Goal: Task Accomplishment & Management: Use online tool/utility

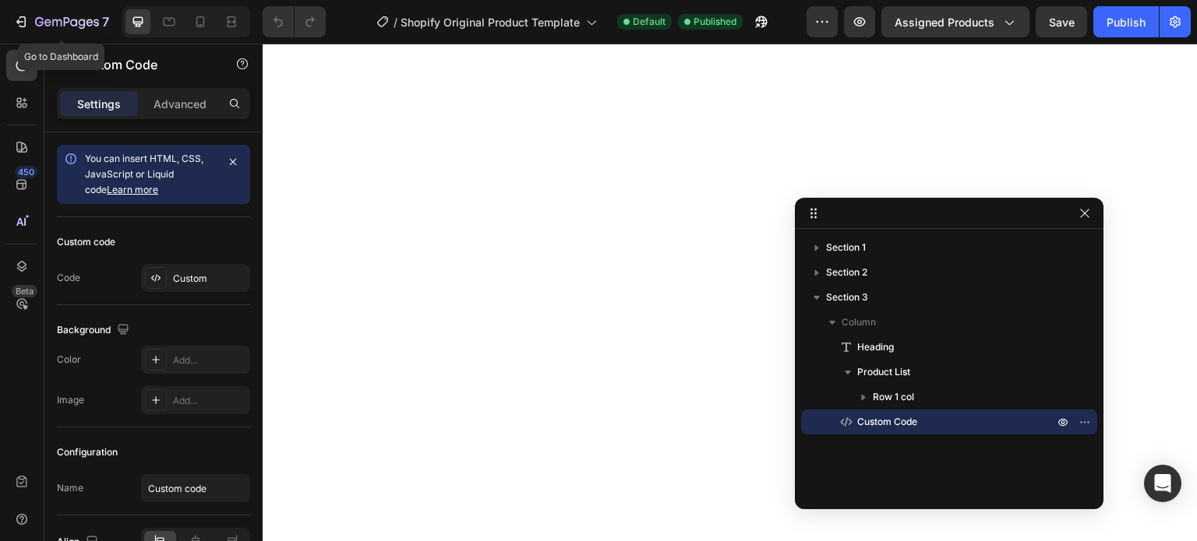
click at [73, 27] on icon "button" at bounding box center [67, 22] width 64 height 13
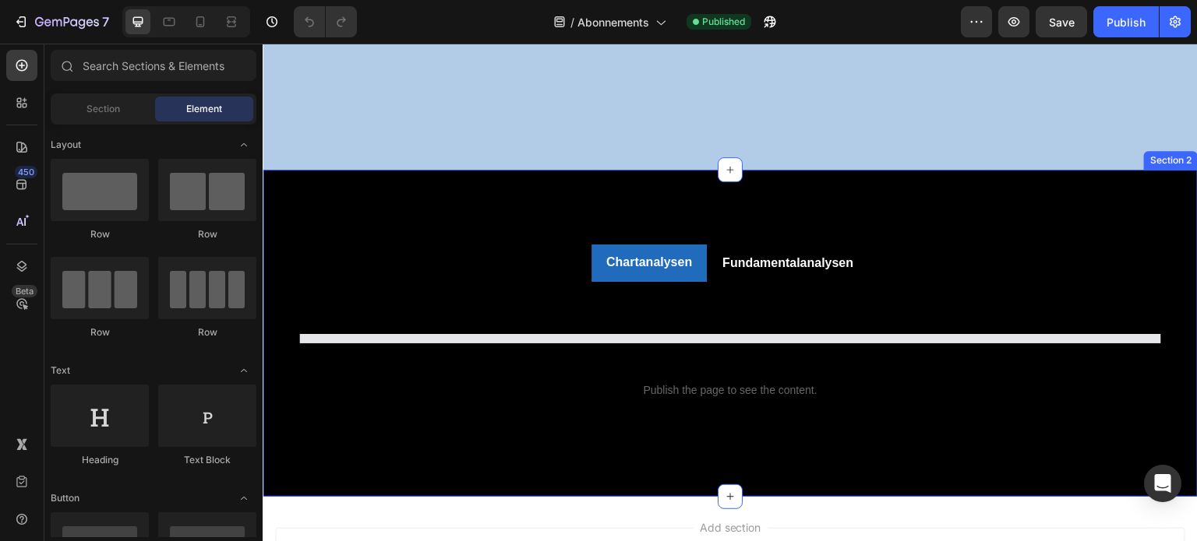
scroll to position [629, 0]
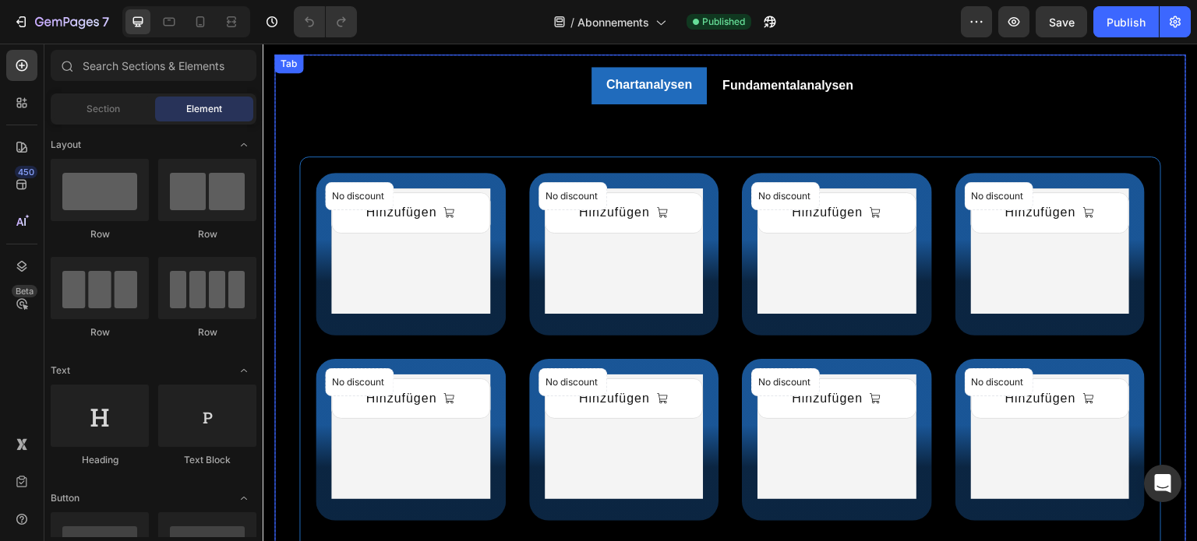
click at [640, 97] on div "Chartanalysen" at bounding box center [649, 85] width 90 height 25
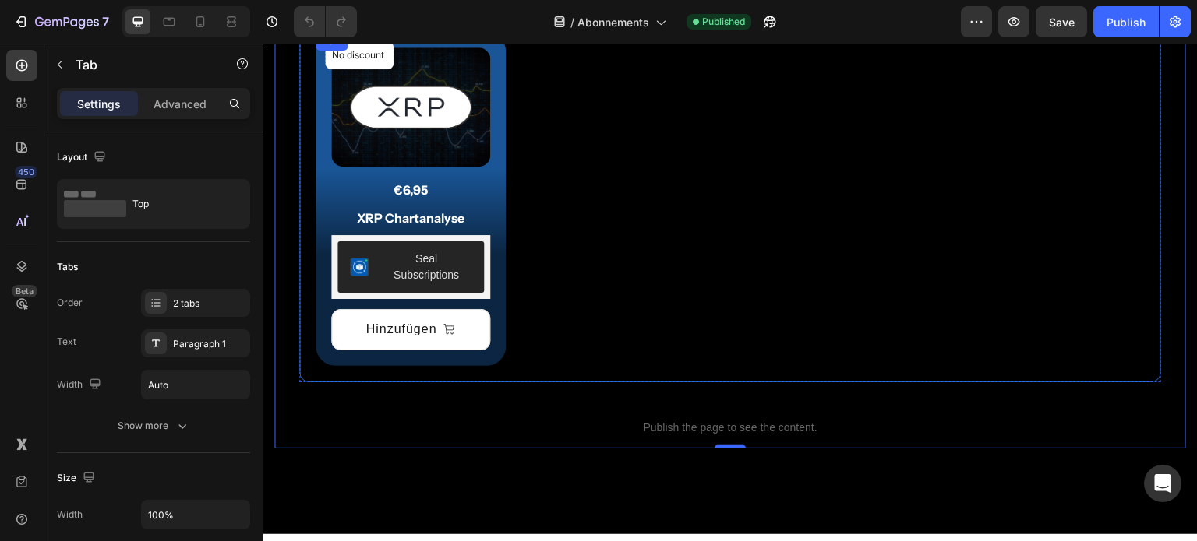
scroll to position [2612, 0]
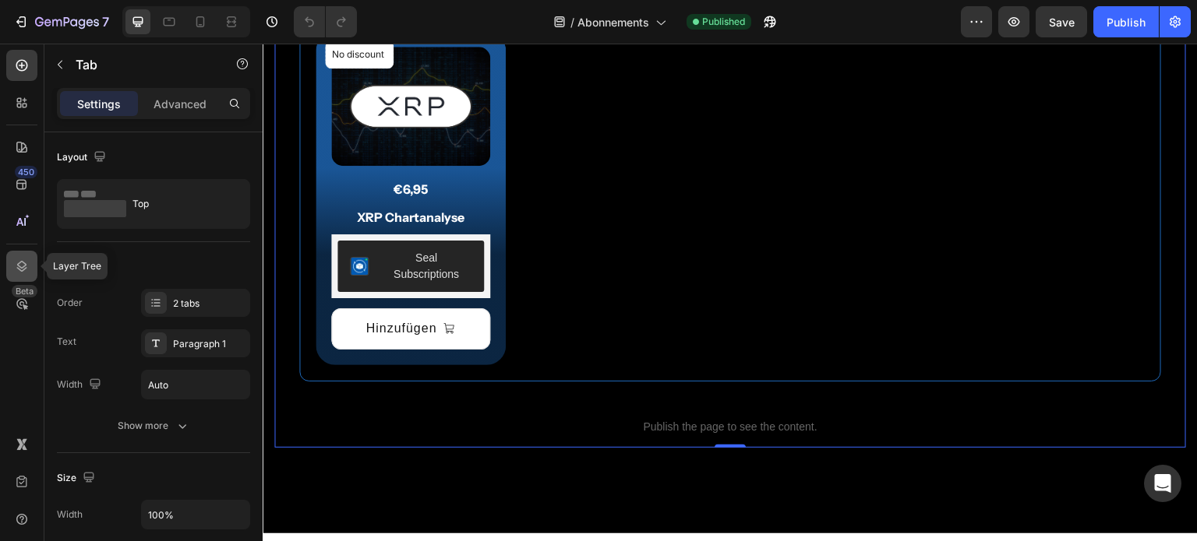
click at [25, 263] on icon at bounding box center [22, 267] width 16 height 16
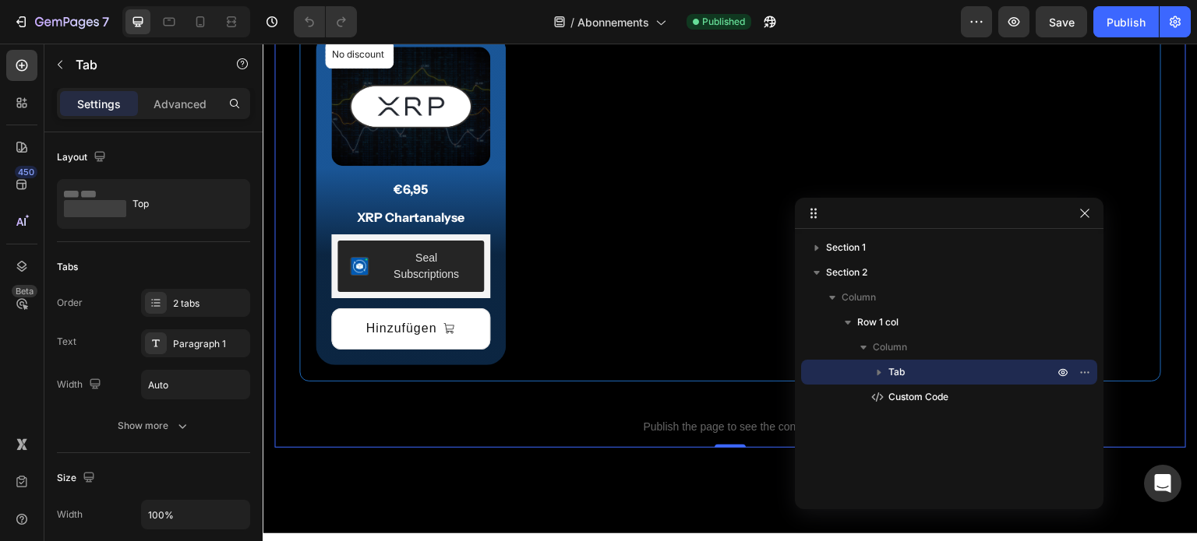
click at [876, 375] on icon "button" at bounding box center [879, 373] width 16 height 16
click at [26, 59] on icon at bounding box center [22, 66] width 16 height 16
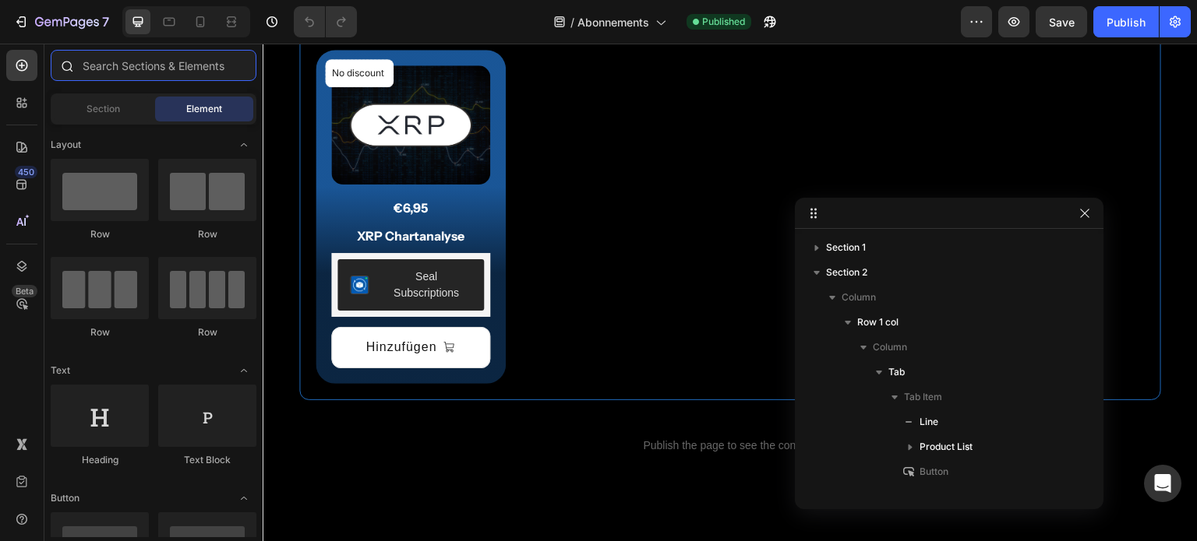
click at [135, 65] on input "text" at bounding box center [154, 65] width 206 height 31
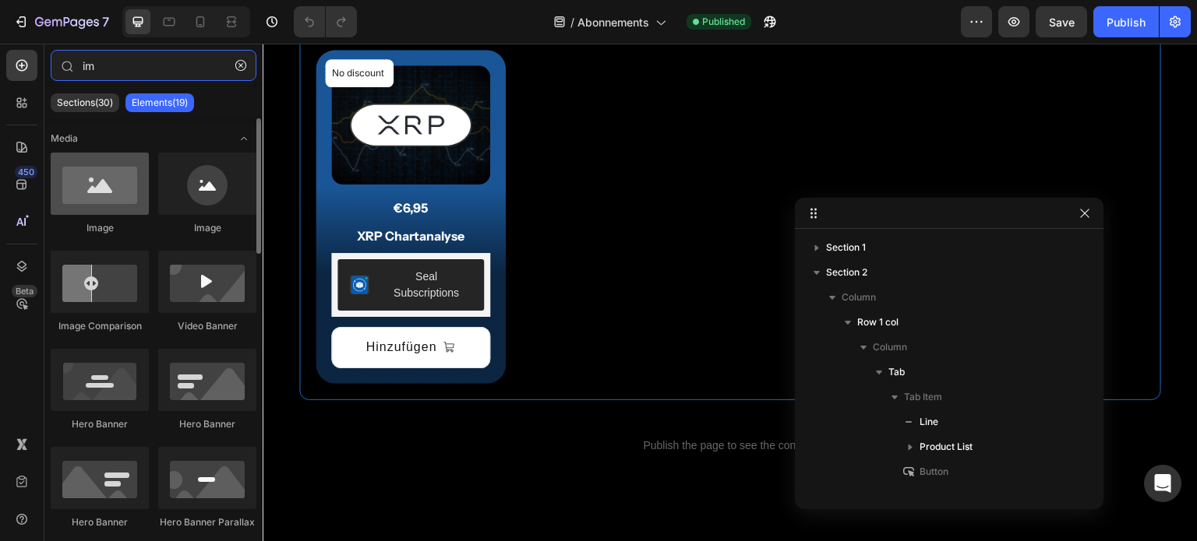
type input "im"
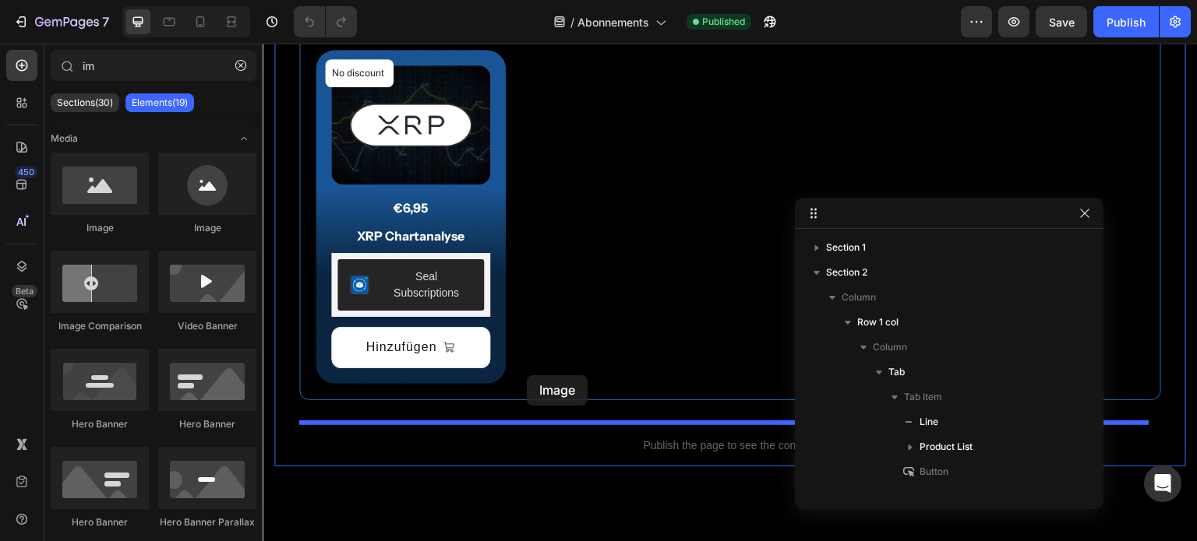
drag, startPoint x: 394, startPoint y: 230, endPoint x: 527, endPoint y: 375, distance: 196.9
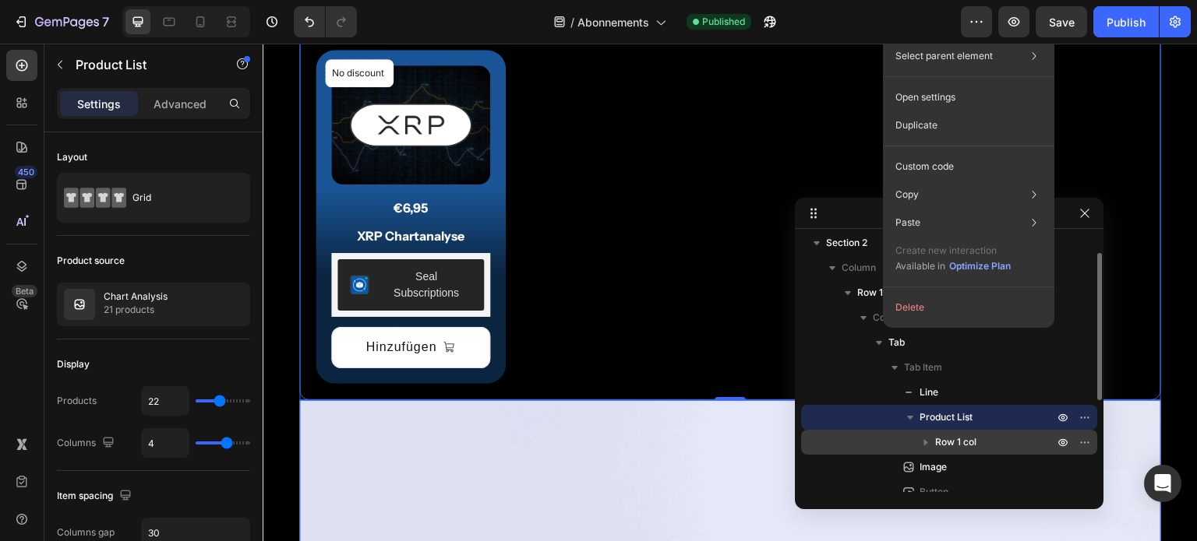
scroll to position [30, 0]
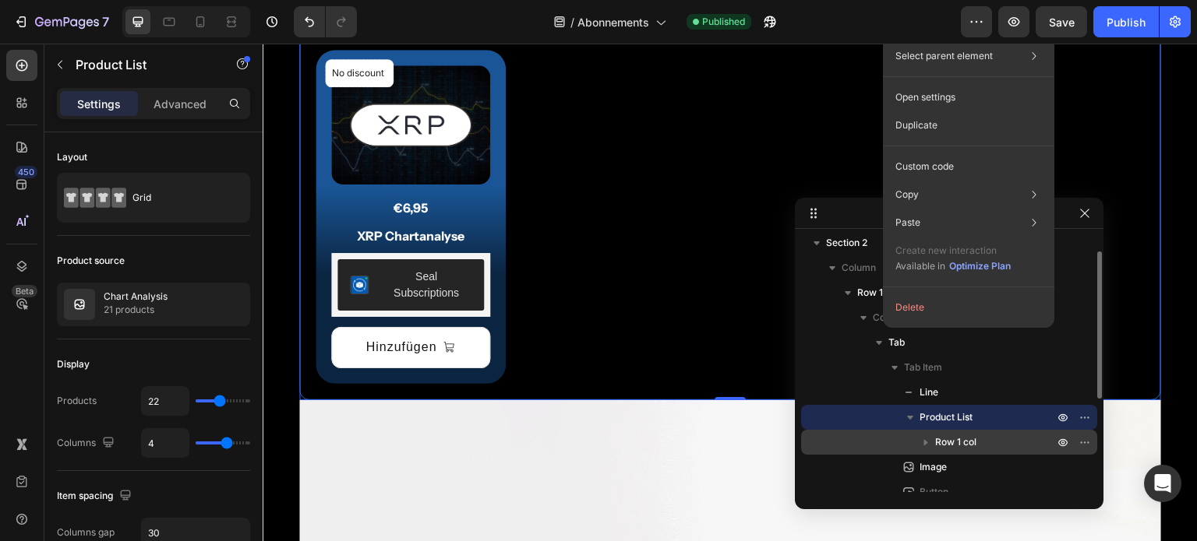
click at [925, 438] on icon "button" at bounding box center [926, 443] width 16 height 16
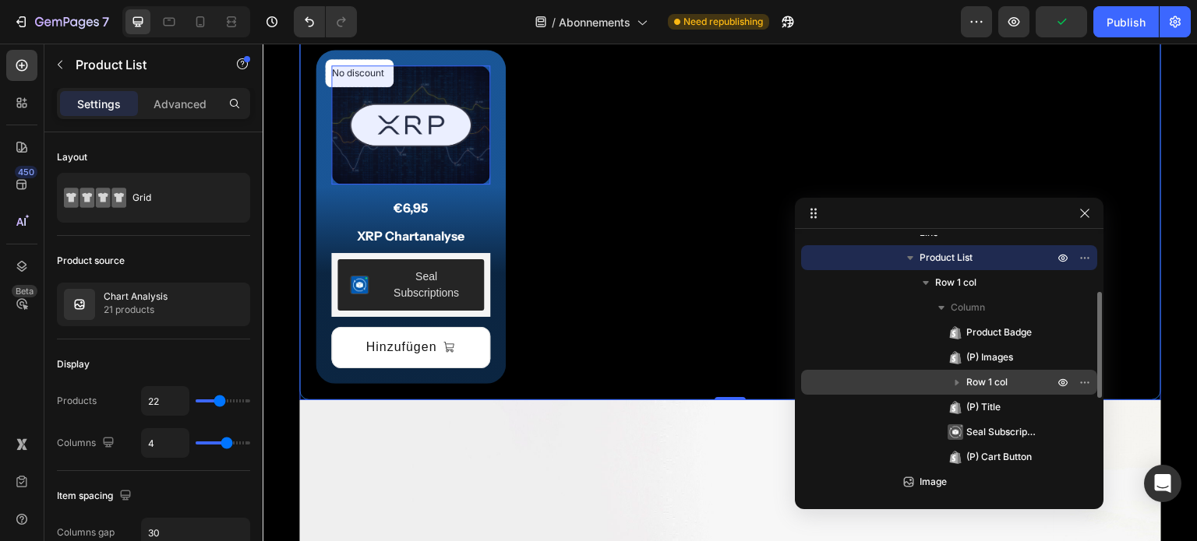
scroll to position [150, 0]
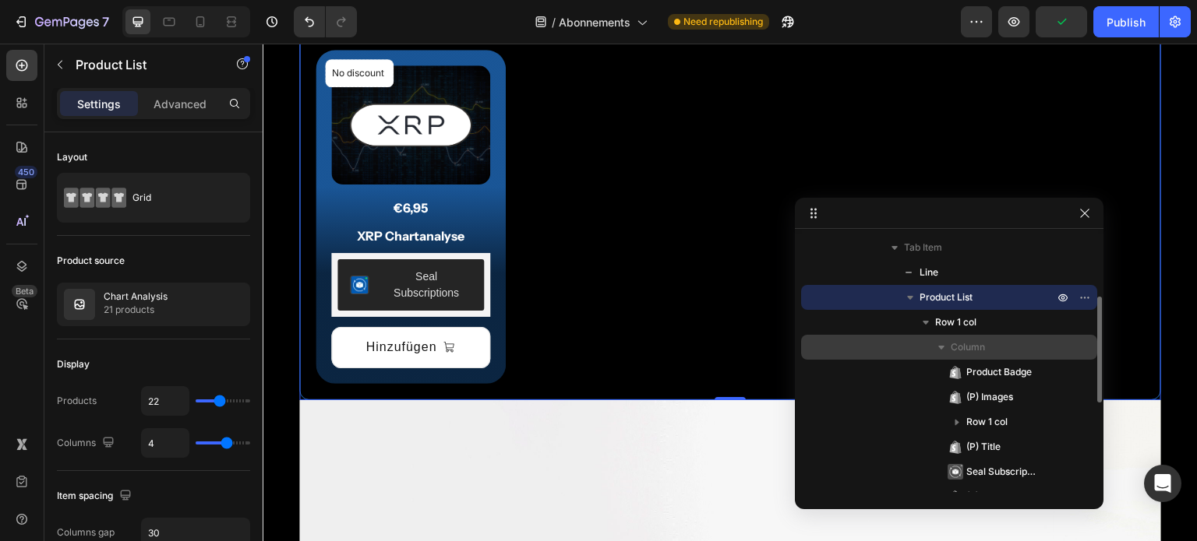
click at [939, 344] on icon "button" at bounding box center [941, 348] width 16 height 16
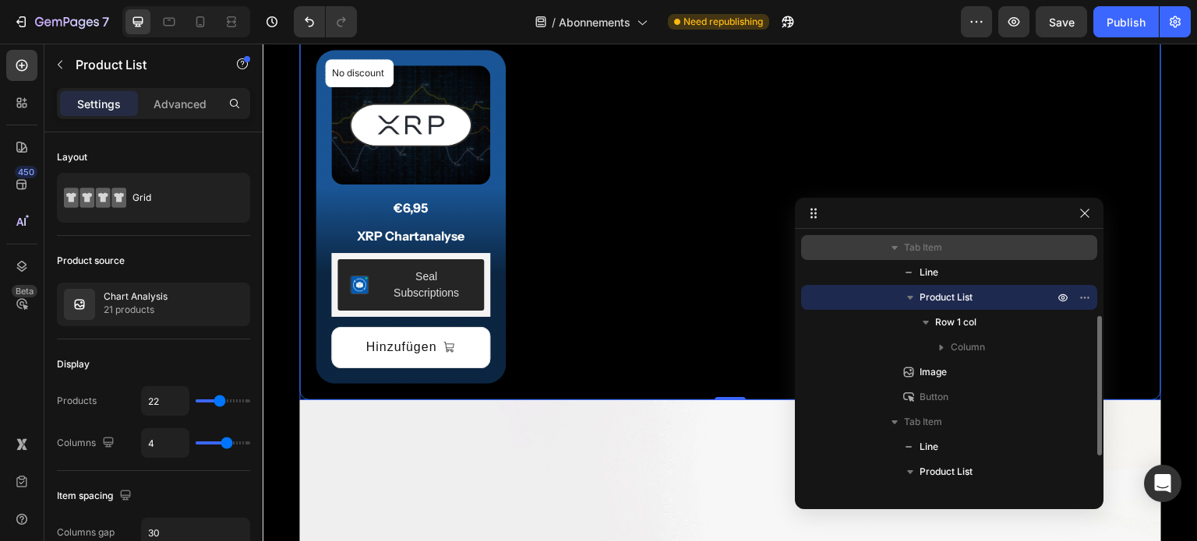
click at [894, 247] on icon "button" at bounding box center [894, 248] width 6 height 4
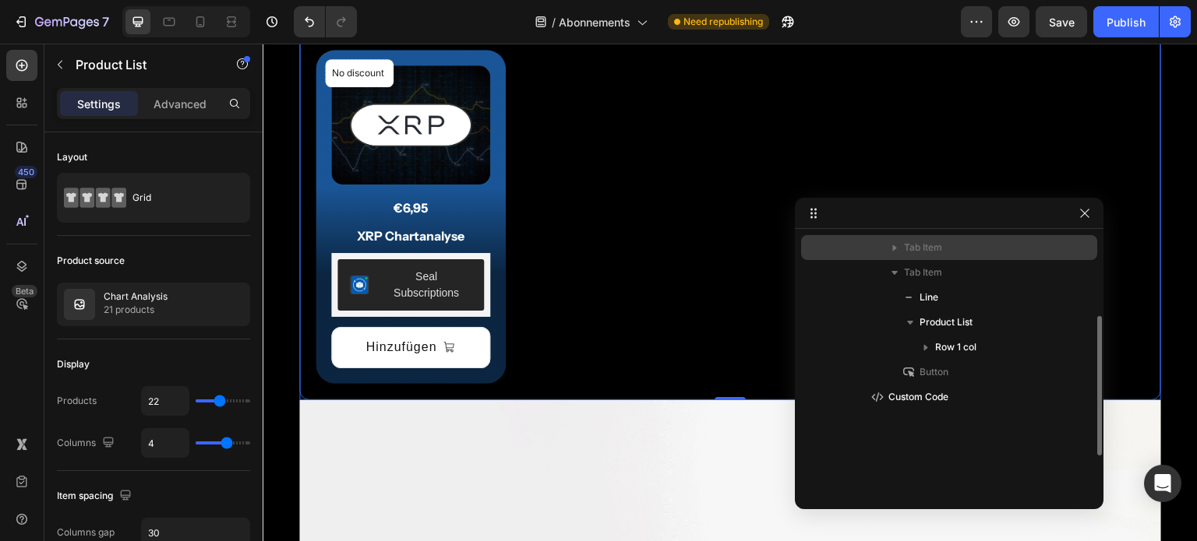
click at [895, 252] on icon "button" at bounding box center [895, 248] width 16 height 16
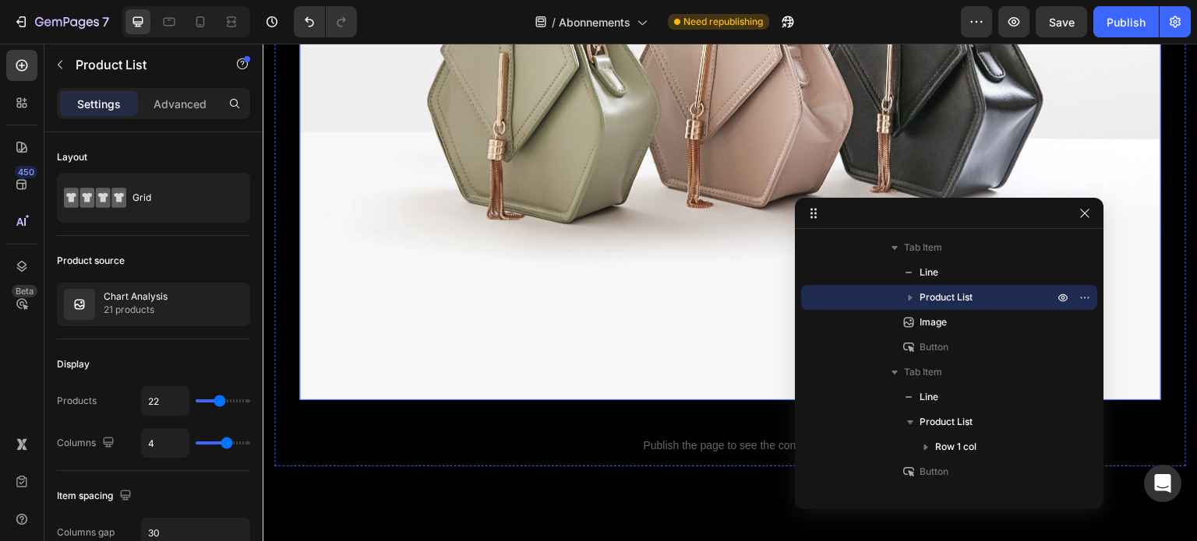
scroll to position [3390, 0]
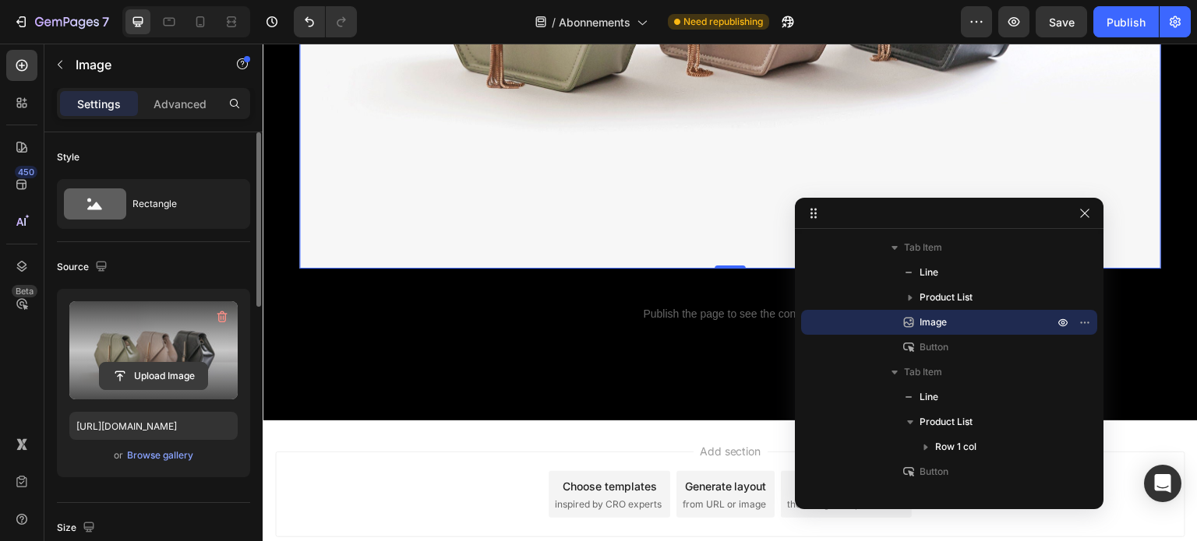
click at [156, 380] on input "file" at bounding box center [154, 376] width 108 height 26
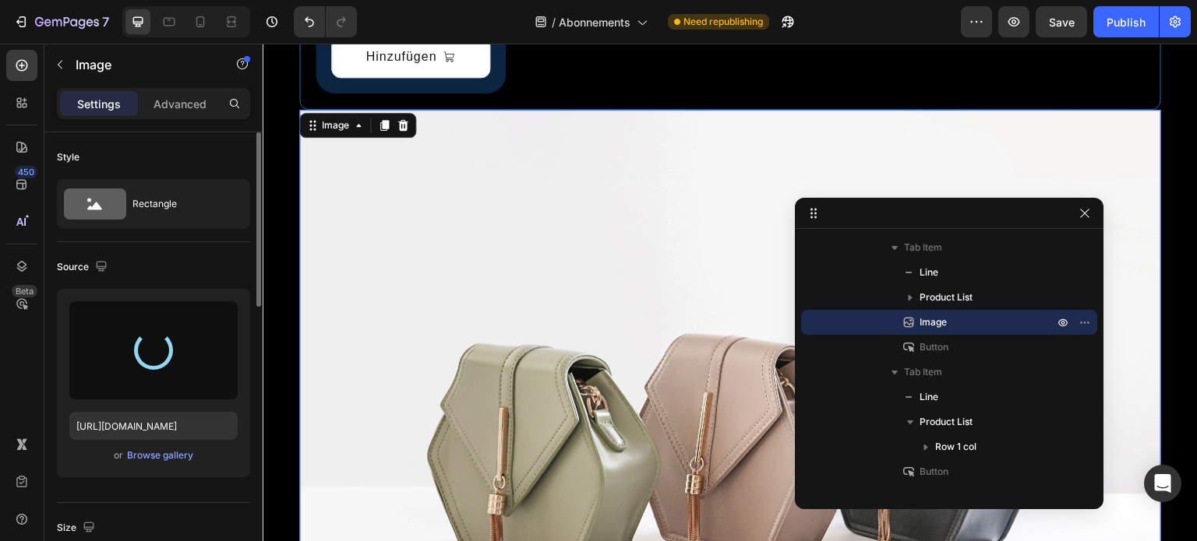
scroll to position [2861, 0]
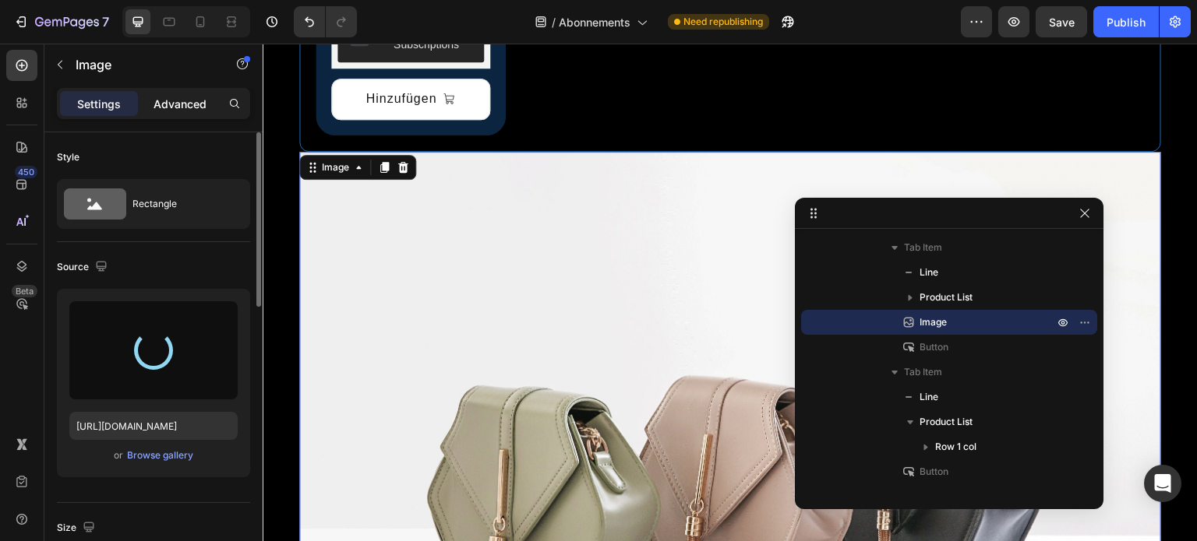
type input "https://cdn.shopify.com/s/files/1/0930/4847/1895/files/gempages_575672810488201…"
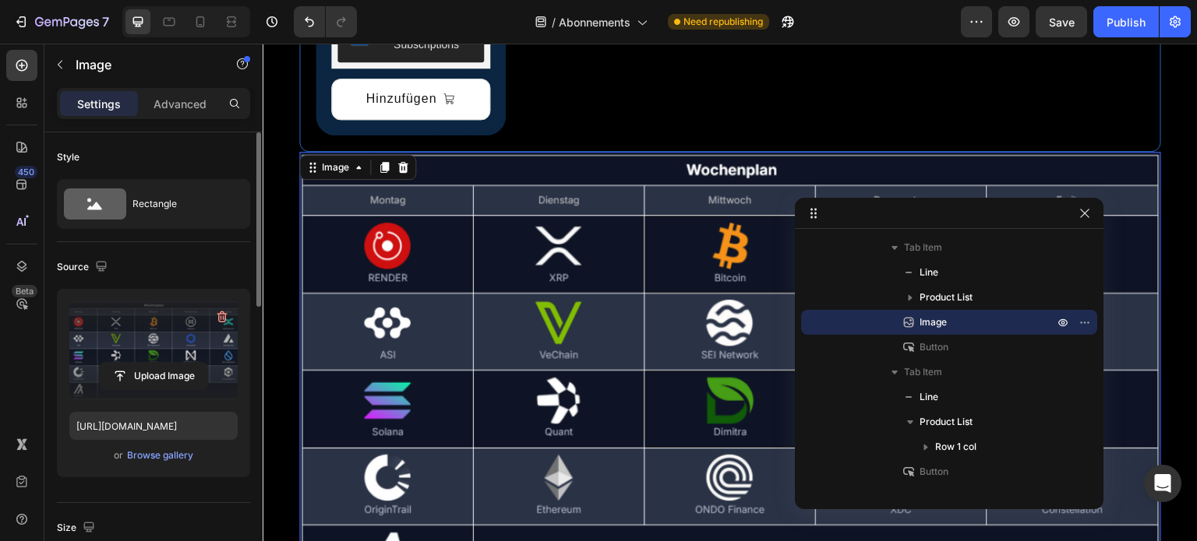
click at [178, 118] on div "Settings Advanced" at bounding box center [153, 103] width 193 height 31
click at [175, 108] on p "Advanced" at bounding box center [179, 104] width 53 height 16
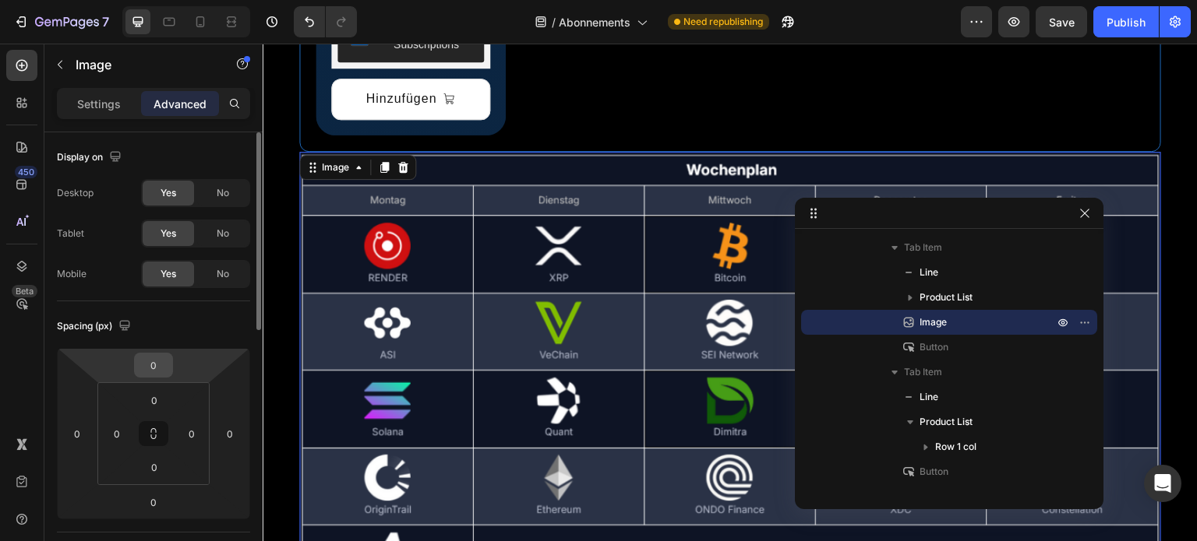
click at [145, 362] on input "0" at bounding box center [153, 365] width 31 height 23
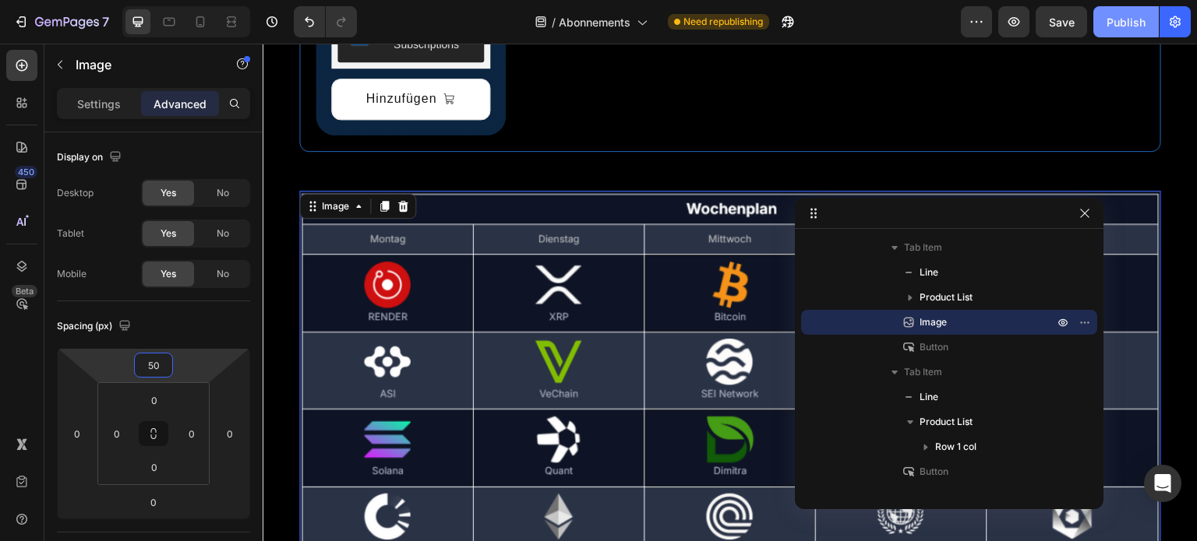
type input "50"
click at [1133, 24] on div "Publish" at bounding box center [1125, 22] width 39 height 16
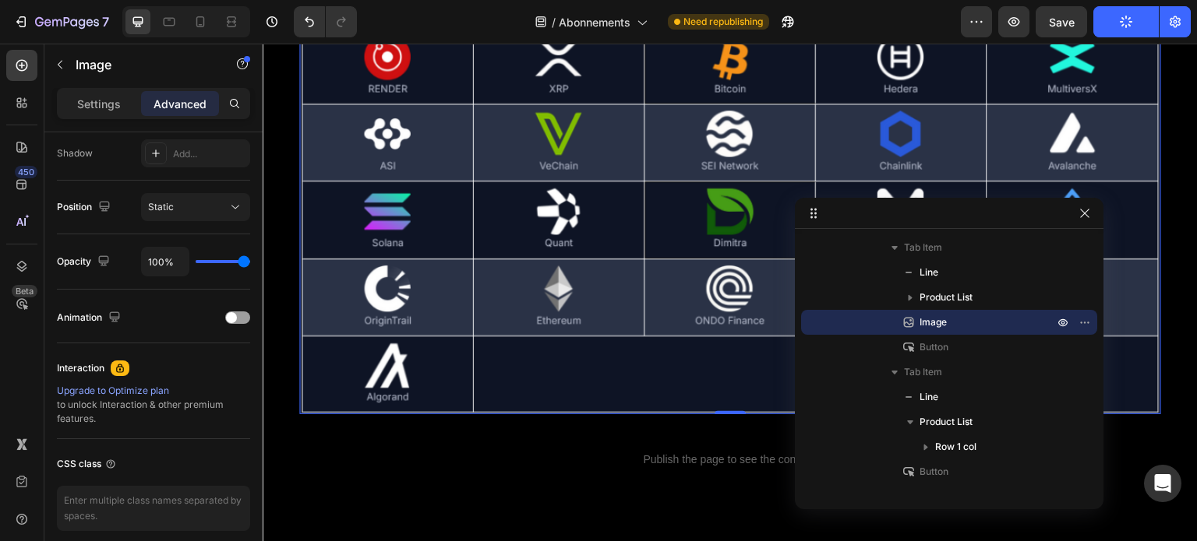
scroll to position [0, 0]
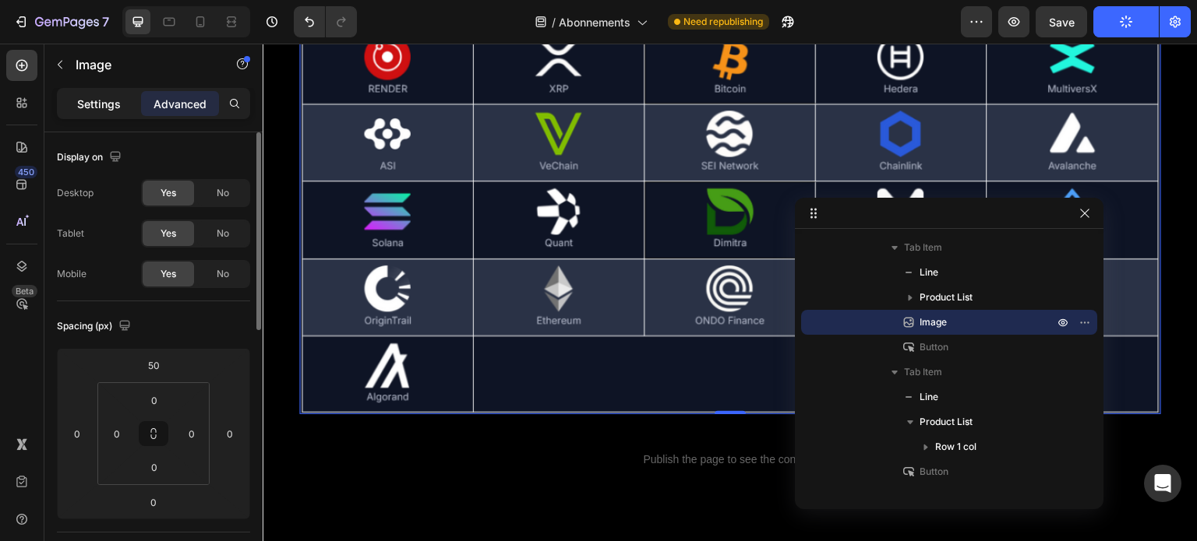
click at [101, 111] on p "Settings" at bounding box center [99, 104] width 44 height 16
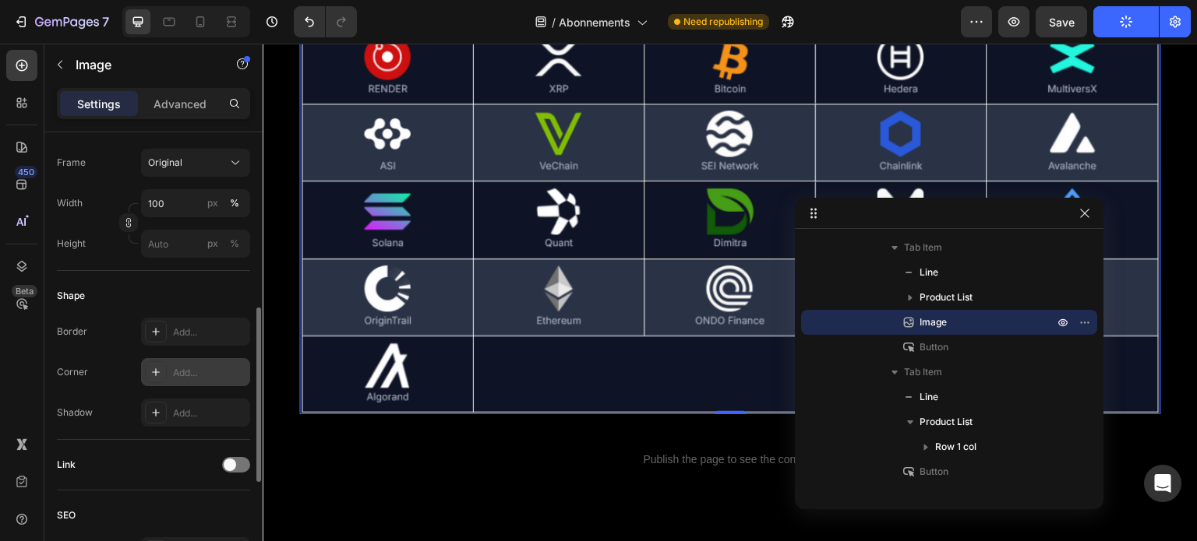
scroll to position [420, 0]
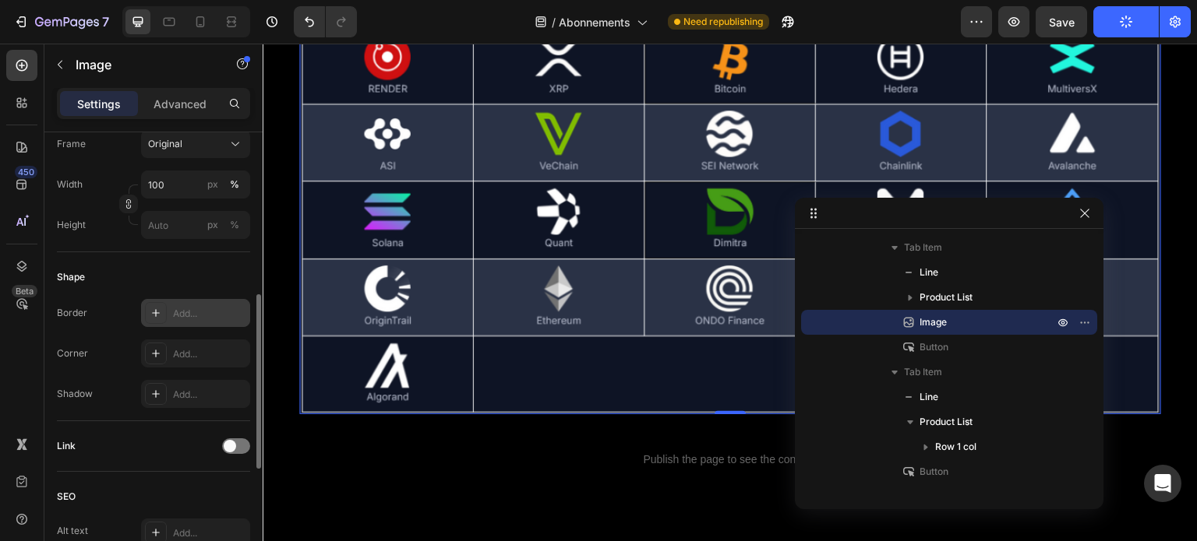
click at [185, 315] on div "Add..." at bounding box center [209, 314] width 73 height 14
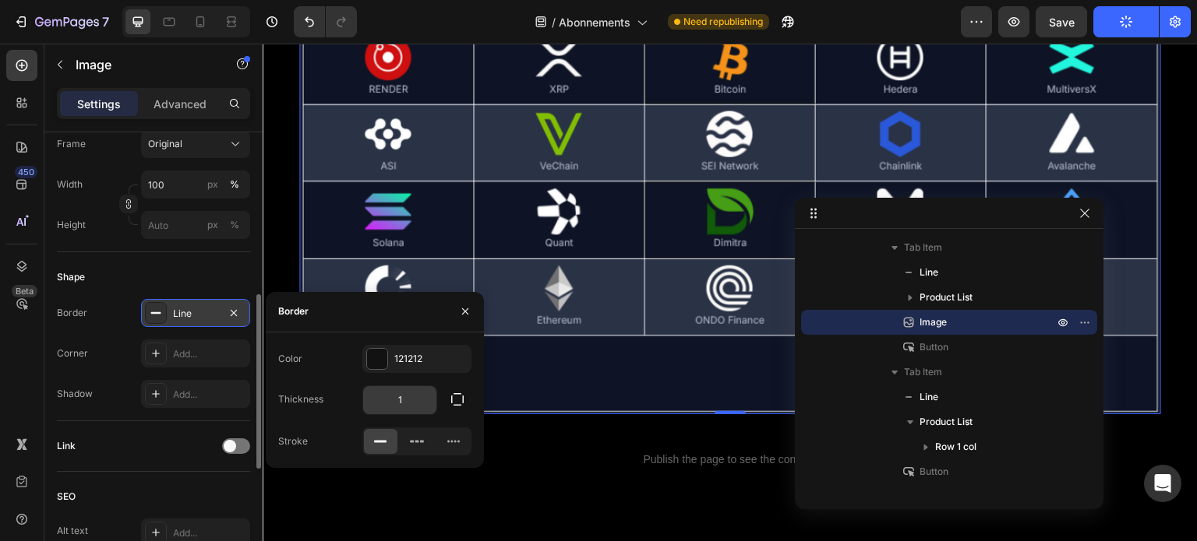
click at [399, 406] on input "1" at bounding box center [399, 400] width 73 height 28
type input "0"
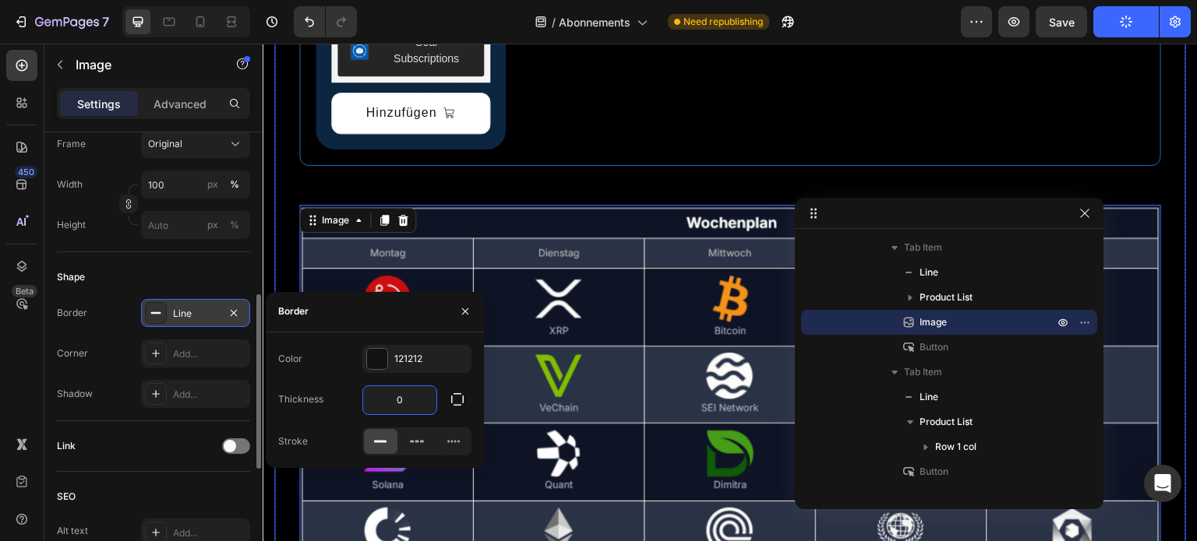
scroll to position [2850, 0]
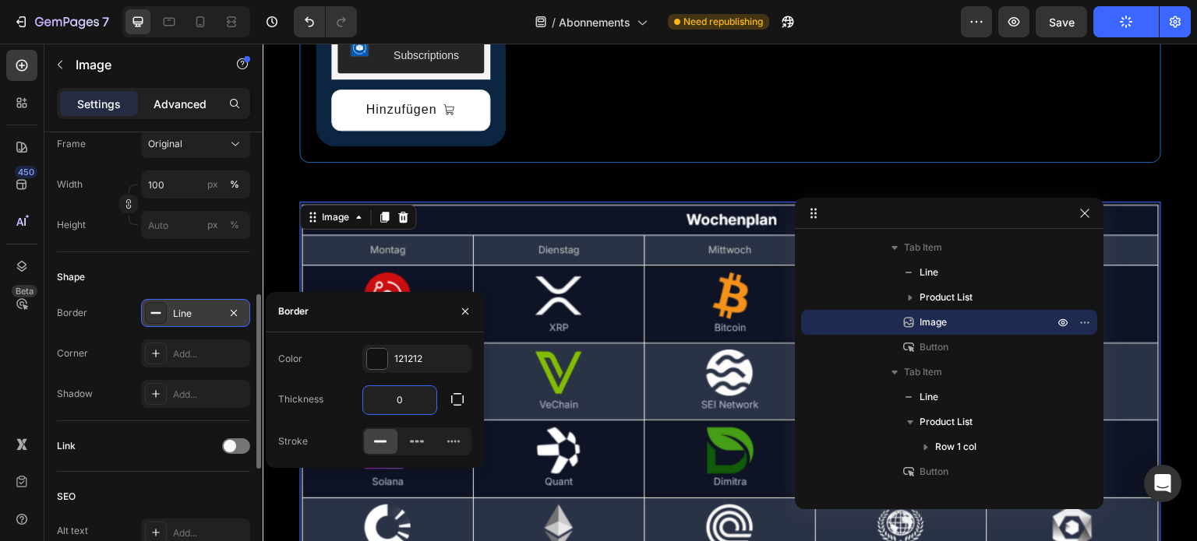
click at [157, 105] on p "Advanced" at bounding box center [179, 104] width 53 height 16
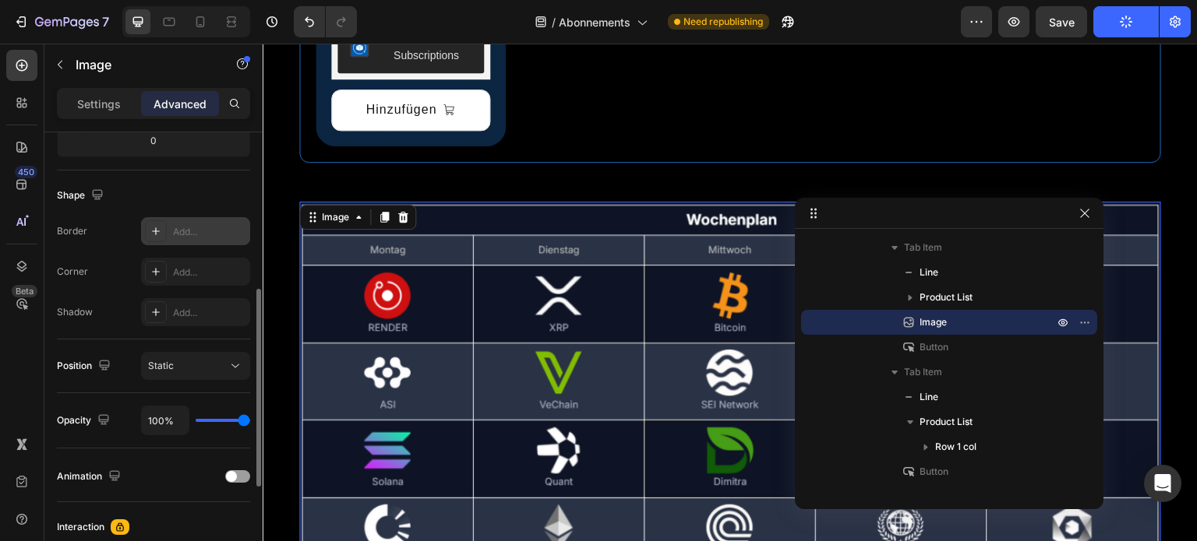
scroll to position [361, 0]
click at [196, 232] on div "Add..." at bounding box center [209, 233] width 73 height 14
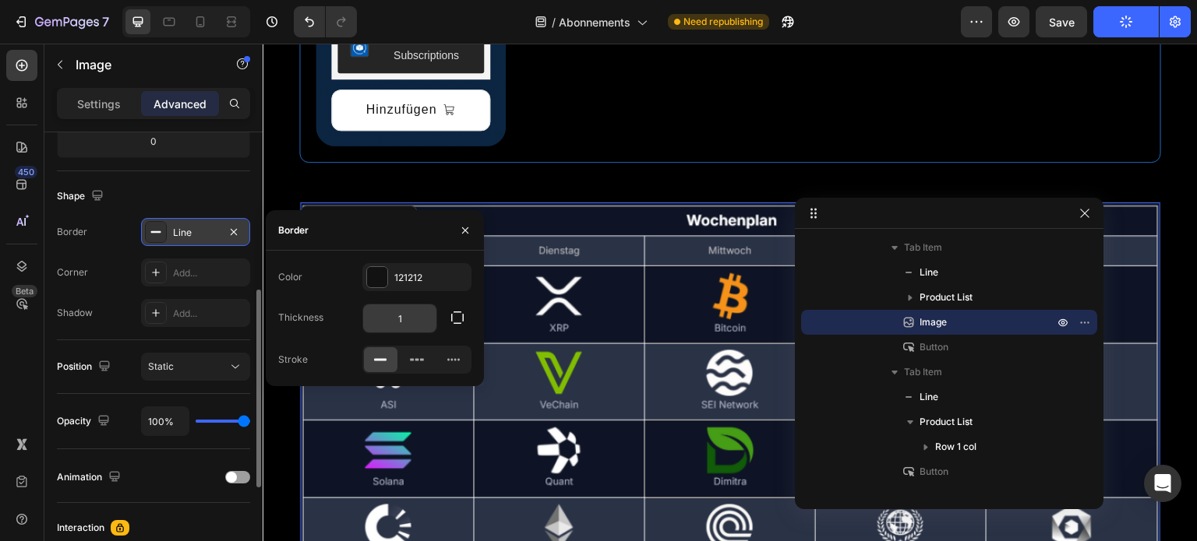
click at [393, 320] on input "1" at bounding box center [399, 319] width 73 height 28
type input "0"
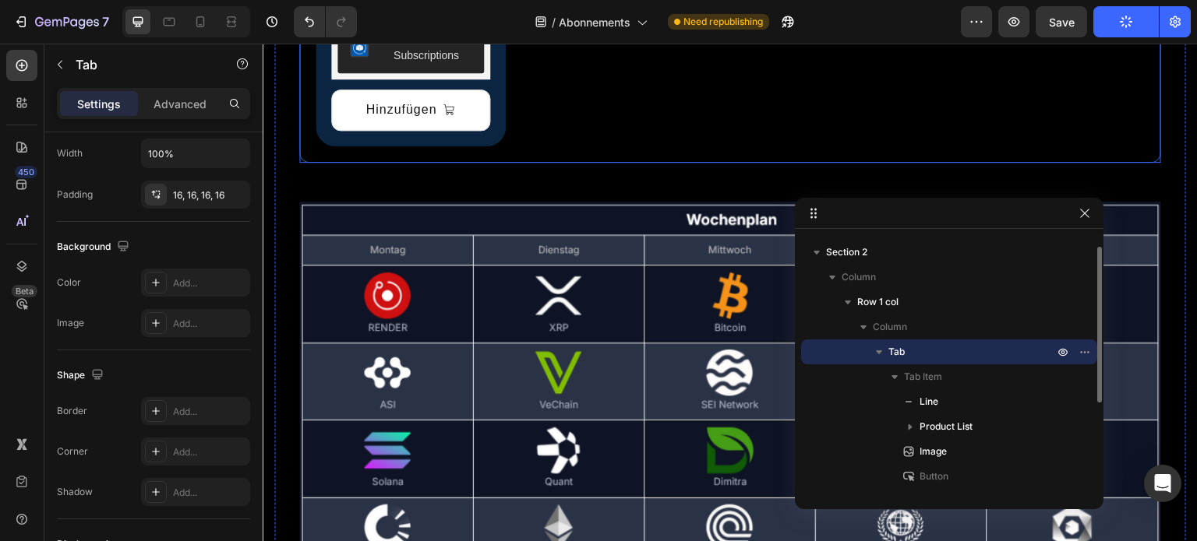
scroll to position [0, 0]
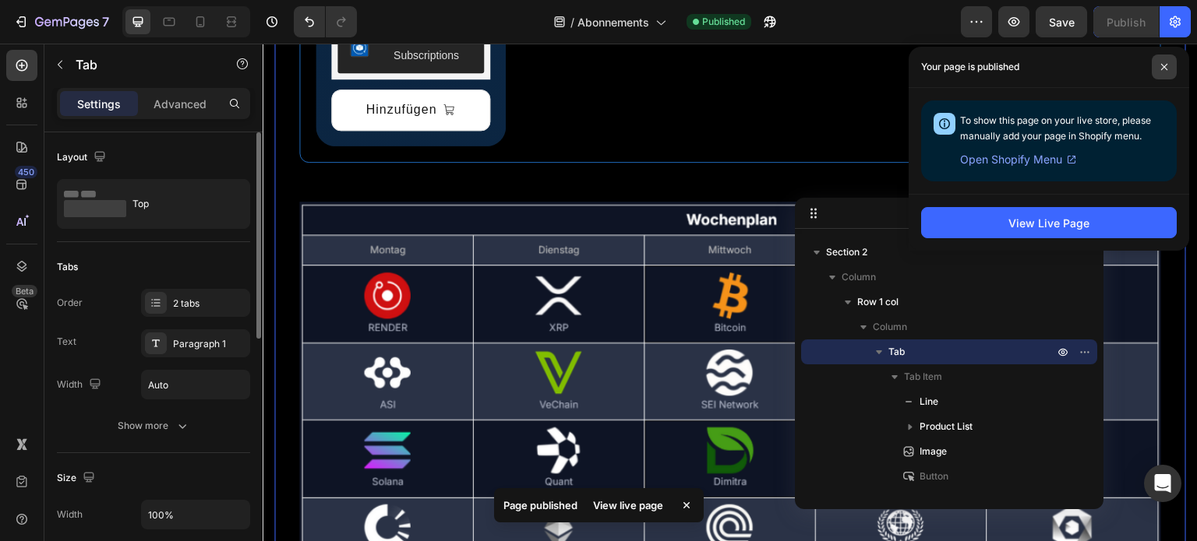
click at [1165, 58] on span at bounding box center [1163, 67] width 25 height 25
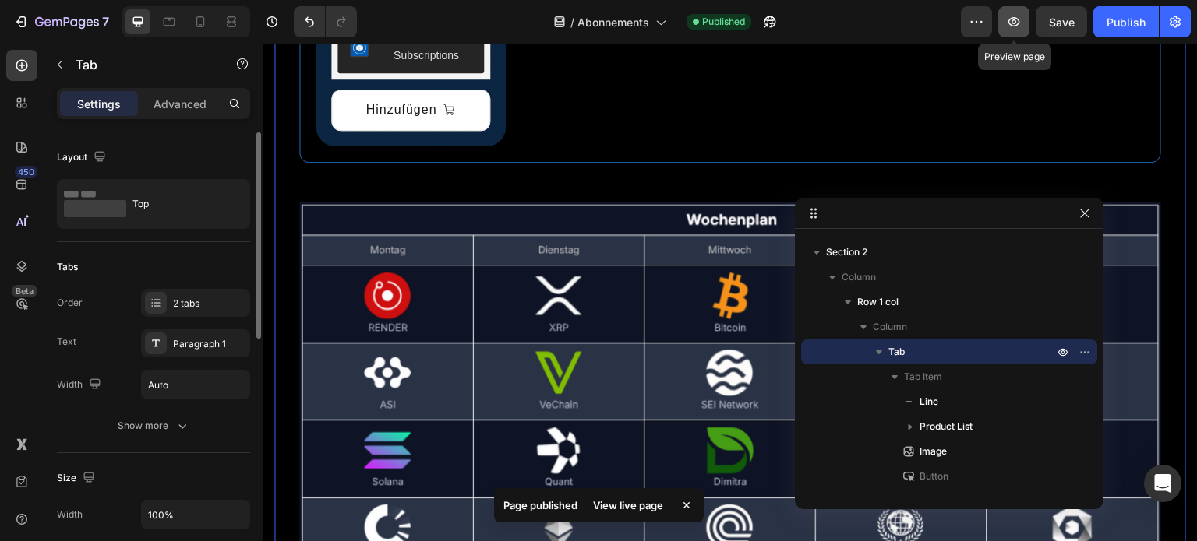
click at [1016, 29] on icon "button" at bounding box center [1014, 22] width 16 height 16
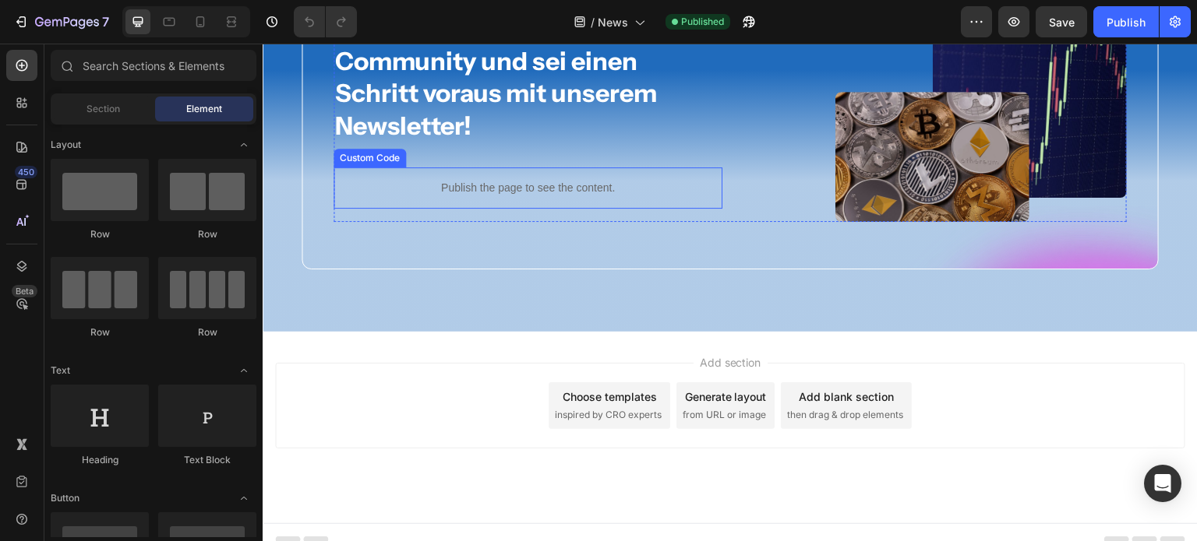
scroll to position [869, 0]
click at [515, 189] on p "Publish the page to see the content." at bounding box center [527, 189] width 389 height 16
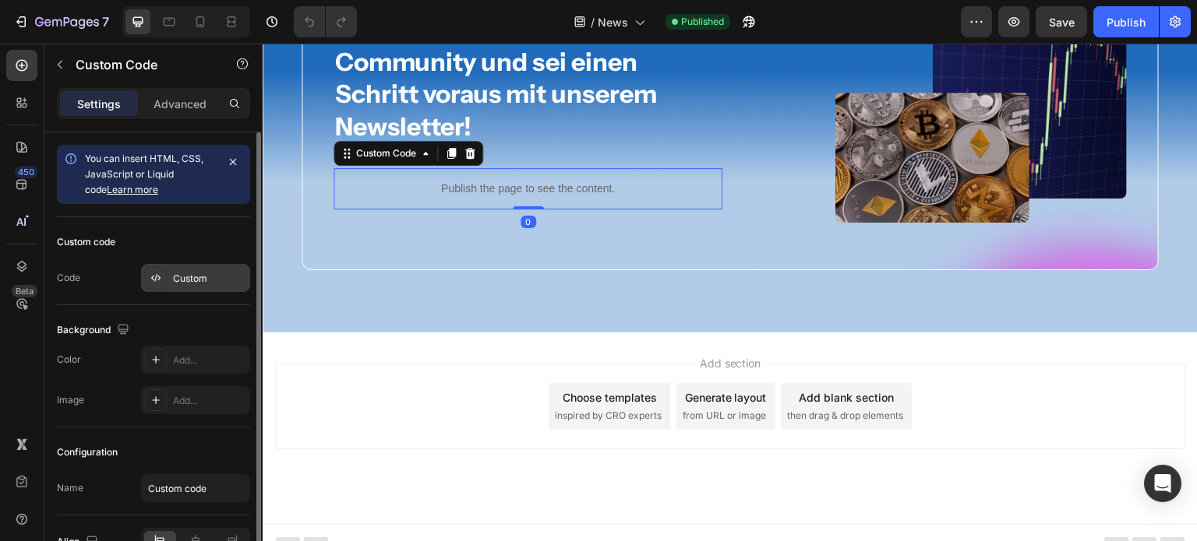
click at [150, 280] on icon at bounding box center [156, 278] width 12 height 12
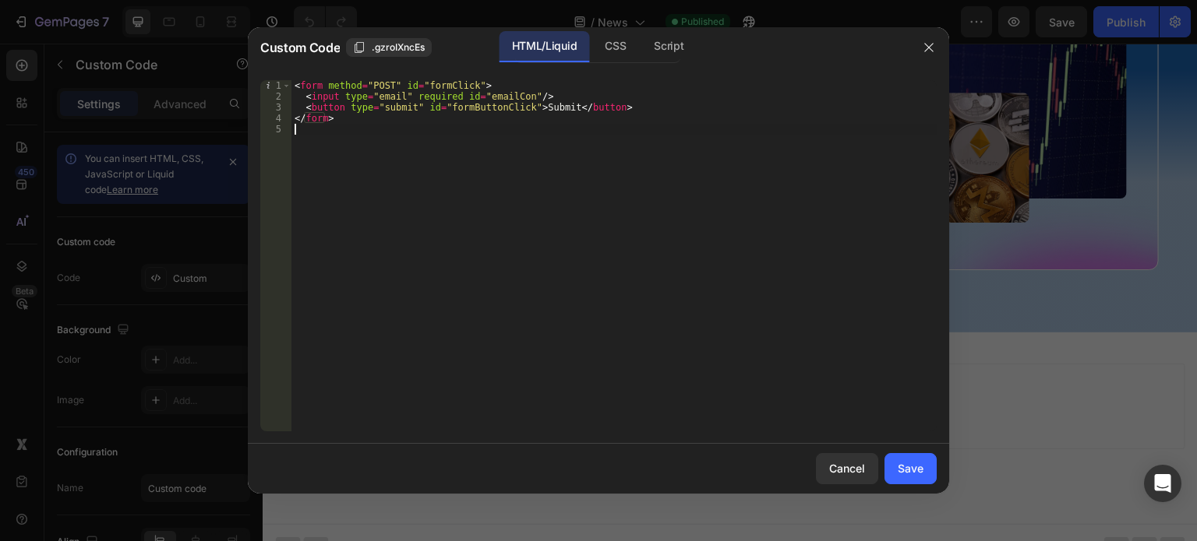
click at [456, 125] on div "< form method = "POST" id = "formClick" > < input type = "email" required id = …" at bounding box center [613, 266] width 645 height 373
type textarea "<"
type textarea "<form method="POST" id="formClick" class="newsletter-custom-form">"
click at [898, 467] on div "Save" at bounding box center [910, 468] width 26 height 16
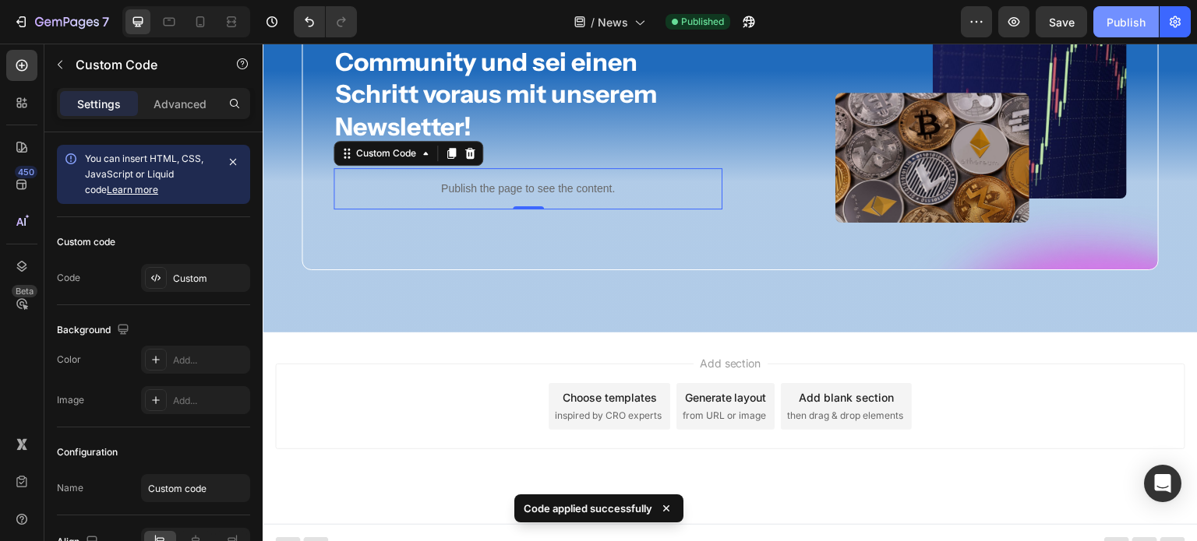
click at [1128, 23] on div "Publish" at bounding box center [1125, 22] width 39 height 16
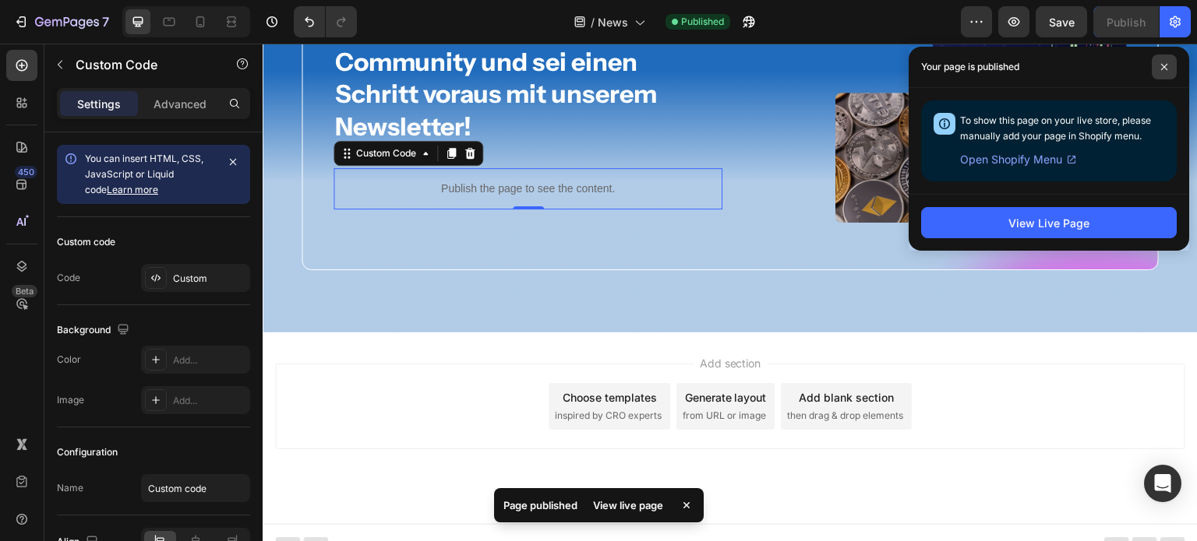
click at [1165, 65] on icon at bounding box center [1164, 67] width 6 height 6
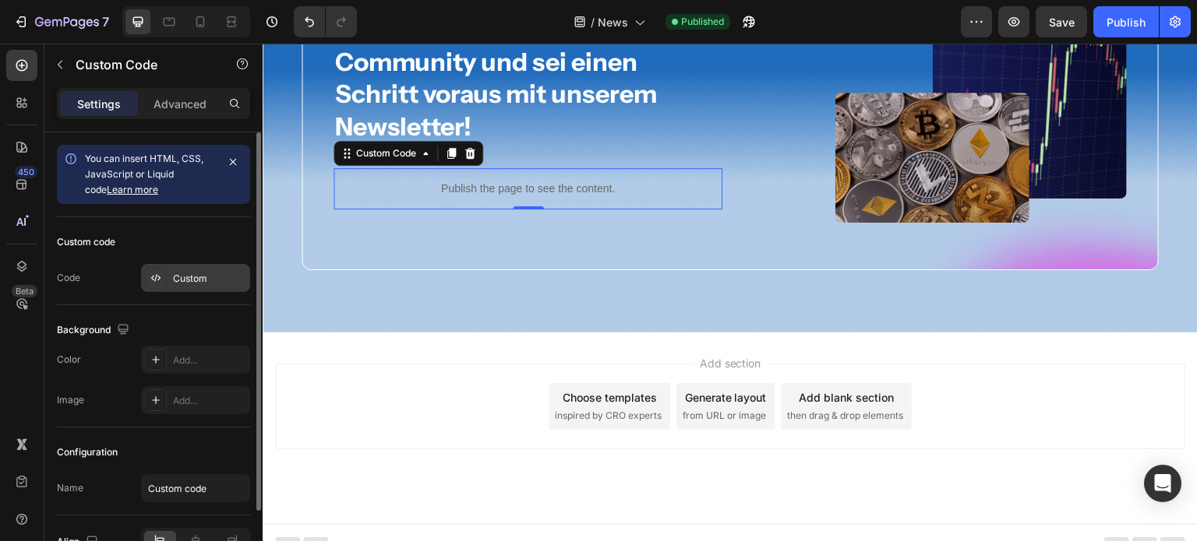
click at [206, 267] on div "Custom" at bounding box center [195, 278] width 109 height 28
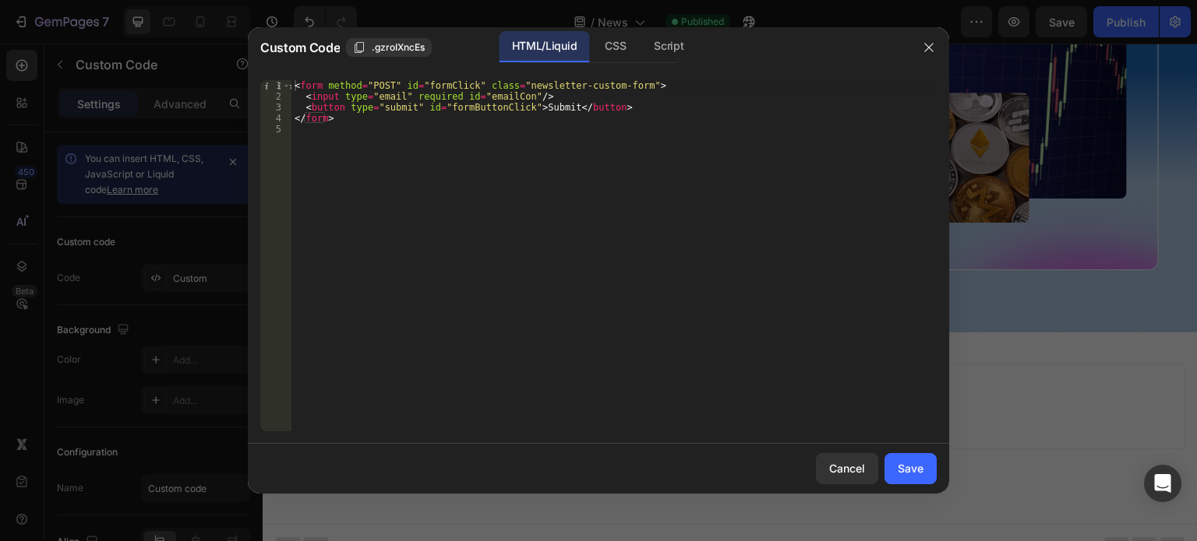
click at [488, 153] on div "< form method = "POST" id = "formClick" class = "newsletter-custom-form" > < in…" at bounding box center [613, 266] width 645 height 373
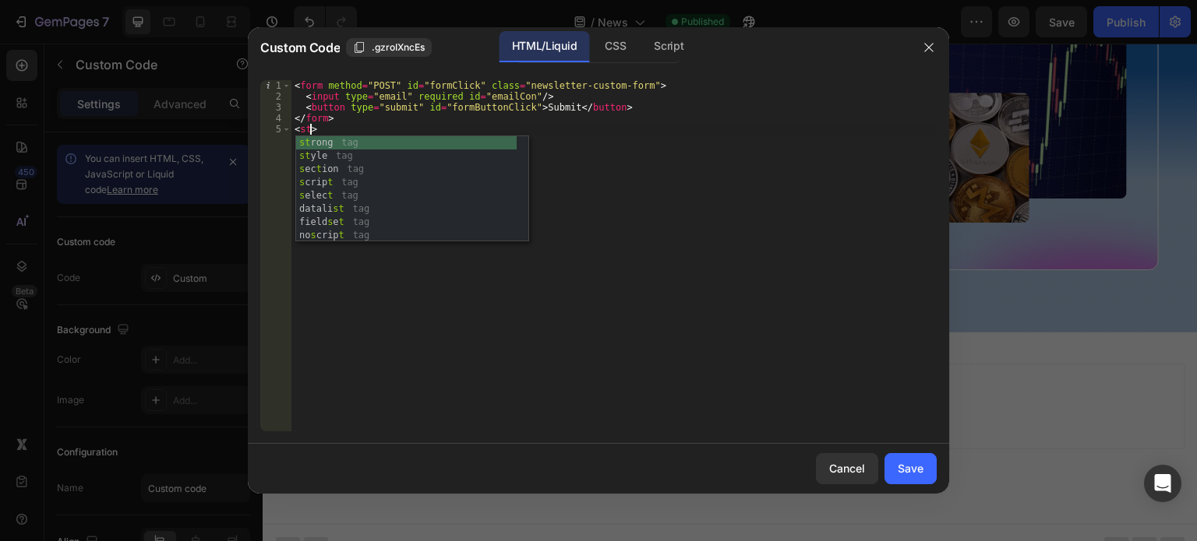
scroll to position [0, 0]
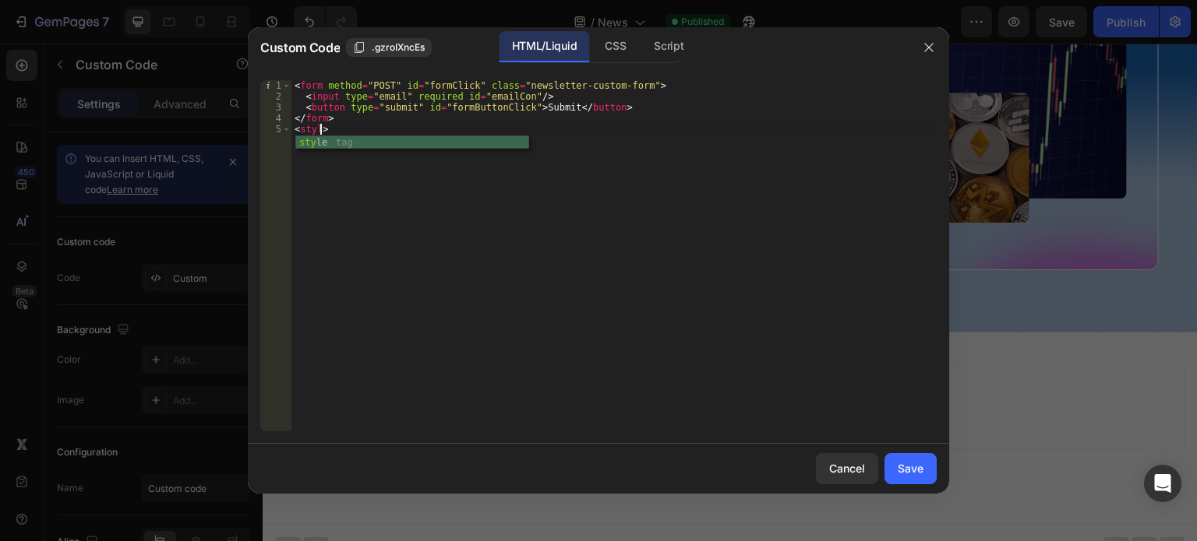
type textarea "<style>"
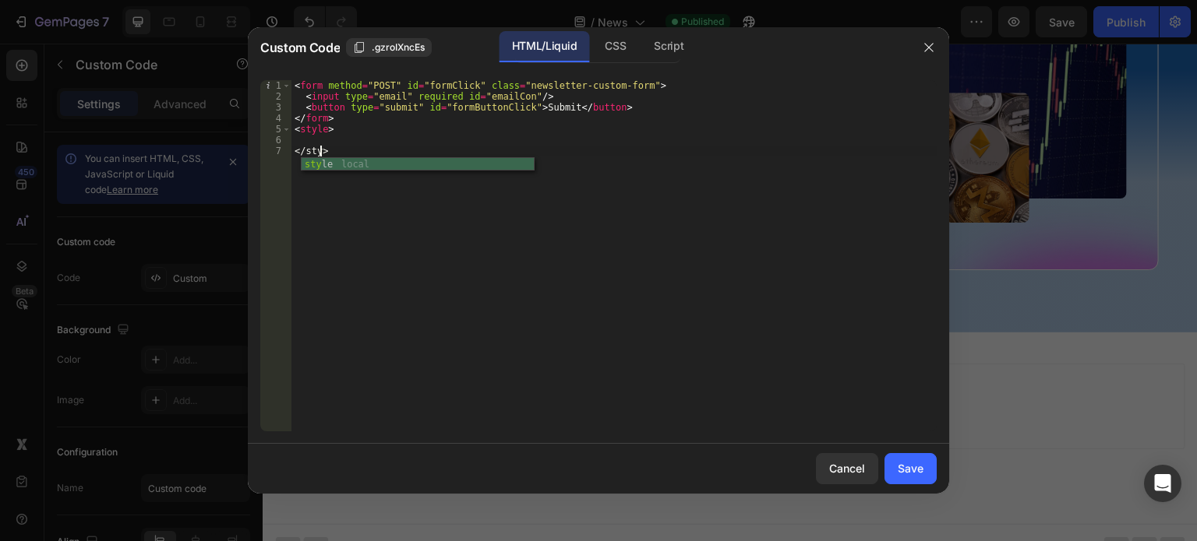
type textarea "</style>"
paste textarea "input#emailCon"
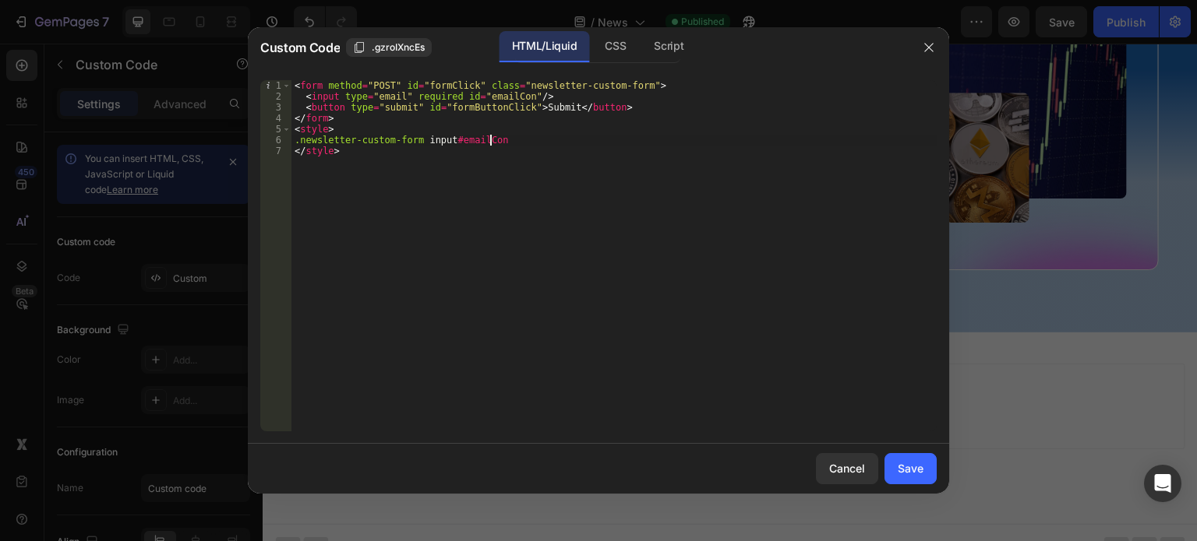
type textarea ".newsletter-custom-form input#emailCon{"
paste textarea "padding: 10px 20px;"
drag, startPoint x: 376, startPoint y: 153, endPoint x: 442, endPoint y: 151, distance: 65.5
click at [377, 153] on div "< form method = "POST" id = "formClick" class = "newsletter-custom-form" > < in…" at bounding box center [616, 266] width 640 height 373
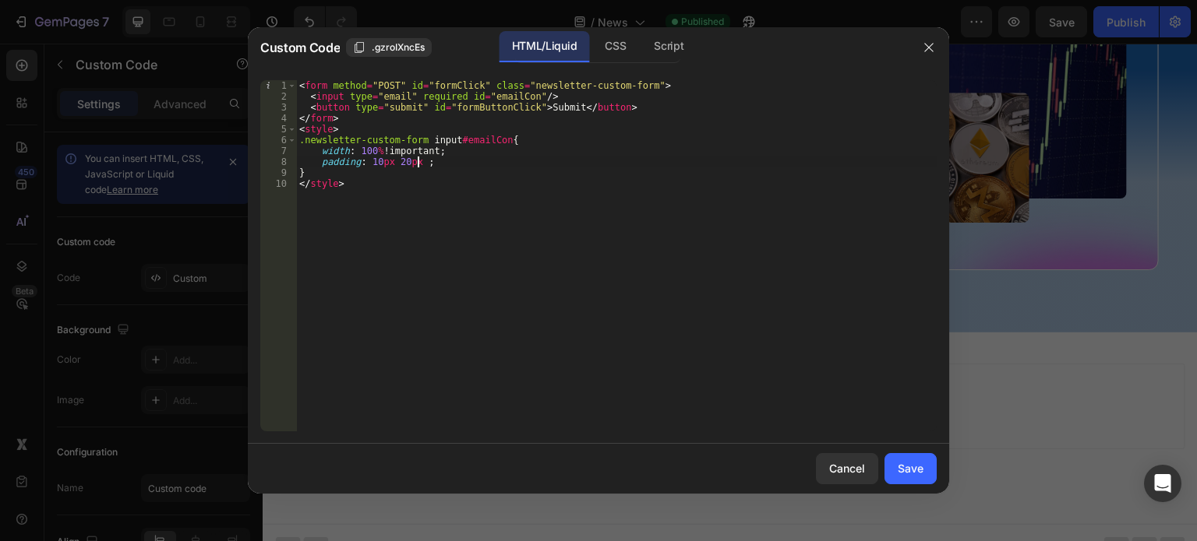
scroll to position [0, 9]
type textarea "padding: 10px 20px !;"
click at [913, 468] on div "Save" at bounding box center [910, 468] width 26 height 16
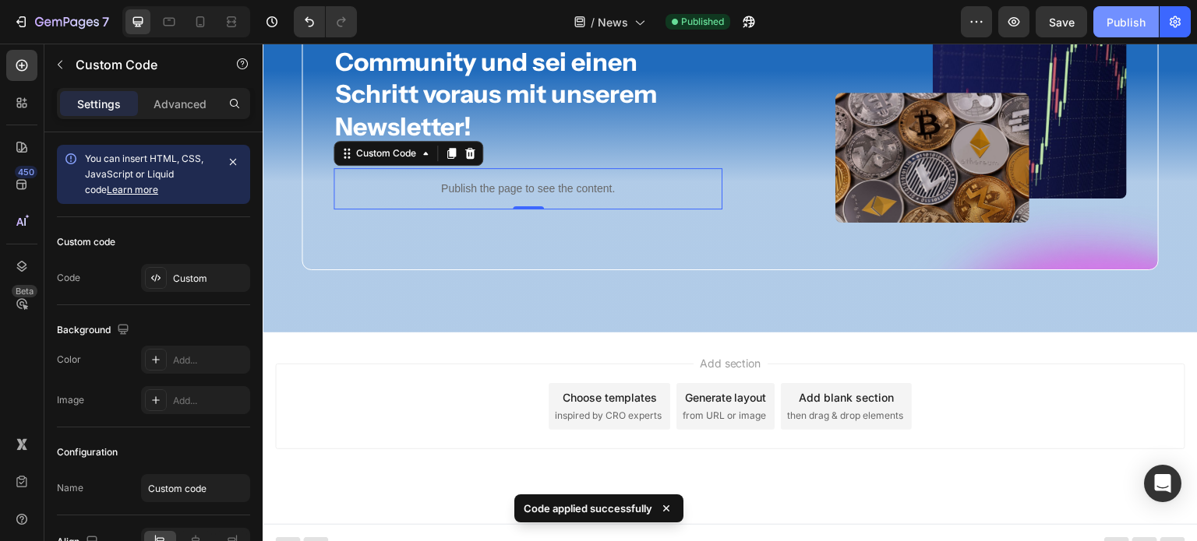
click at [1105, 16] on button "Publish" at bounding box center [1125, 21] width 65 height 31
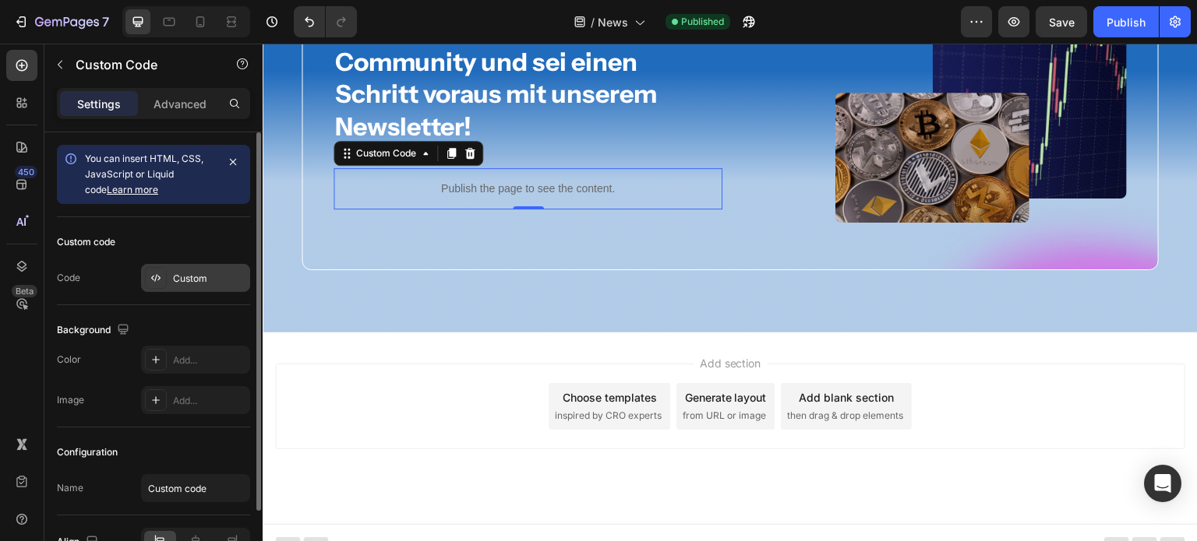
click at [186, 268] on div "Custom" at bounding box center [195, 278] width 109 height 28
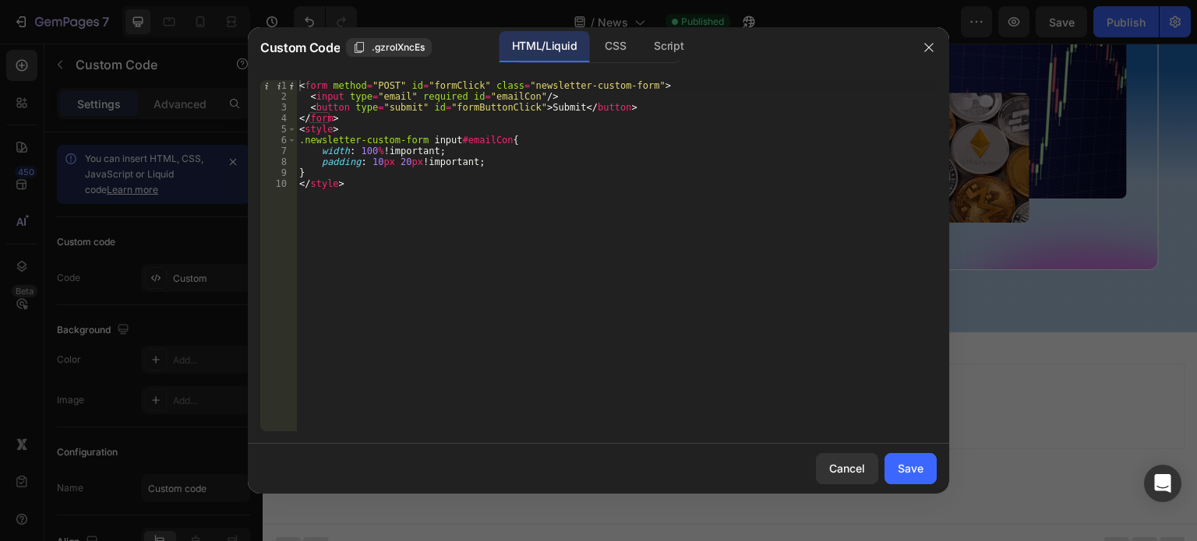
click at [527, 99] on div "< form method = "POST" id = "formClick" class = "newsletter-custom-form" > < in…" at bounding box center [616, 266] width 640 height 373
paste textarea "placeholder="e.g. Mike Shinoda""
drag, startPoint x: 599, startPoint y: 99, endPoint x: 683, endPoint y: 100, distance: 84.1
click at [683, 100] on div "< form method = "POST" id = "formClick" class = "newsletter-custom-form" > < in…" at bounding box center [616, 266] width 640 height 373
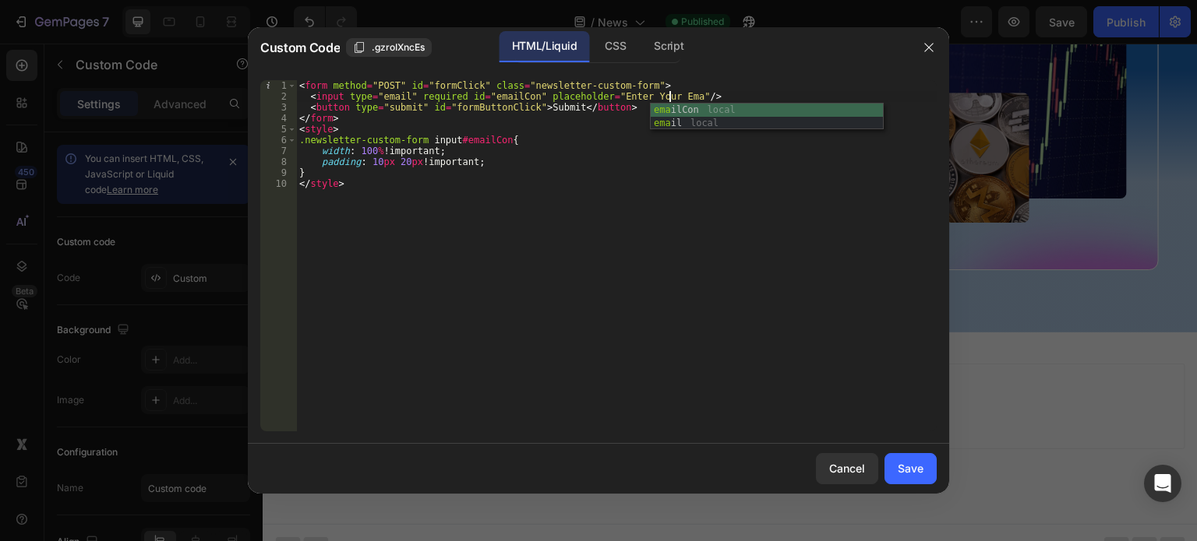
scroll to position [0, 31]
click at [458, 192] on div "< form method = "POST" id = "formClick" class = "newsletter-custom-form" > < in…" at bounding box center [616, 266] width 640 height 373
click at [484, 182] on div "< form method = "POST" id = "formClick" class = "newsletter-custom-form" > < in…" at bounding box center [616, 266] width 640 height 373
click at [495, 169] on div "< form method = "POST" id = "formClick" class = "newsletter-custom-form" > < in…" at bounding box center [616, 266] width 640 height 373
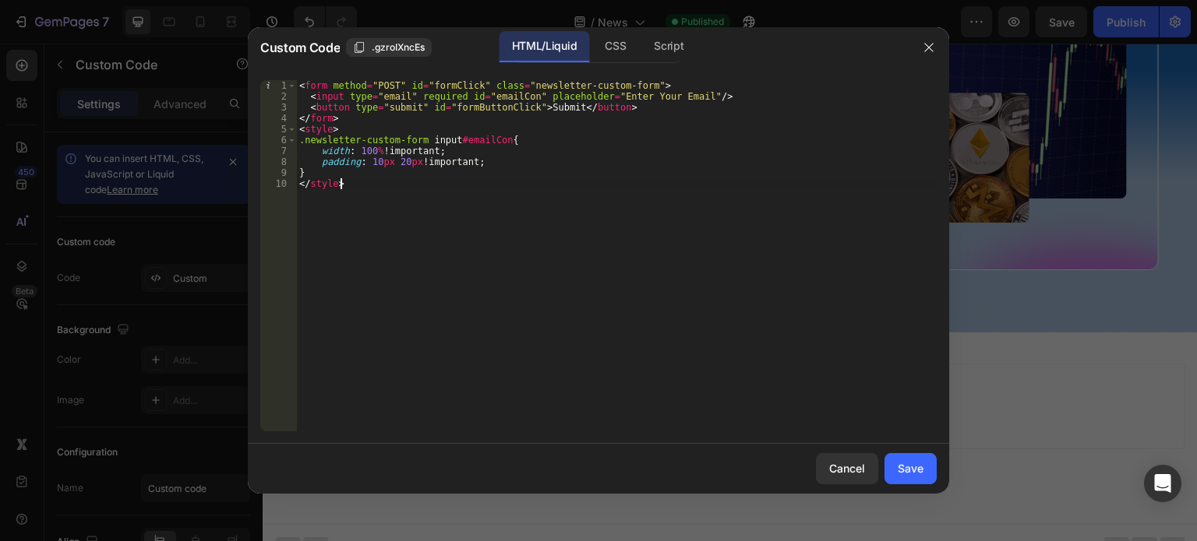
type textarea "}"
drag, startPoint x: 299, startPoint y: 138, endPoint x: 417, endPoint y: 141, distance: 117.7
click at [417, 141] on div "< form method = "POST" id = "formClick" class = "newsletter-custom-form" > < in…" at bounding box center [616, 266] width 640 height 373
type textarea ".newsletter-custom-form input#emailCon{"
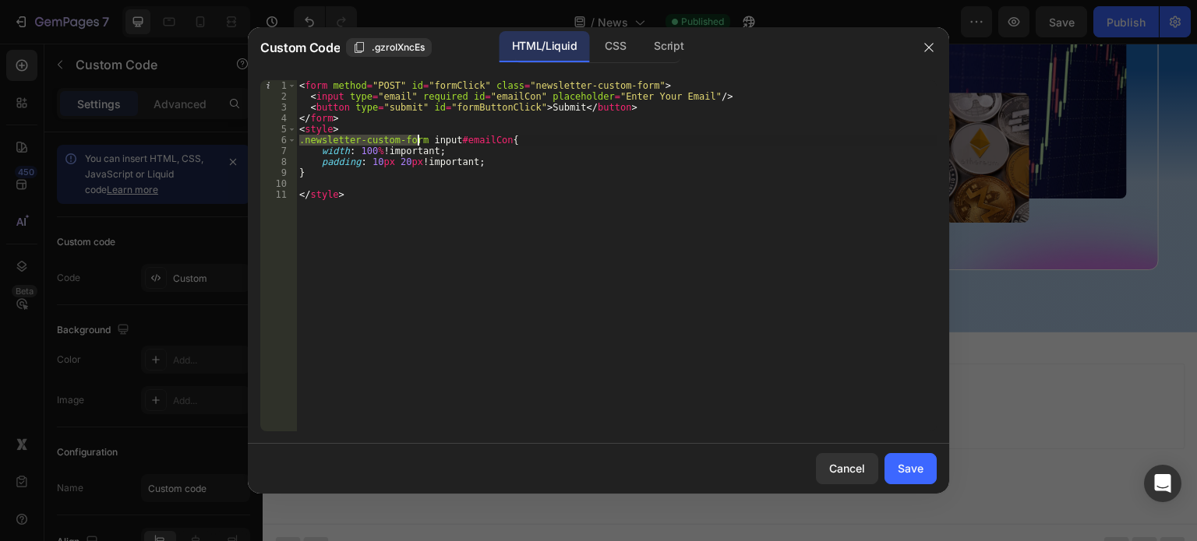
click at [365, 182] on div "< form method = "POST" id = "formClick" class = "newsletter-custom-form" > < in…" at bounding box center [616, 266] width 640 height 373
paste textarea ".newsletter-custom-form"
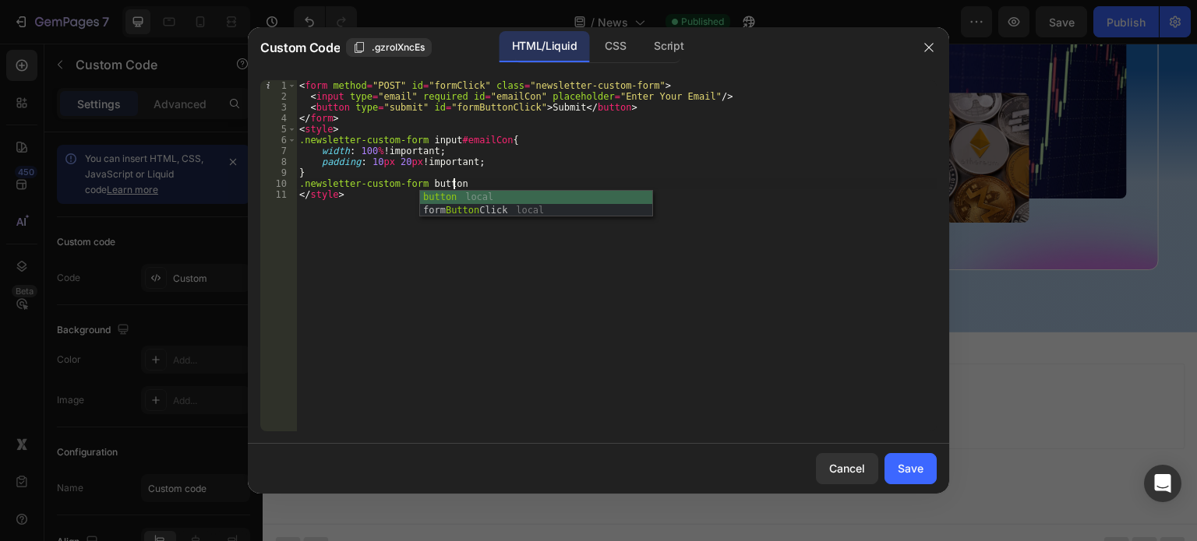
type textarea ".newsletter-custom-form button{"
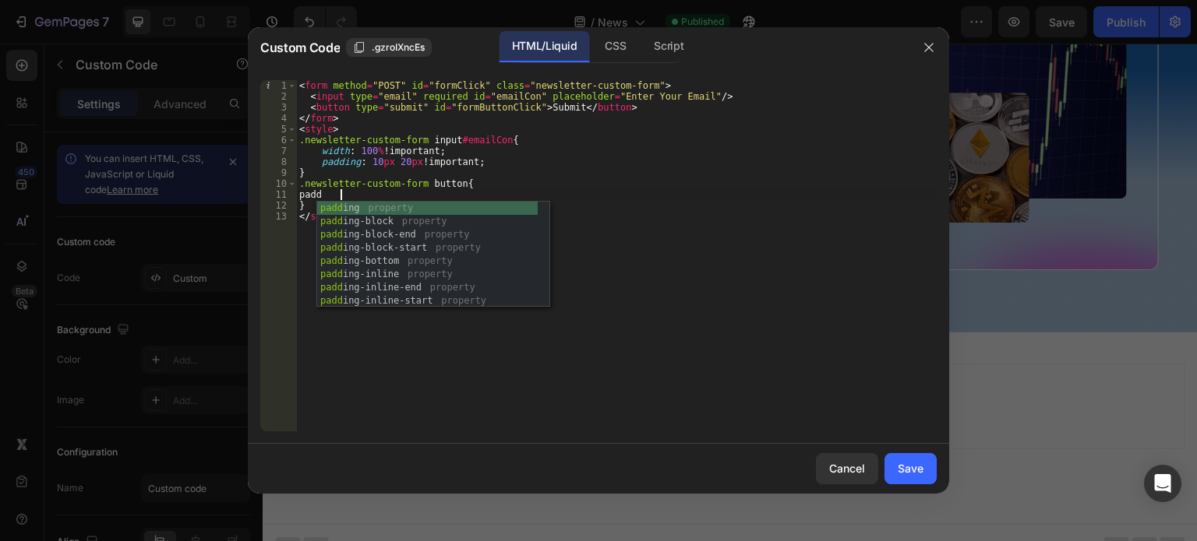
scroll to position [0, 2]
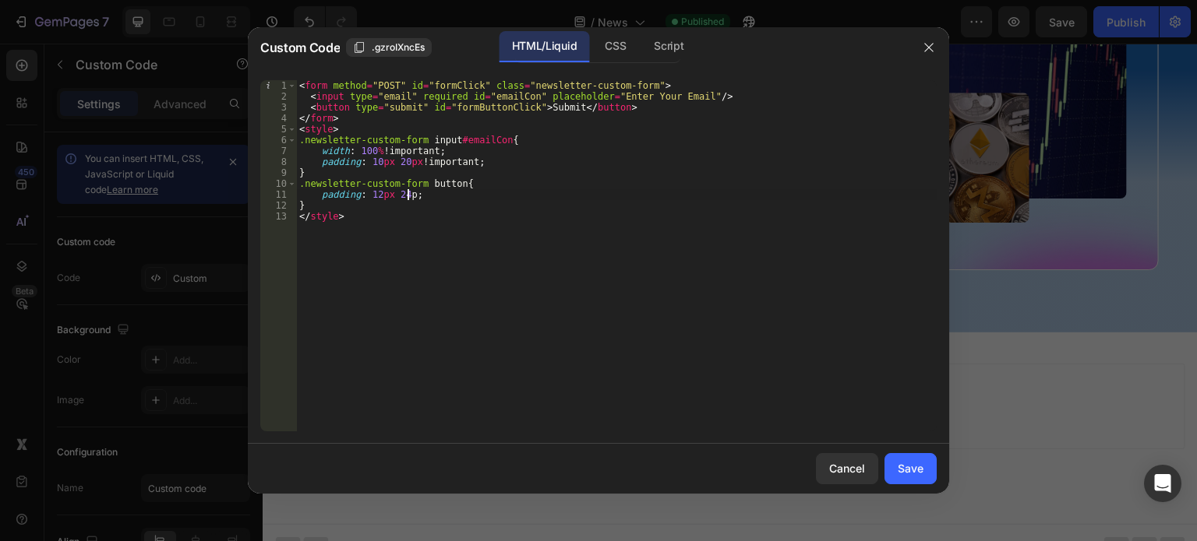
type textarea "padding: 12px 24px;"
type textarea "padding: 12px 24px !important;"
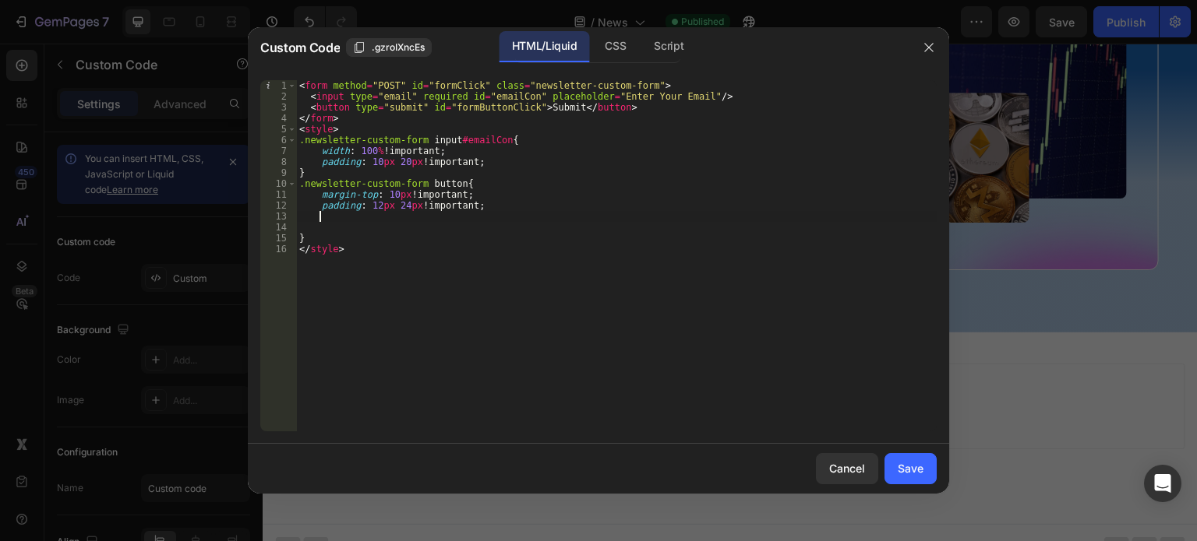
scroll to position [0, 0]
type textarea "padding: 12px 24px !important;"
type textarea "background-color: #fff !important;"
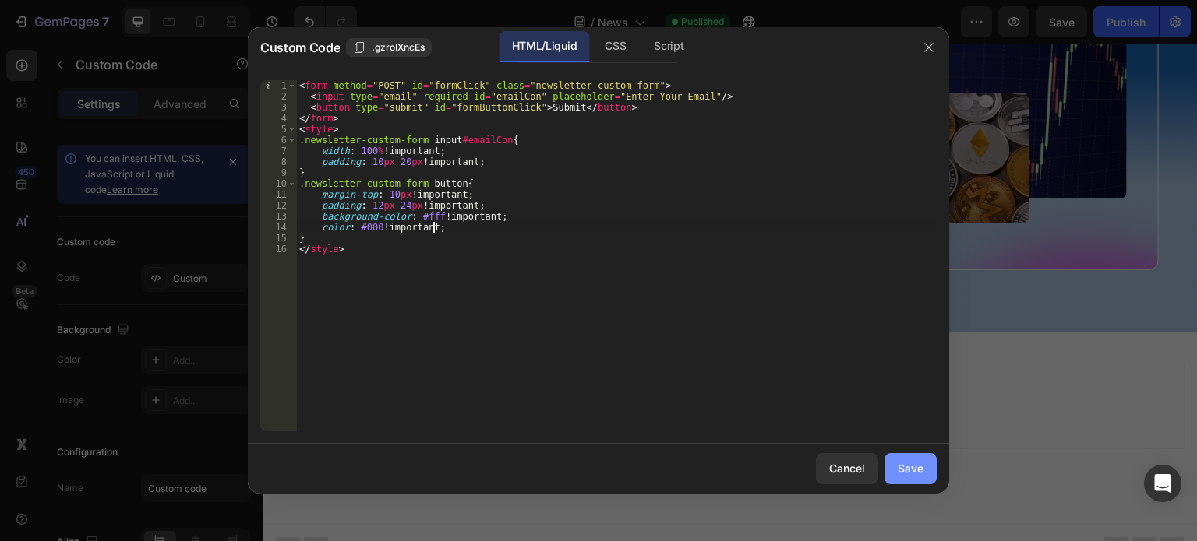
type textarea "color: #000 !;"
click at [918, 473] on div "Save" at bounding box center [910, 468] width 26 height 16
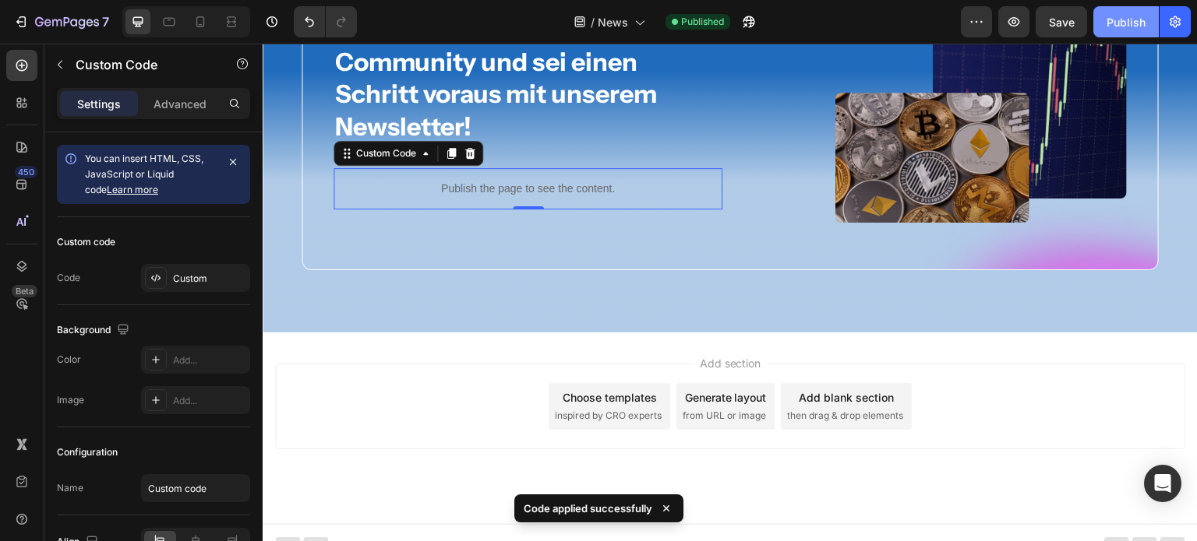
click at [1122, 12] on button "Publish" at bounding box center [1125, 21] width 65 height 31
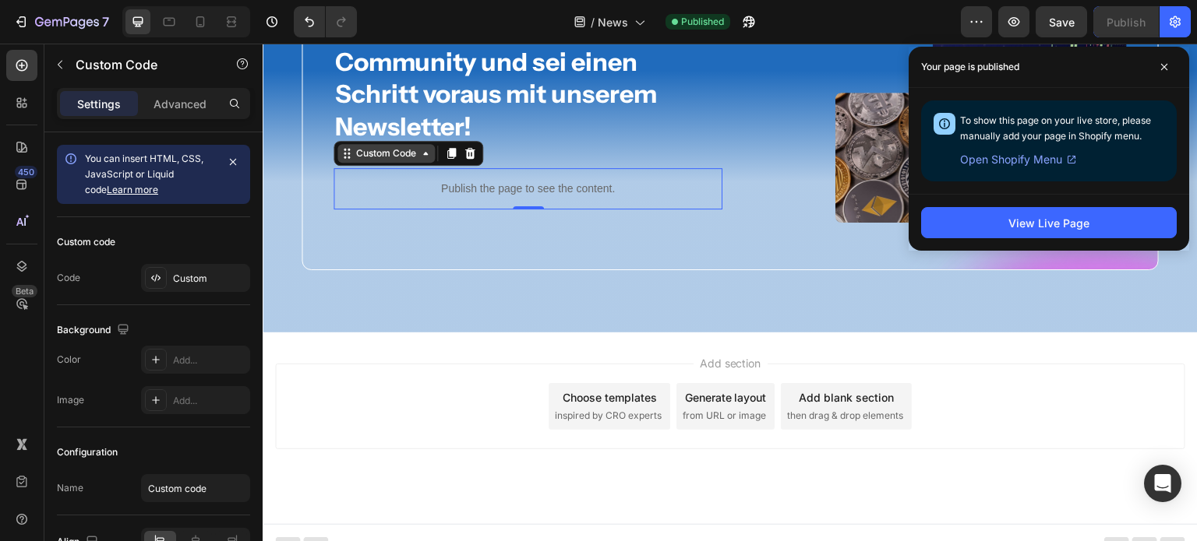
click at [370, 150] on div "Custom Code" at bounding box center [386, 153] width 66 height 14
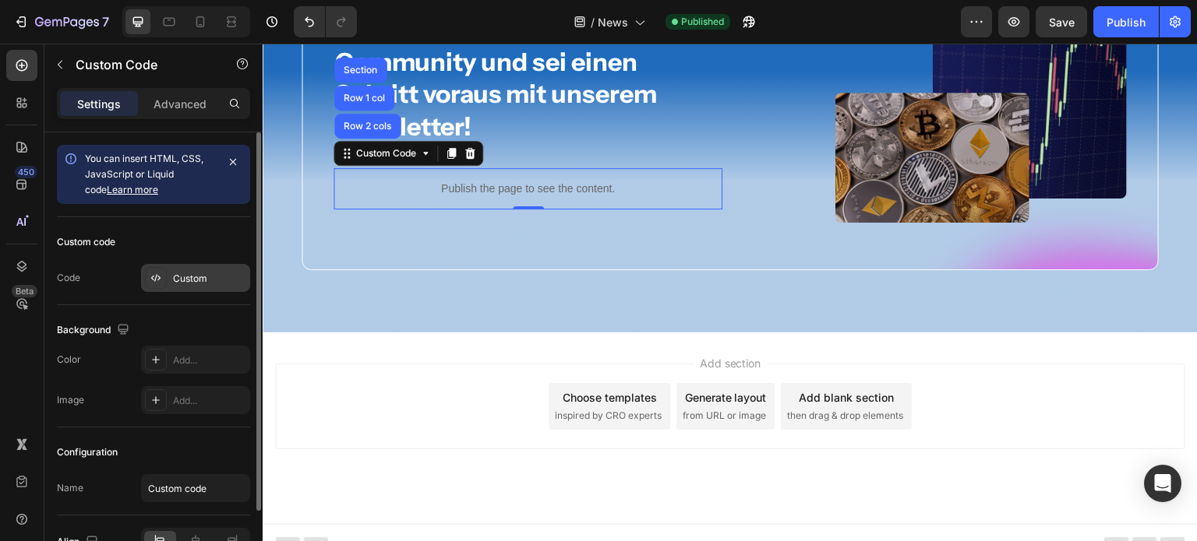
click at [178, 277] on div "Custom" at bounding box center [209, 279] width 73 height 14
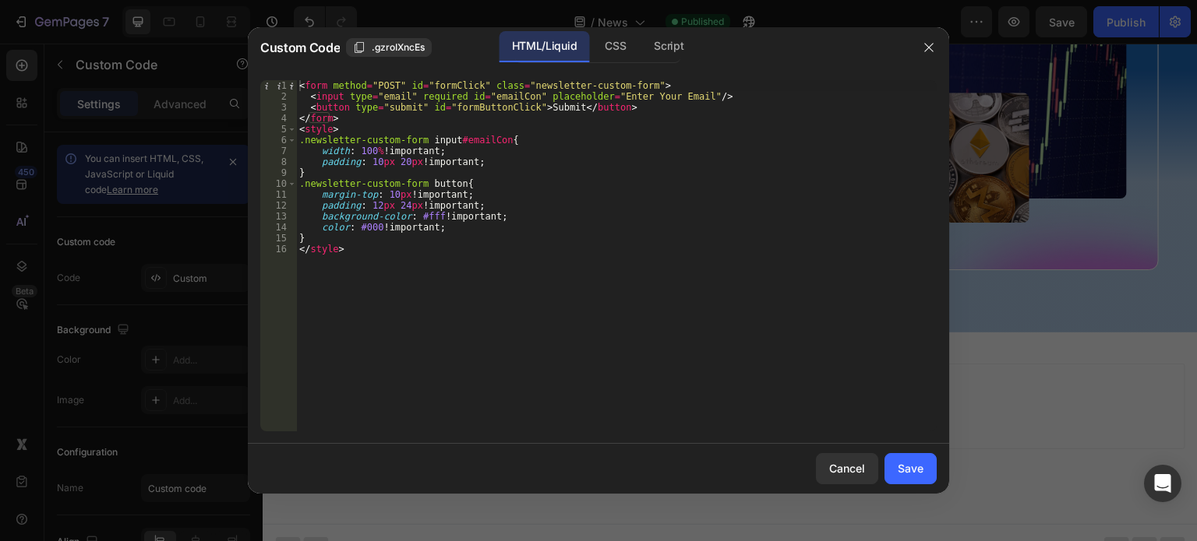
click at [458, 227] on div "< form method = "POST" id = "formClick" class = "newsletter-custom-form" > < in…" at bounding box center [616, 266] width 640 height 373
type textarea "color: #000 !important;"
type textarea "border-radius: 12px !;"
click at [915, 460] on div "Save" at bounding box center [910, 468] width 26 height 16
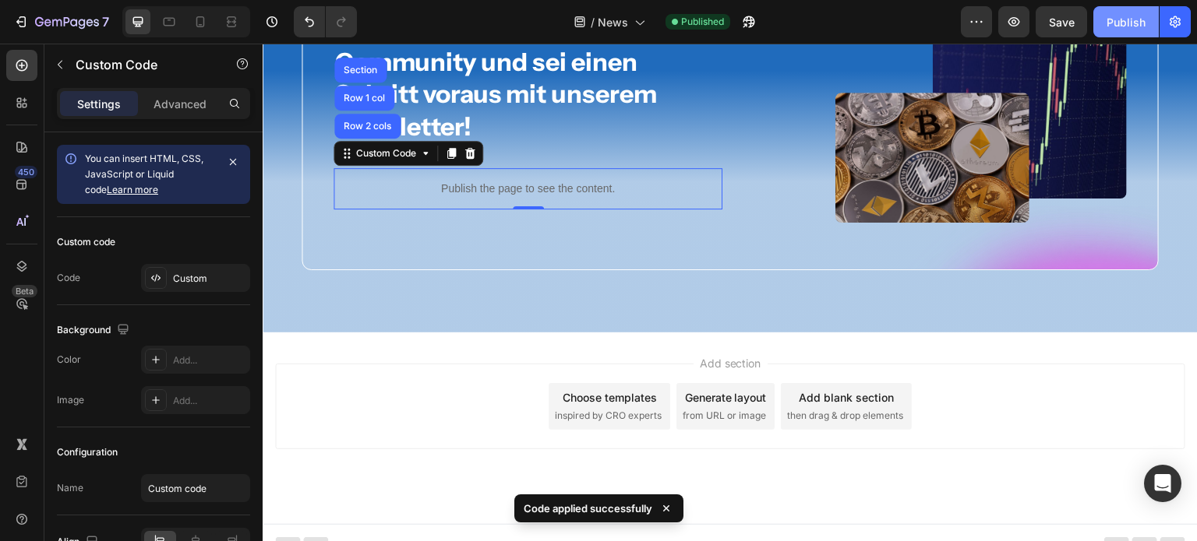
click at [1115, 24] on div "Publish" at bounding box center [1125, 22] width 39 height 16
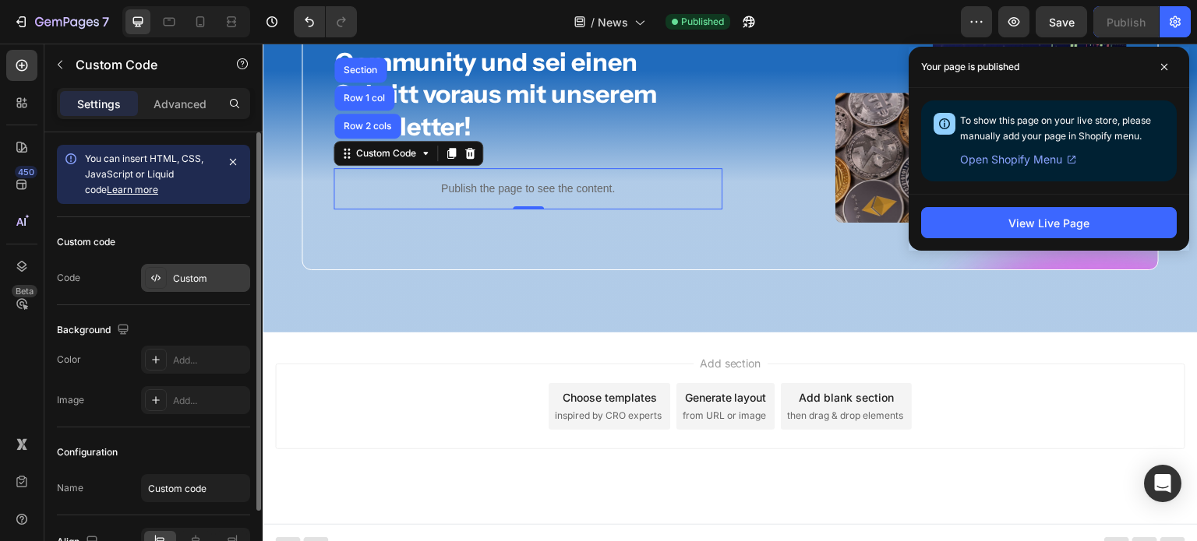
click at [192, 272] on div "Custom" at bounding box center [209, 279] width 73 height 14
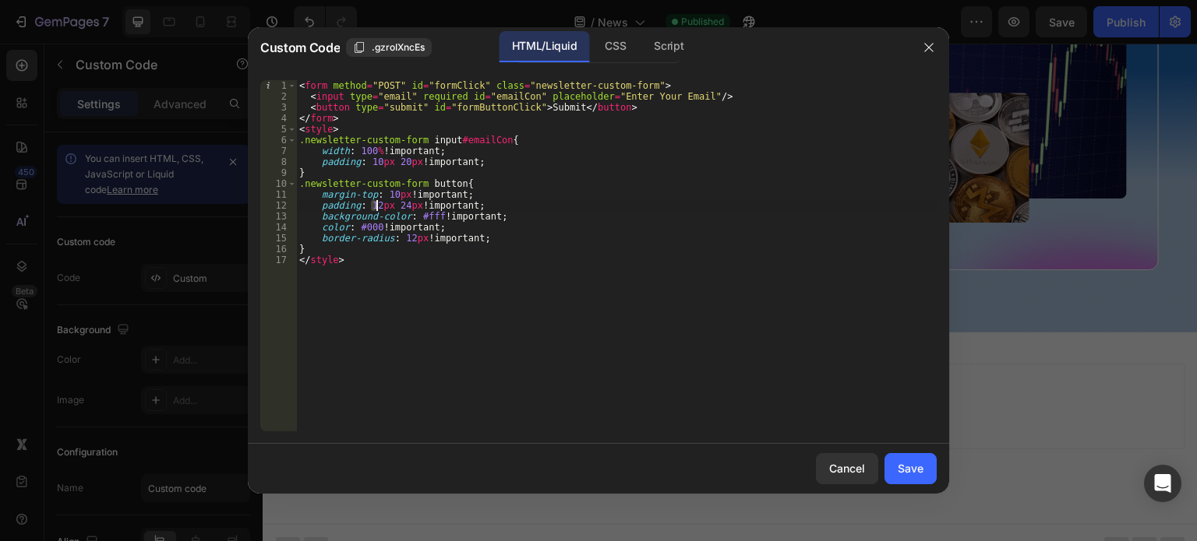
click at [374, 210] on div "< form method = "POST" id = "formClick" class = "newsletter-custom-form" > < in…" at bounding box center [616, 266] width 640 height 373
drag, startPoint x: 365, startPoint y: 205, endPoint x: 374, endPoint y: 205, distance: 9.3
click at [374, 205] on div "< form method = "POST" id = "formClick" class = "newsletter-custom-form" > < in…" at bounding box center [616, 266] width 640 height 373
type textarea "padding: 8px 24px !important;"
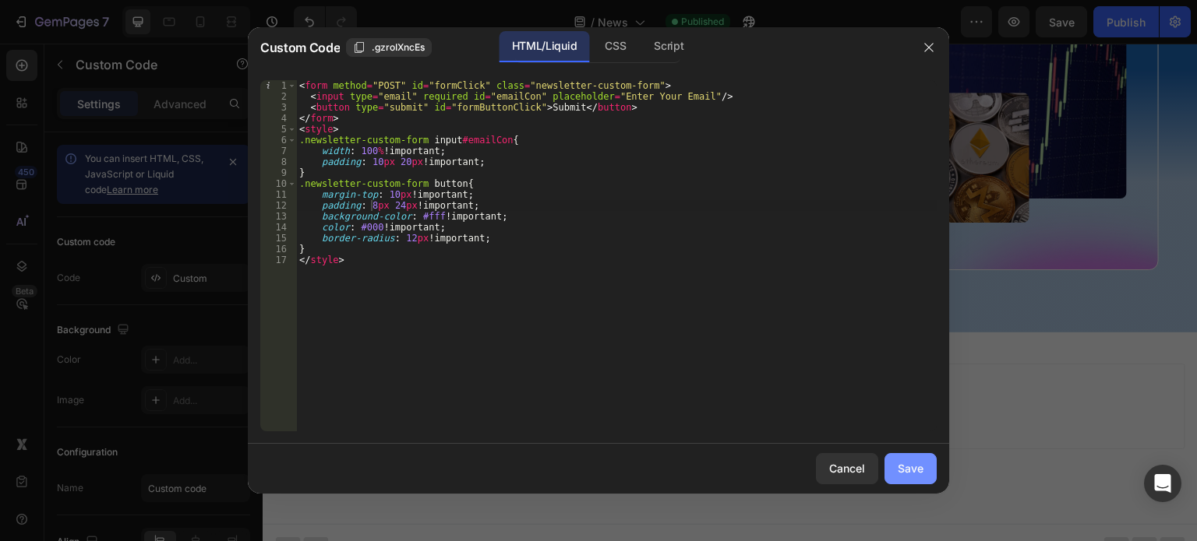
click at [898, 466] on div "Save" at bounding box center [910, 468] width 26 height 16
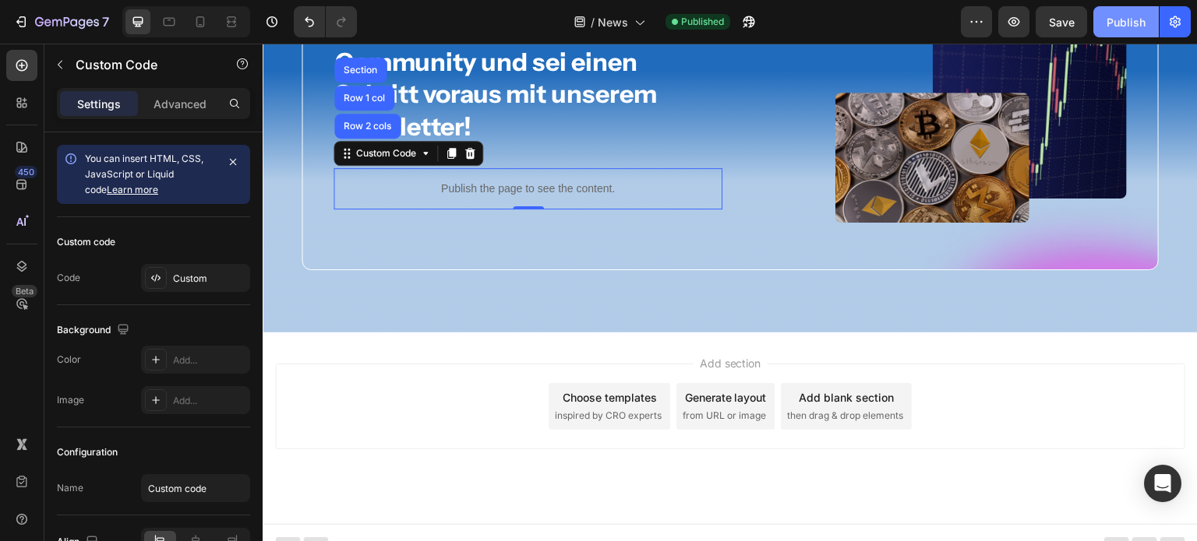
click at [1126, 16] on div "Publish" at bounding box center [1125, 22] width 39 height 16
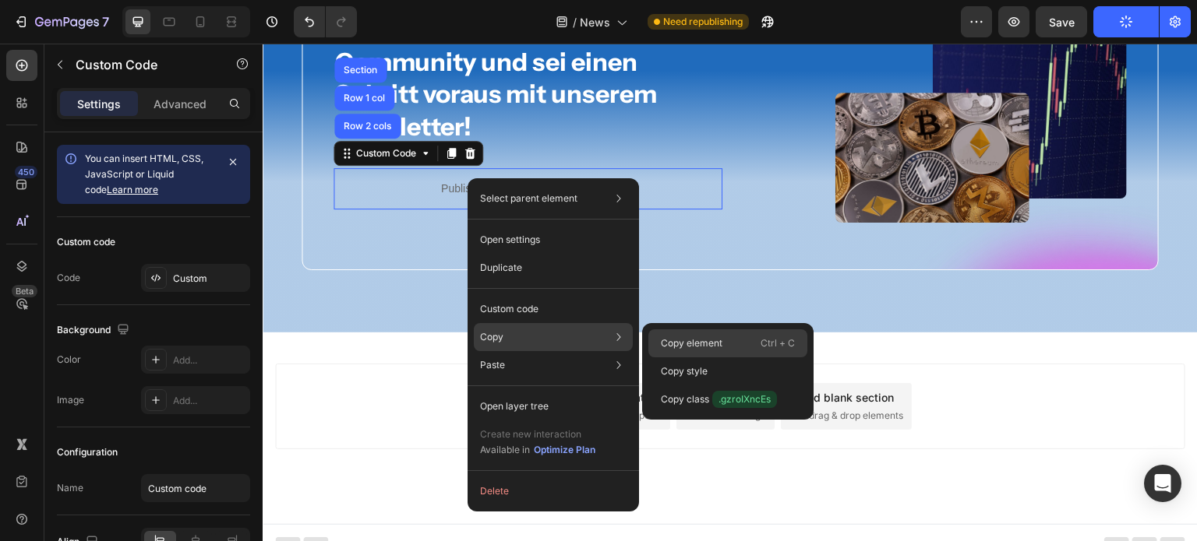
click at [670, 340] on p "Copy element" at bounding box center [692, 344] width 62 height 14
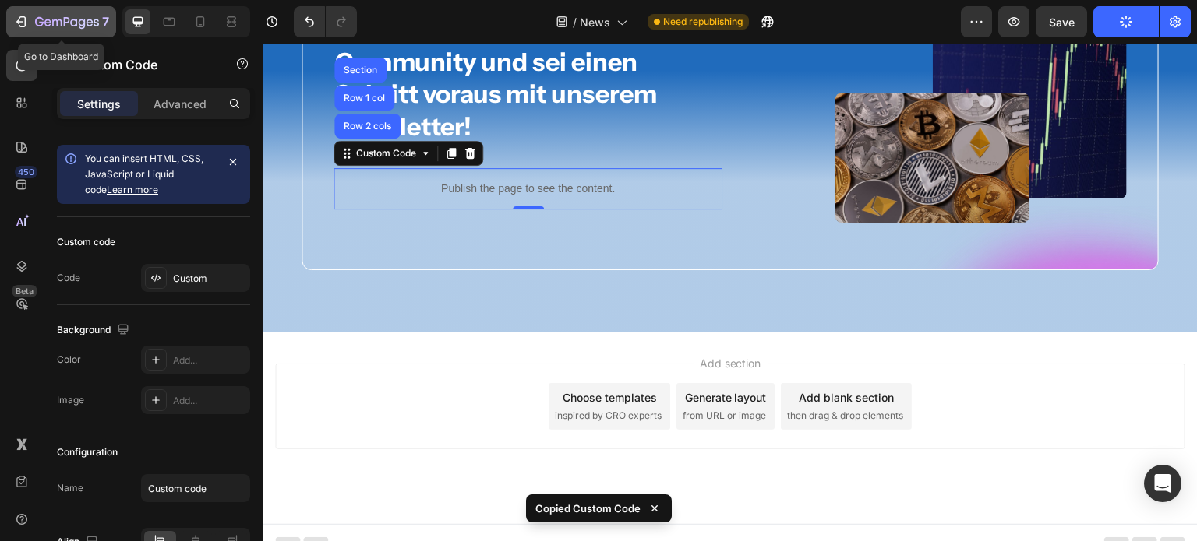
click at [58, 22] on icon "button" at bounding box center [67, 22] width 64 height 13
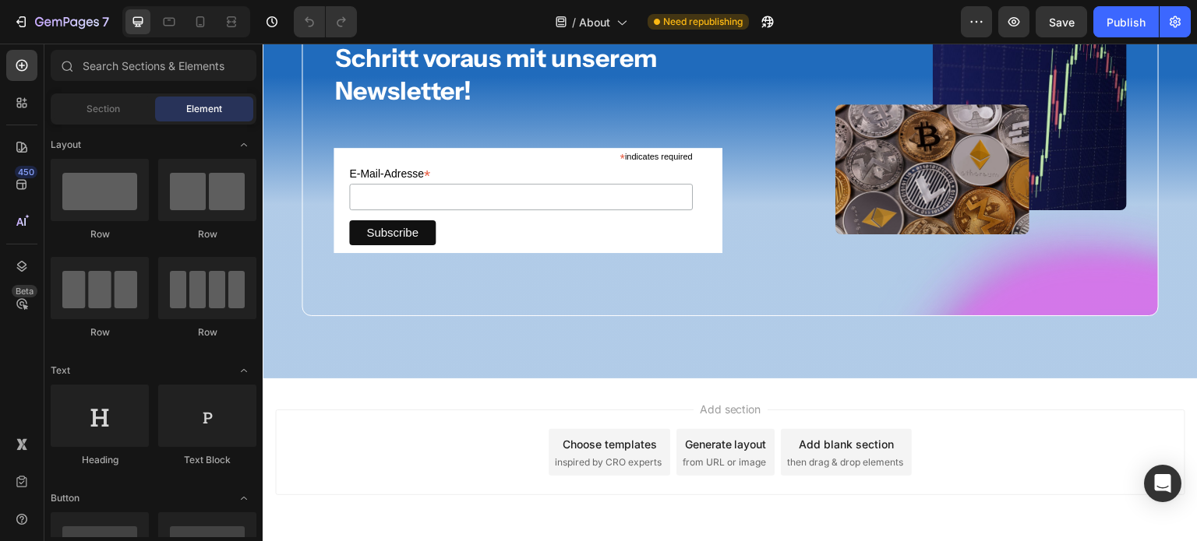
scroll to position [3153, 0]
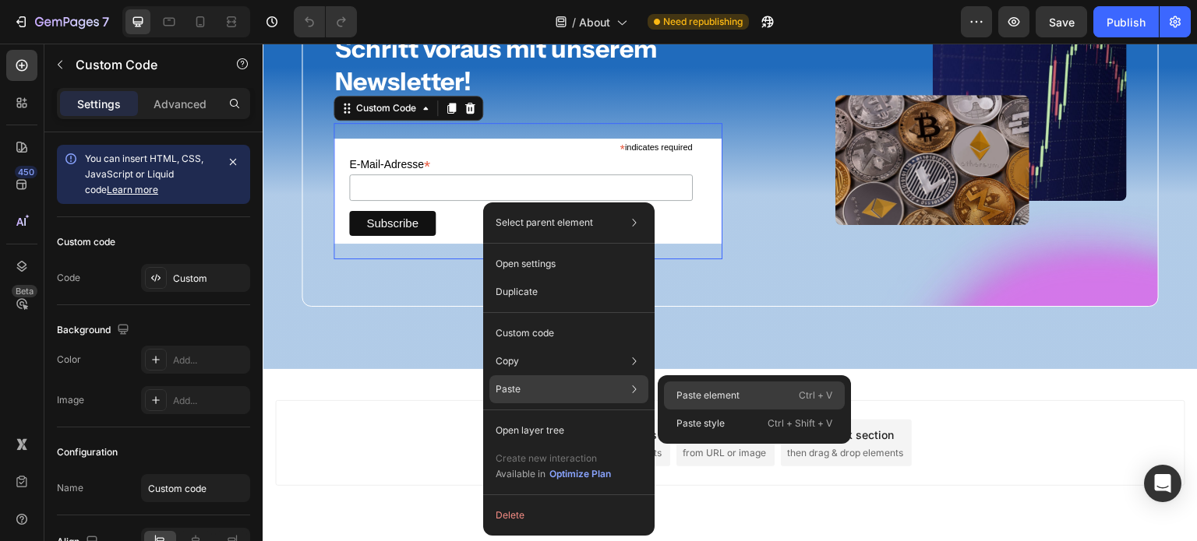
click at [710, 399] on p "Paste element" at bounding box center [707, 396] width 63 height 14
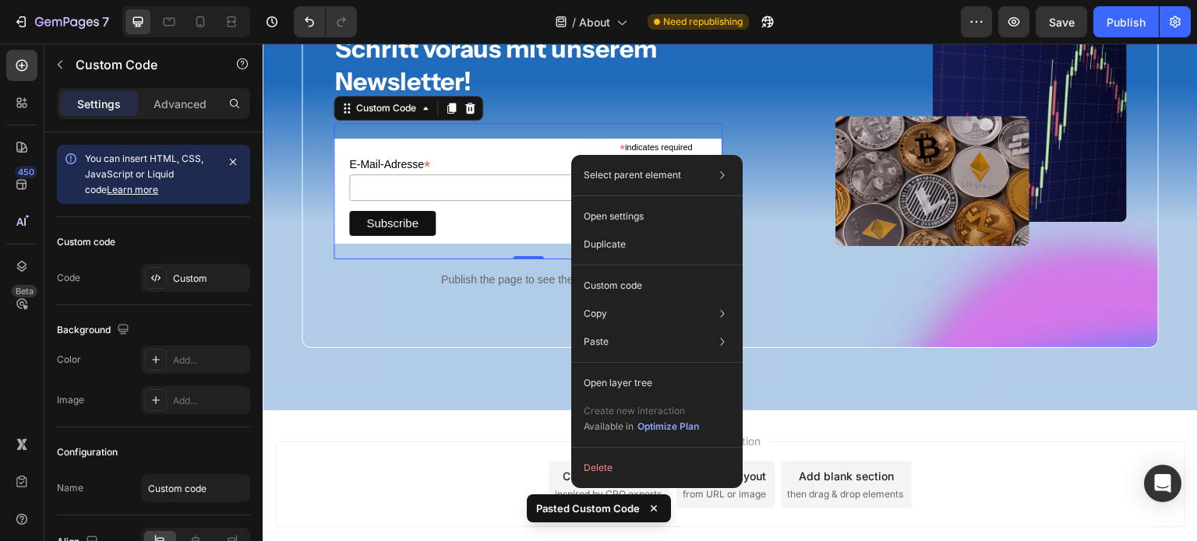
click at [459, 171] on label "E-Mail-Adresse *" at bounding box center [521, 162] width 344 height 19
click at [459, 175] on input "E-Mail-Adresse *" at bounding box center [521, 188] width 344 height 26
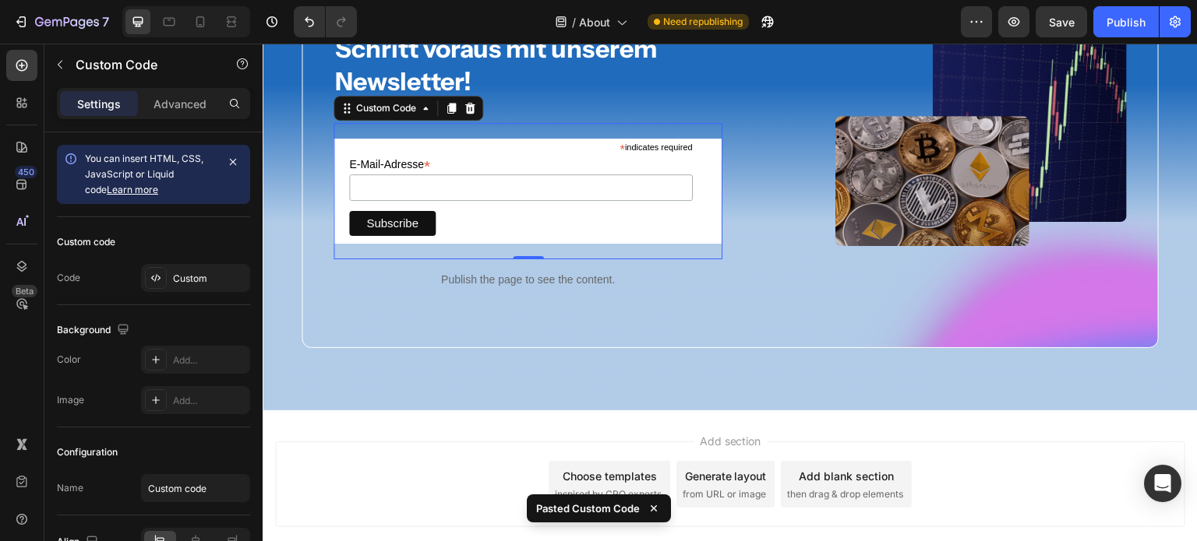
click at [503, 154] on label "E-Mail-Adresse *" at bounding box center [521, 162] width 344 height 19
click at [503, 175] on input "E-Mail-Adresse *" at bounding box center [521, 188] width 344 height 26
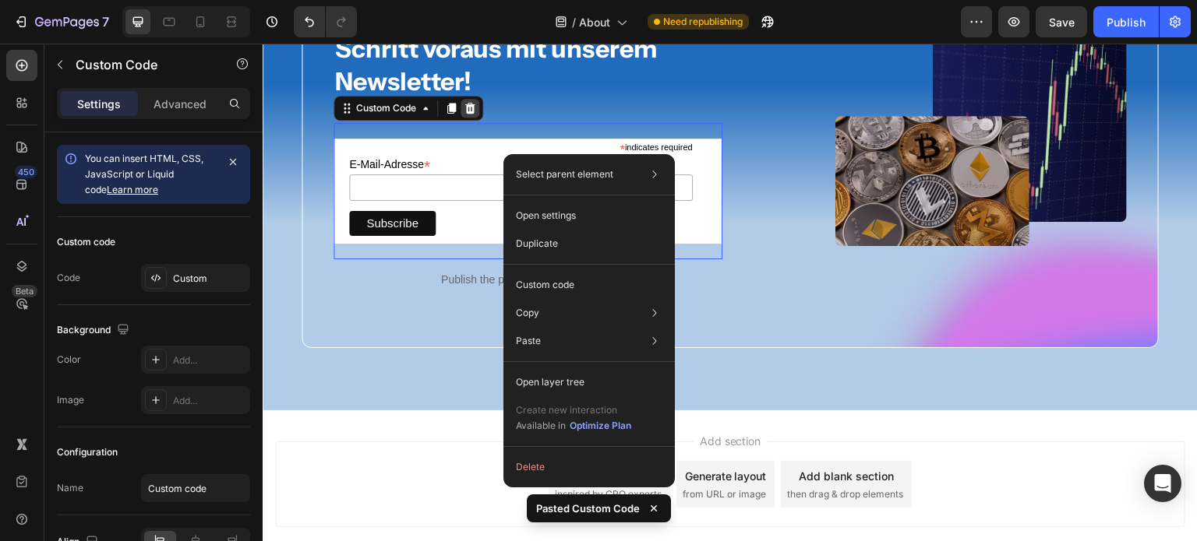
click at [466, 103] on icon at bounding box center [470, 108] width 10 height 11
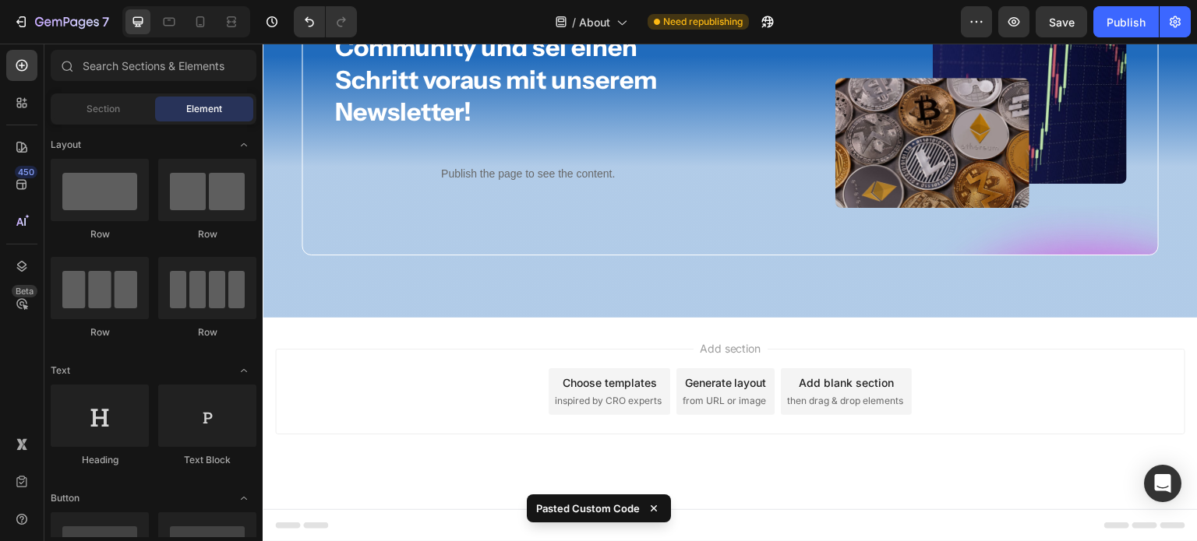
scroll to position [3136, 0]
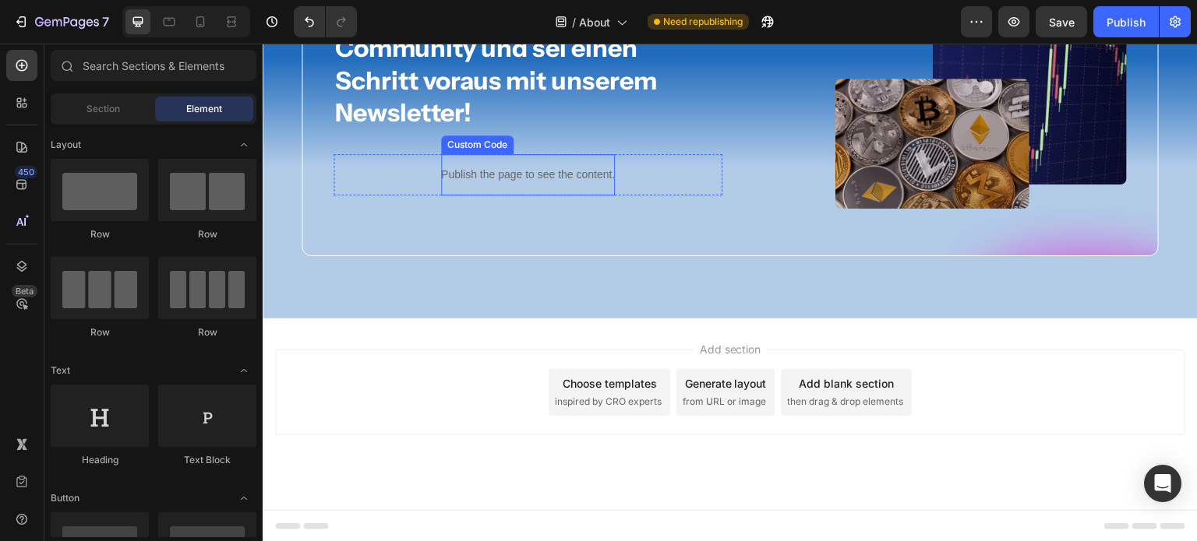
click at [522, 183] on div "Publish the page to see the content." at bounding box center [528, 174] width 174 height 41
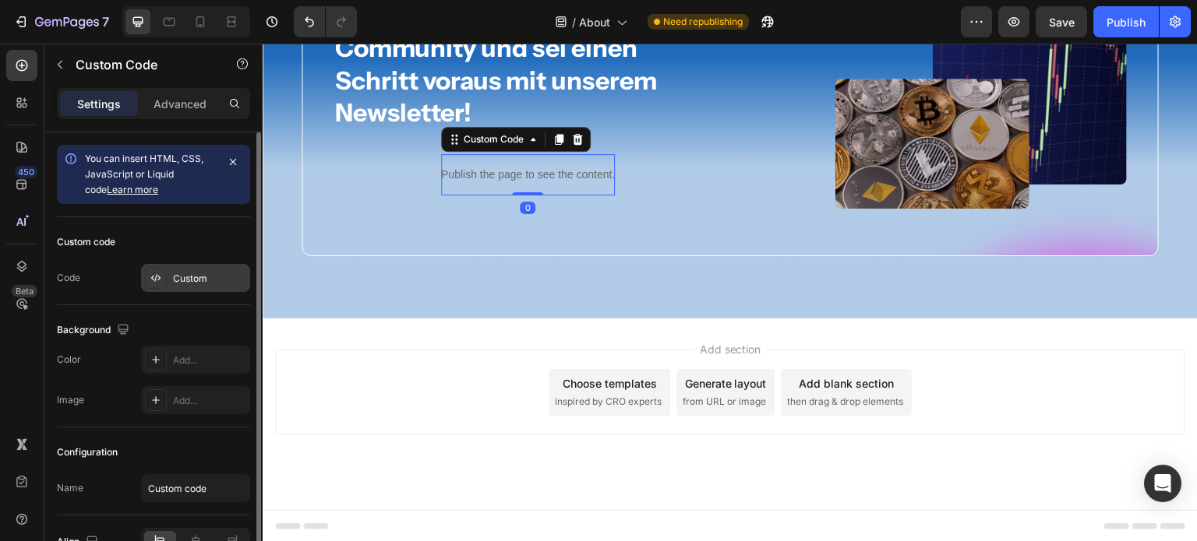
click at [173, 284] on div "Custom" at bounding box center [209, 279] width 73 height 14
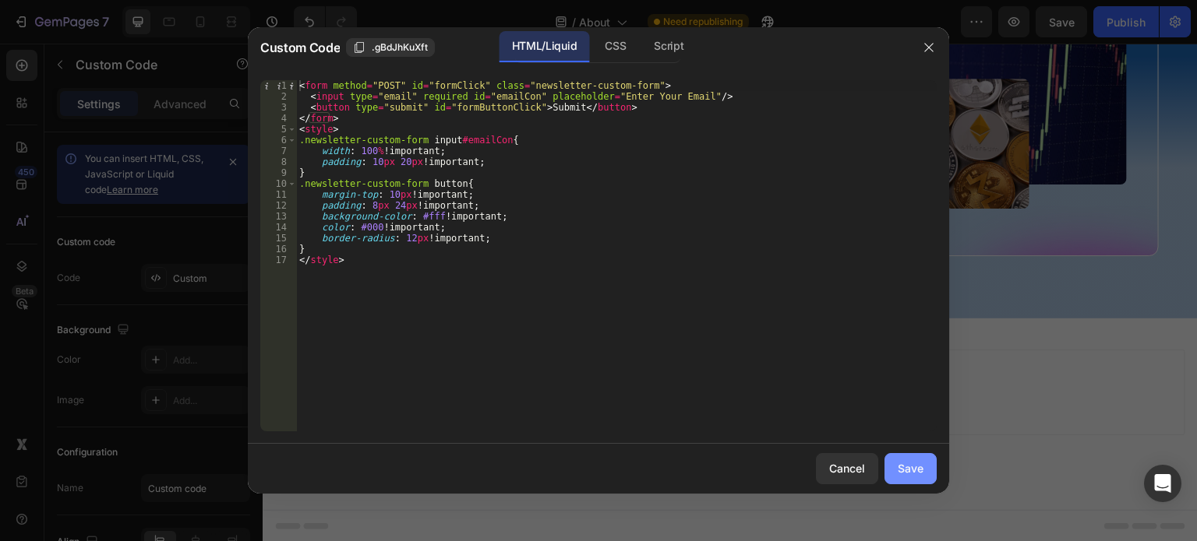
click at [904, 470] on div "Save" at bounding box center [910, 468] width 26 height 16
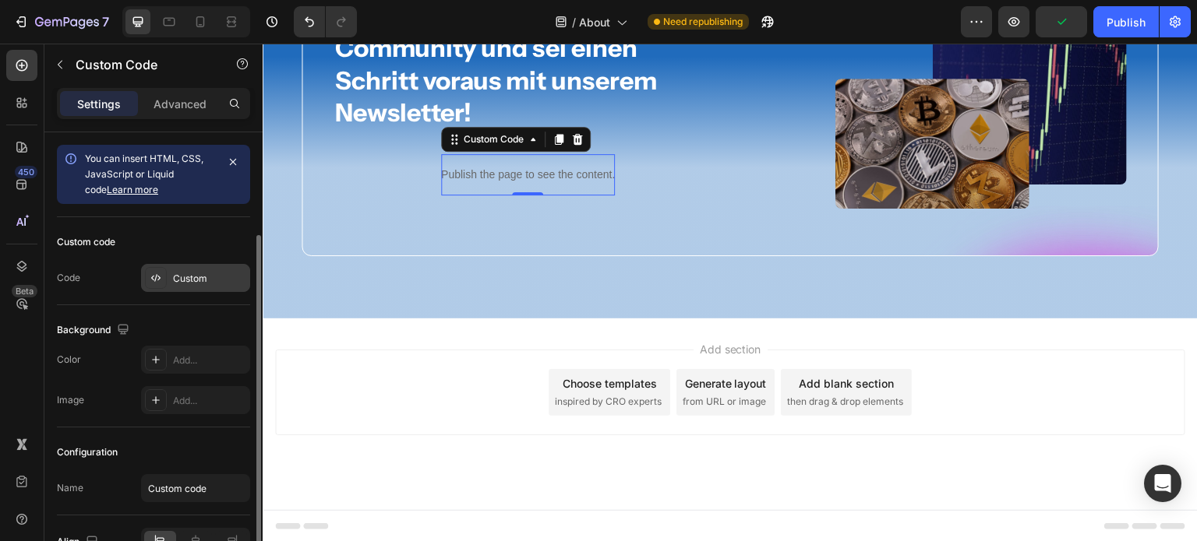
scroll to position [88, 0]
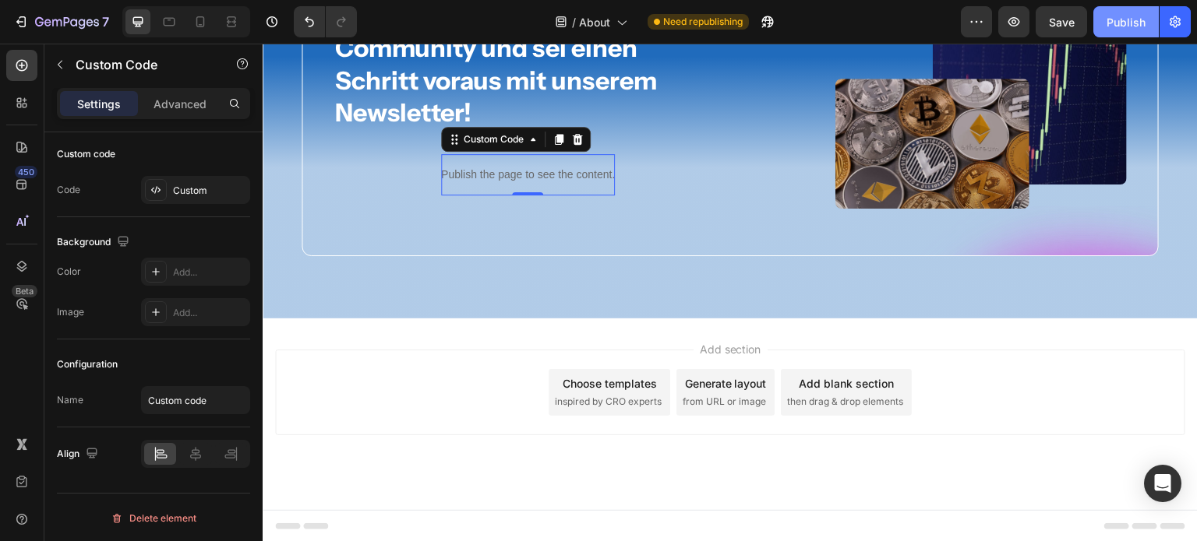
click at [1144, 29] on div "Publish" at bounding box center [1125, 22] width 39 height 16
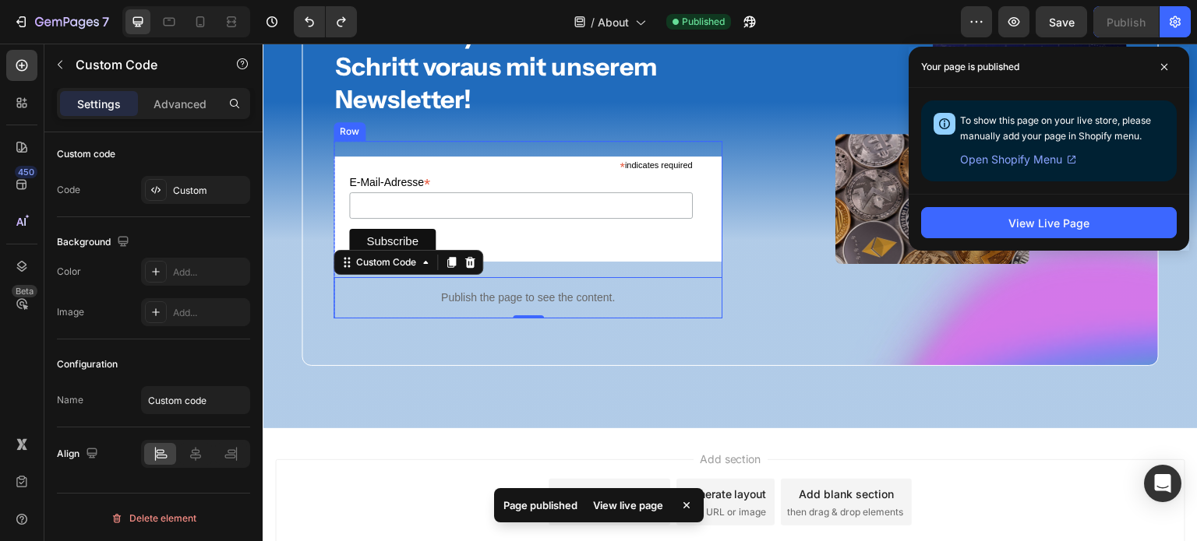
scroll to position [3153, 0]
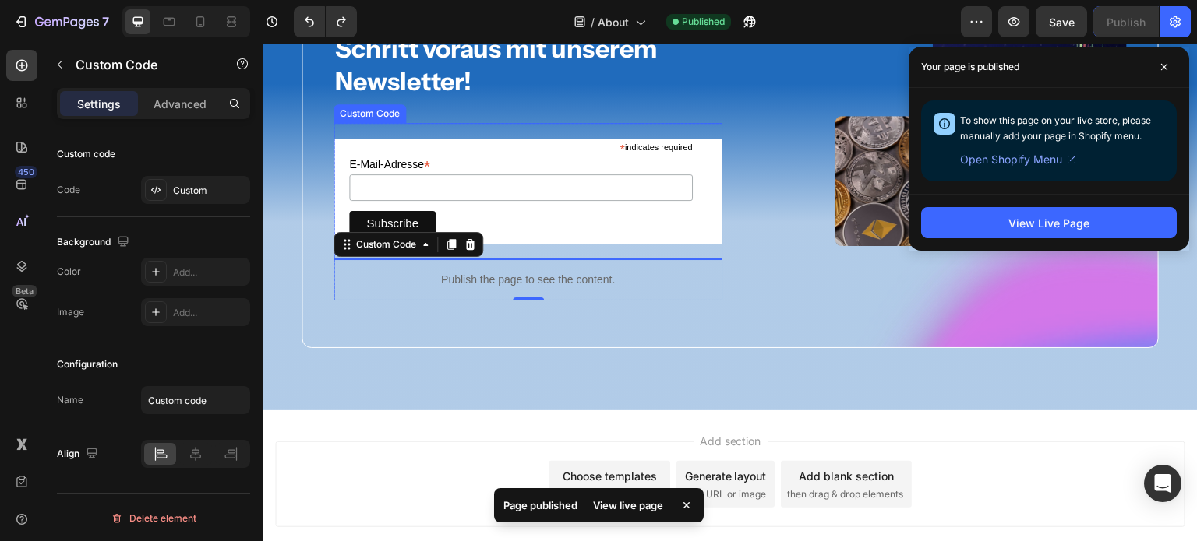
click at [550, 139] on div "* indicates required" at bounding box center [521, 146] width 344 height 15
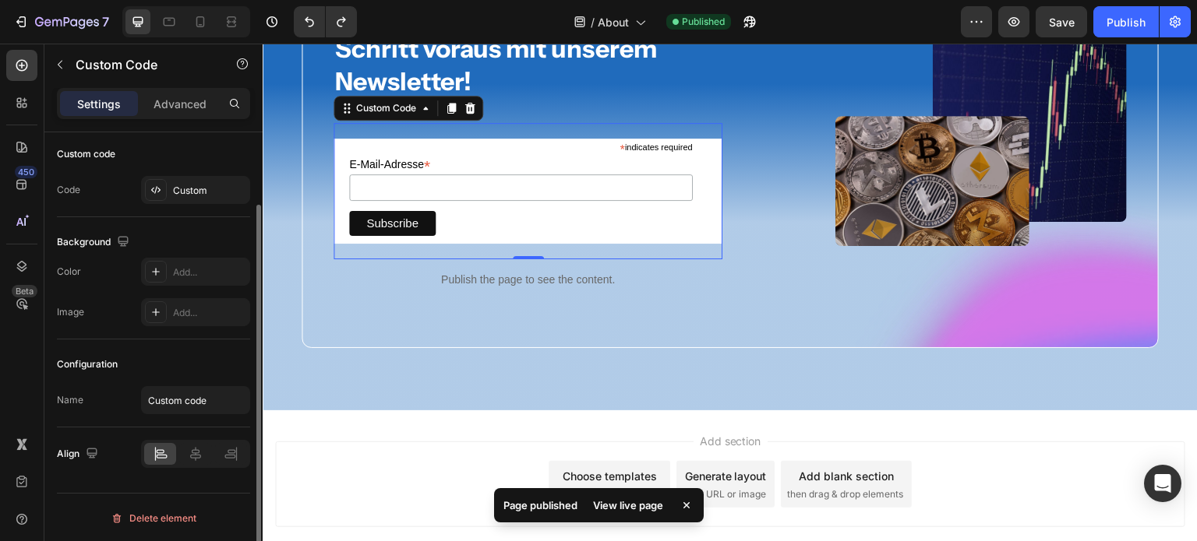
scroll to position [87, 0]
click at [423, 115] on div "Custom Code" at bounding box center [385, 108] width 97 height 19
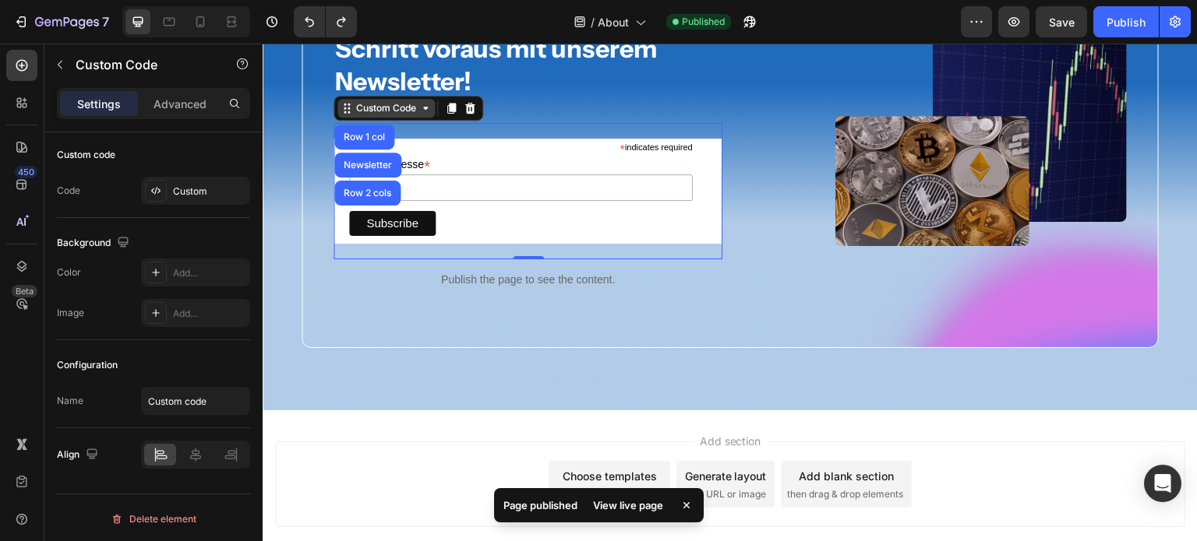
click at [423, 115] on div "Custom Code" at bounding box center [385, 108] width 97 height 19
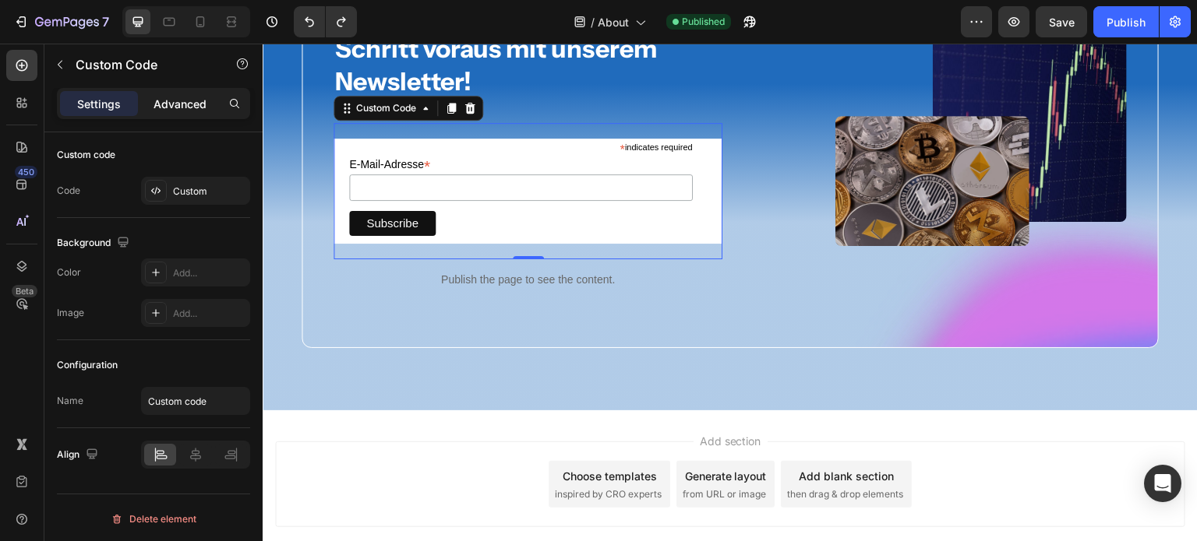
click at [192, 111] on p "Advanced" at bounding box center [179, 104] width 53 height 16
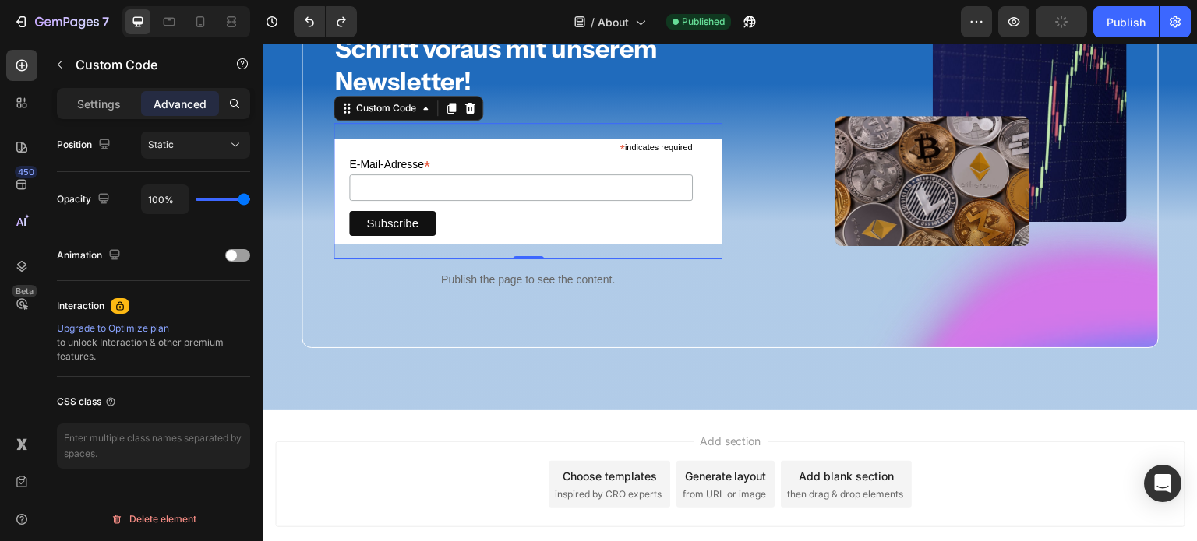
scroll to position [0, 0]
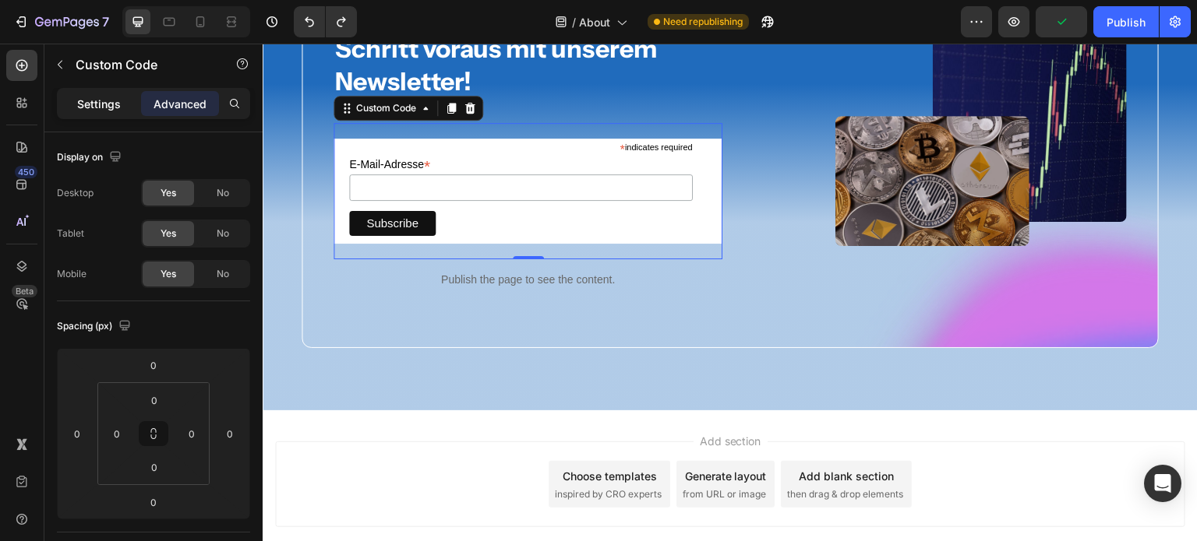
click at [112, 104] on p "Settings" at bounding box center [99, 104] width 44 height 16
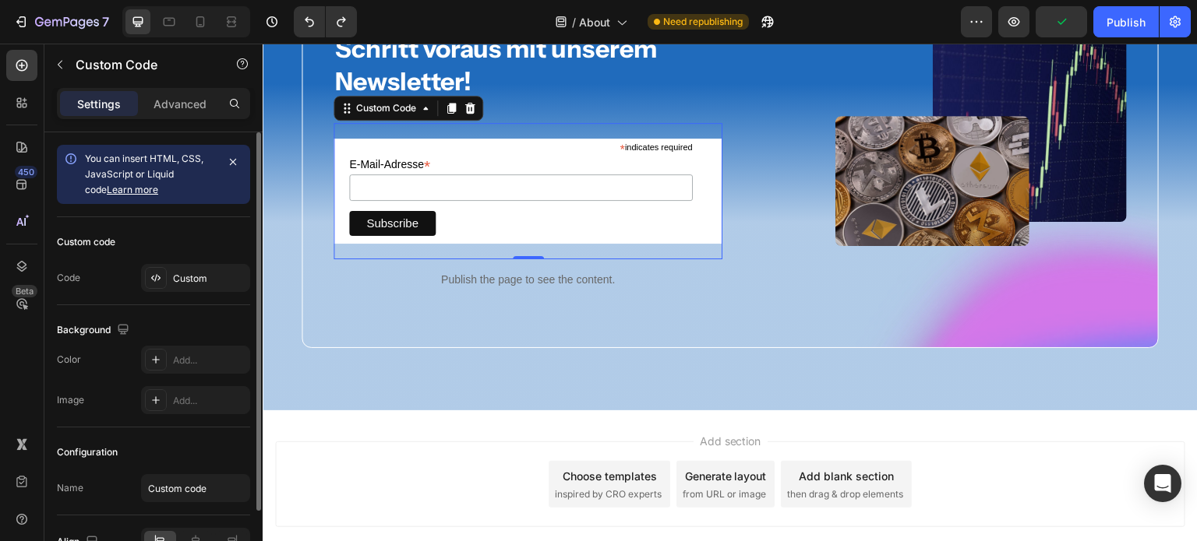
scroll to position [88, 0]
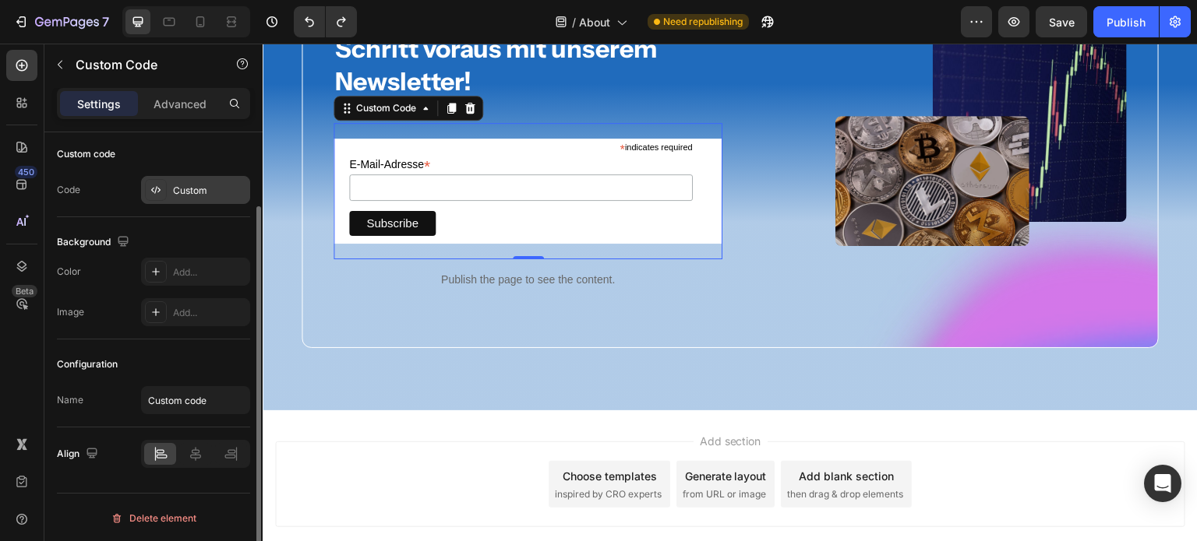
click at [162, 196] on div at bounding box center [156, 190] width 22 height 22
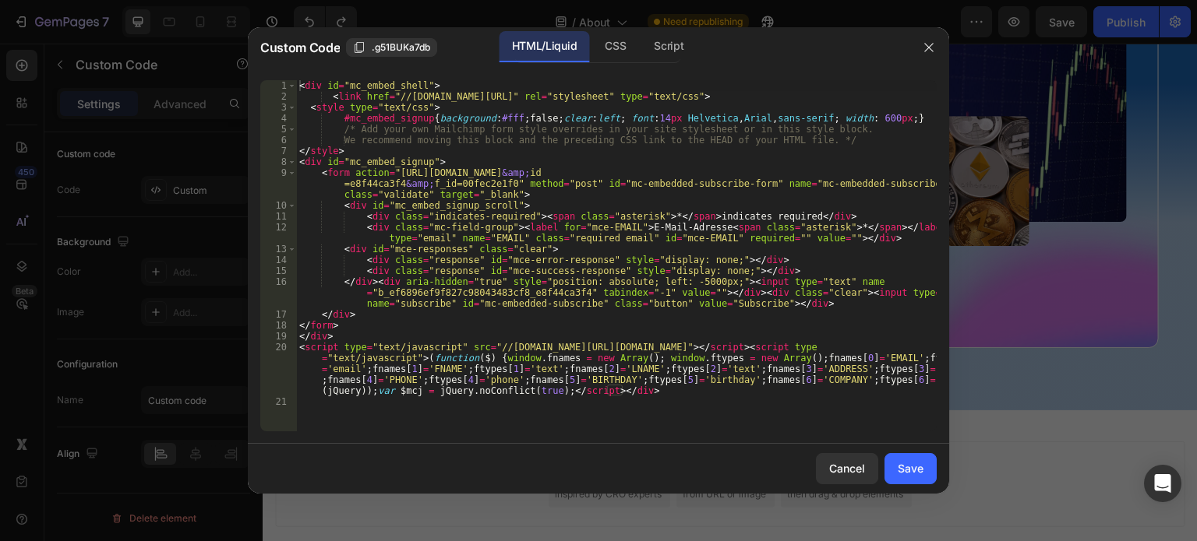
type textarea "</div><div aria-hidden="true" style="position: absolute; left: -5000px;"><input…"
click at [540, 289] on div "< div id = "mc_embed_shell" > < link href = "//cdn-images.mailchimp.com/embedco…" at bounding box center [616, 266] width 640 height 373
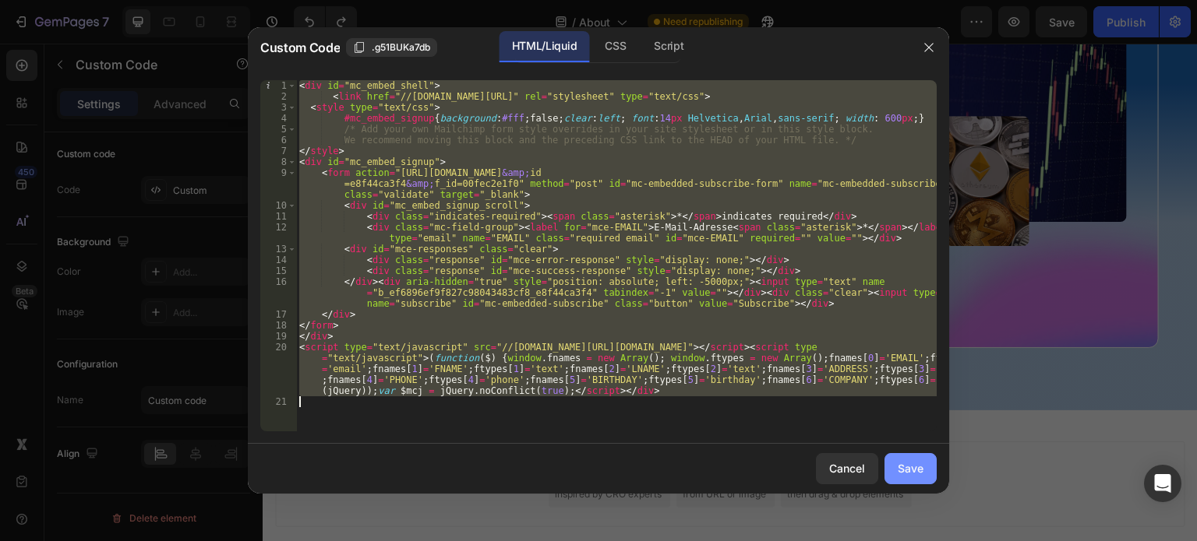
click at [907, 466] on div "Save" at bounding box center [910, 468] width 26 height 16
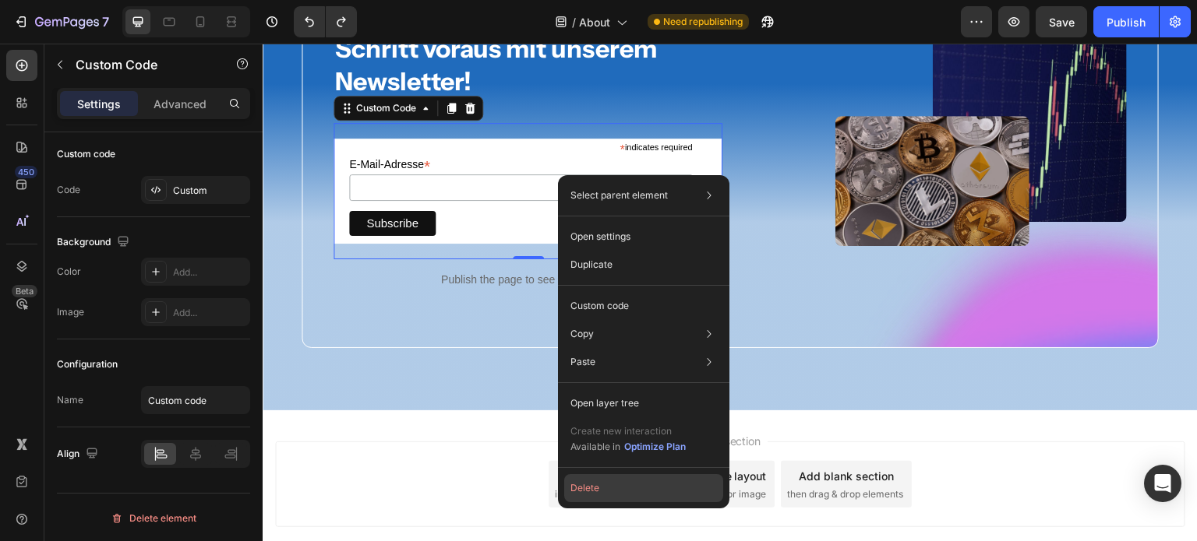
drag, startPoint x: 598, startPoint y: 489, endPoint x: 404, endPoint y: 371, distance: 227.9
click at [598, 489] on button "Delete" at bounding box center [643, 488] width 159 height 28
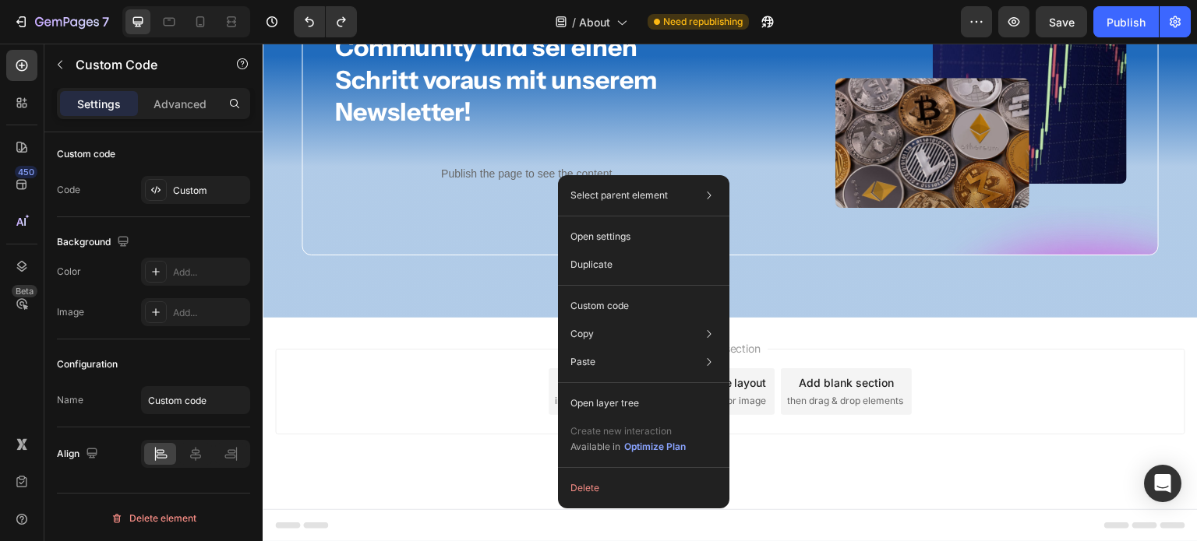
scroll to position [3136, 0]
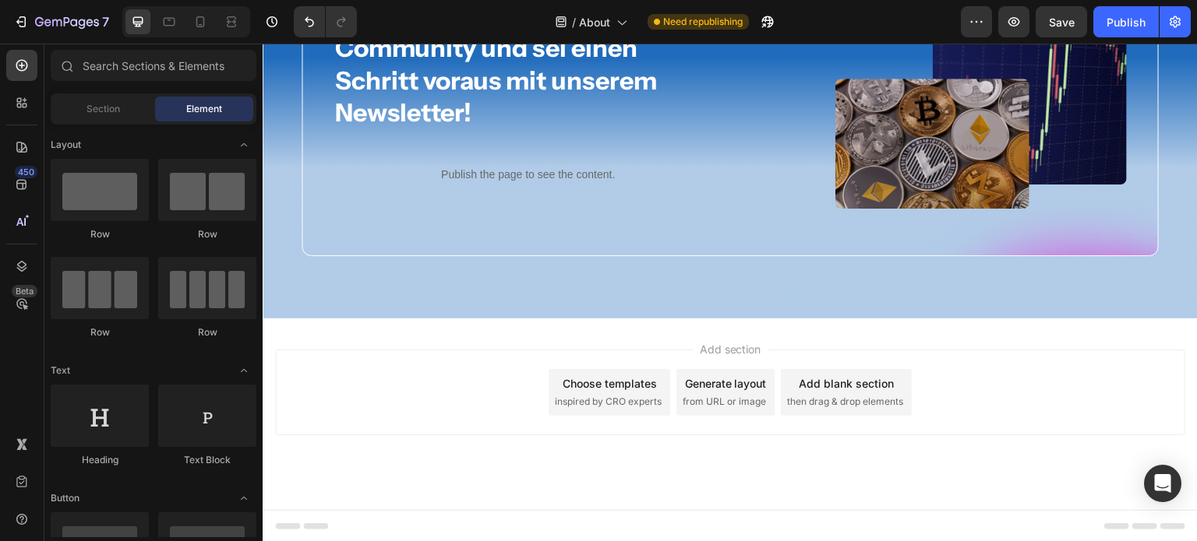
click at [1131, 3] on div "7 Version history / About Need republishing Preview Save Publish" at bounding box center [598, 22] width 1197 height 44
click at [1130, 11] on button "Publish" at bounding box center [1125, 21] width 65 height 31
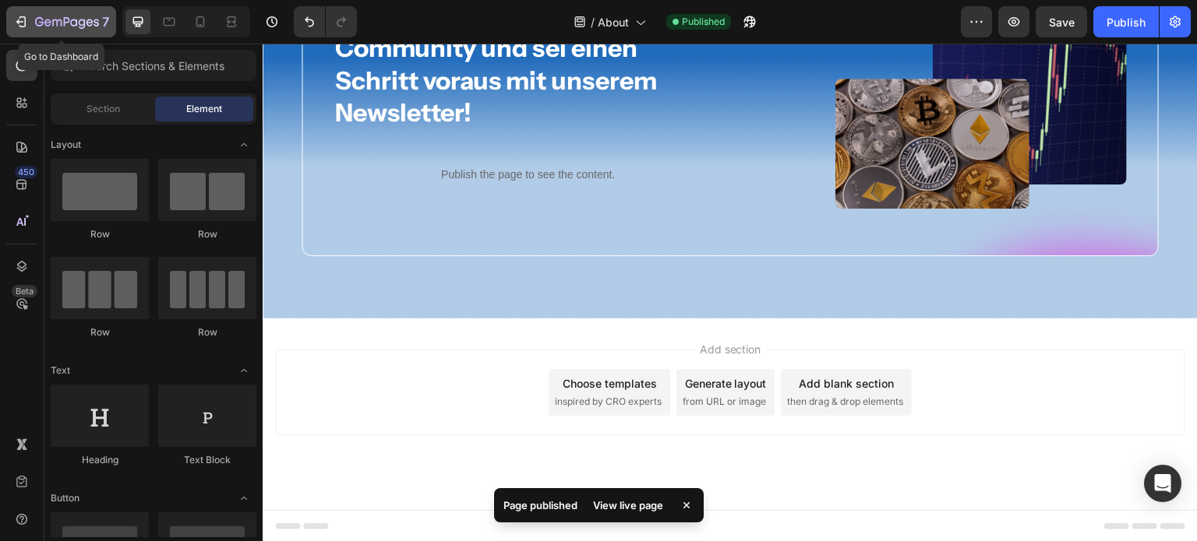
click at [41, 19] on icon "button" at bounding box center [67, 22] width 64 height 13
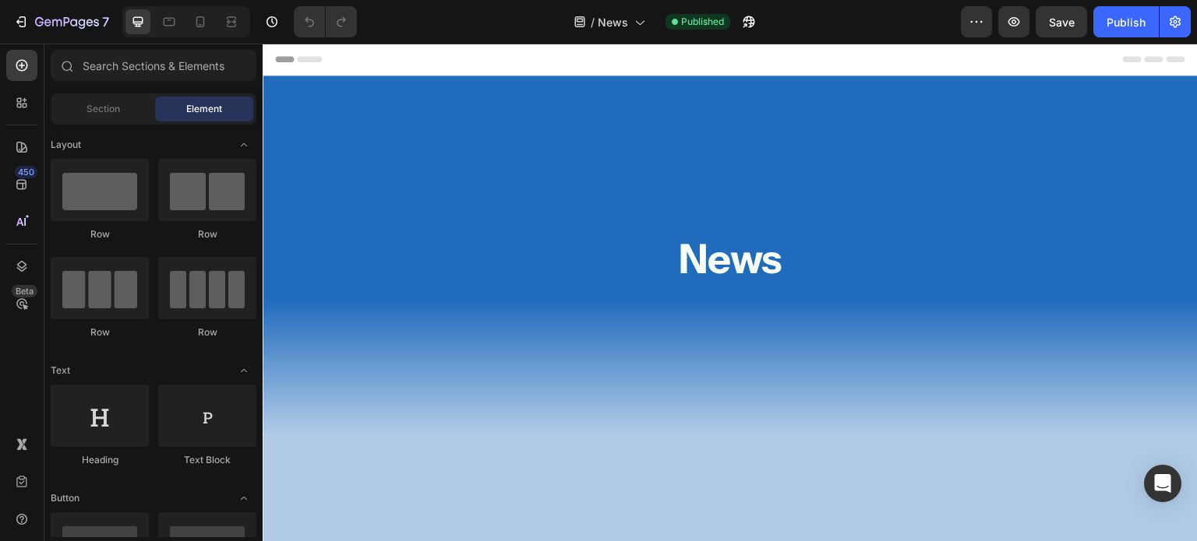
click at [1196, 36] on div "7 Version history / News Published Preview Save Publish" at bounding box center [598, 22] width 1197 height 44
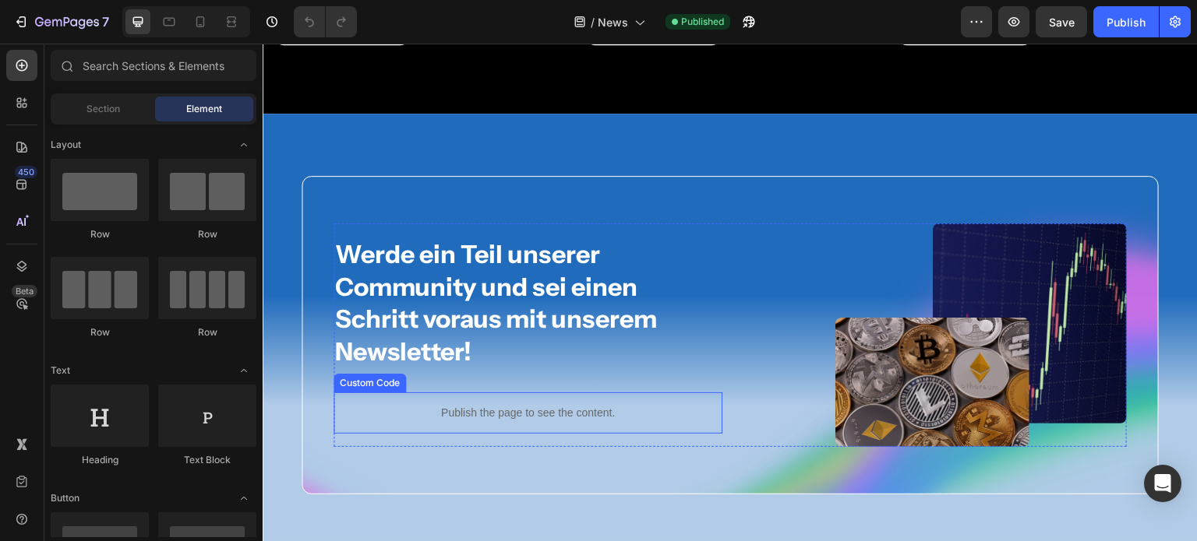
scroll to position [1012, 0]
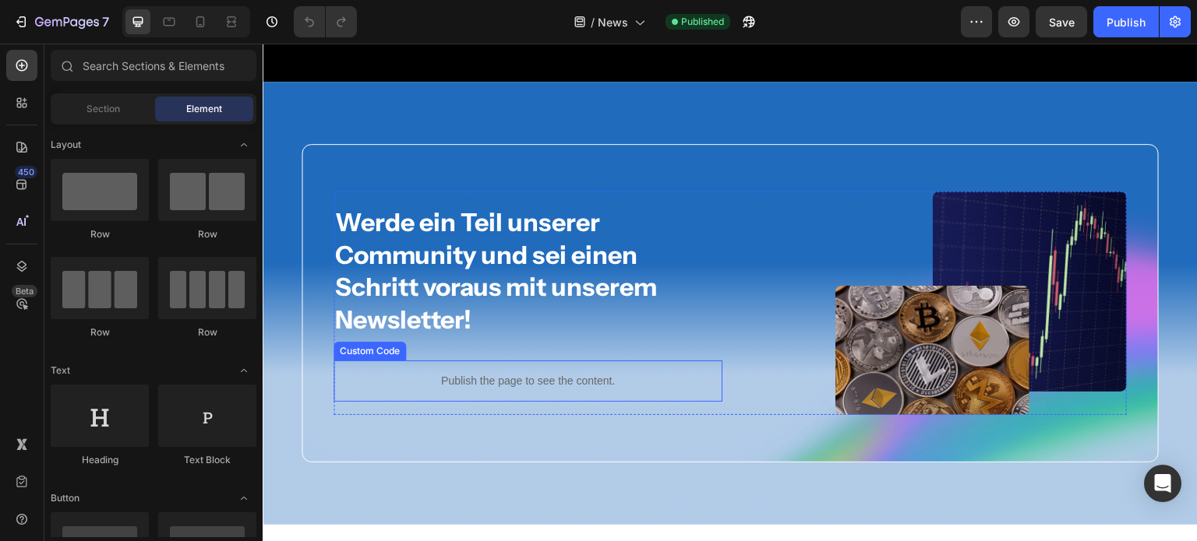
click at [519, 370] on div "Publish the page to see the content." at bounding box center [527, 381] width 389 height 41
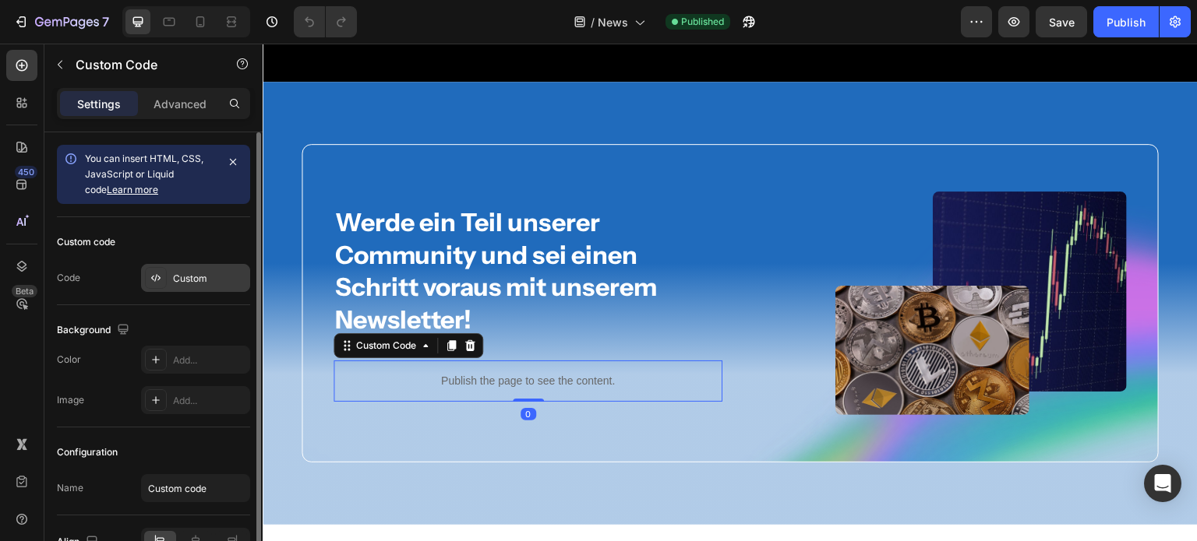
click at [178, 273] on div "Custom" at bounding box center [209, 279] width 73 height 14
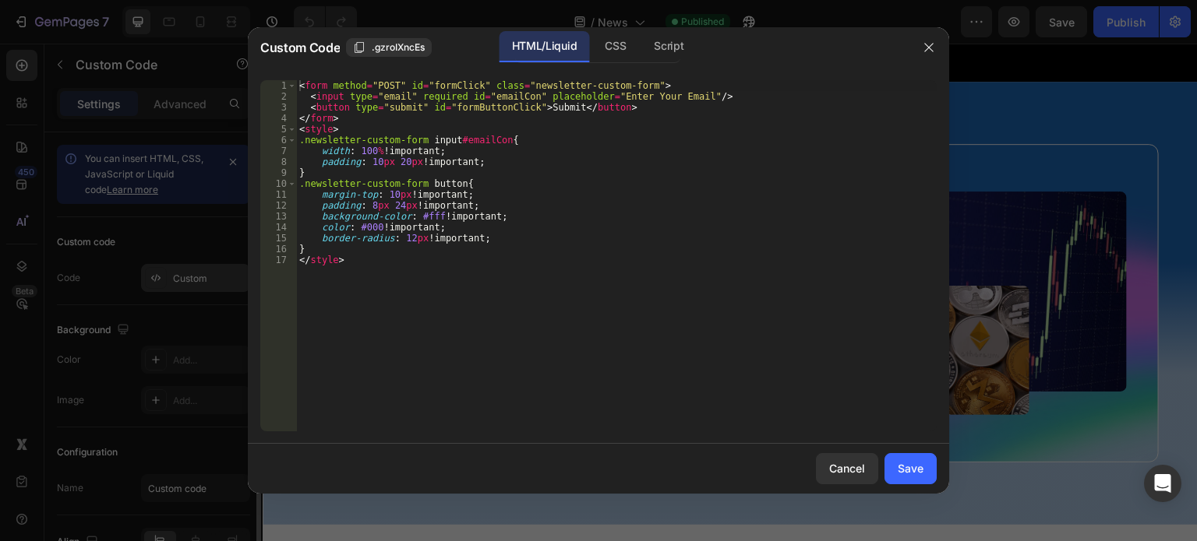
click at [199, 278] on div at bounding box center [598, 270] width 1197 height 541
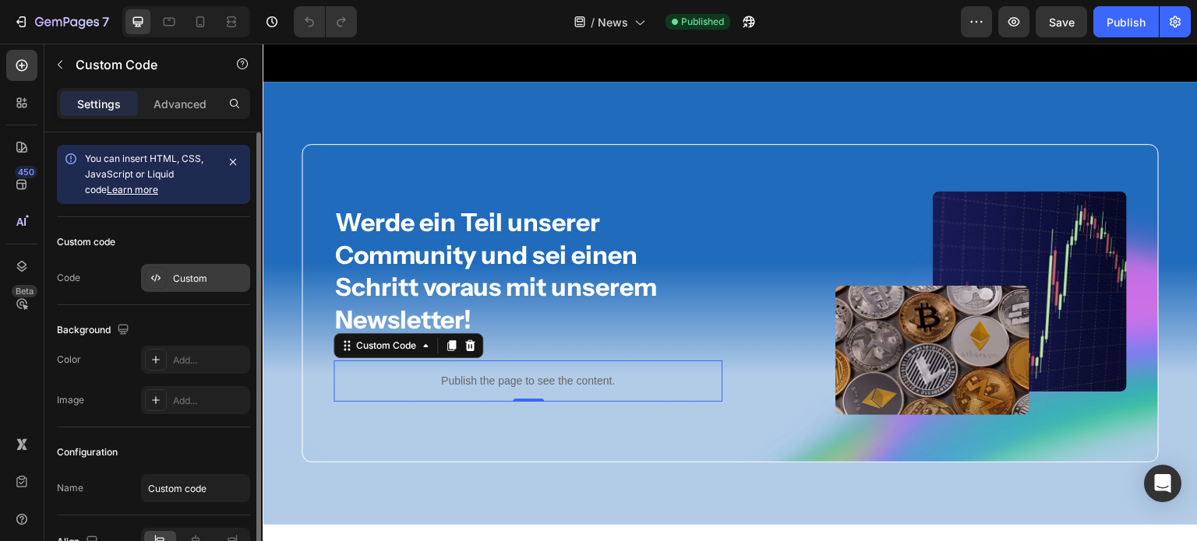
click at [218, 272] on div "Custom" at bounding box center [209, 279] width 73 height 14
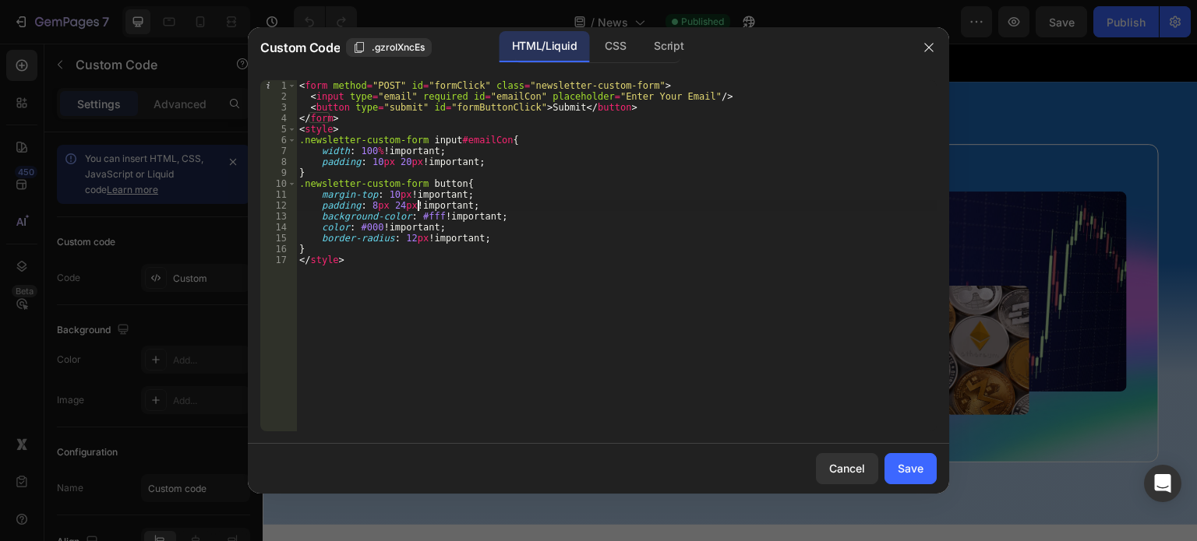
click at [419, 204] on div "< form method = "POST" id = "formClick" class = "newsletter-custom-form" > < in…" at bounding box center [616, 266] width 640 height 373
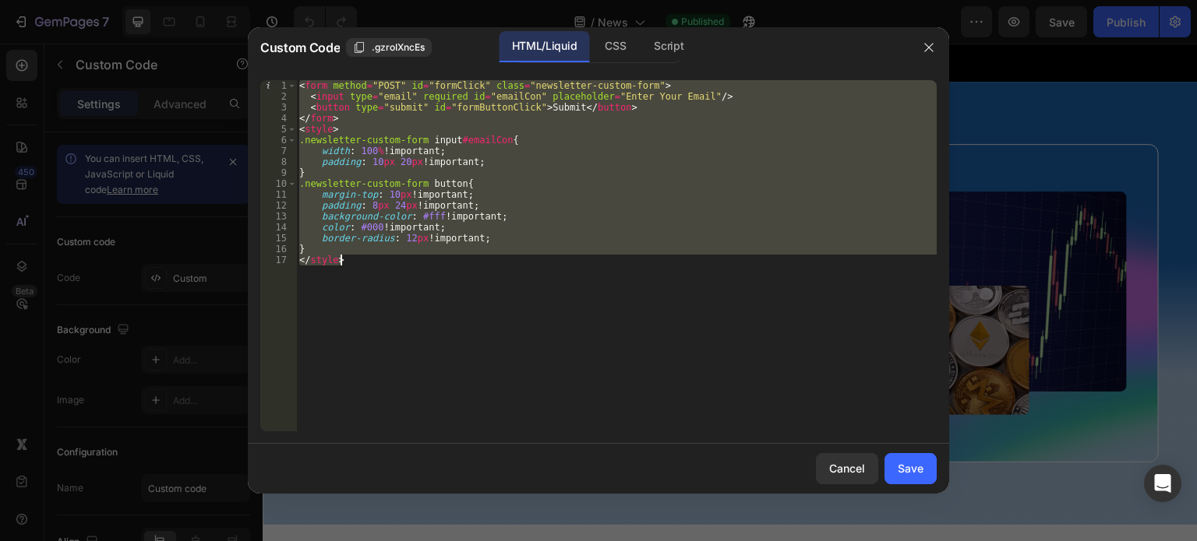
type textarea "} </style>"
click at [915, 476] on div "Save" at bounding box center [910, 468] width 26 height 16
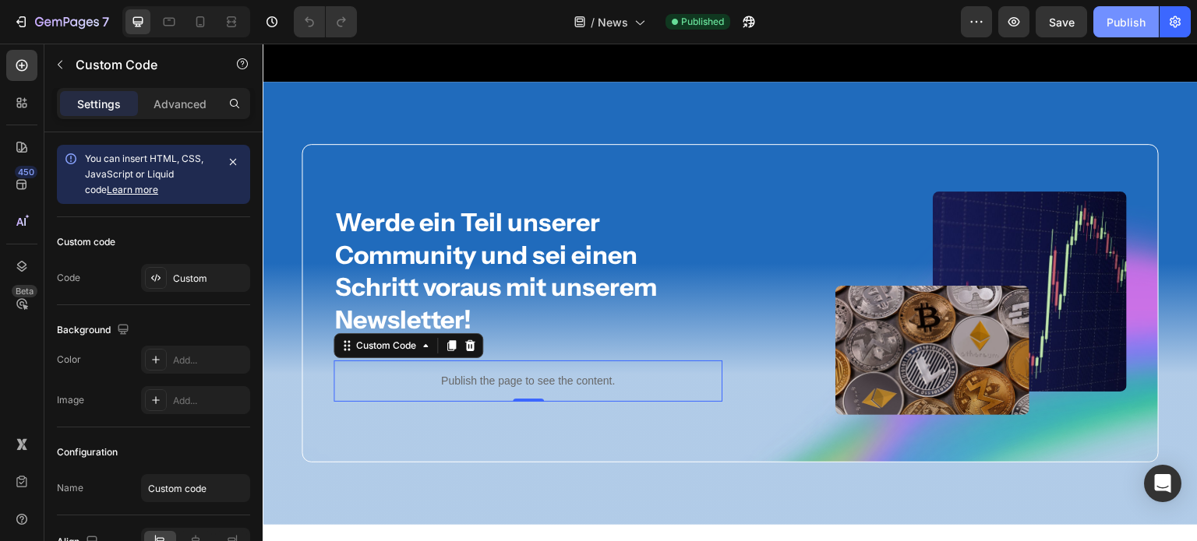
click at [1107, 24] on div "Publish" at bounding box center [1125, 22] width 39 height 16
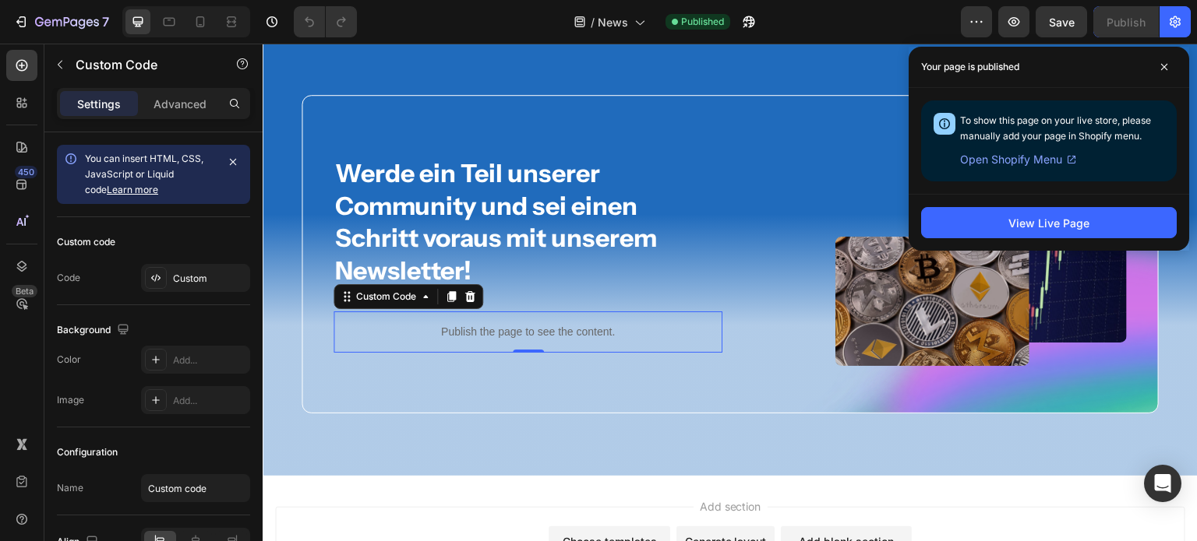
scroll to position [1062, 0]
click at [453, 327] on p "Publish the page to see the content." at bounding box center [527, 331] width 389 height 16
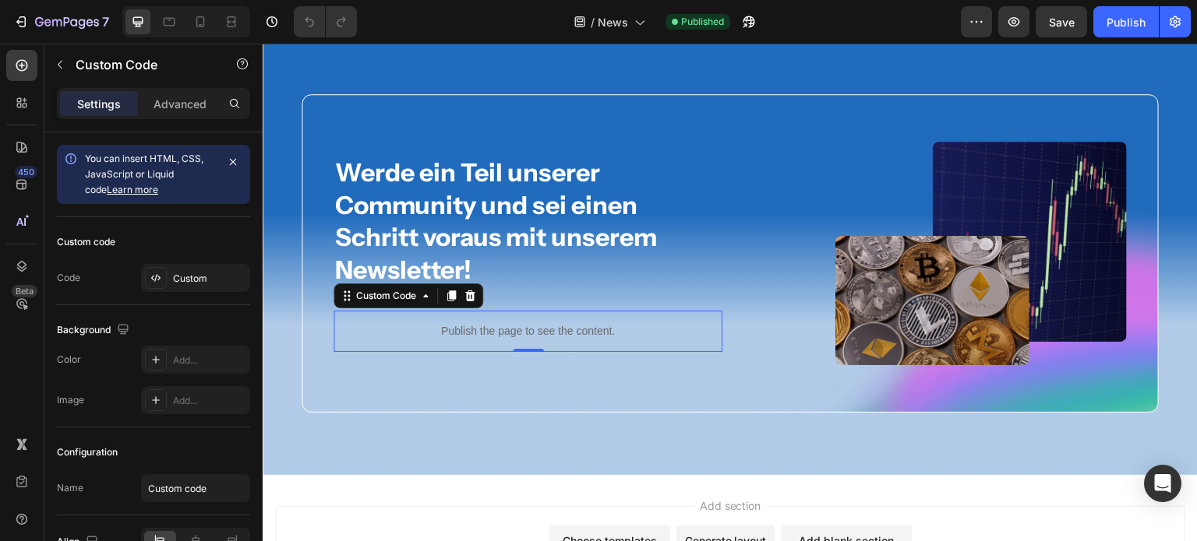
click at [393, 323] on p "Publish the page to see the content." at bounding box center [527, 331] width 389 height 16
click at [627, 274] on h2 "Werde ein Teil unserer Community und sei einen Schritt voraus mit unserem Newsl…" at bounding box center [527, 221] width 389 height 132
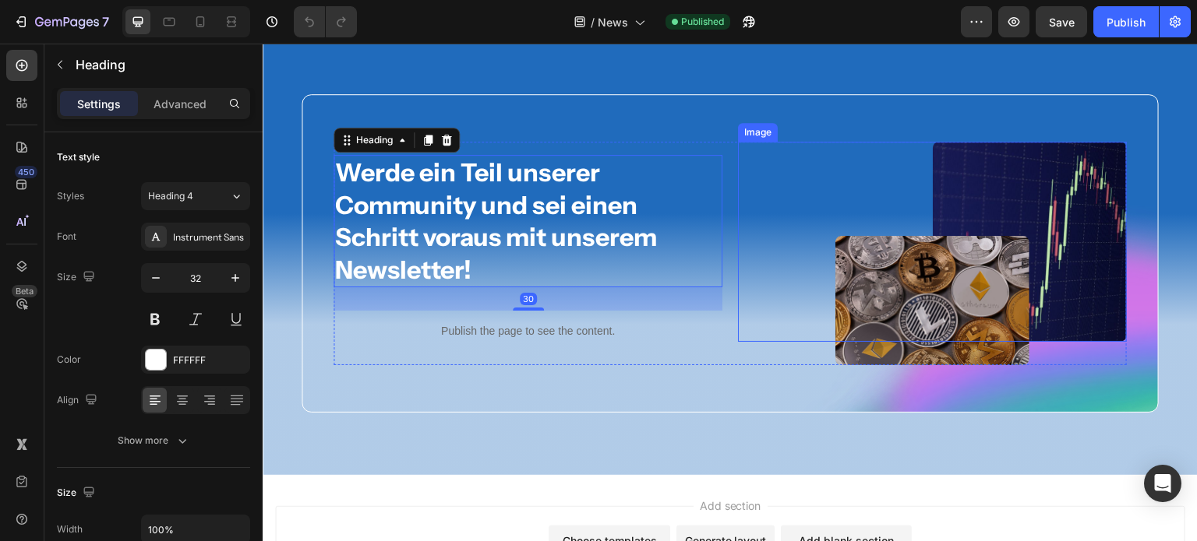
click at [793, 178] on div at bounding box center [932, 242] width 389 height 200
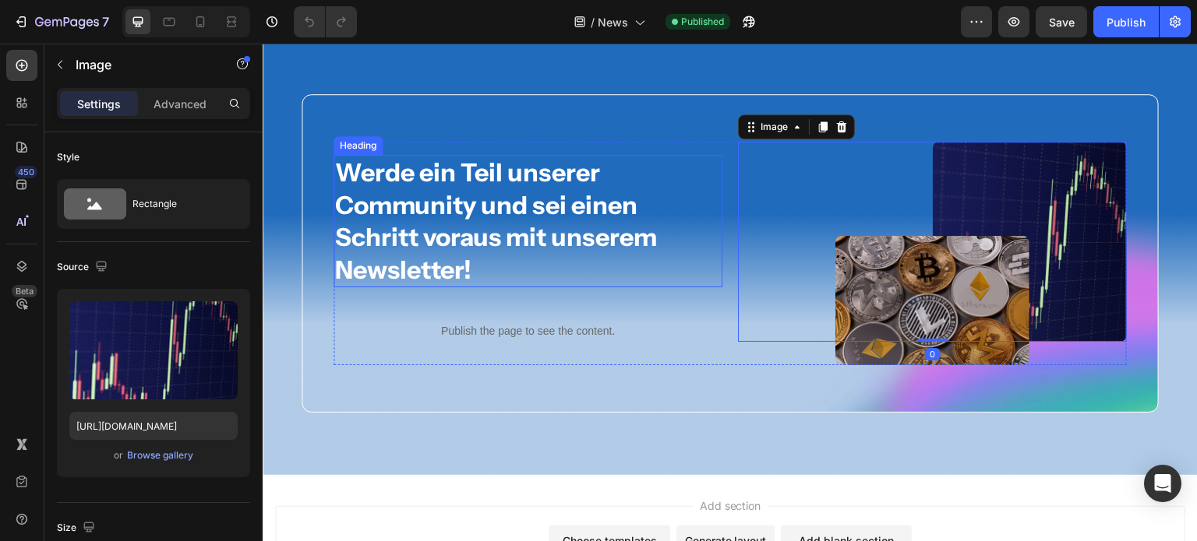
click at [714, 212] on h2 "Werde ein Teil unserer Community und sei einen Schritt voraus mit unserem Newsl…" at bounding box center [527, 221] width 389 height 132
click at [724, 208] on div "Werde ein Teil unserer Community und sei einen Schritt voraus mit unserem Newsl…" at bounding box center [729, 254] width 793 height 224
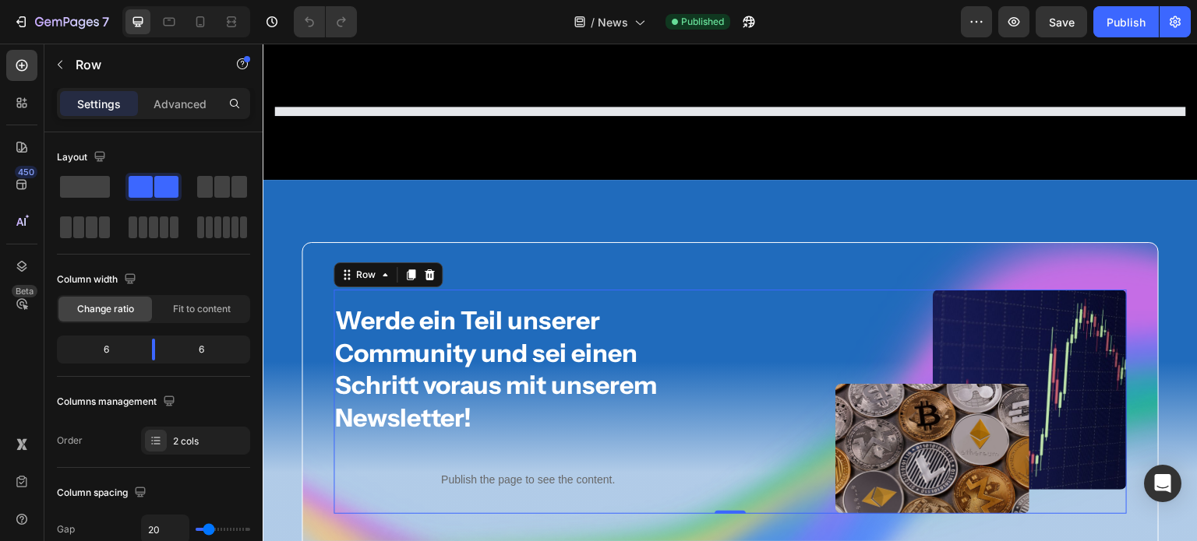
scroll to position [460, 0]
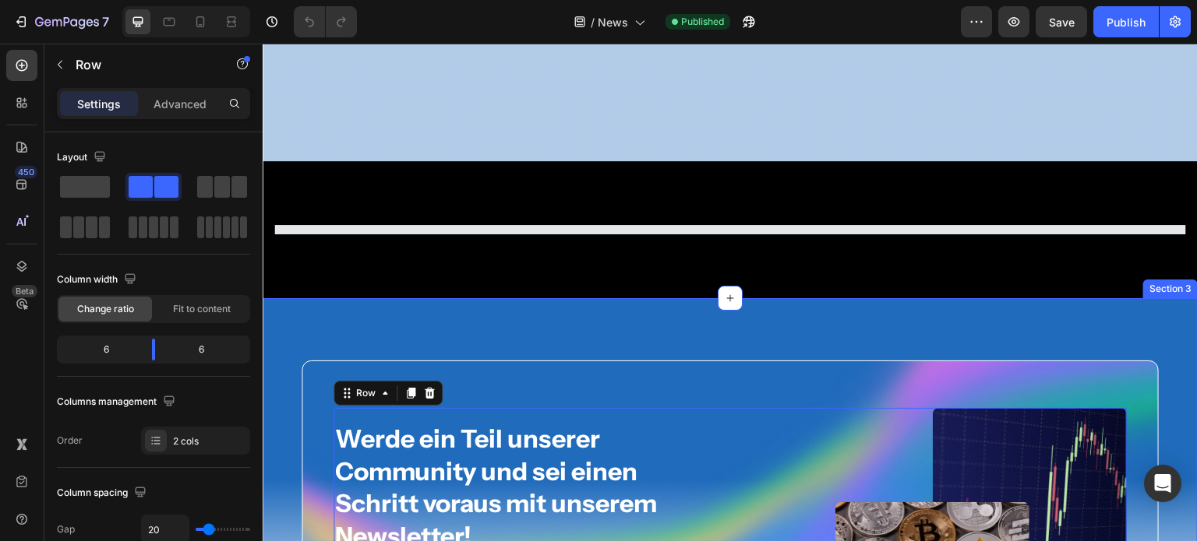
click at [605, 305] on div "Werde ein Teil unserer Community und sei einen Schritt voraus mit unserem Newsl…" at bounding box center [730, 520] width 935 height 444
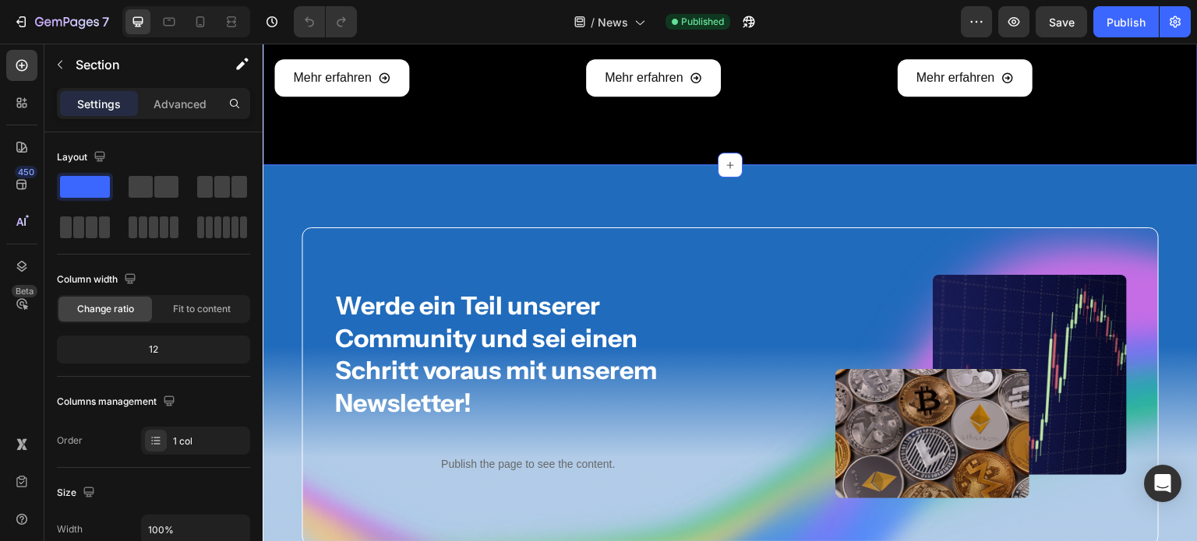
scroll to position [922, 0]
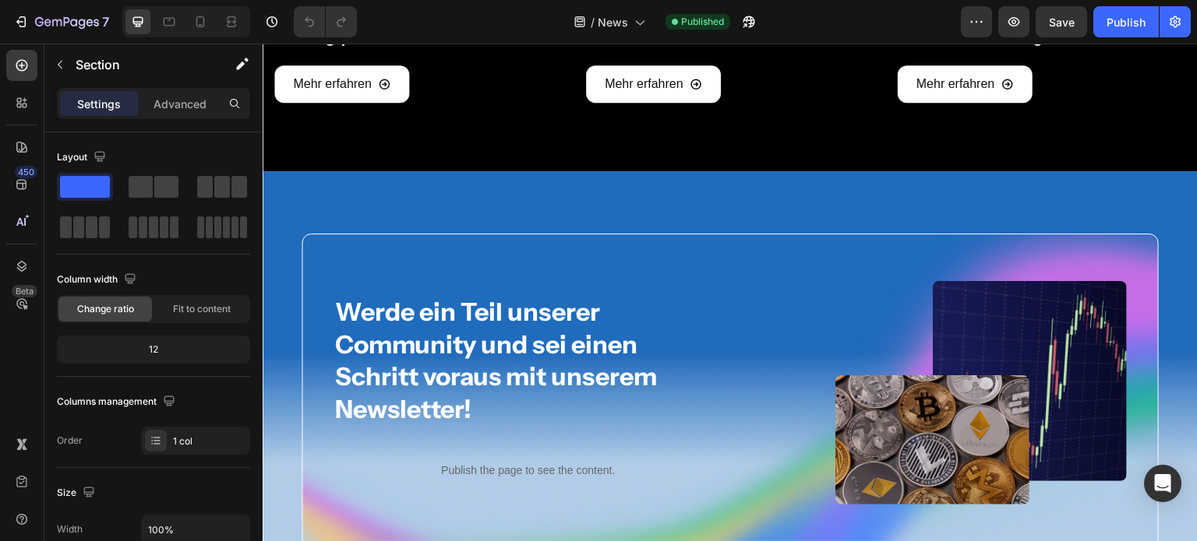
click at [872, 190] on div "Werde ein Teil unserer Community und sei einen Schritt voraus mit unserem Newsl…" at bounding box center [730, 393] width 935 height 444
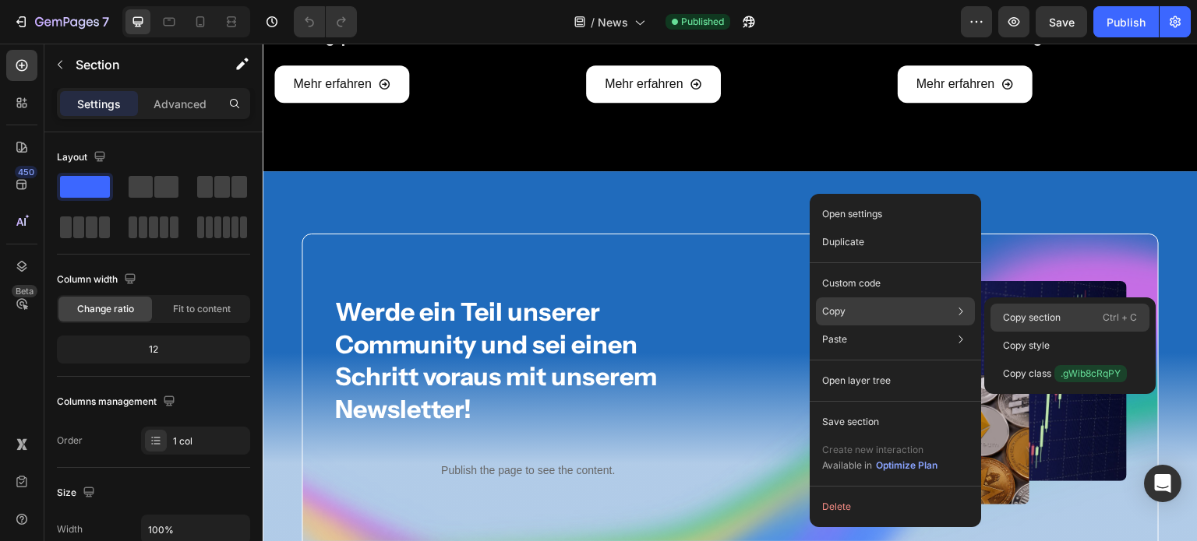
click at [1025, 316] on p "Copy section" at bounding box center [1032, 318] width 58 height 14
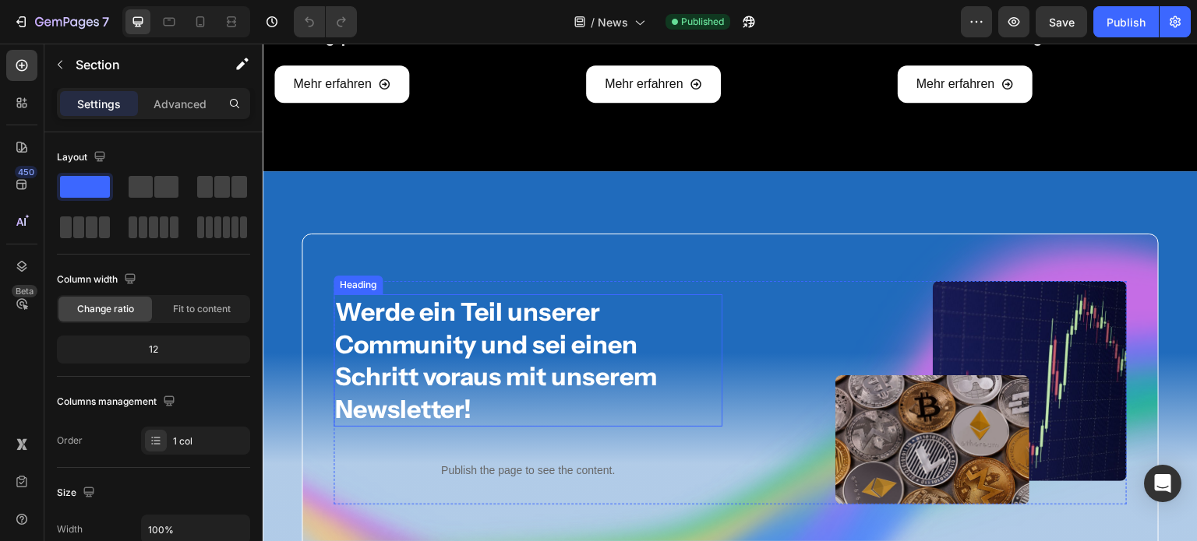
scroll to position [1038, 0]
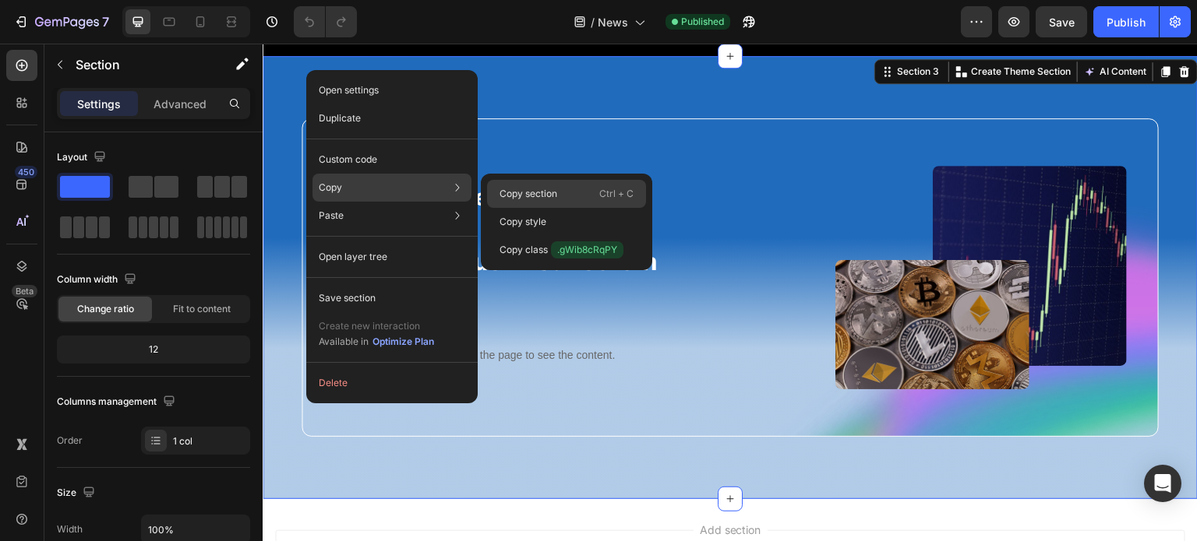
click at [517, 192] on p "Copy section" at bounding box center [528, 194] width 58 height 14
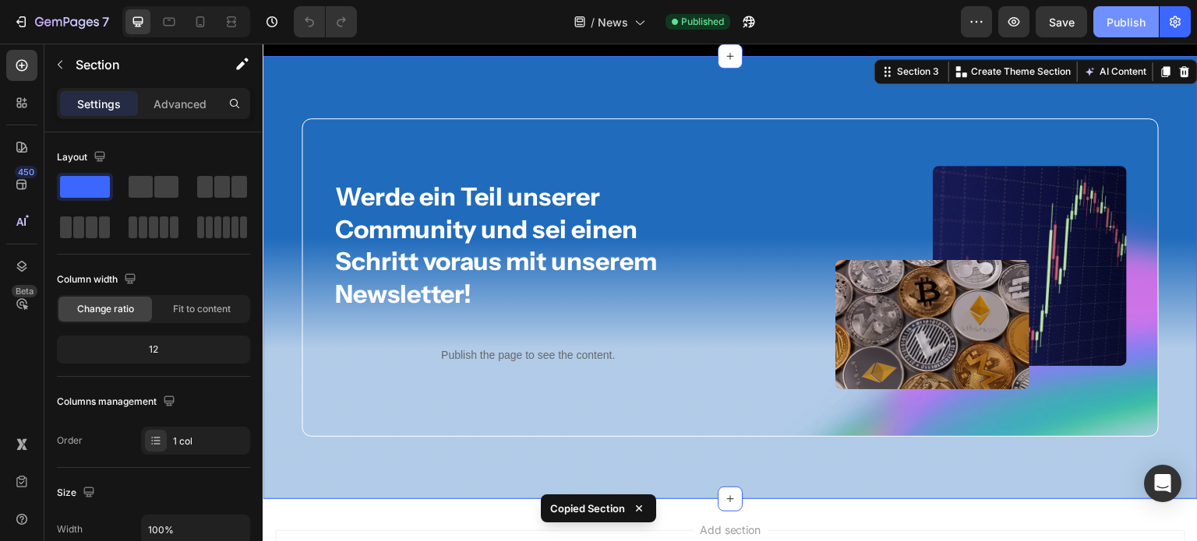
click at [1138, 22] on div "Publish" at bounding box center [1125, 22] width 39 height 16
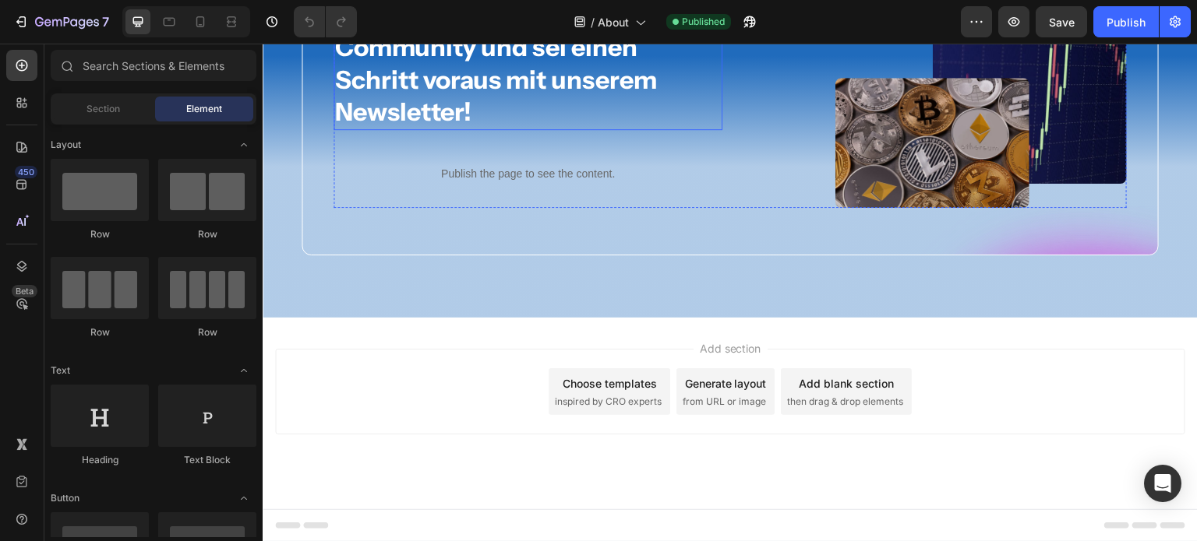
scroll to position [2209, 0]
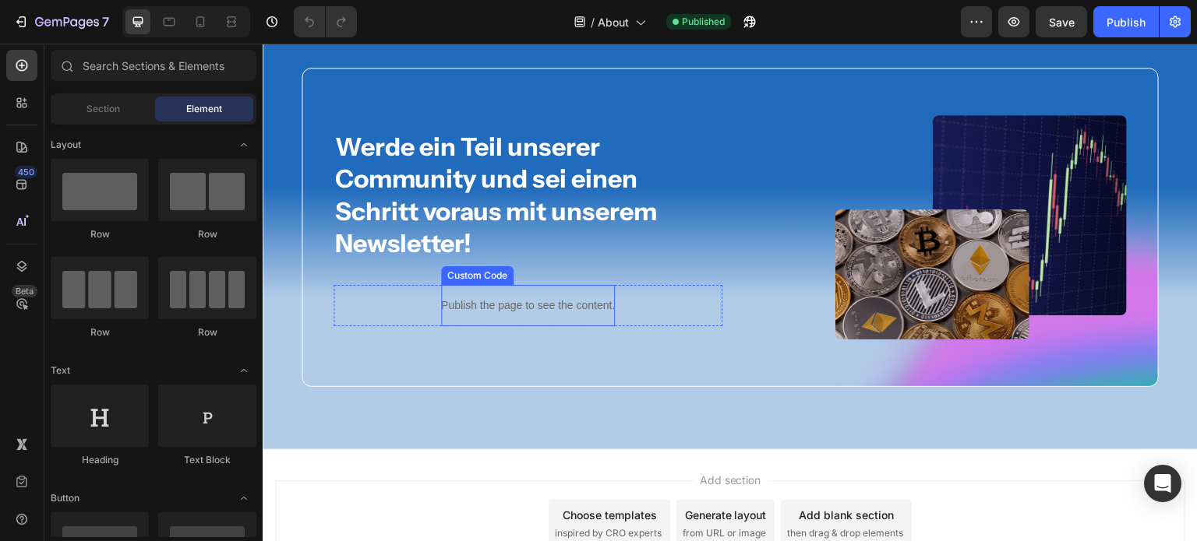
click at [495, 294] on div "Publish the page to see the content." at bounding box center [528, 305] width 174 height 41
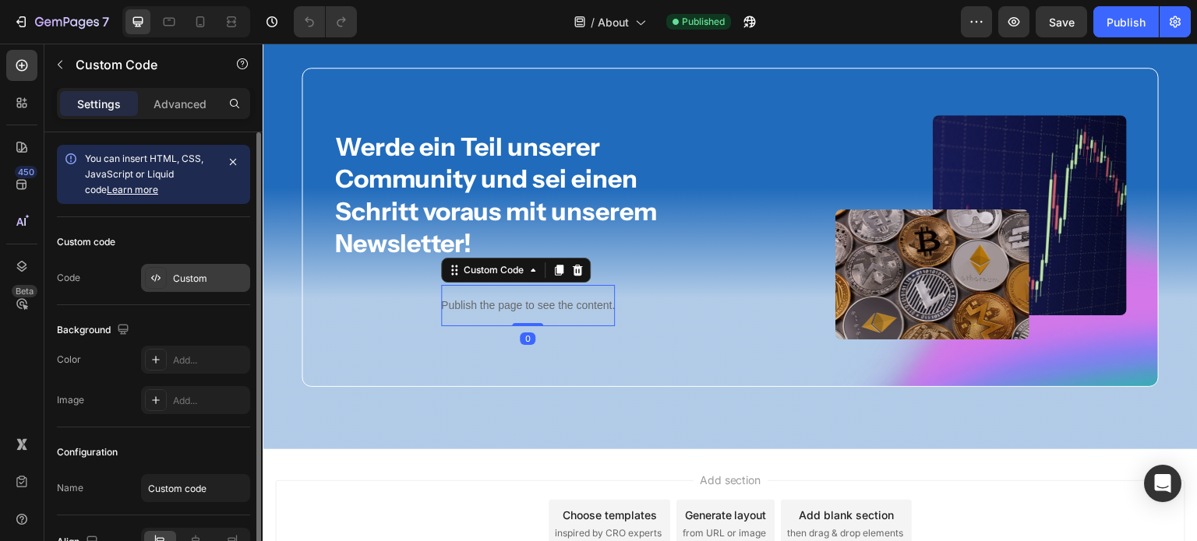
click at [193, 279] on div "Custom" at bounding box center [209, 279] width 73 height 14
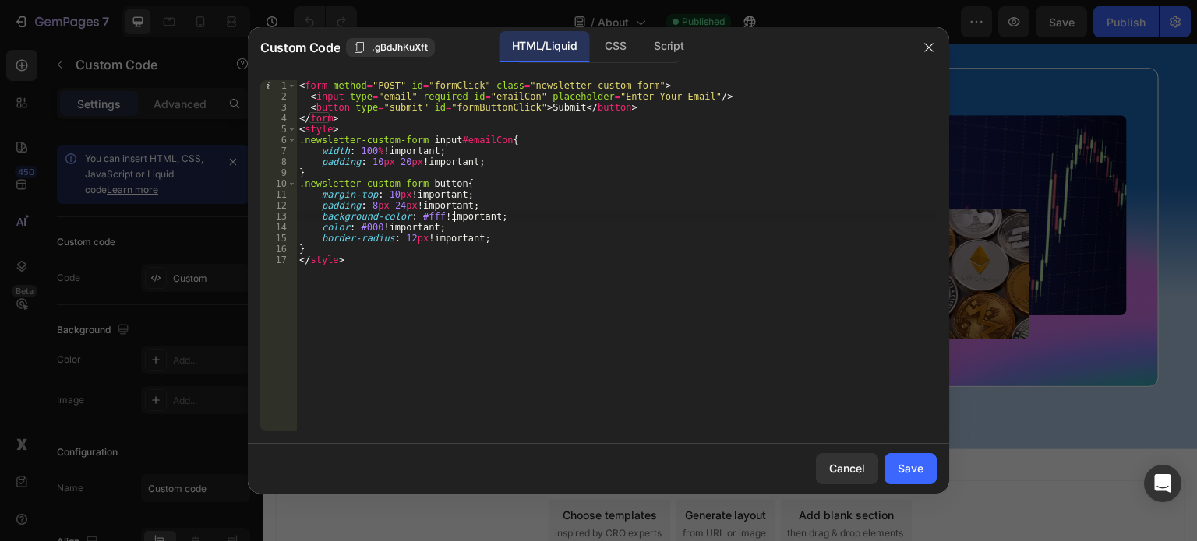
click at [454, 220] on div "< form method = "POST" id = "formClick" class = "newsletter-custom-form" > < in…" at bounding box center [616, 266] width 640 height 373
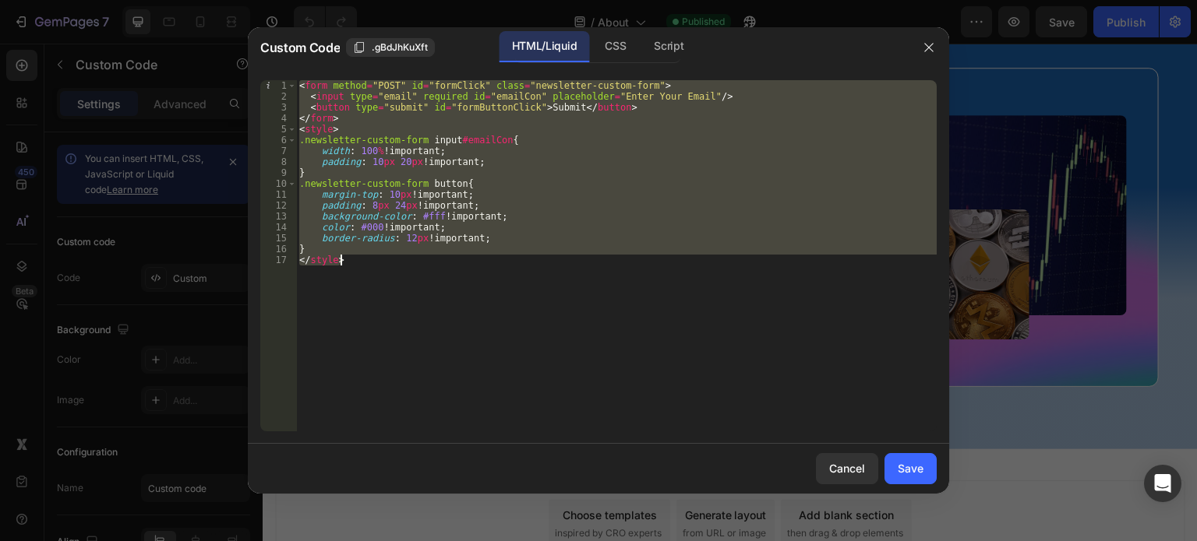
paste textarea
type textarea "</style>"
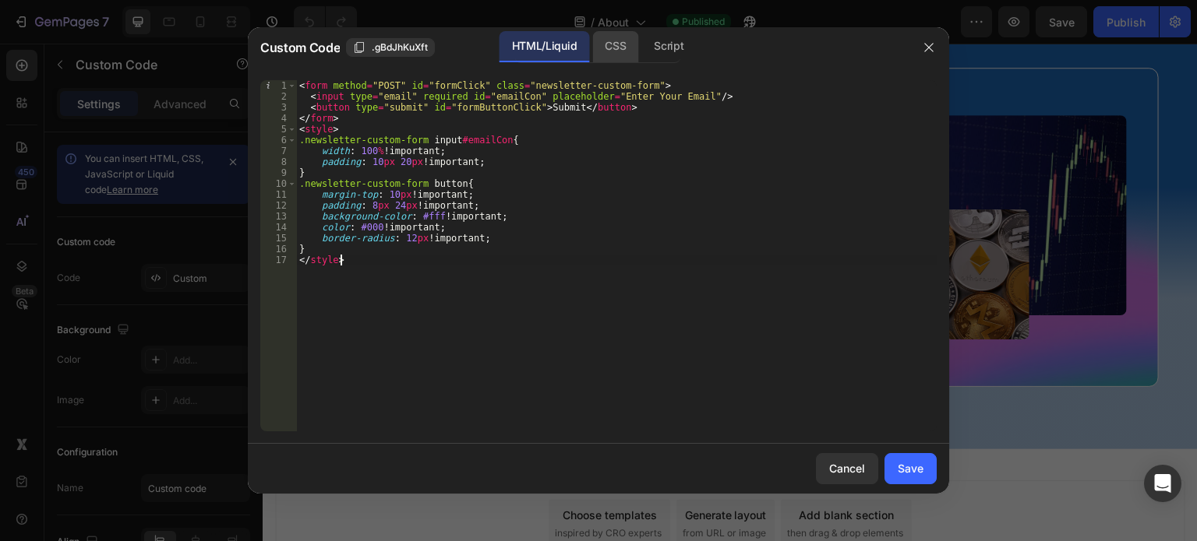
click at [641, 51] on div "CSS" at bounding box center [668, 46] width 55 height 31
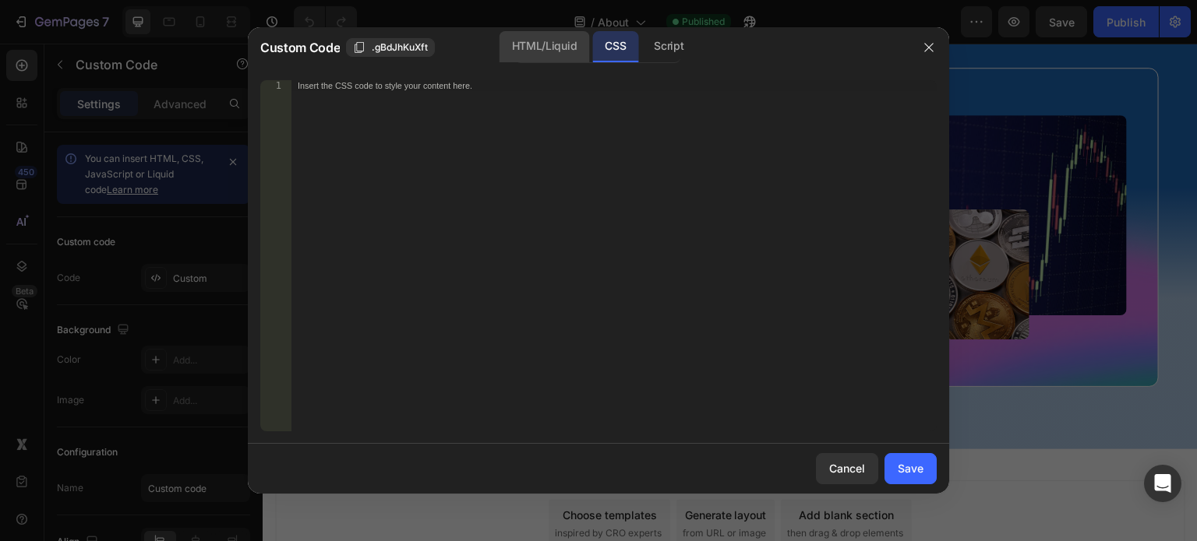
click at [561, 49] on div "HTML/Liquid" at bounding box center [544, 46] width 90 height 31
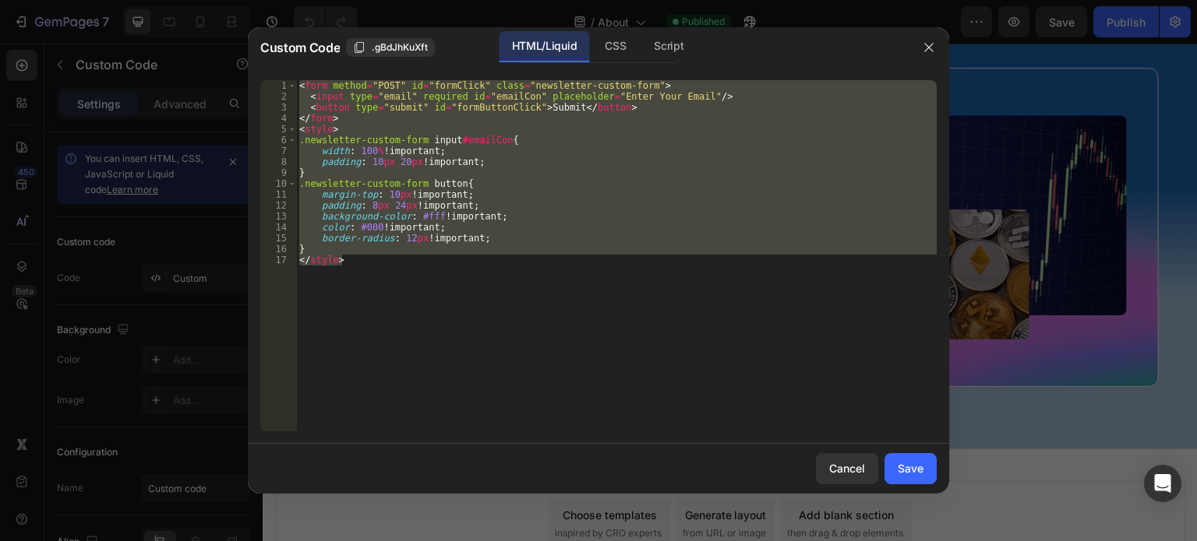
click at [589, 55] on div "HTML/Liquid CSS Script" at bounding box center [598, 47] width 166 height 32
click at [641, 52] on div "CSS" at bounding box center [668, 46] width 55 height 31
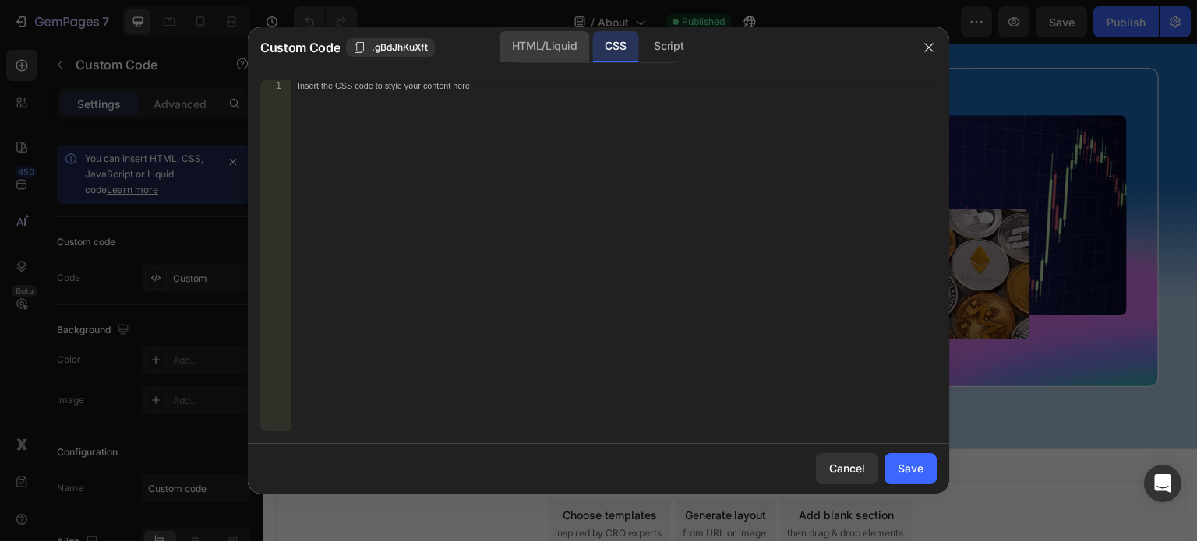
click at [554, 46] on div "HTML/Liquid" at bounding box center [544, 46] width 90 height 31
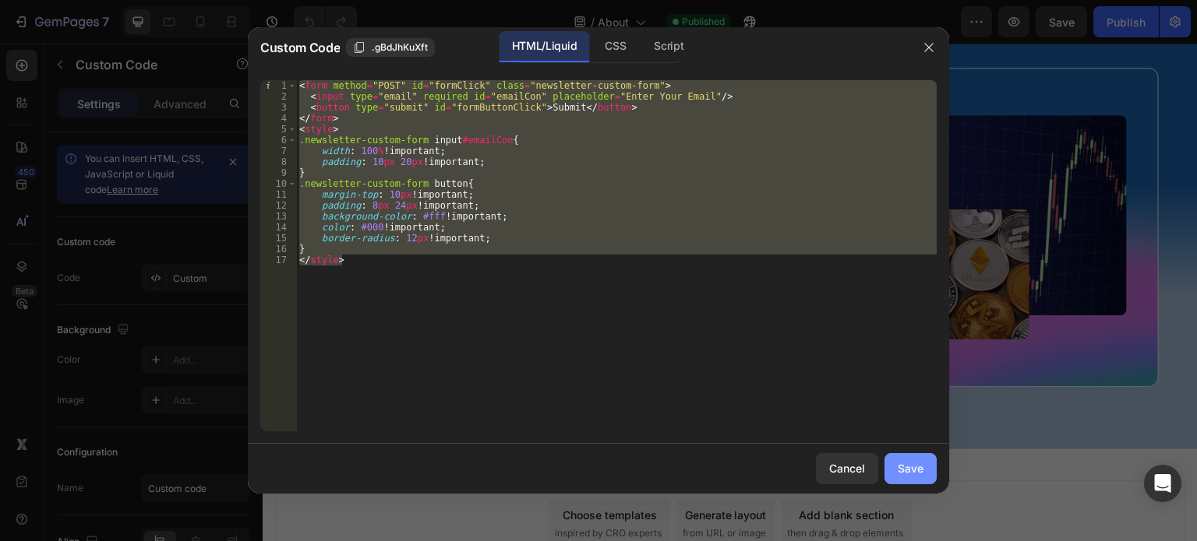
click at [913, 475] on div "Save" at bounding box center [910, 468] width 26 height 16
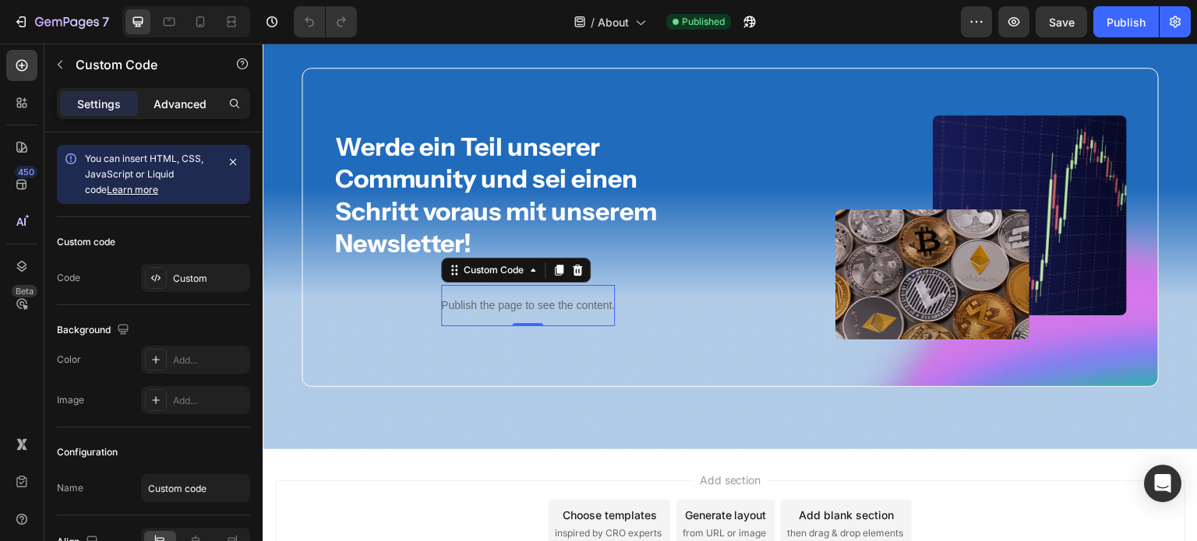
click at [184, 102] on p "Advanced" at bounding box center [179, 104] width 53 height 16
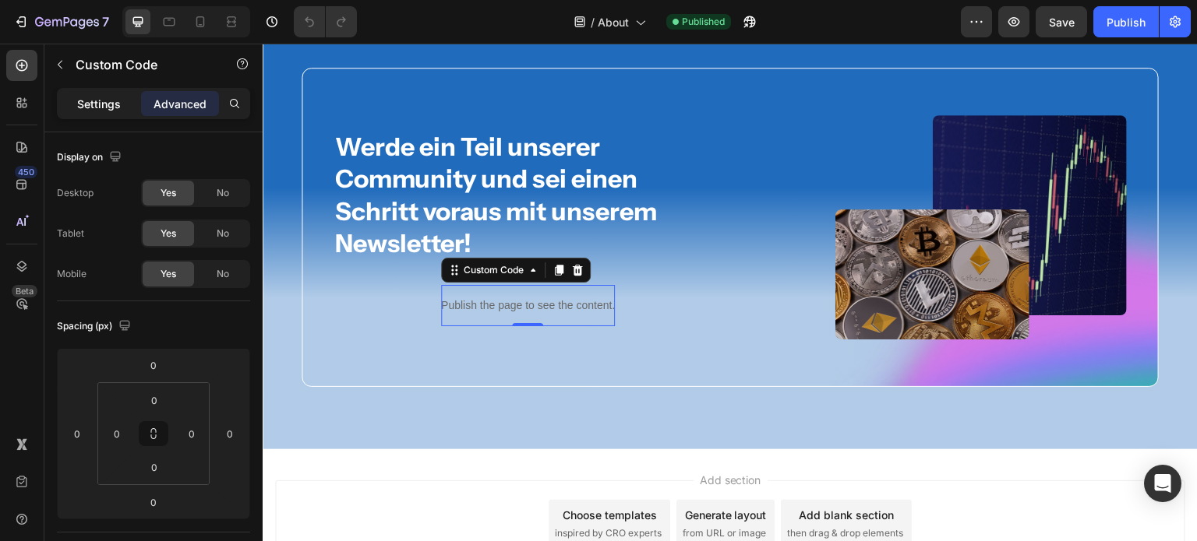
click at [108, 104] on p "Settings" at bounding box center [99, 104] width 44 height 16
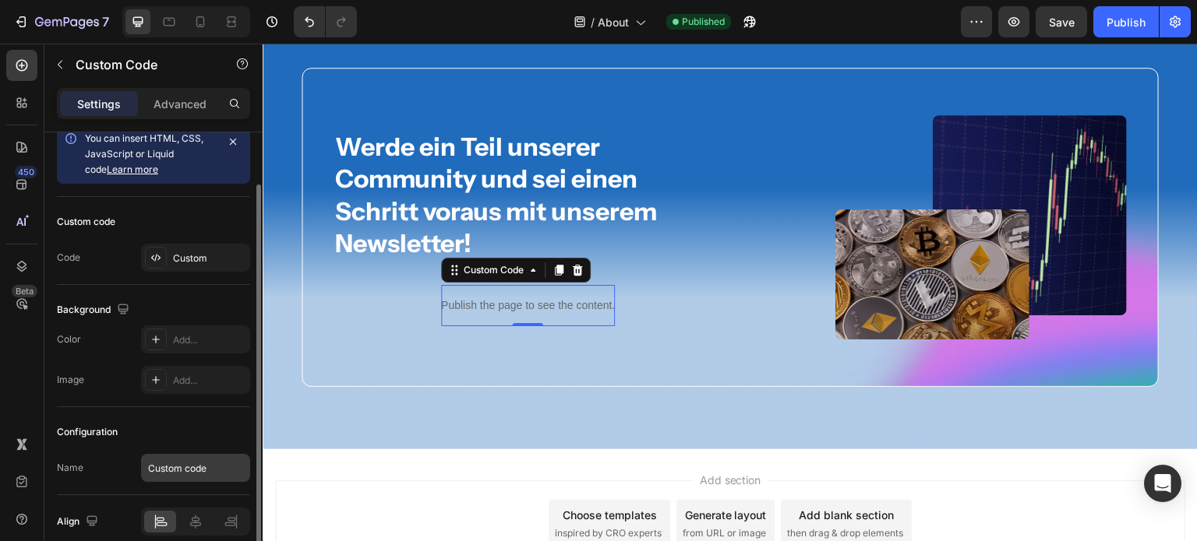
scroll to position [48, 0]
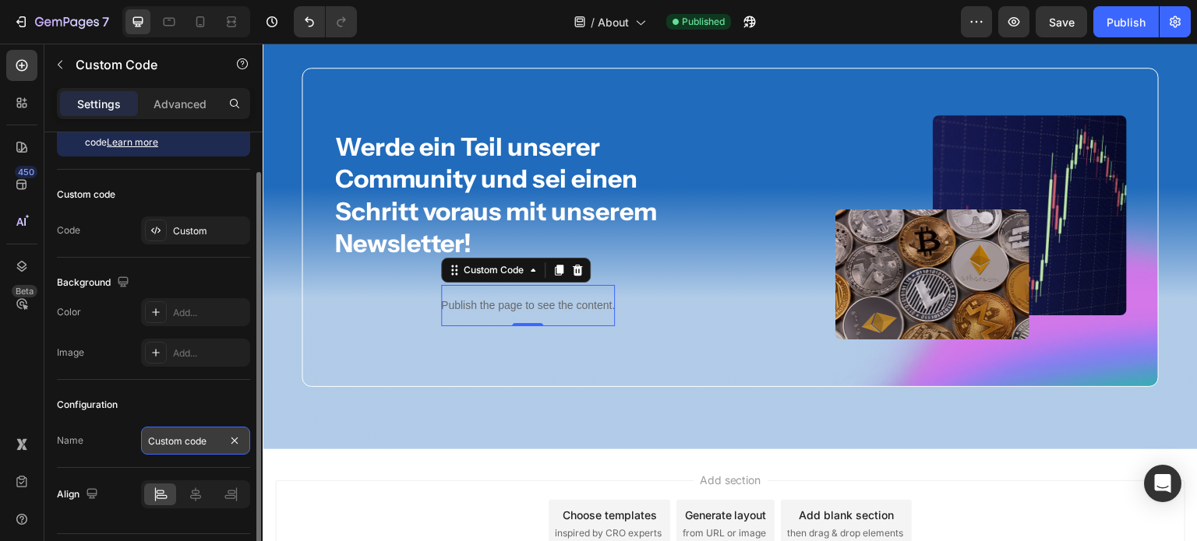
click at [206, 442] on input "Custom code" at bounding box center [195, 441] width 109 height 28
click at [206, 405] on div "Configuration" at bounding box center [153, 405] width 193 height 25
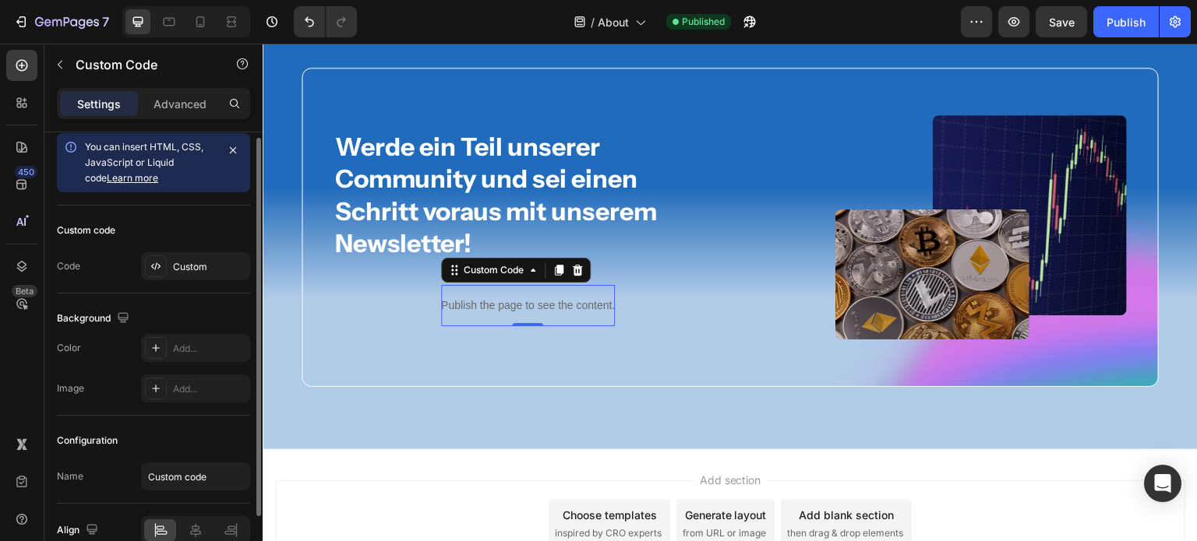
scroll to position [0, 0]
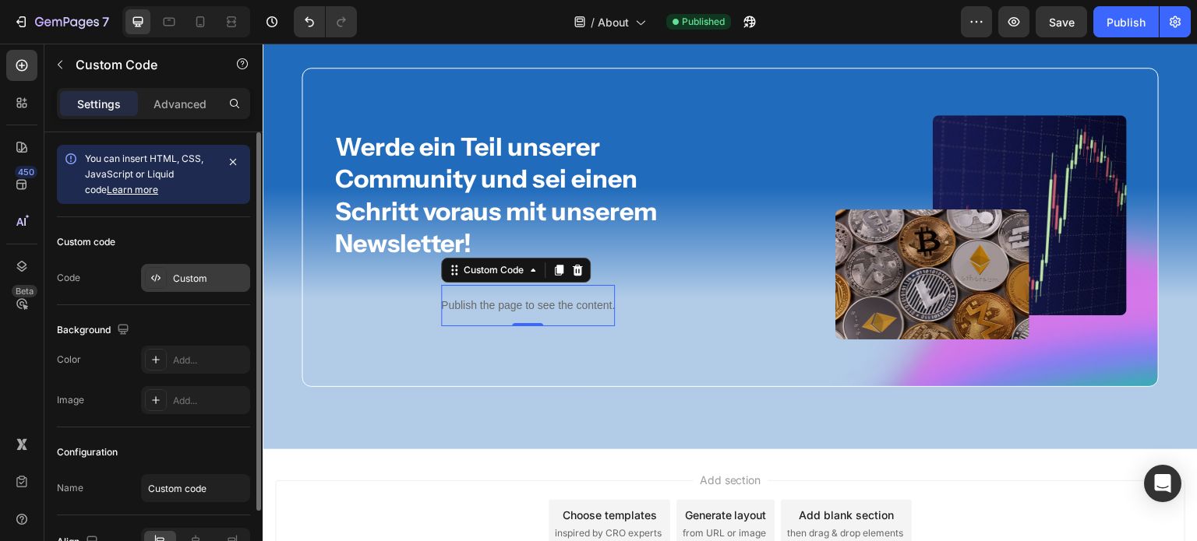
click at [151, 284] on div at bounding box center [156, 278] width 22 height 22
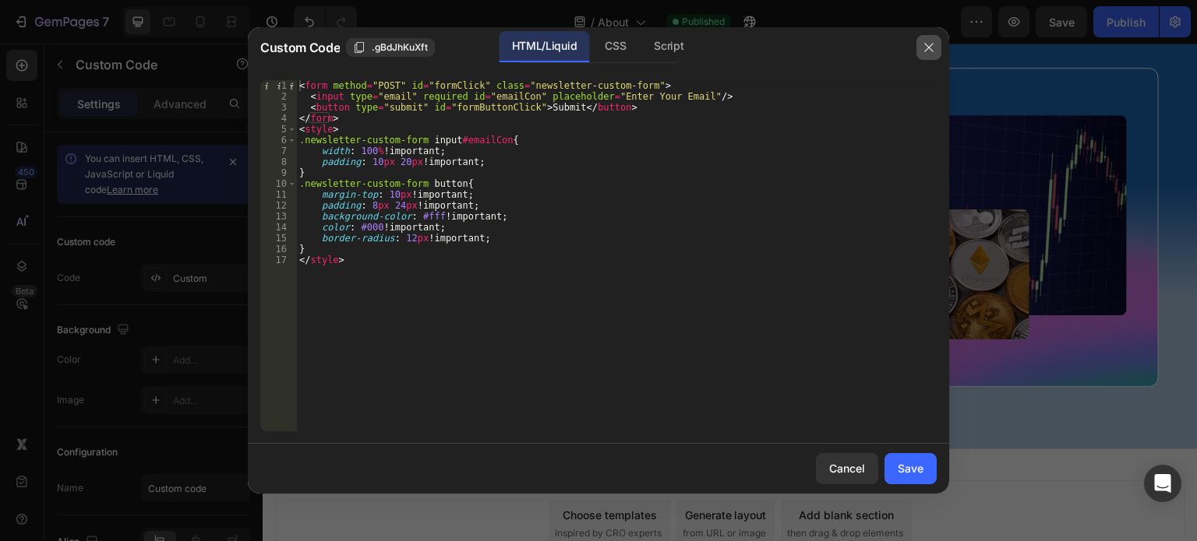
click at [932, 44] on icon "button" at bounding box center [928, 47] width 12 height 12
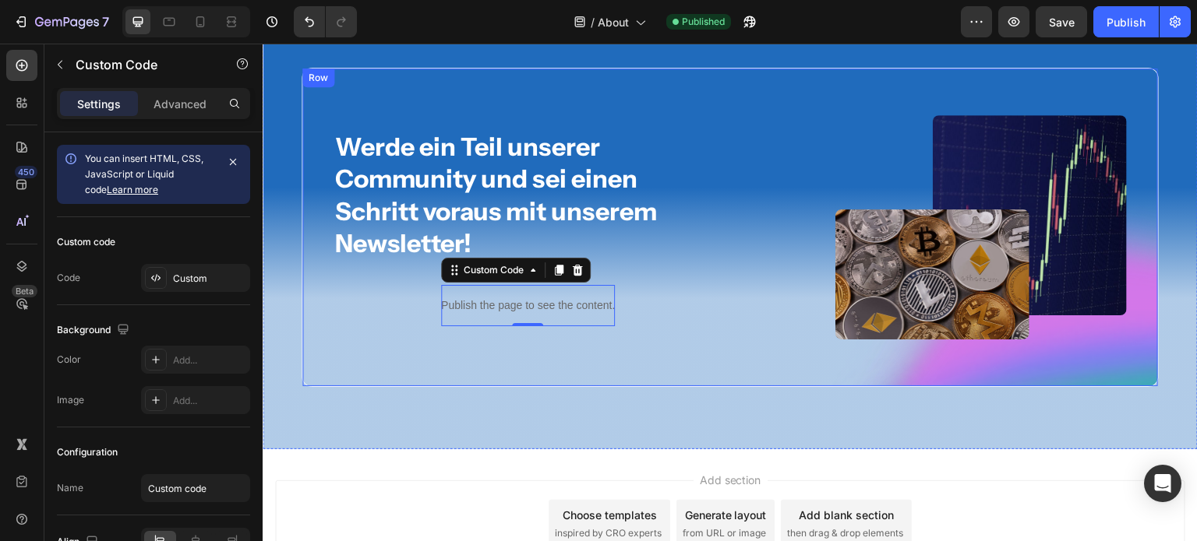
click at [309, 271] on div "Werde ein Teil unserer Community und sei einen Schritt voraus mit unserem Newsl…" at bounding box center [729, 227] width 857 height 319
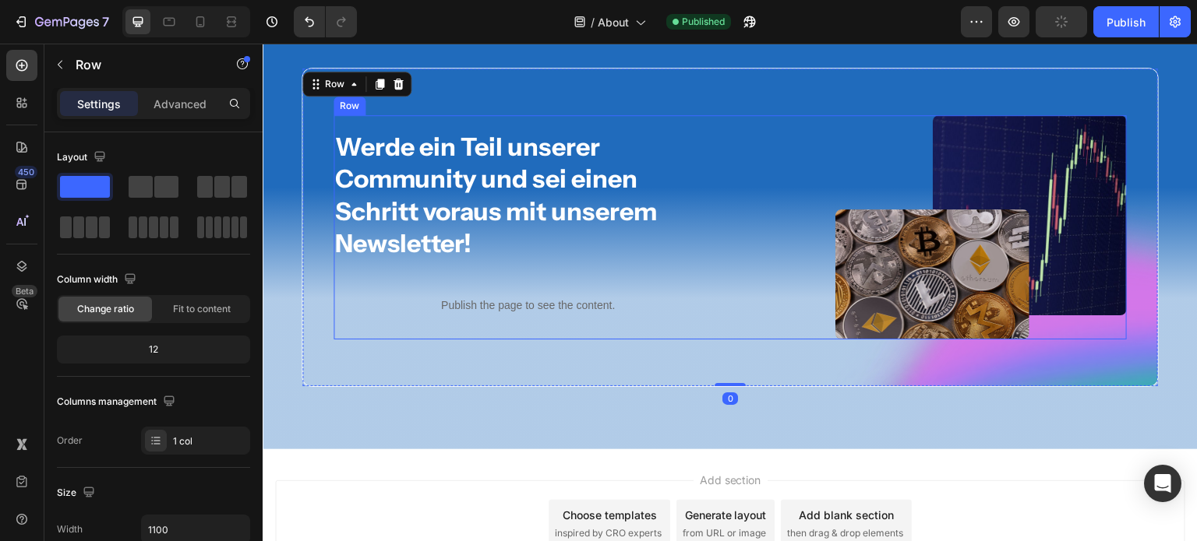
click at [349, 283] on div "Werde ein Teil unserer Community und sei einen Schritt voraus mit unserem Newsl…" at bounding box center [527, 227] width 389 height 224
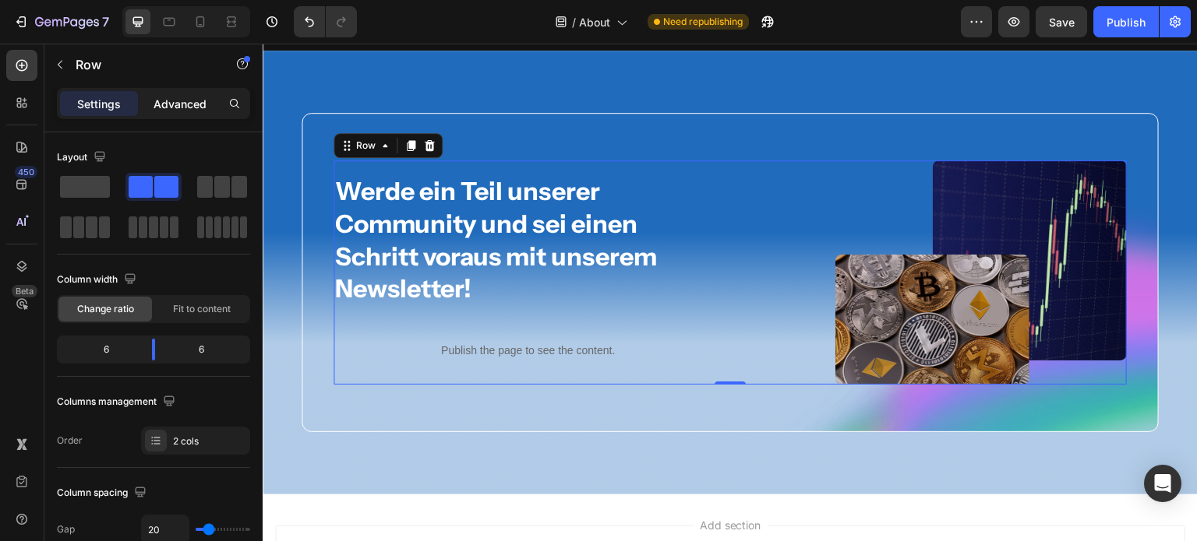
click at [171, 108] on p "Advanced" at bounding box center [179, 104] width 53 height 16
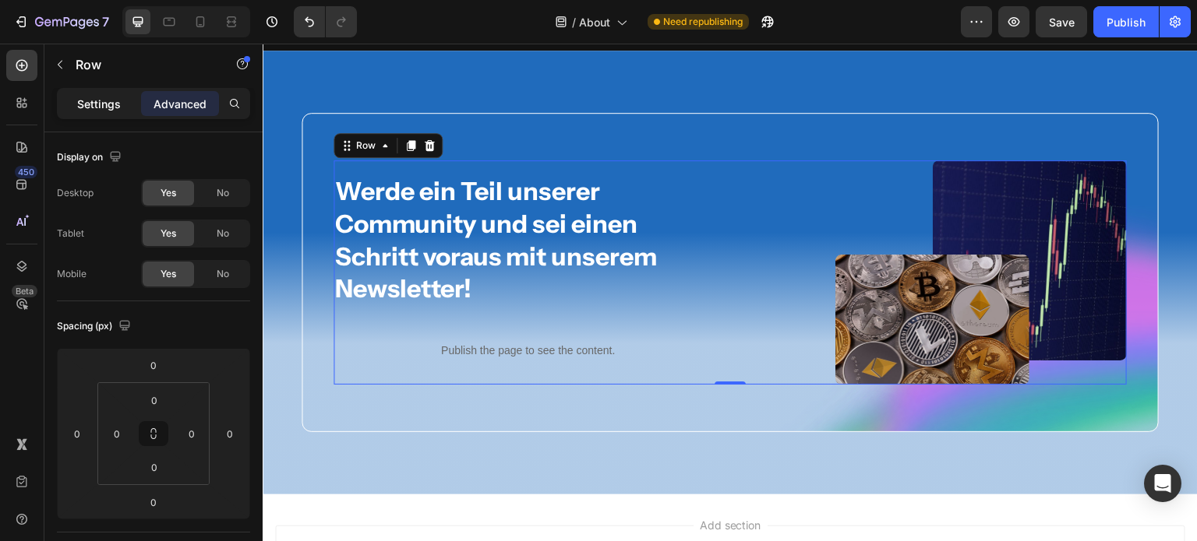
click at [91, 100] on p "Settings" at bounding box center [99, 104] width 44 height 16
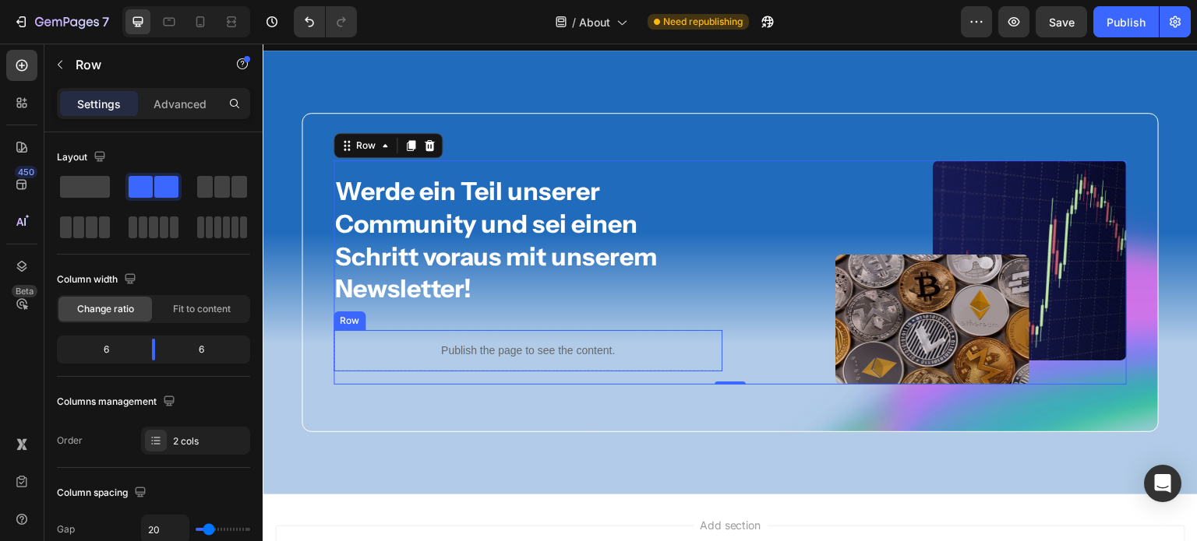
click at [409, 345] on div "Publish the page to see the content. Custom Code Row" at bounding box center [527, 350] width 389 height 41
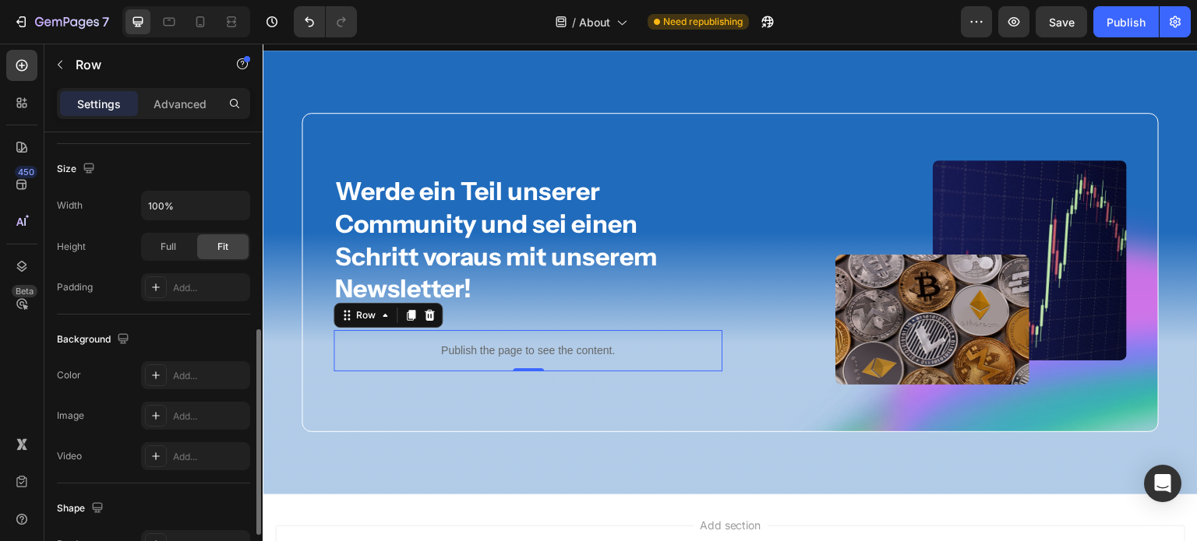
scroll to position [330, 0]
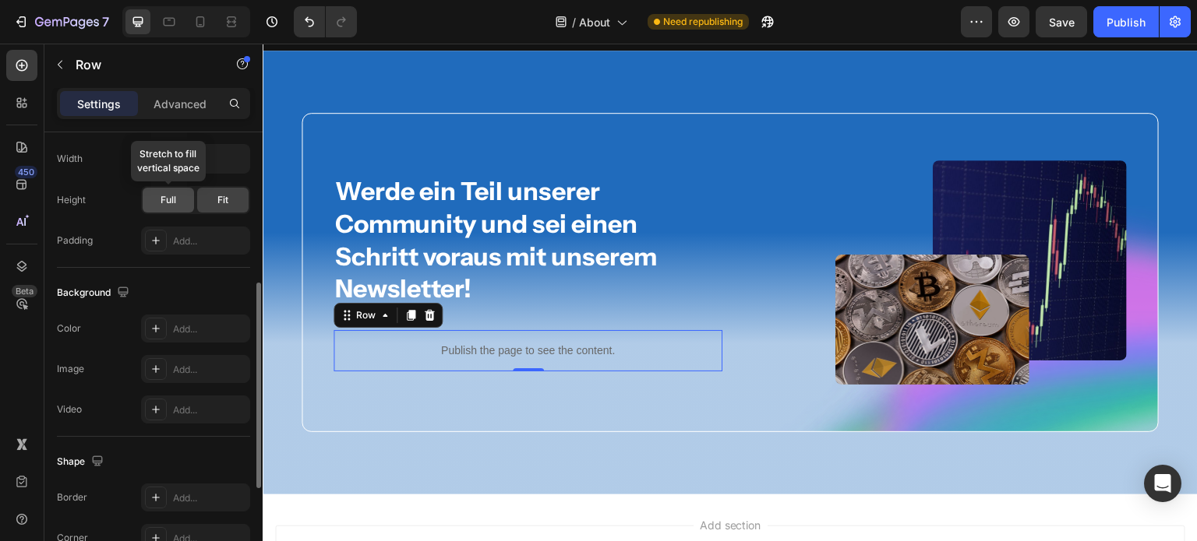
click at [178, 205] on div "Full" at bounding box center [168, 200] width 51 height 25
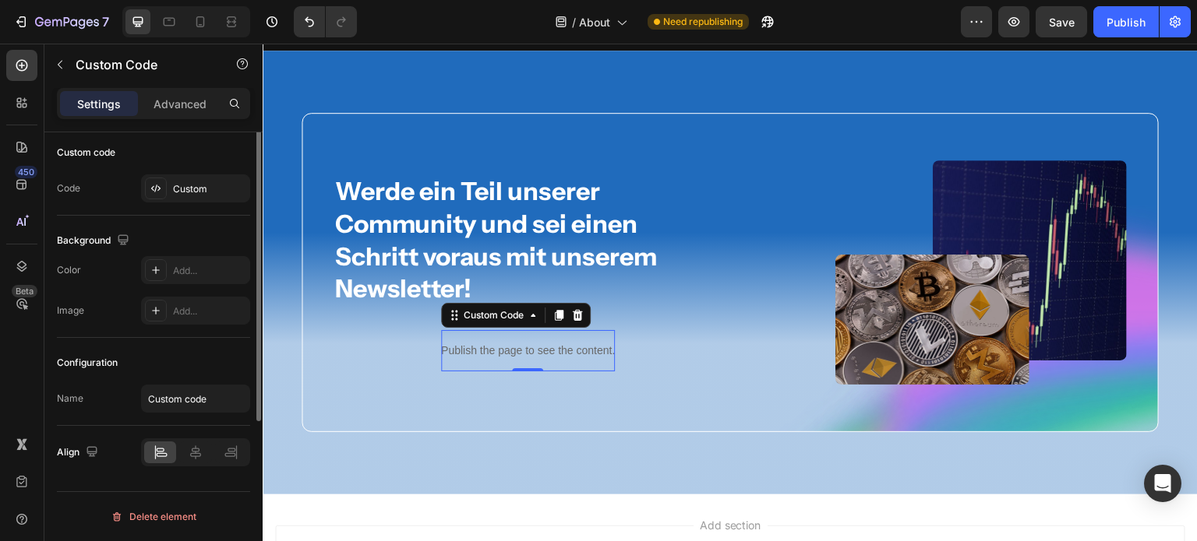
scroll to position [0, 0]
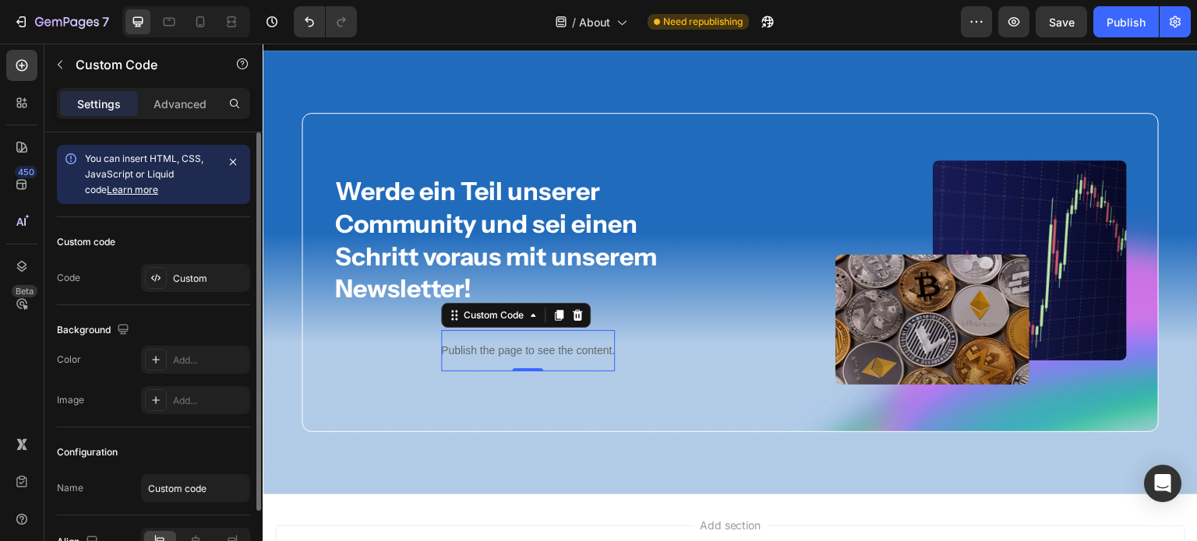
click at [170, 116] on div "Settings Advanced" at bounding box center [153, 103] width 193 height 31
click at [174, 108] on p "Advanced" at bounding box center [179, 104] width 53 height 16
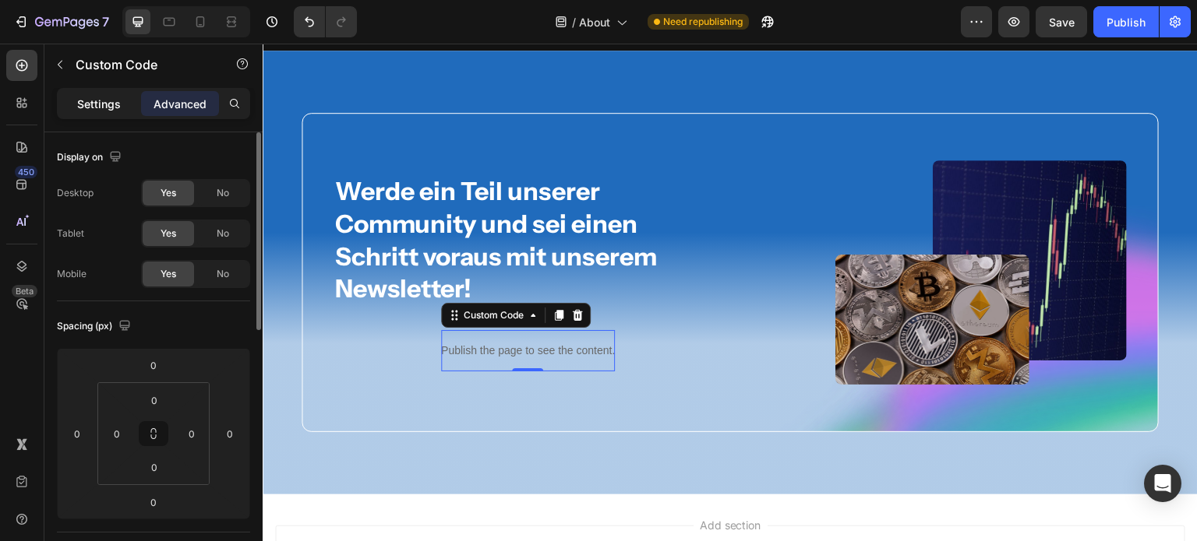
click at [94, 110] on p "Settings" at bounding box center [99, 104] width 44 height 16
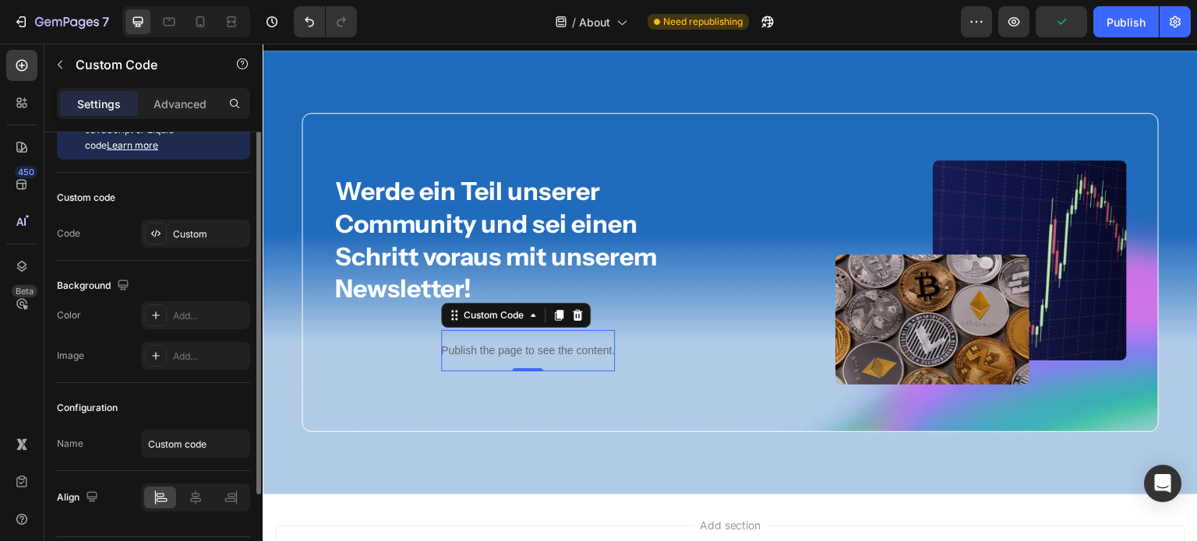
scroll to position [88, 0]
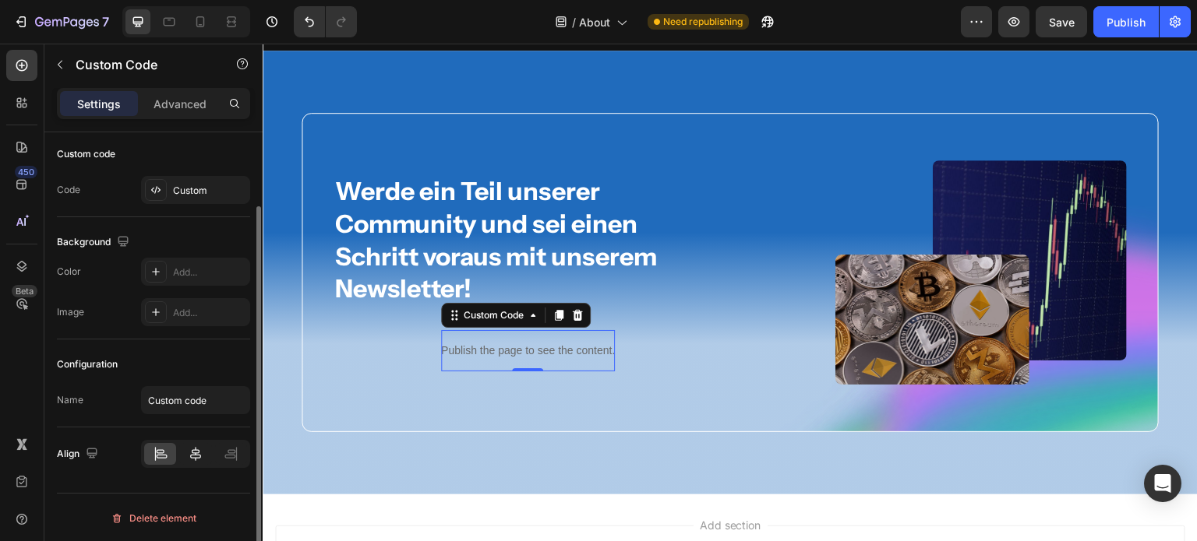
click at [199, 456] on icon at bounding box center [196, 454] width 16 height 16
click at [173, 454] on div at bounding box center [160, 454] width 32 height 22
click at [224, 454] on icon at bounding box center [231, 454] width 16 height 16
click at [165, 448] on icon at bounding box center [161, 454] width 16 height 16
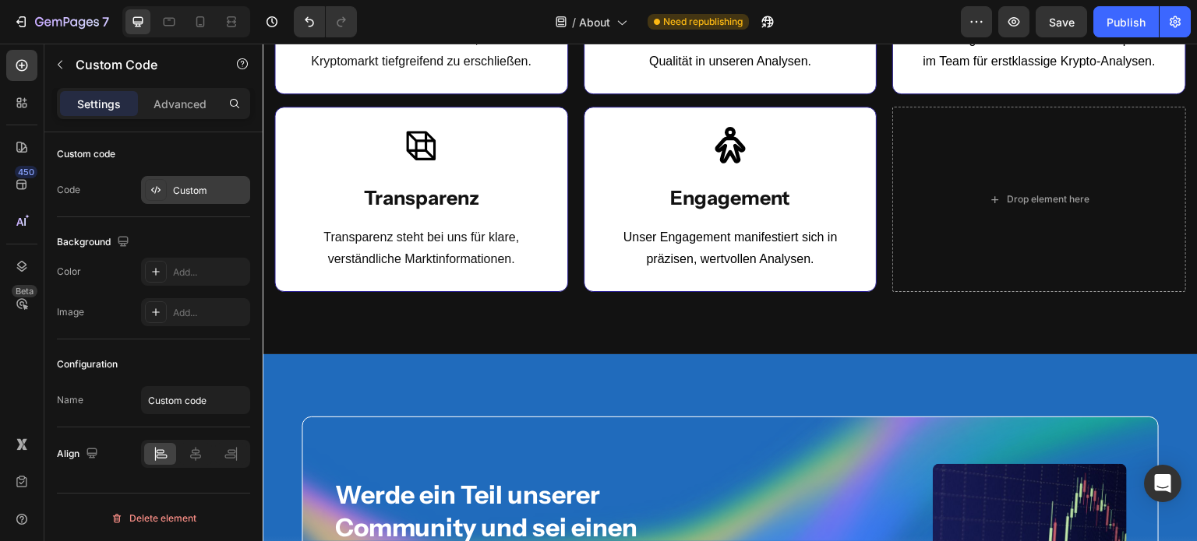
scroll to position [1835, 0]
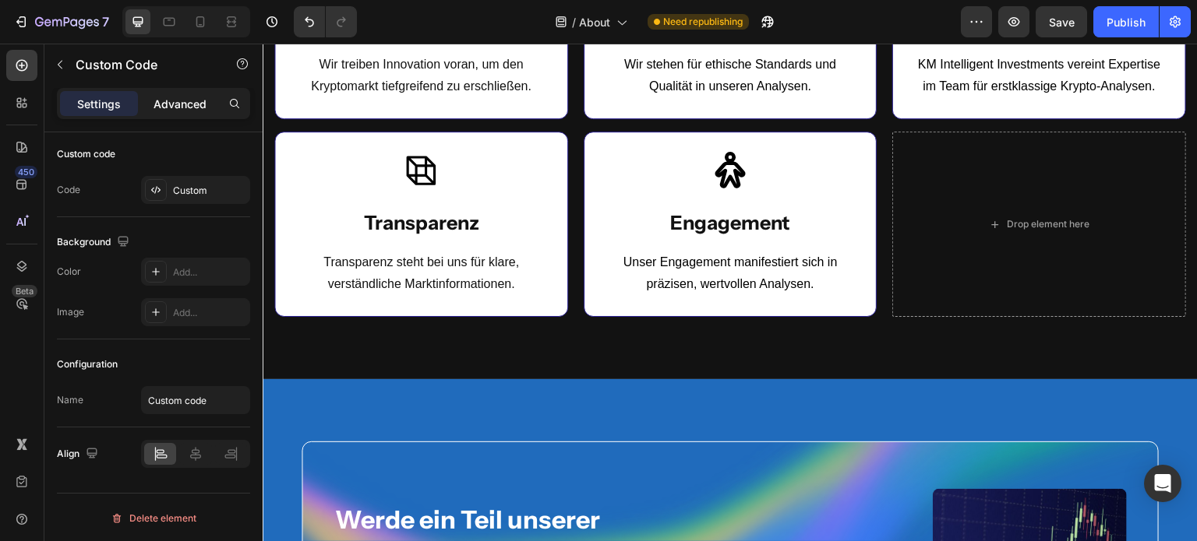
click at [180, 96] on p "Advanced" at bounding box center [179, 104] width 53 height 16
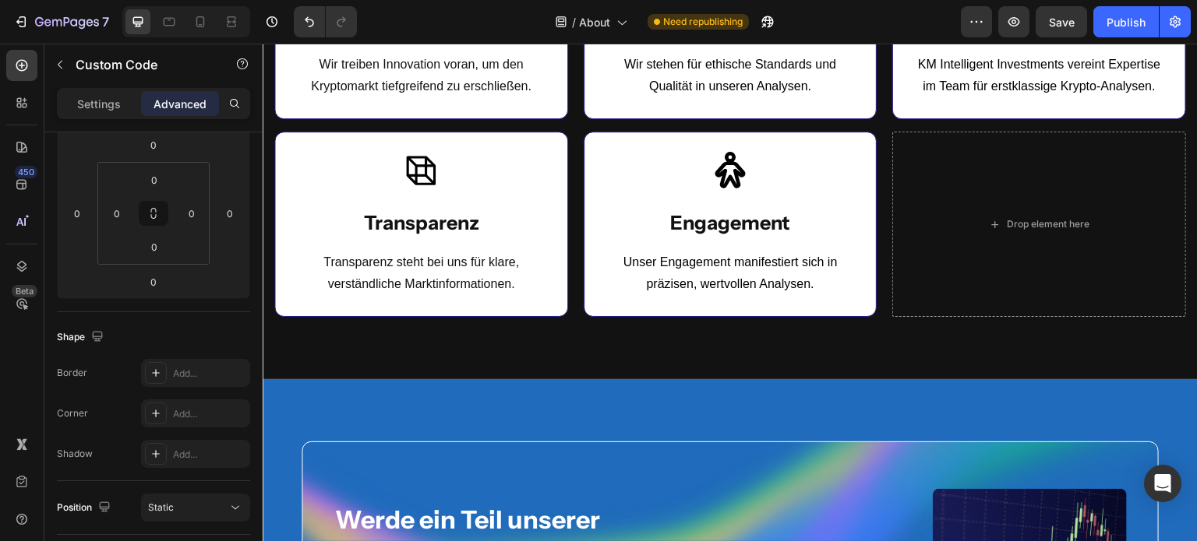
scroll to position [0, 0]
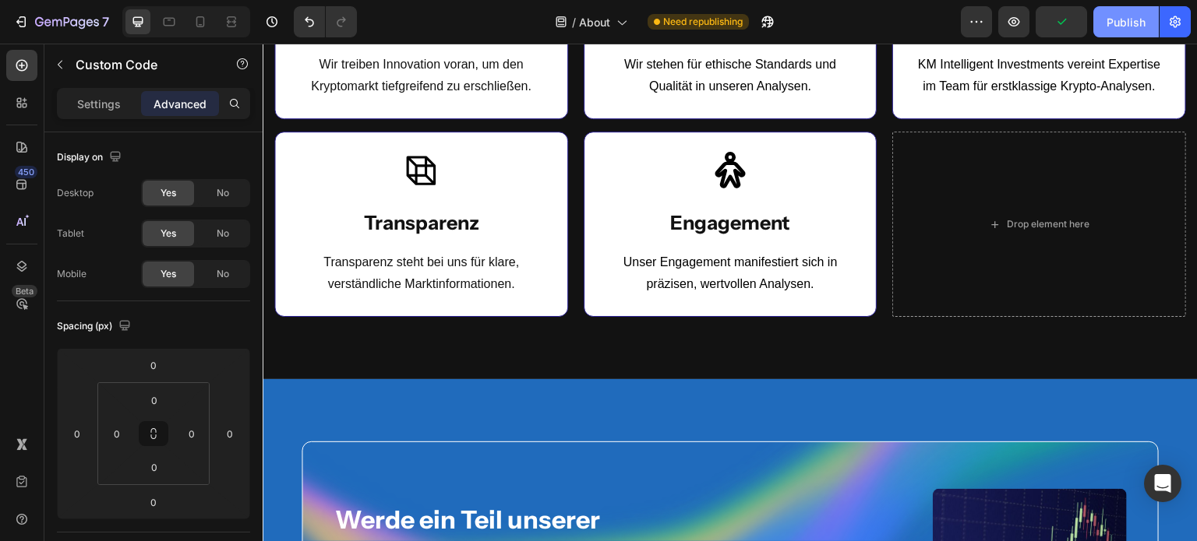
click at [1136, 27] on div "Publish" at bounding box center [1125, 22] width 39 height 16
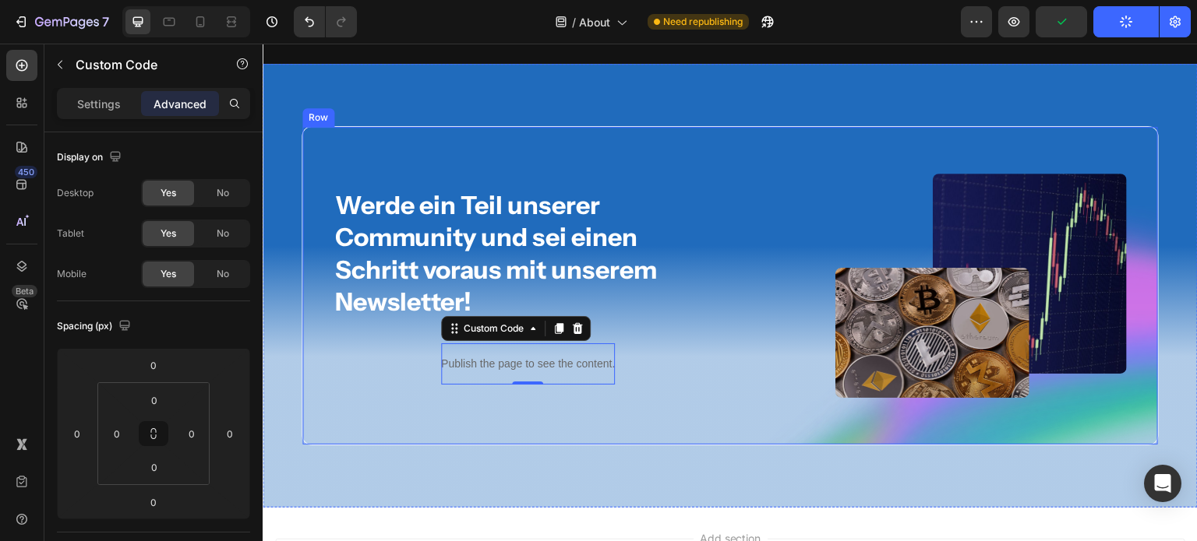
scroll to position [2267, 0]
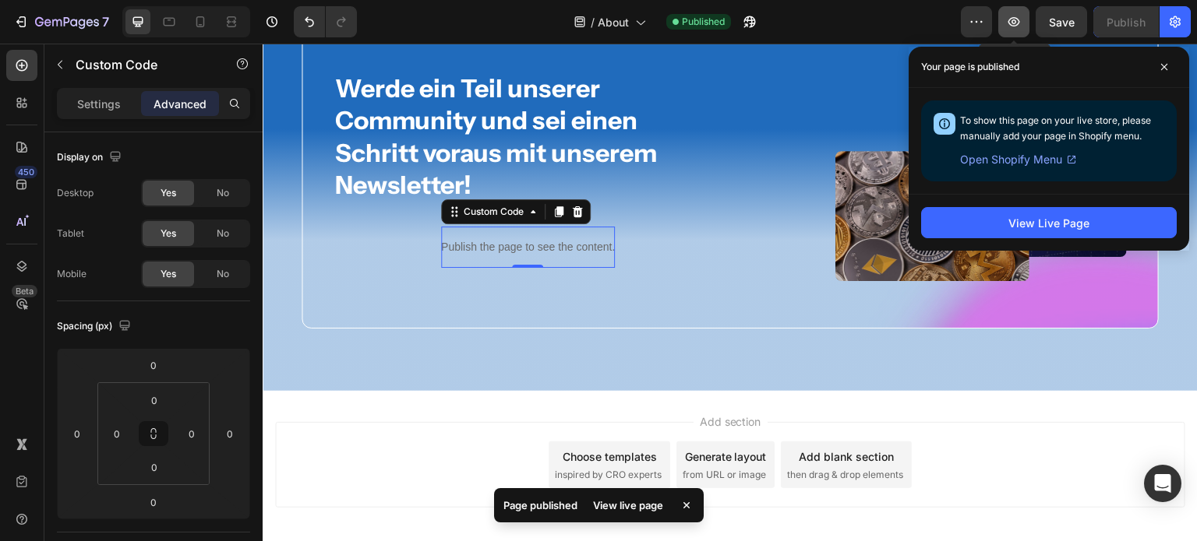
click at [1010, 21] on icon "button" at bounding box center [1014, 21] width 12 height 9
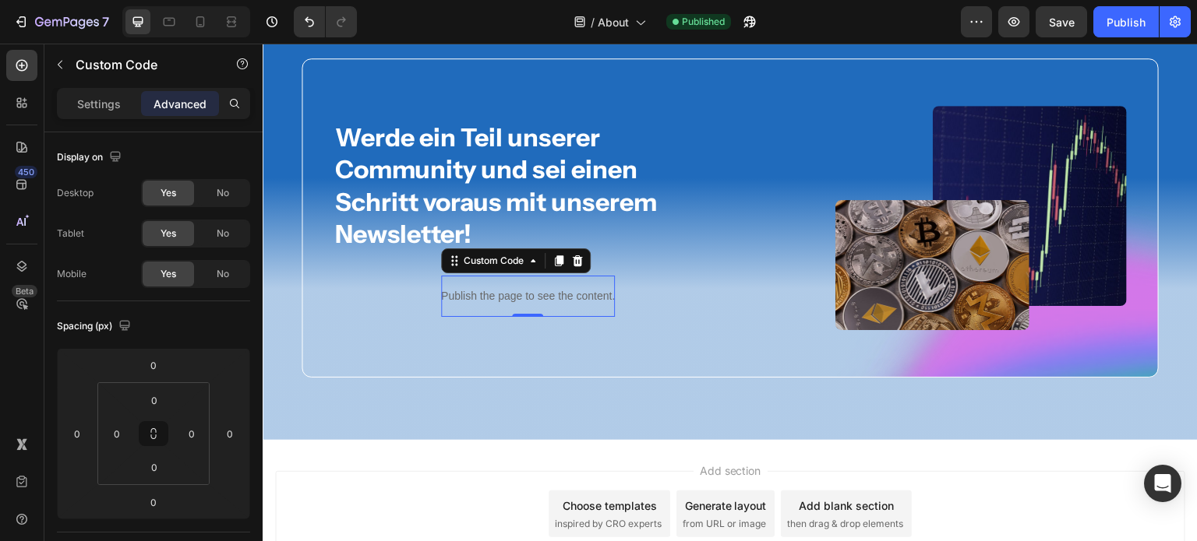
scroll to position [2340, 0]
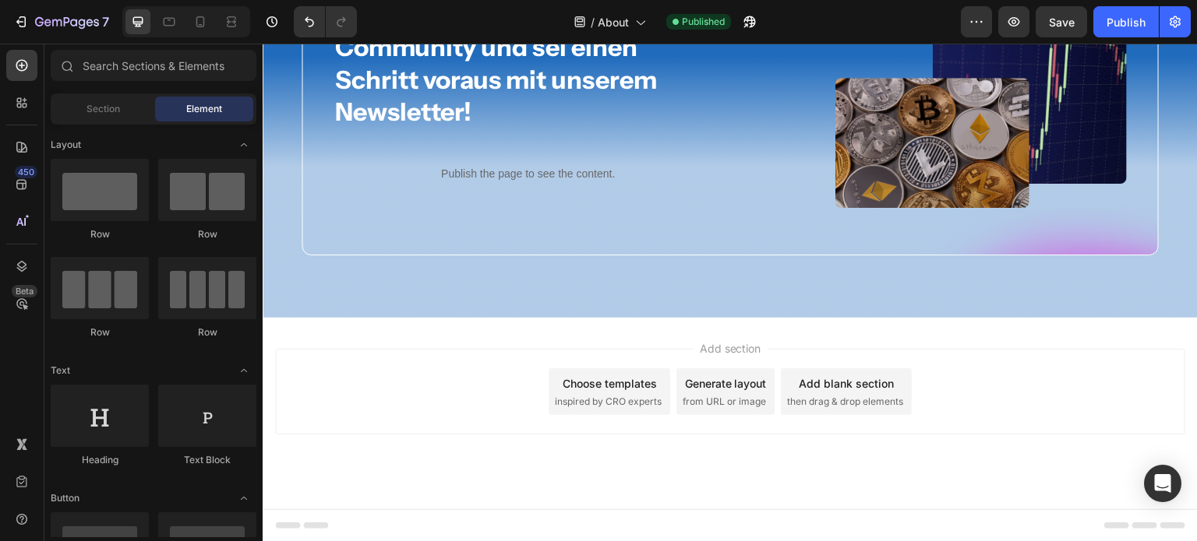
drag, startPoint x: 707, startPoint y: 343, endPoint x: 677, endPoint y: 356, distance: 32.4
drag, startPoint x: 677, startPoint y: 356, endPoint x: 630, endPoint y: 442, distance: 97.6
drag, startPoint x: 630, startPoint y: 442, endPoint x: 599, endPoint y: 456, distance: 34.2
click at [599, 456] on div "Add section Choose templates inspired by CRO experts Generate layout from URL o…" at bounding box center [730, 414] width 935 height 192
click at [868, 395] on span "then drag & drop elements" at bounding box center [845, 402] width 116 height 14
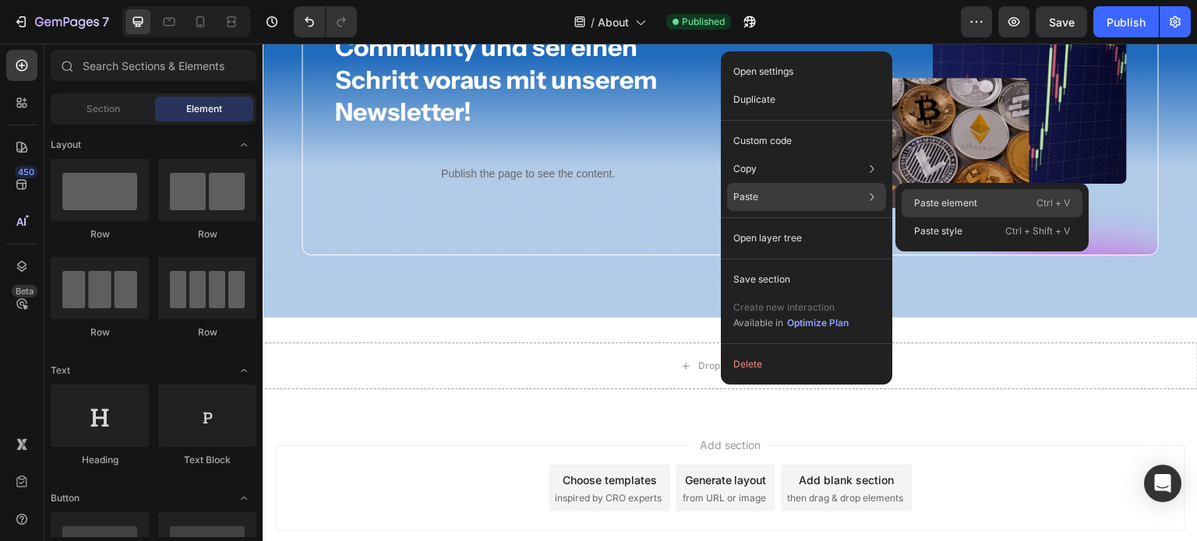
click at [925, 199] on p "Paste element" at bounding box center [945, 203] width 63 height 14
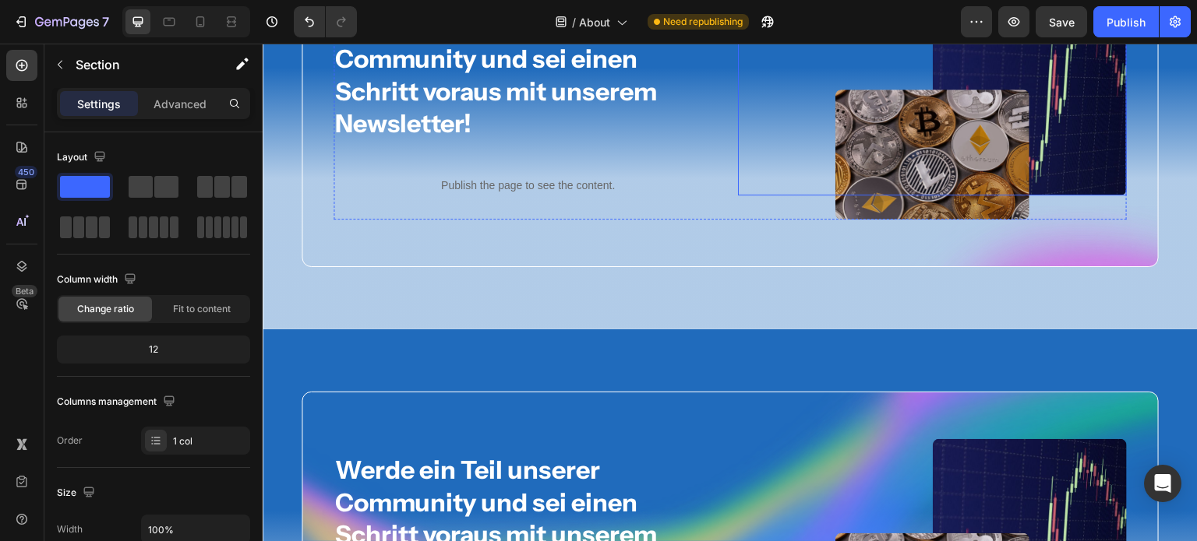
scroll to position [2127, 0]
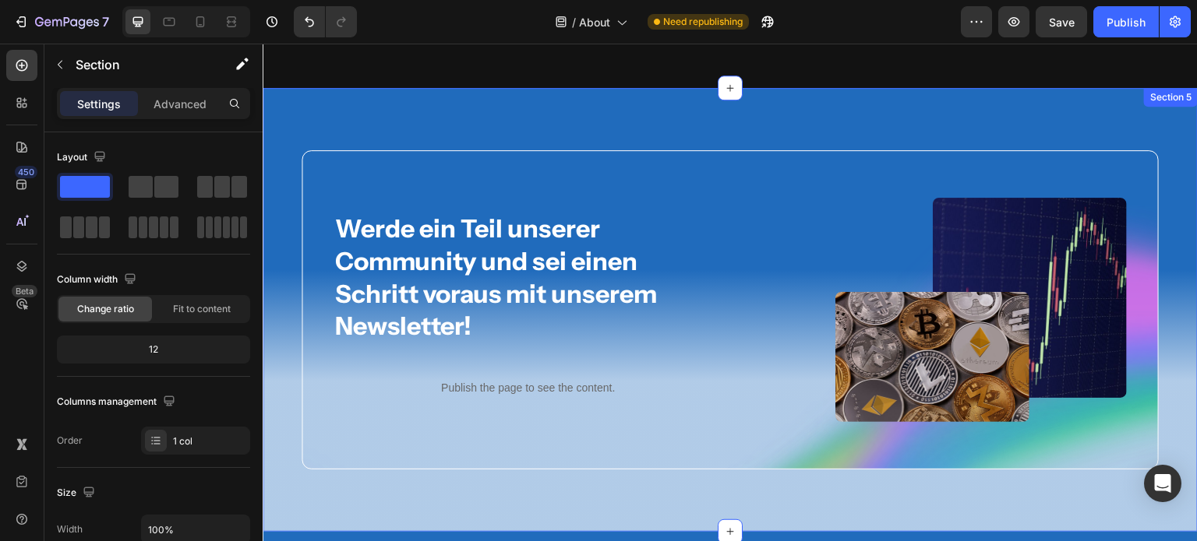
click at [850, 104] on div "Werde ein Teil unserer Community und sei einen Schritt voraus mit unserem Newsl…" at bounding box center [730, 310] width 935 height 444
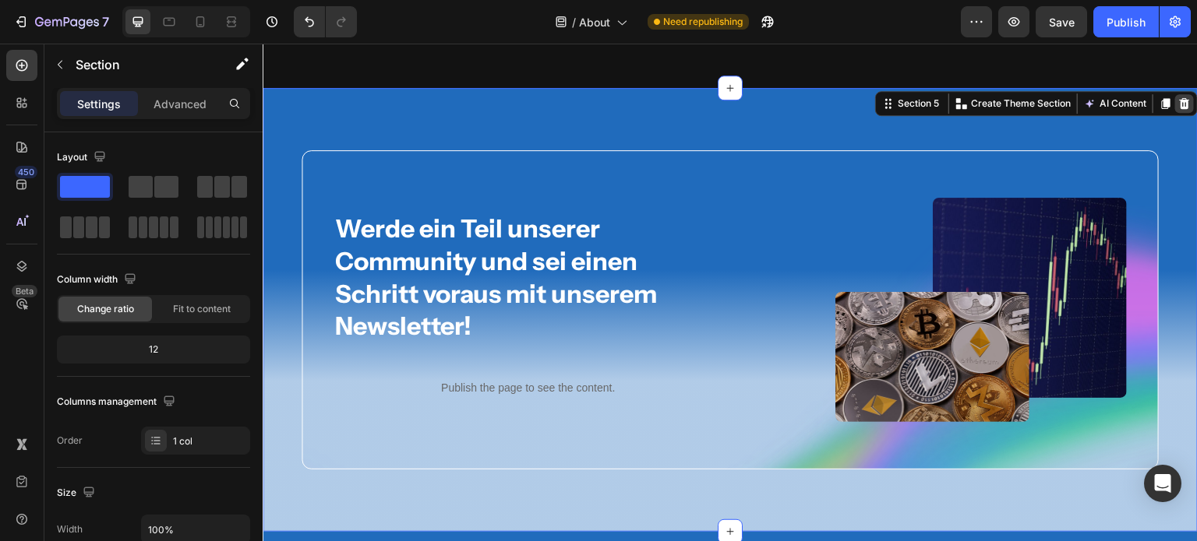
click at [1175, 109] on div at bounding box center [1184, 103] width 19 height 19
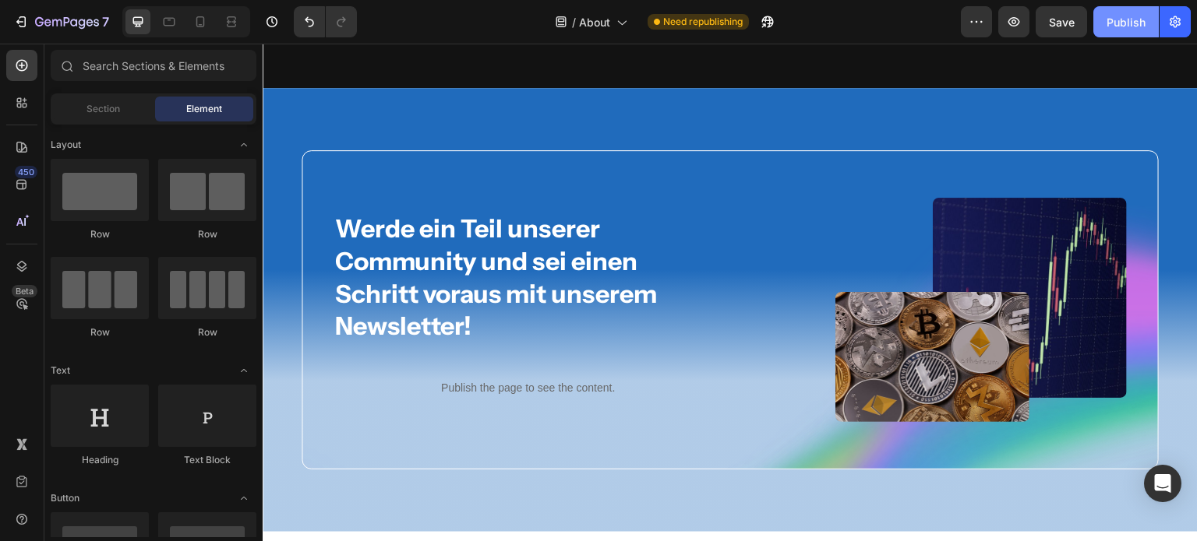
click at [1126, 31] on button "Publish" at bounding box center [1125, 21] width 65 height 31
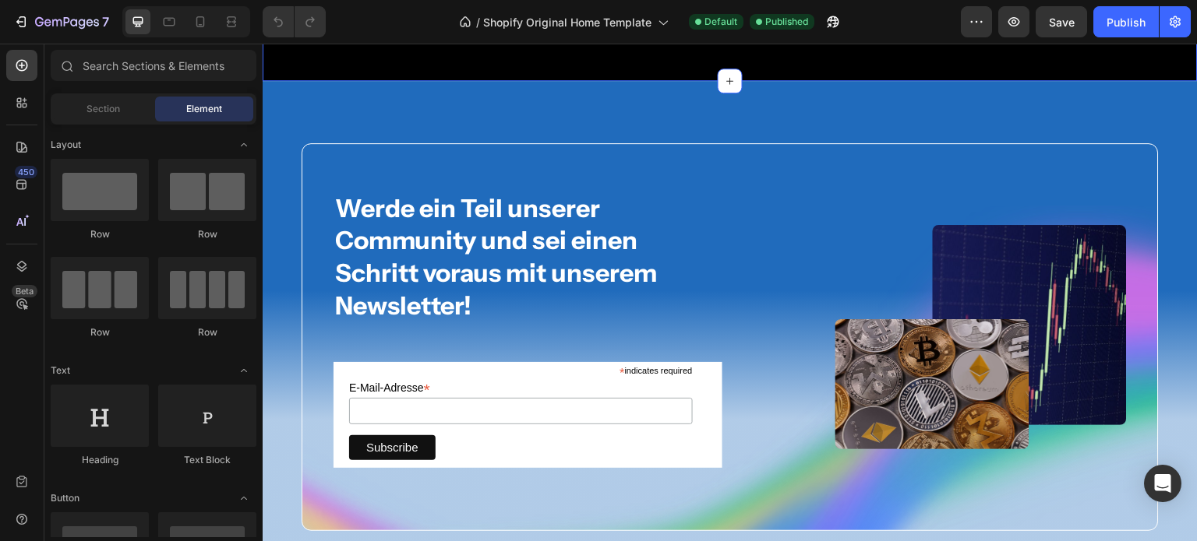
scroll to position [5383, 0]
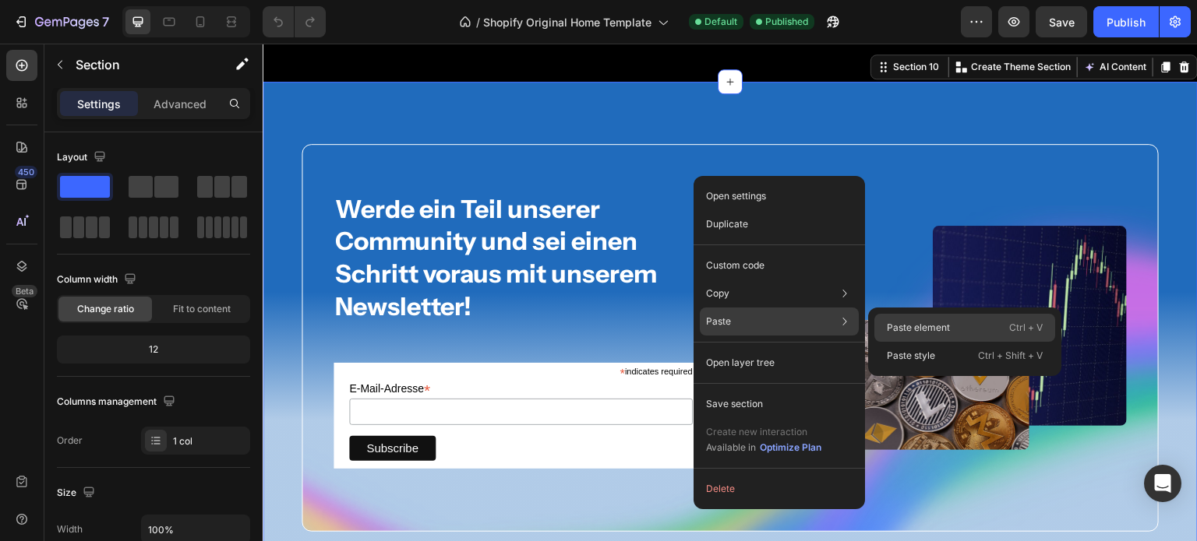
click at [907, 331] on p "Paste element" at bounding box center [918, 328] width 63 height 14
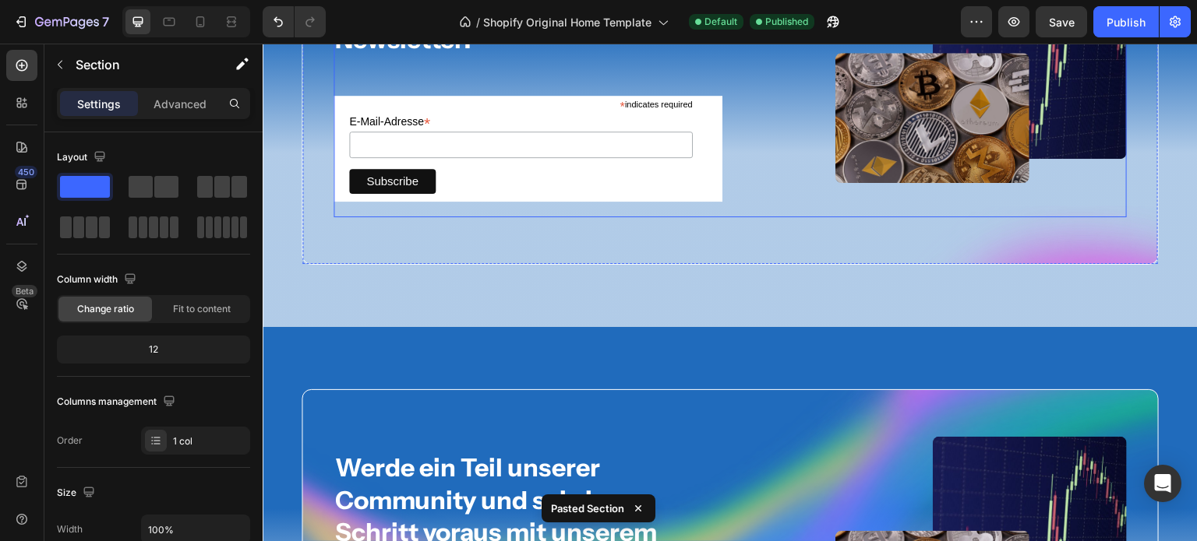
scroll to position [5645, 0]
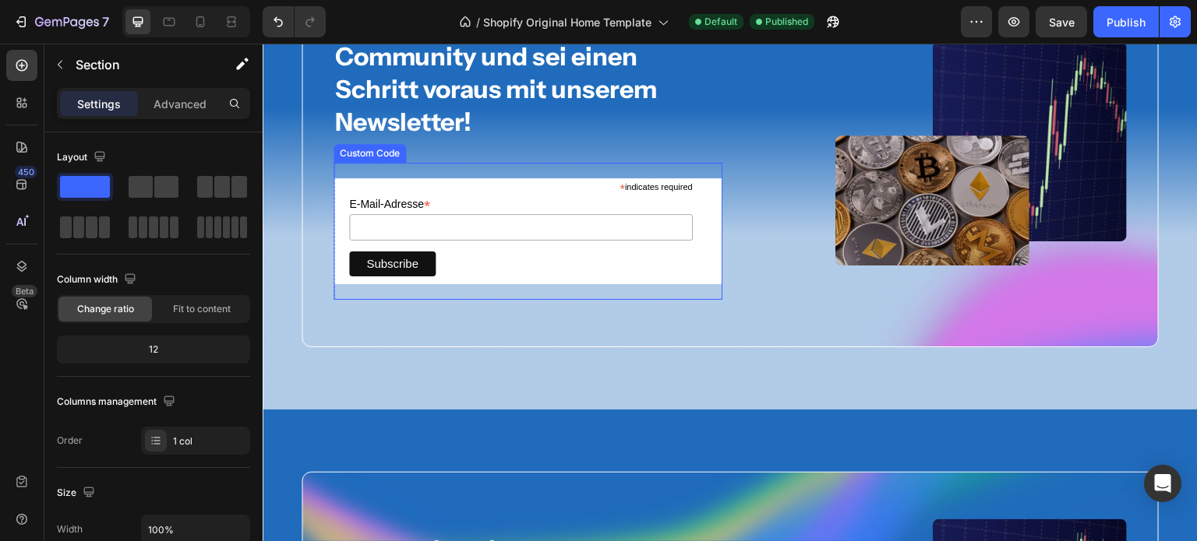
click at [503, 171] on div "* indicates required E-Mail-Adresse * Subscribe Custom Code" at bounding box center [527, 231] width 389 height 137
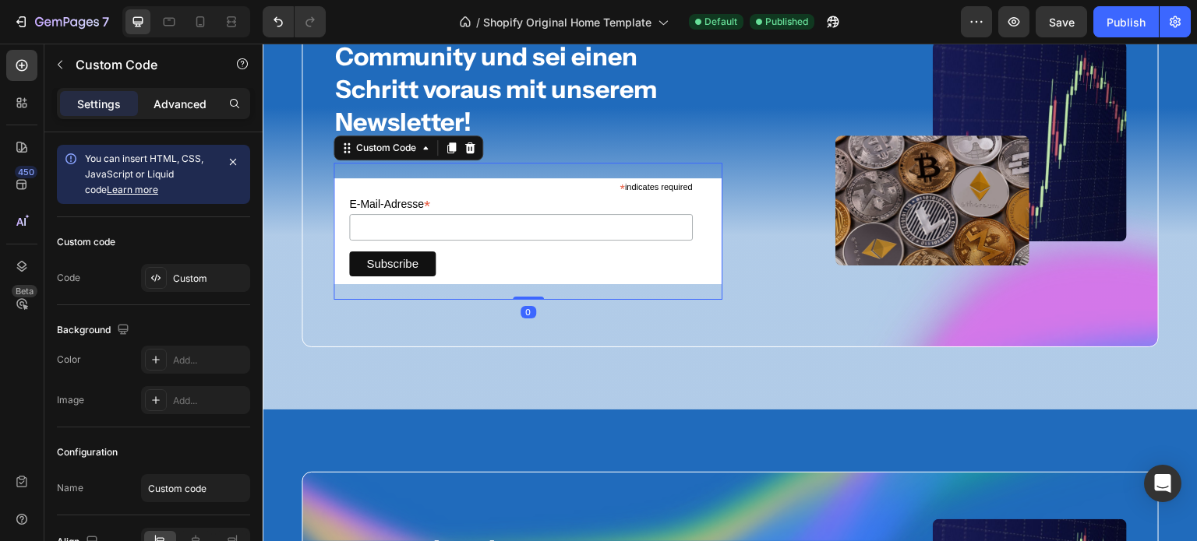
click at [178, 101] on p "Advanced" at bounding box center [179, 104] width 53 height 16
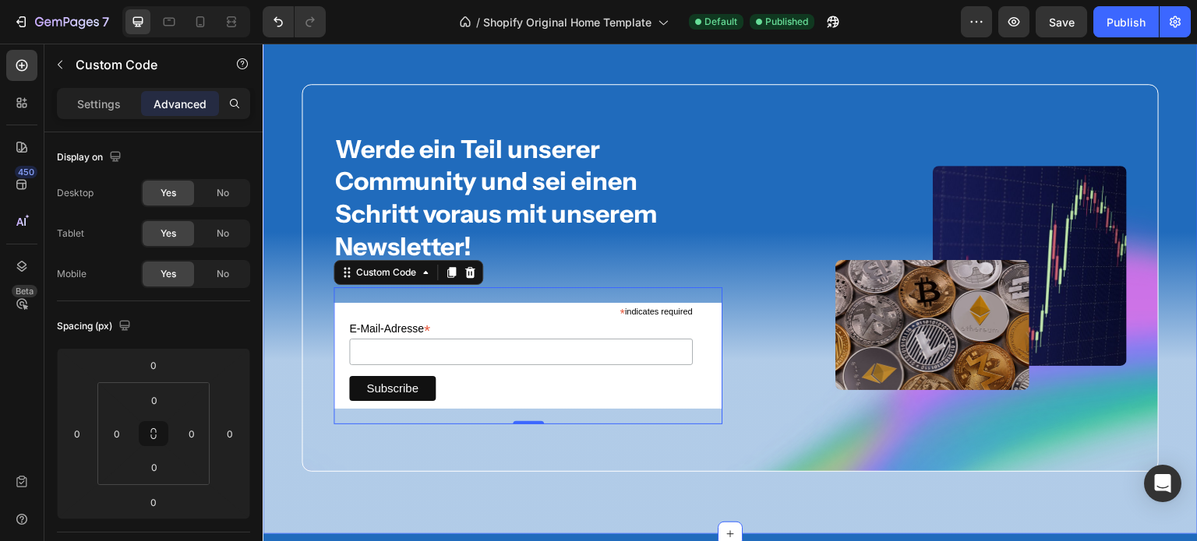
scroll to position [5374, 0]
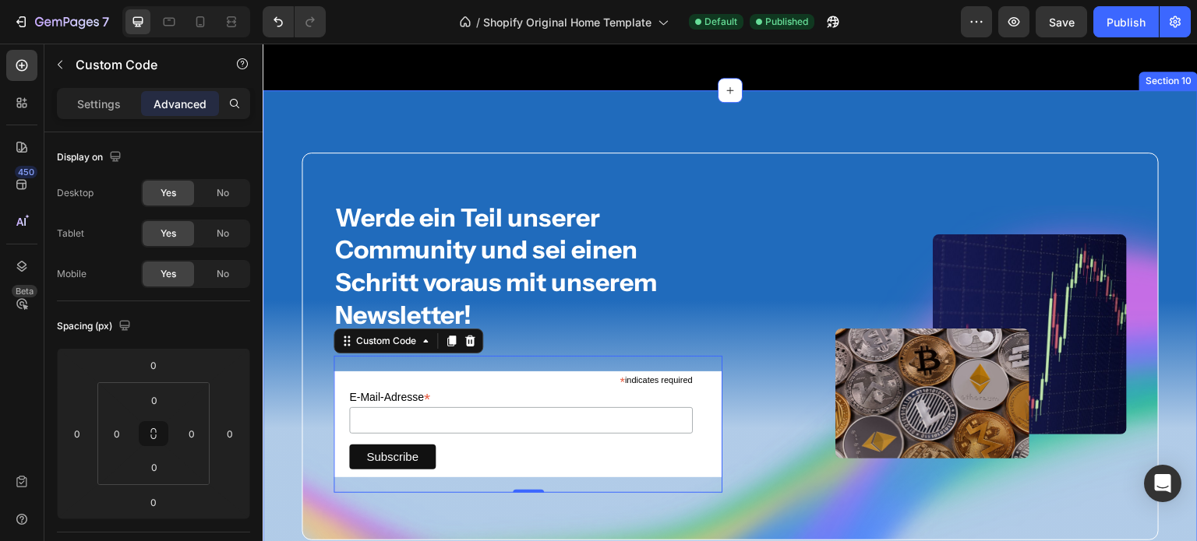
click at [1122, 185] on div "Werde ein Teil unserer Community und sei einen Schritt voraus mit unserem Newsl…" at bounding box center [730, 346] width 935 height 513
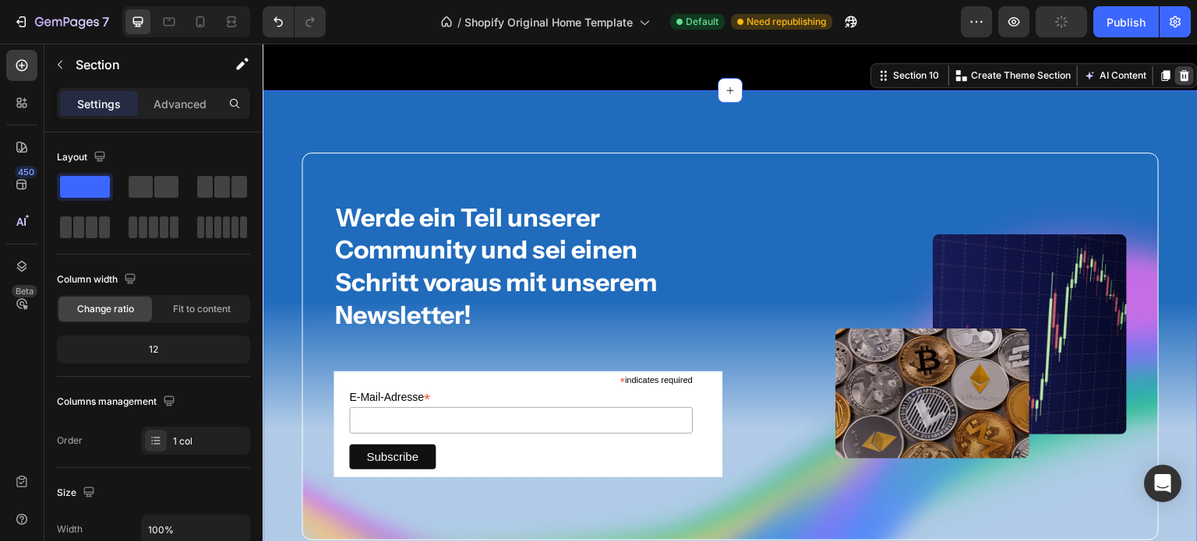
click at [1180, 85] on div at bounding box center [1184, 75] width 19 height 19
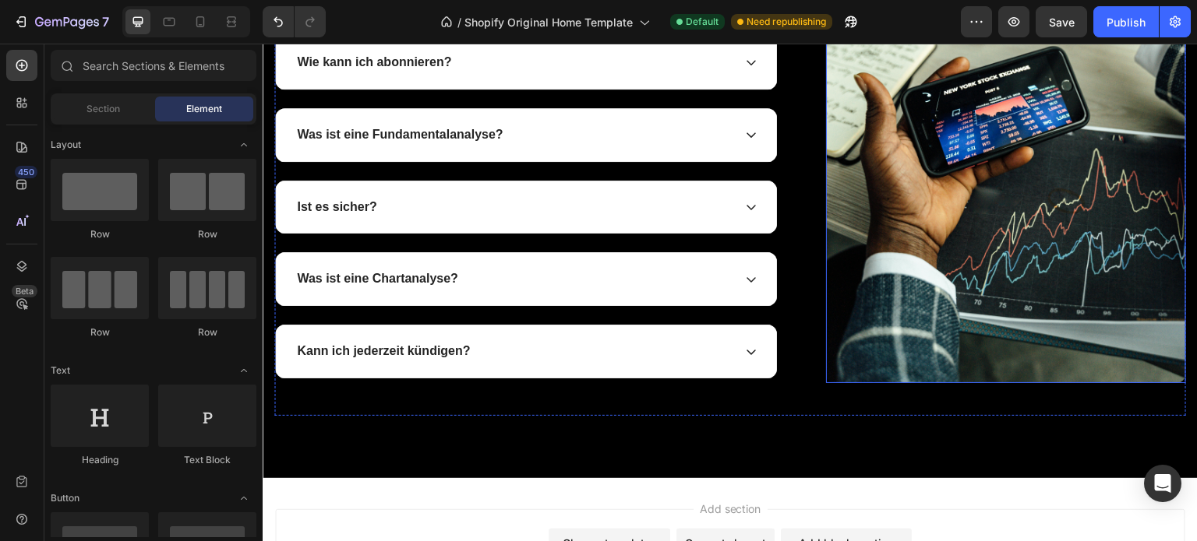
scroll to position [6356, 0]
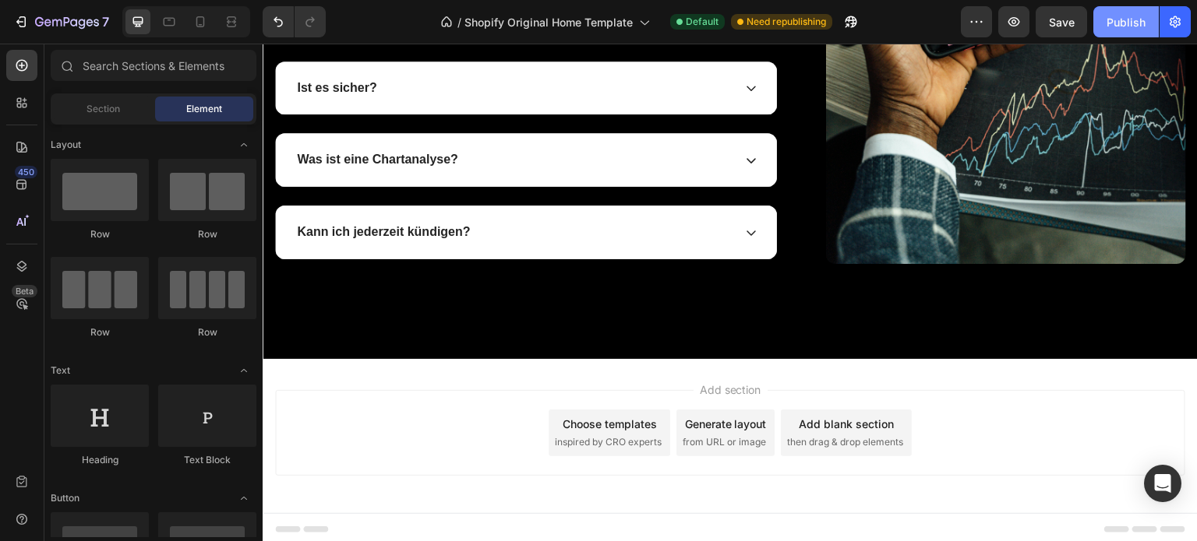
click at [1141, 26] on div "Publish" at bounding box center [1125, 22] width 39 height 16
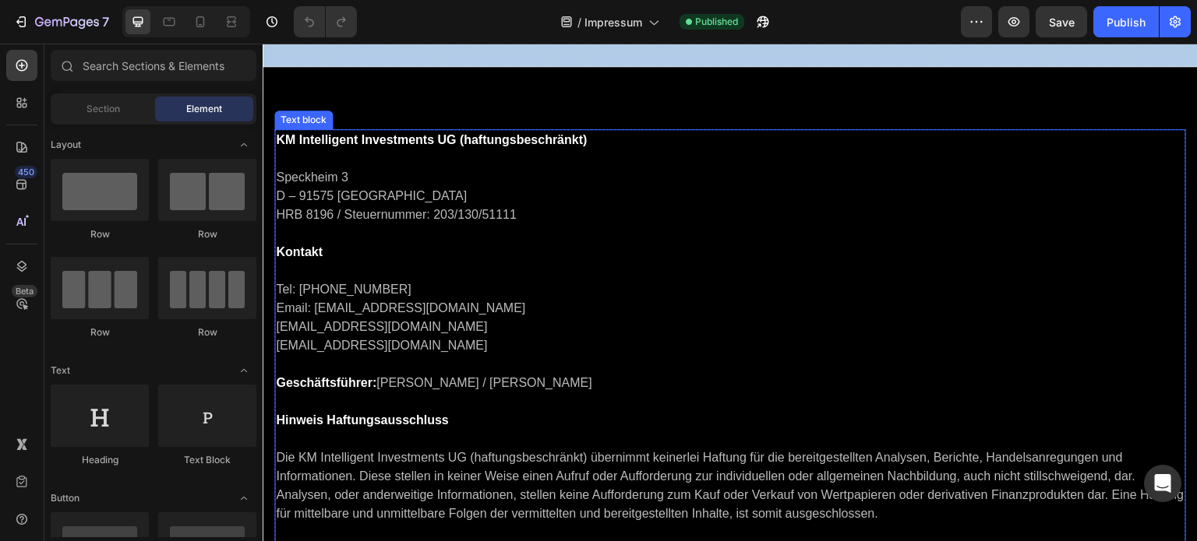
scroll to position [330, 0]
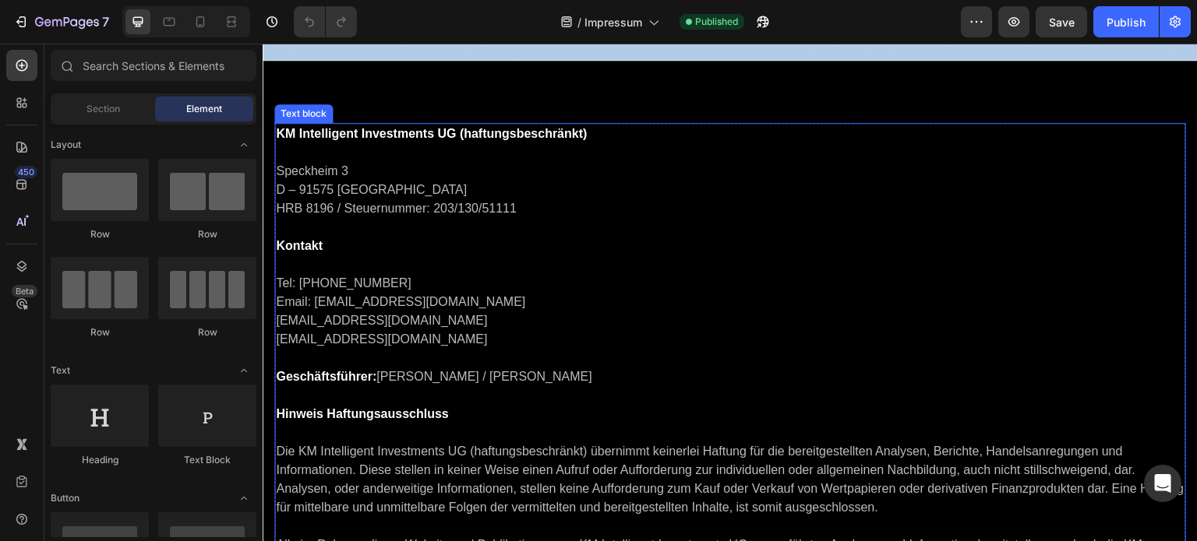
click at [626, 236] on p "Speckheim 3 D – 91575 Windsbach HRB 8196 / Steuernummer: 203/130/51111 Kontakt" at bounding box center [730, 199] width 908 height 112
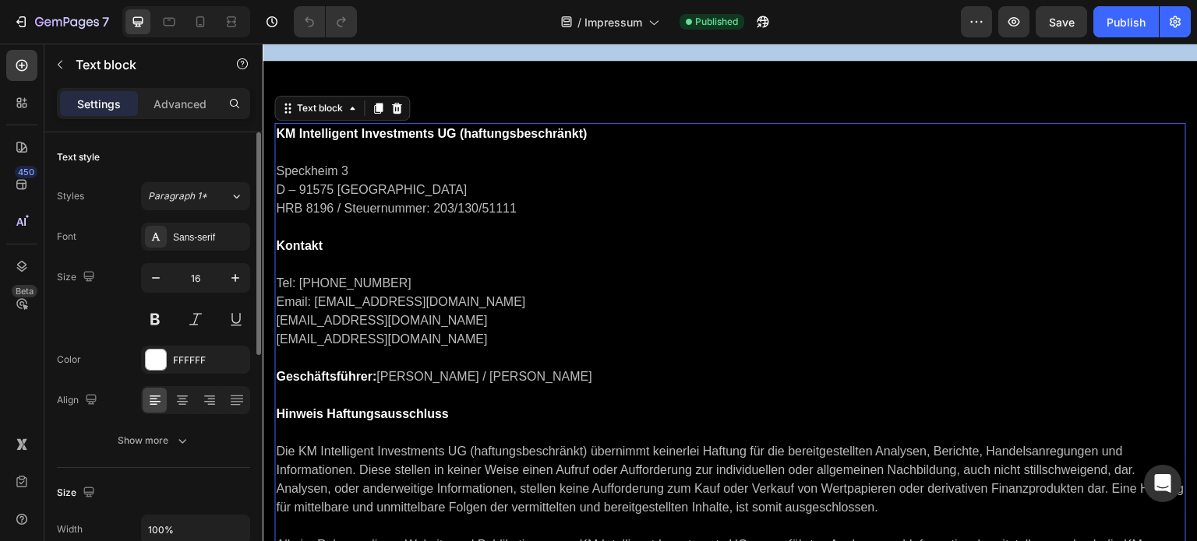
scroll to position [330, 0]
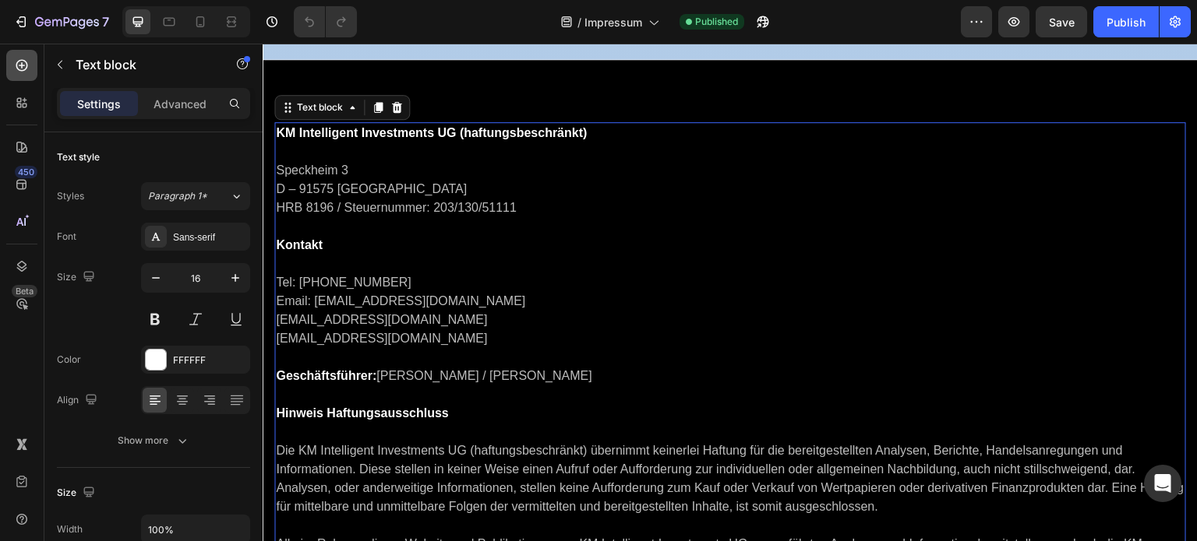
click at [21, 71] on icon at bounding box center [22, 66] width 16 height 16
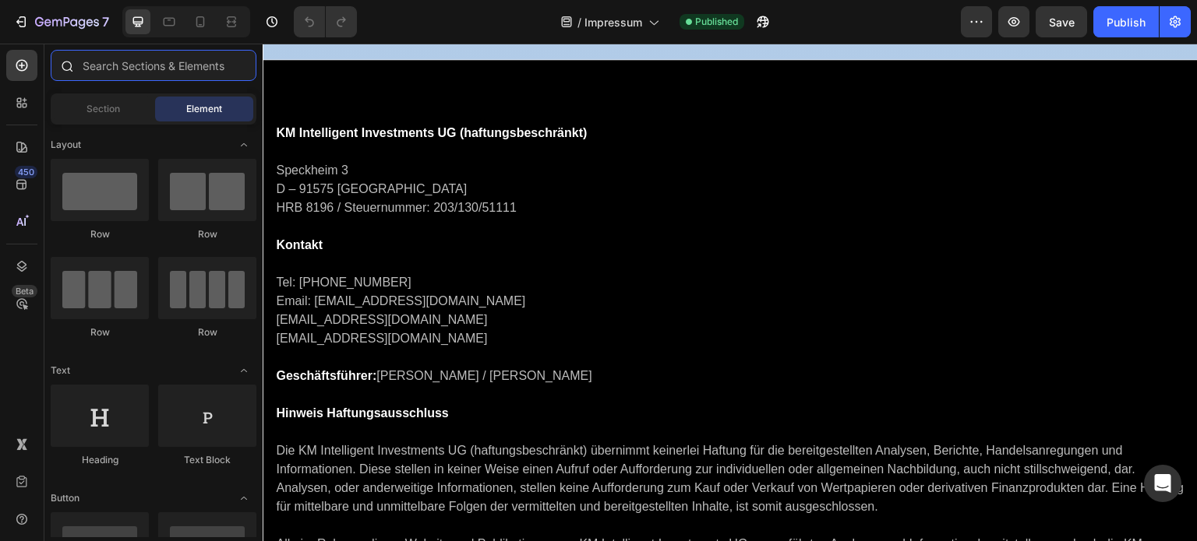
click at [121, 72] on input "text" at bounding box center [154, 65] width 206 height 31
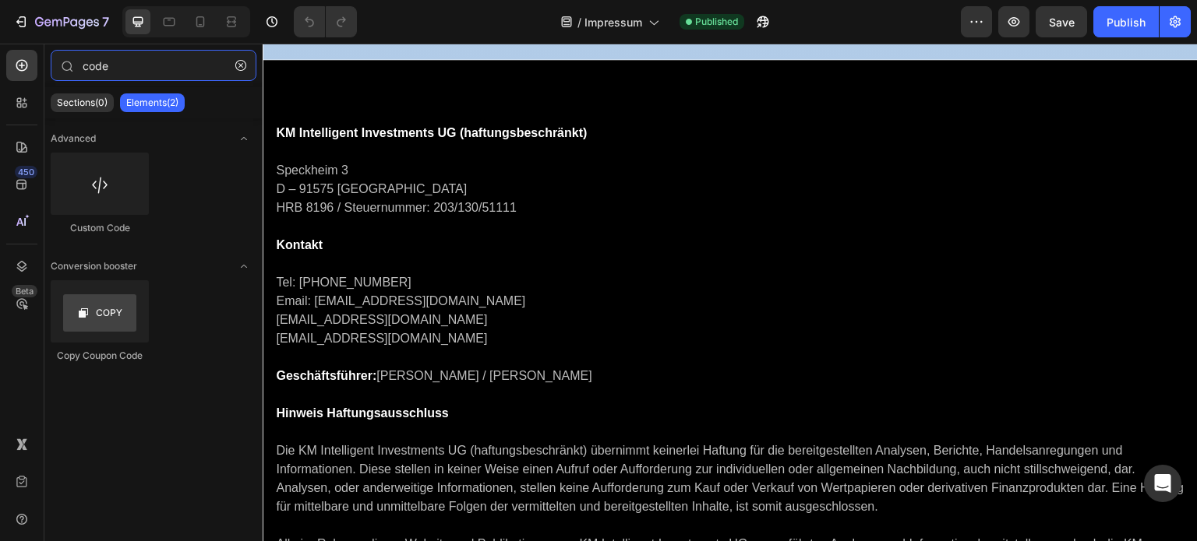
type input "code"
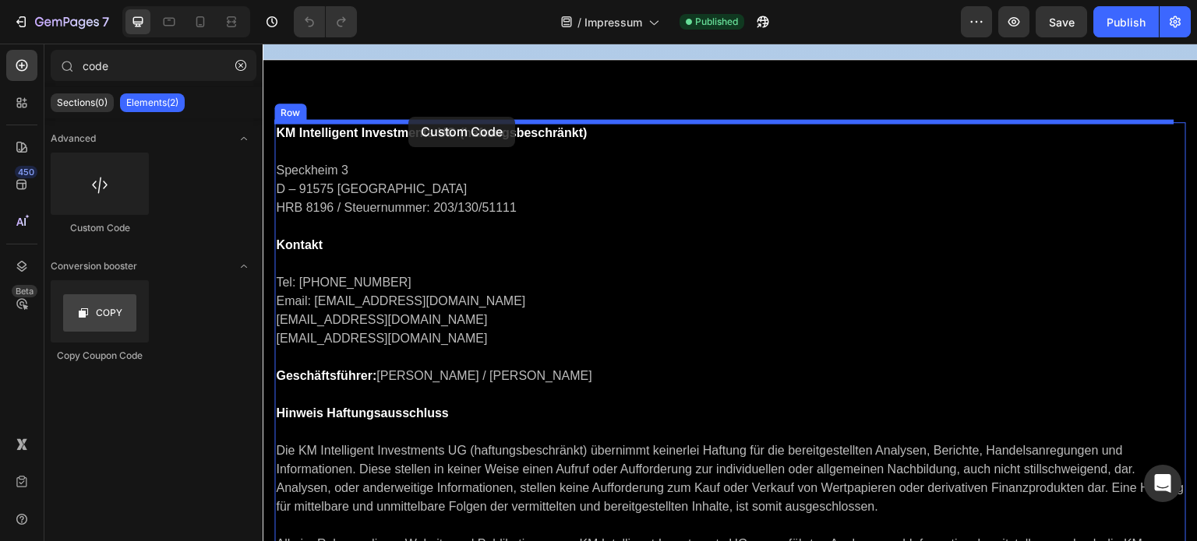
drag, startPoint x: 458, startPoint y: 211, endPoint x: 408, endPoint y: 117, distance: 106.6
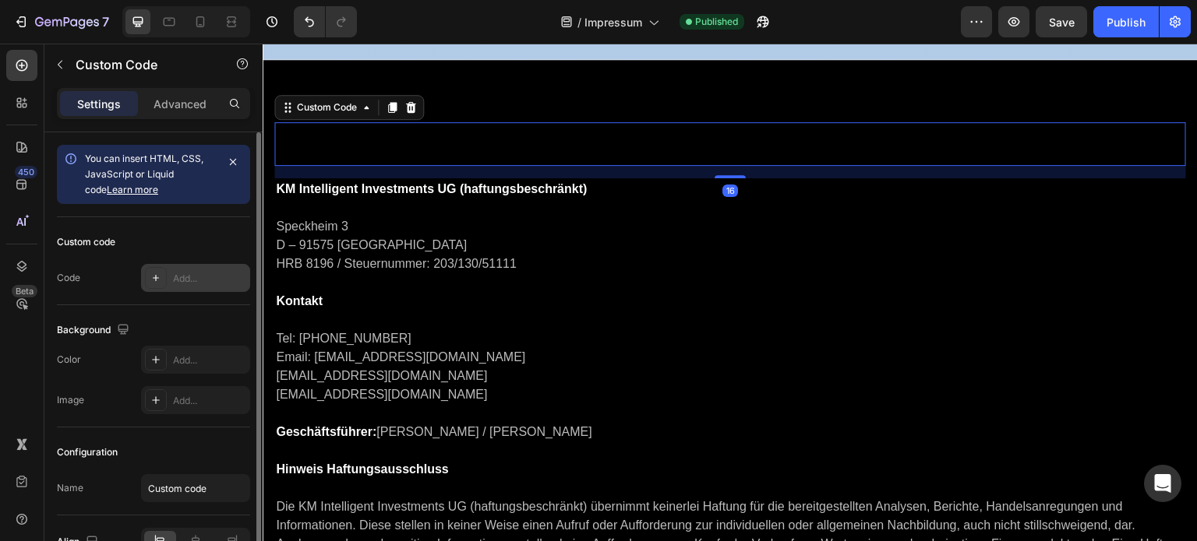
click at [162, 277] on div at bounding box center [156, 278] width 22 height 22
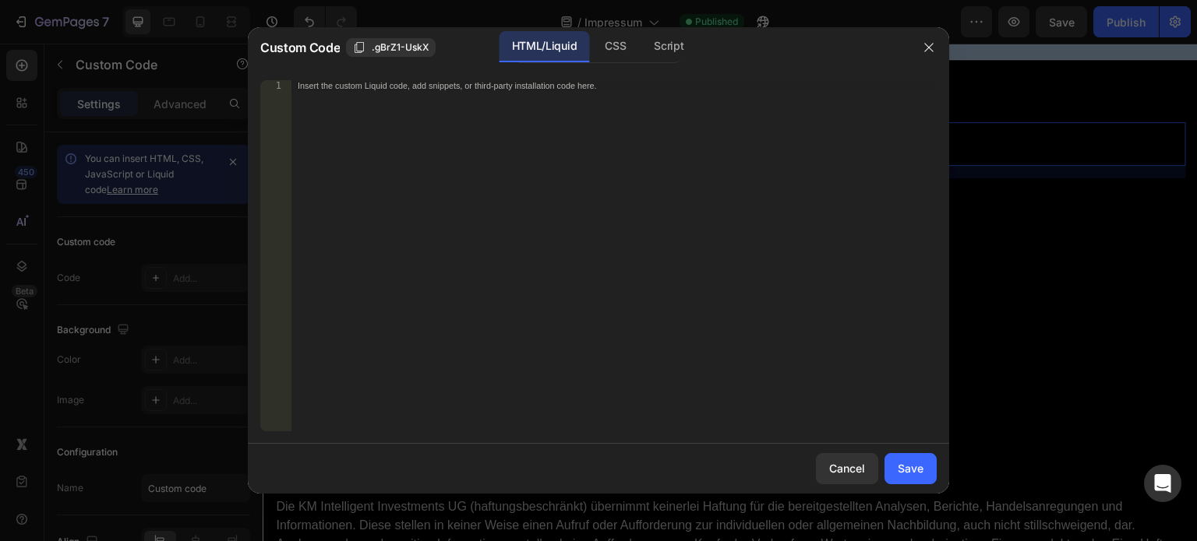
click at [474, 159] on div "Insert the custom Liquid code, add snippets, or third-party installation code h…" at bounding box center [613, 266] width 645 height 373
paste textarea "<div class="itrk-legaltext" data-itrk-legaltext-url="[URL][DOMAIN_NAME]"></div>…"
type textarea "<div class="itrk-legaltext" data-itrk-legaltext-url="[URL][DOMAIN_NAME]"></div>…"
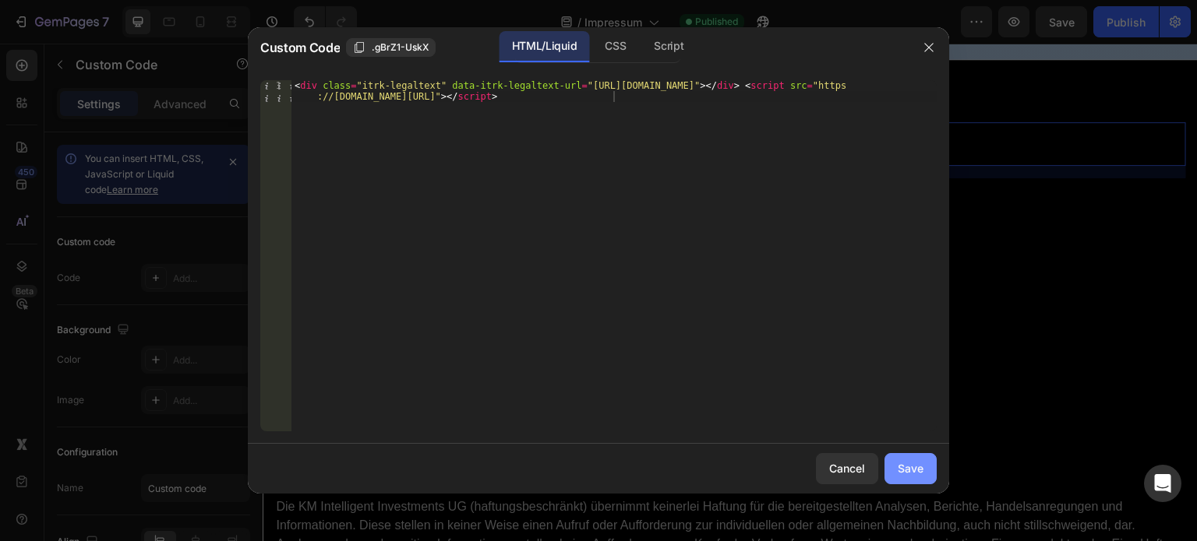
click at [912, 460] on button "Save" at bounding box center [910, 468] width 52 height 31
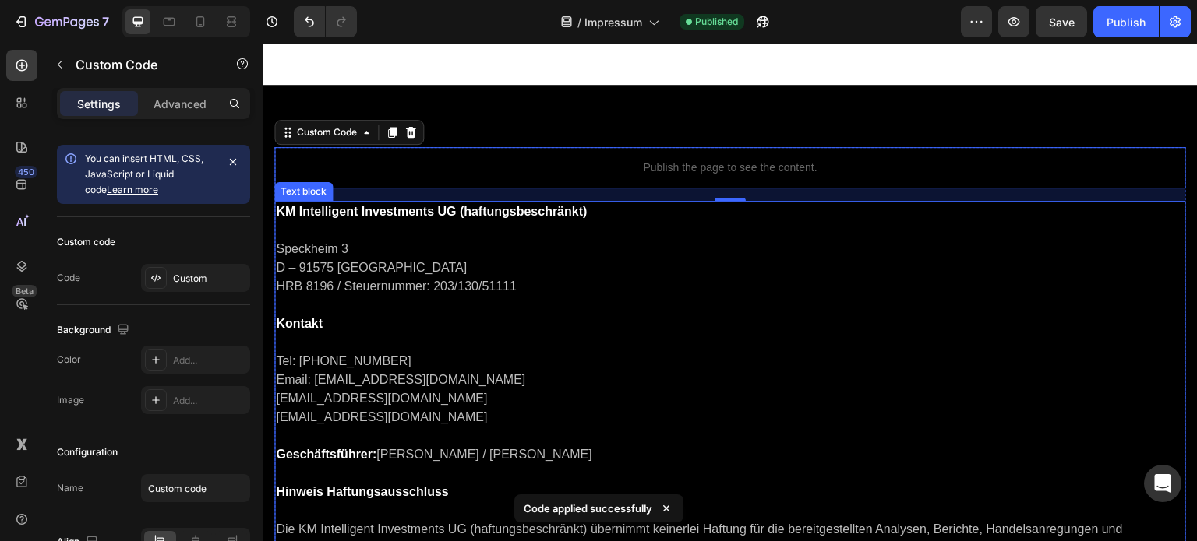
scroll to position [302, 0]
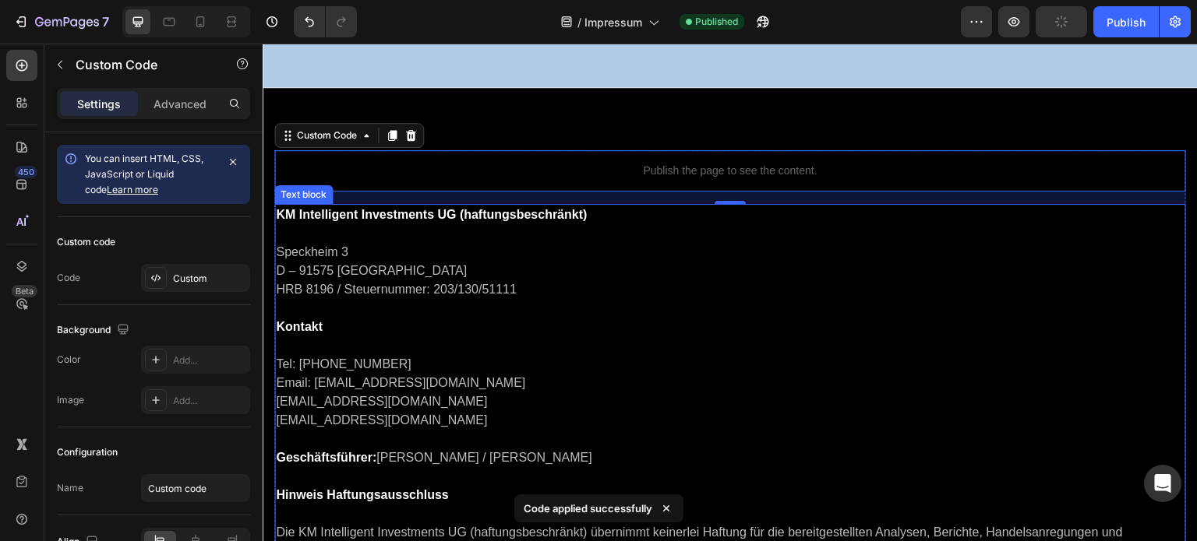
click at [814, 225] on p "Speckheim 3 D – 91575 Windsbach HRB 8196 / Steuernummer: 203/130/51111 Kontakt" at bounding box center [730, 280] width 908 height 112
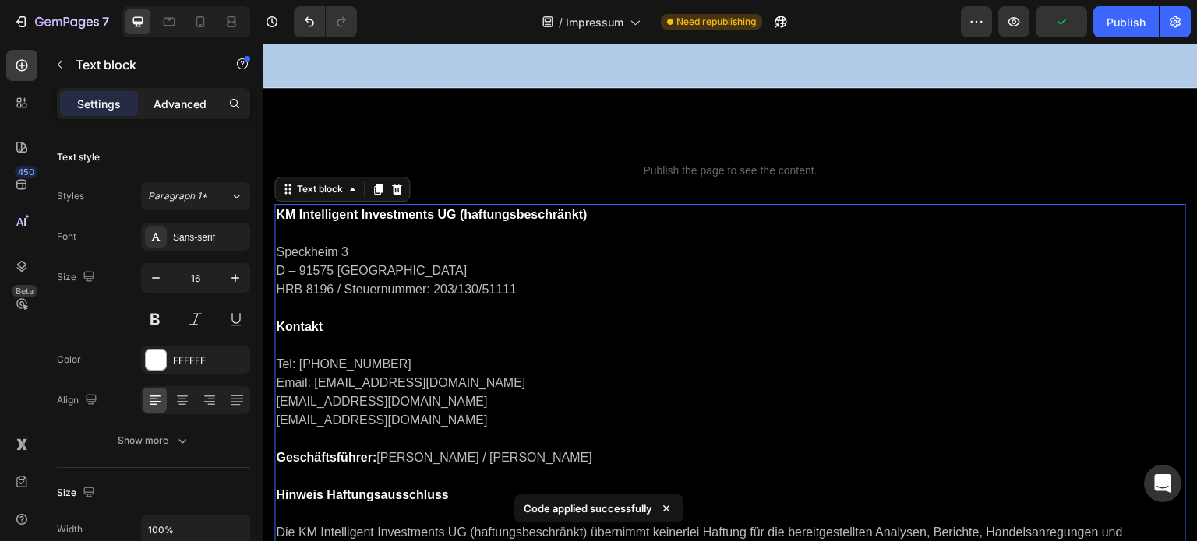
click at [190, 104] on p "Advanced" at bounding box center [179, 104] width 53 height 16
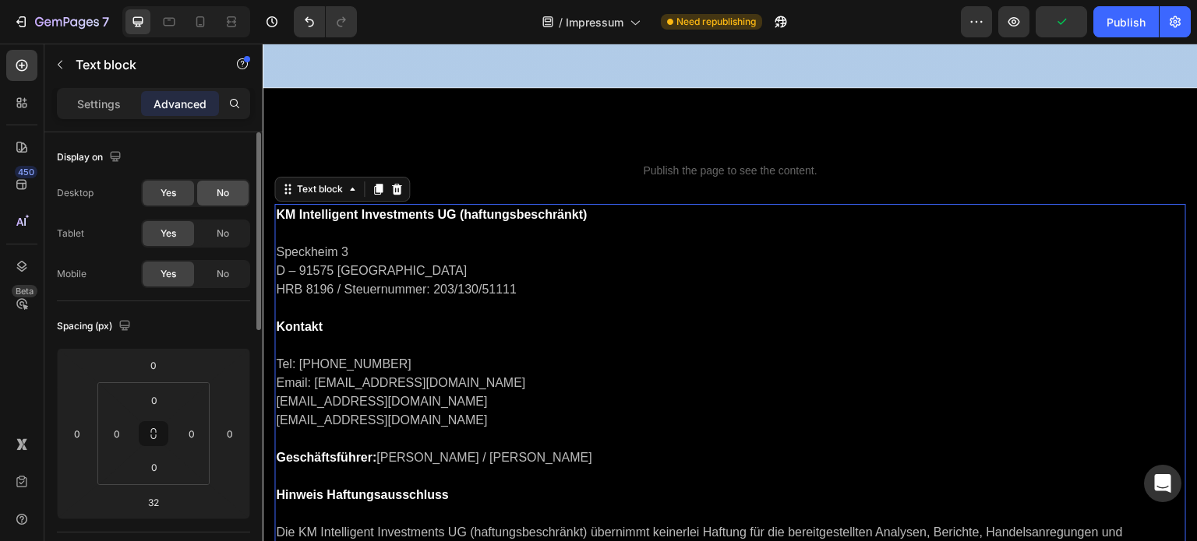
click at [230, 190] on div "No" at bounding box center [222, 193] width 51 height 25
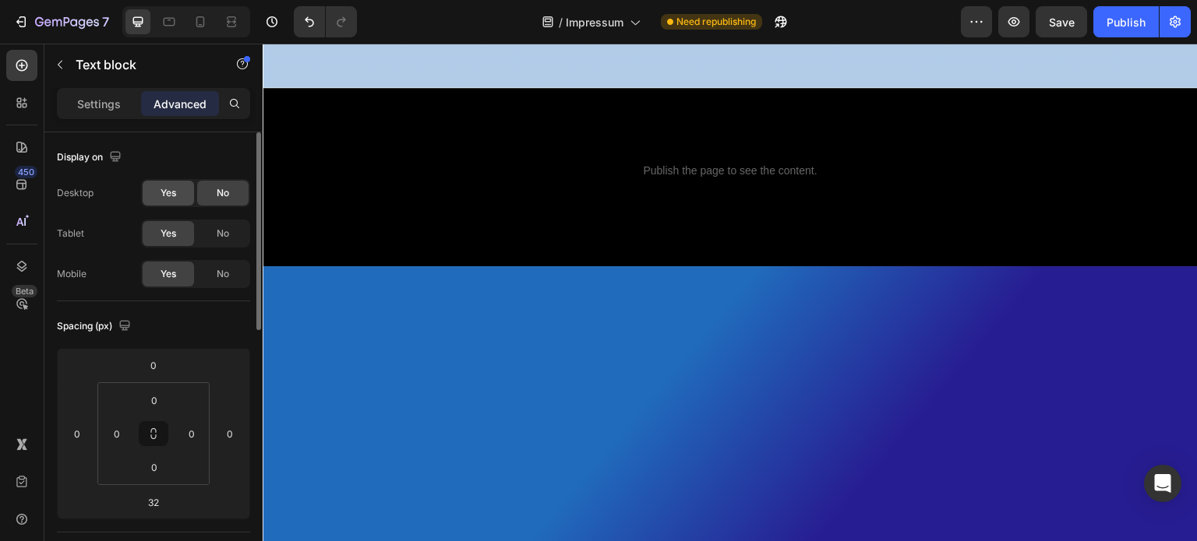
click at [173, 186] on span "Yes" at bounding box center [168, 193] width 16 height 14
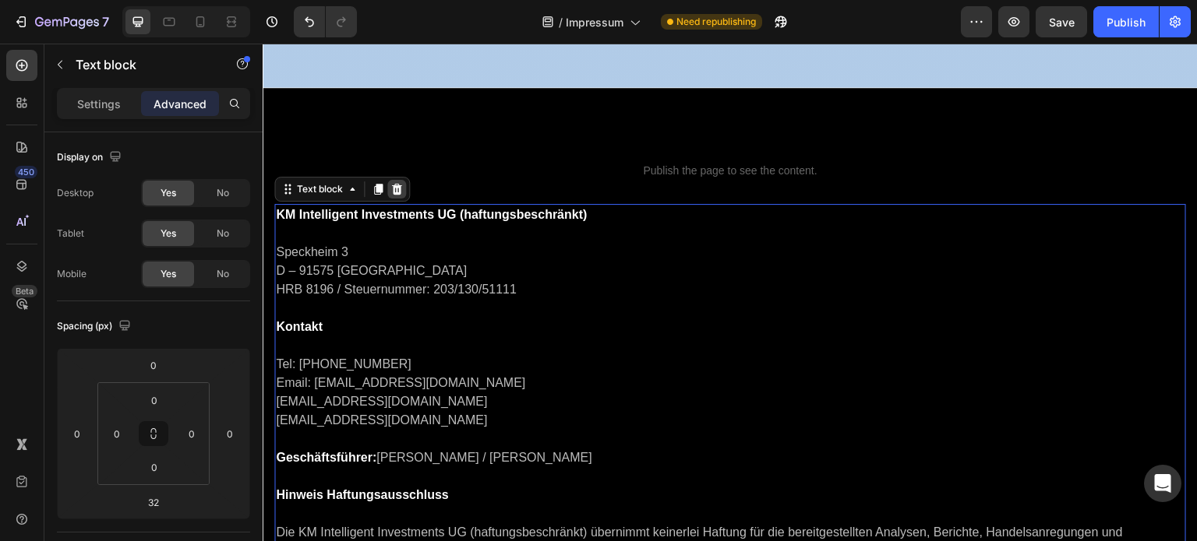
click at [402, 189] on icon at bounding box center [396, 189] width 12 height 12
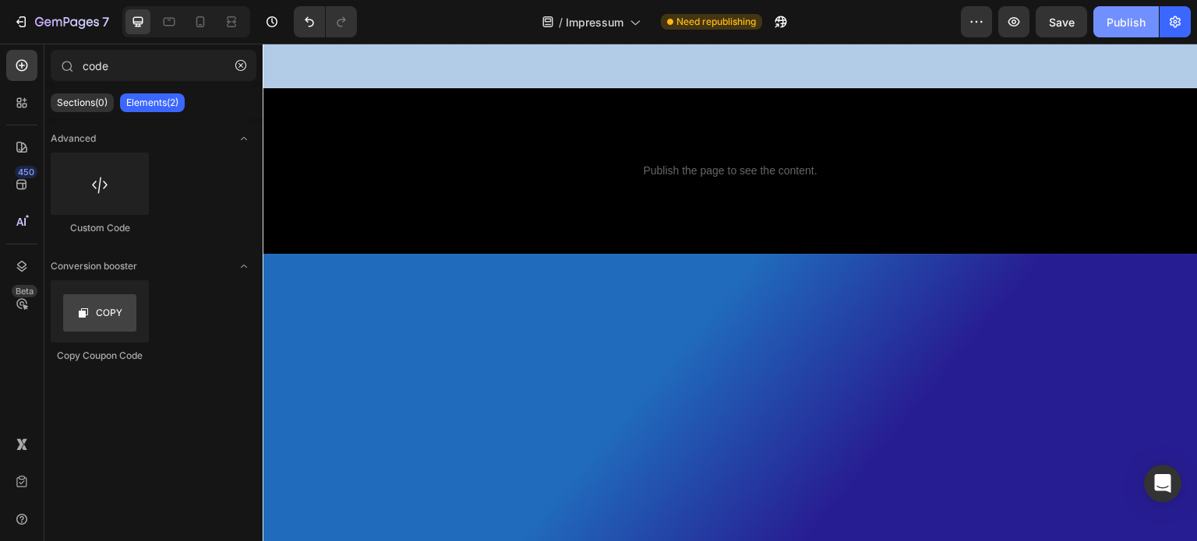
click at [1137, 22] on div "Publish" at bounding box center [1125, 22] width 39 height 16
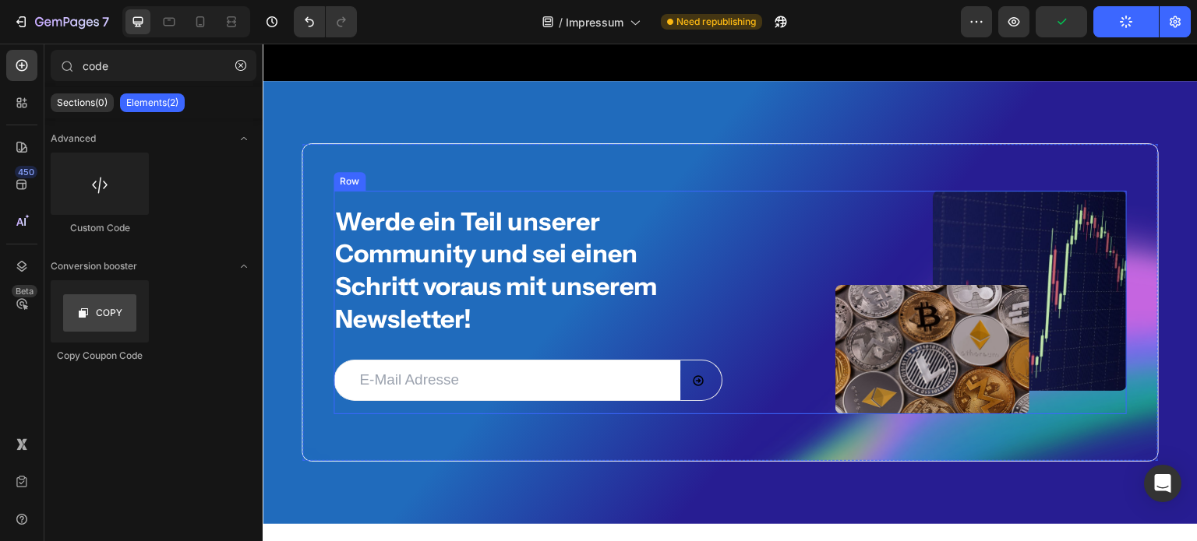
scroll to position [468, 0]
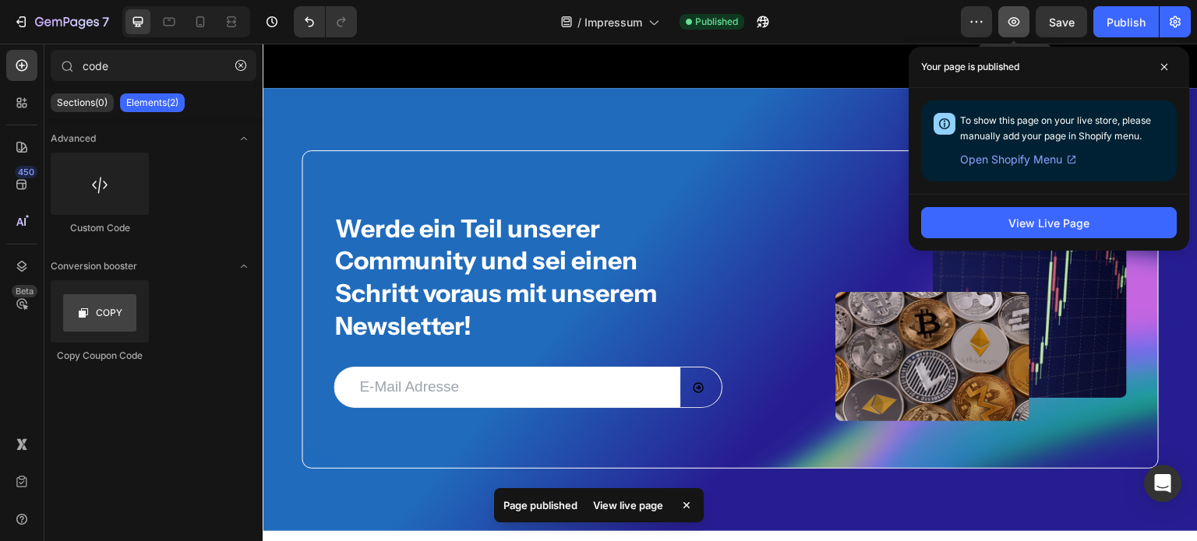
click at [1018, 19] on icon "button" at bounding box center [1014, 21] width 12 height 9
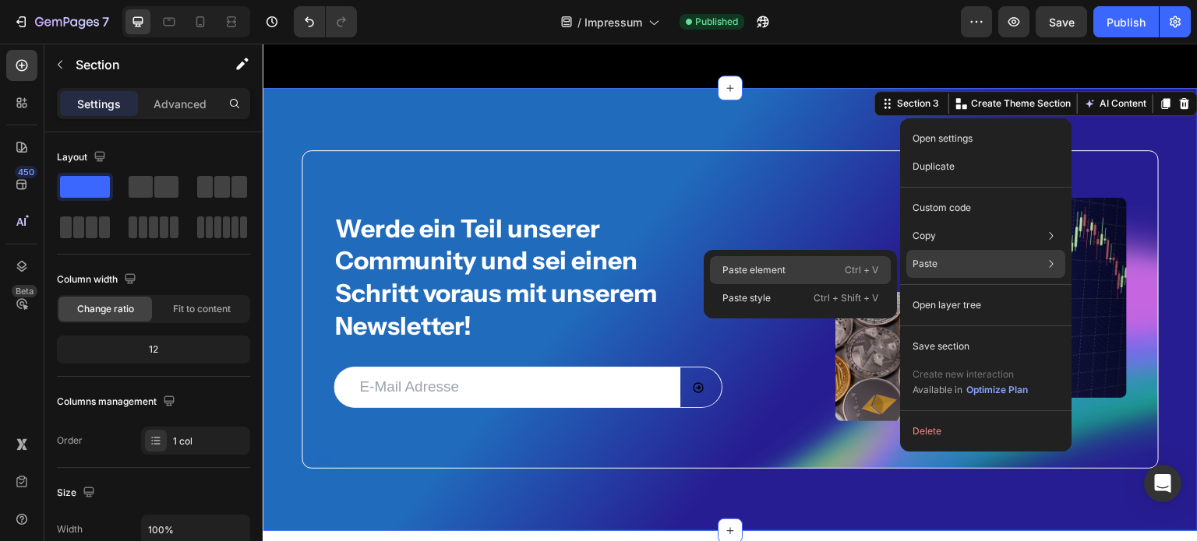
click at [803, 284] on div "Paste element Ctrl + V" at bounding box center [800, 298] width 181 height 28
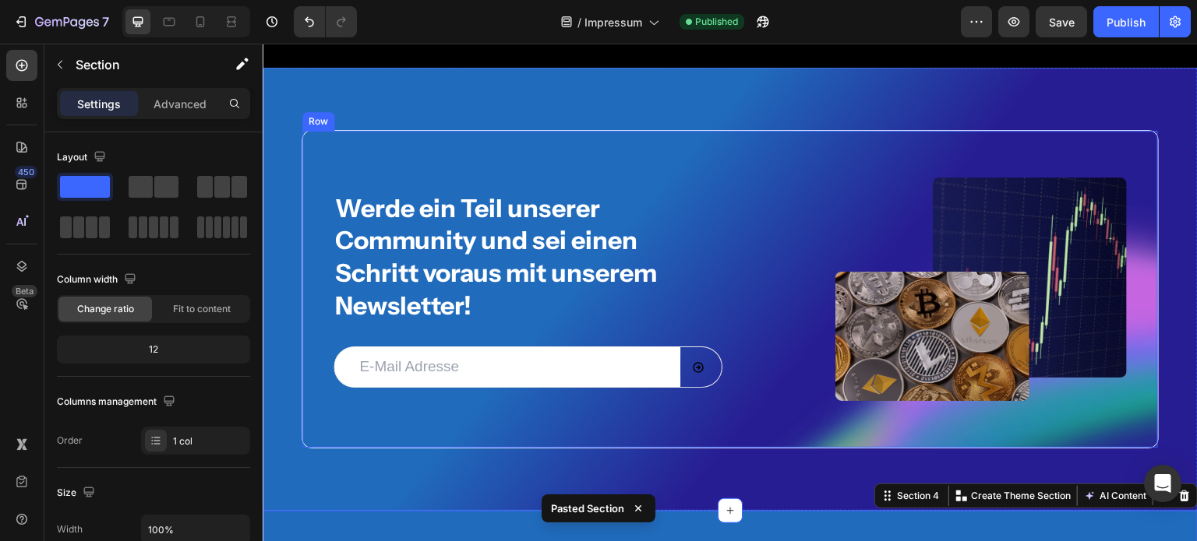
scroll to position [483, 0]
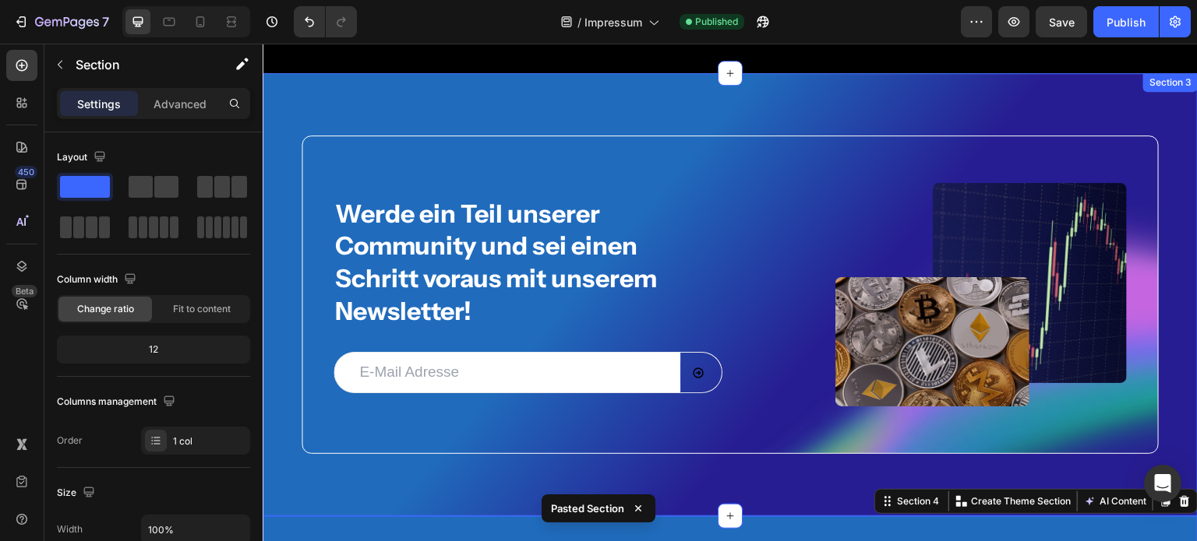
click at [989, 90] on div "Werde ein Teil unserer Community und sei einen Schritt voraus mit unserem Newsl…" at bounding box center [730, 295] width 935 height 444
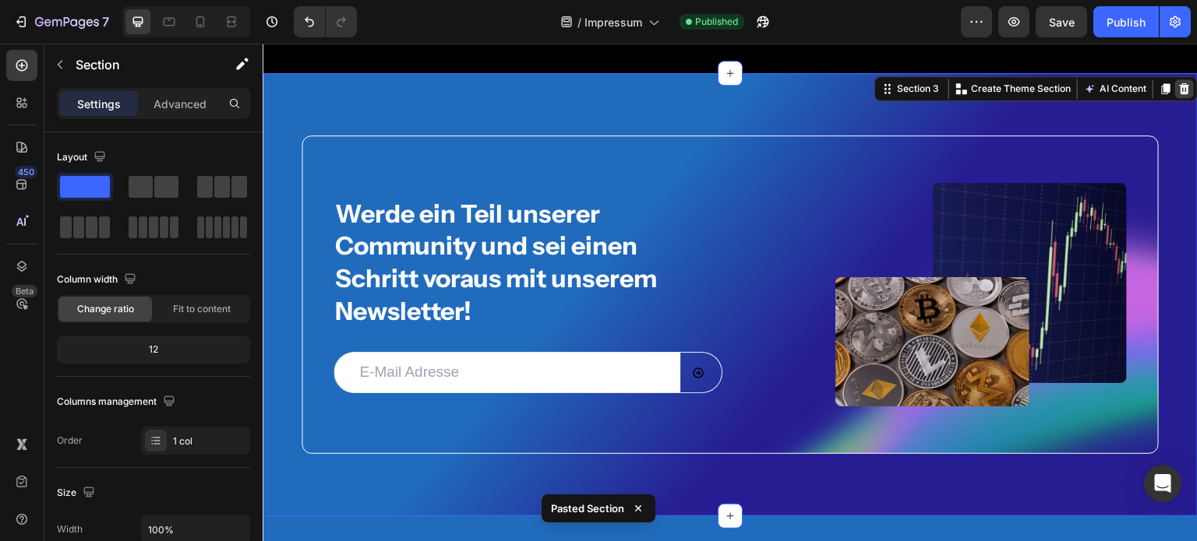
click at [1178, 89] on icon at bounding box center [1184, 89] width 12 height 12
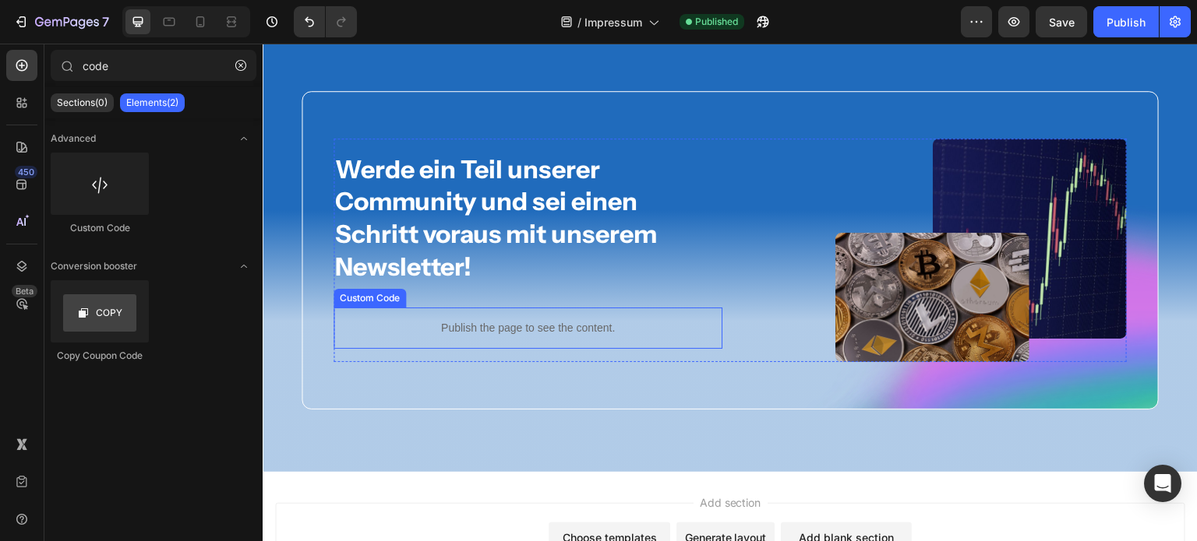
scroll to position [528, 0]
click at [1112, 25] on div "Publish" at bounding box center [1125, 22] width 39 height 16
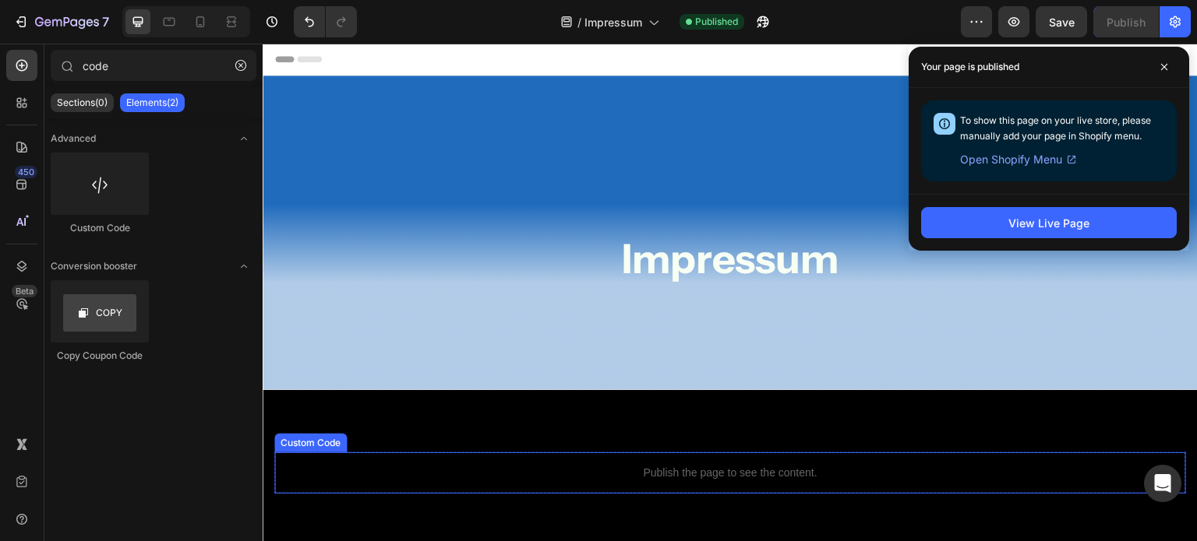
scroll to position [108, 0]
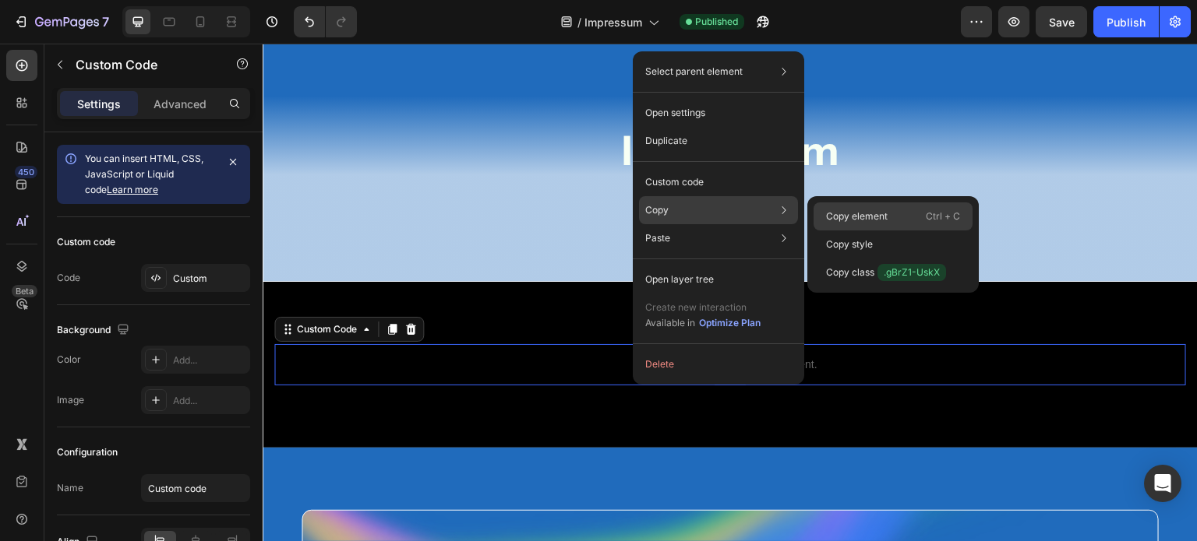
click at [879, 231] on div "Copy element Ctrl + C" at bounding box center [892, 245] width 159 height 28
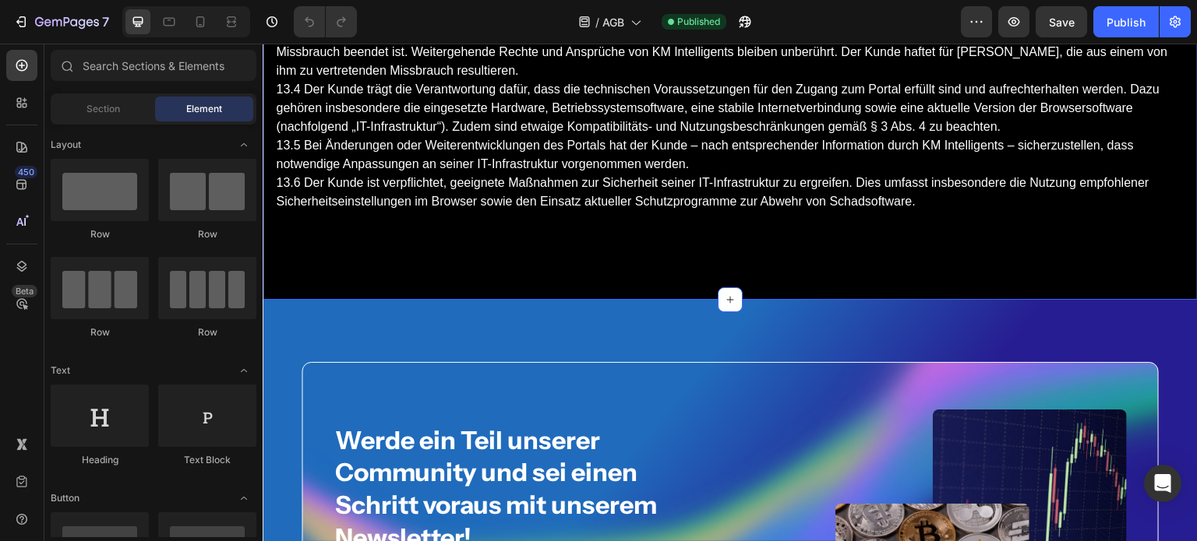
scroll to position [4428, 0]
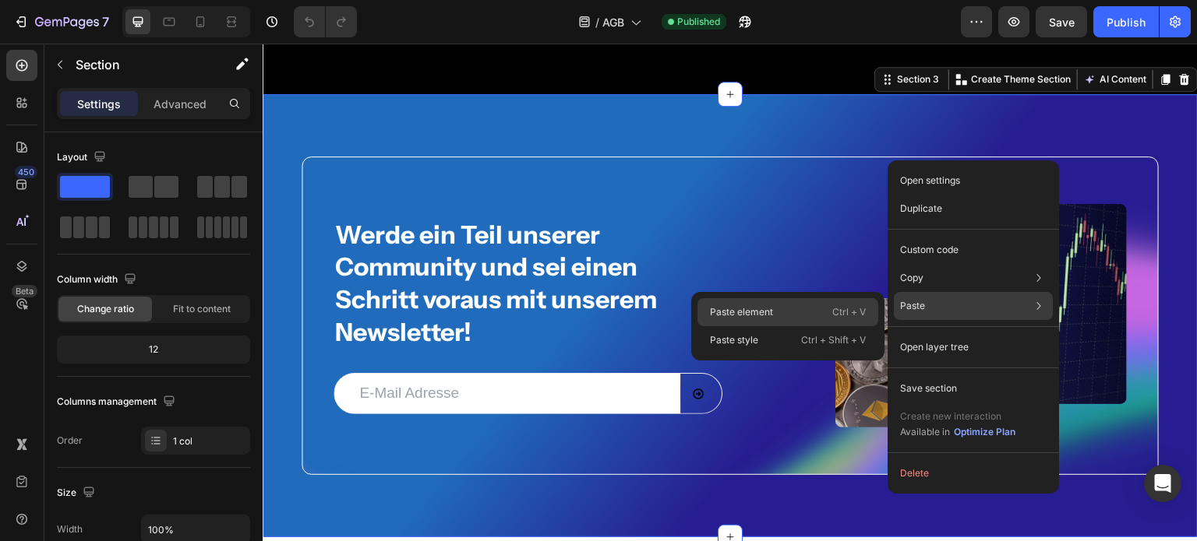
click at [807, 326] on div "Paste element Ctrl + V" at bounding box center [787, 340] width 181 height 28
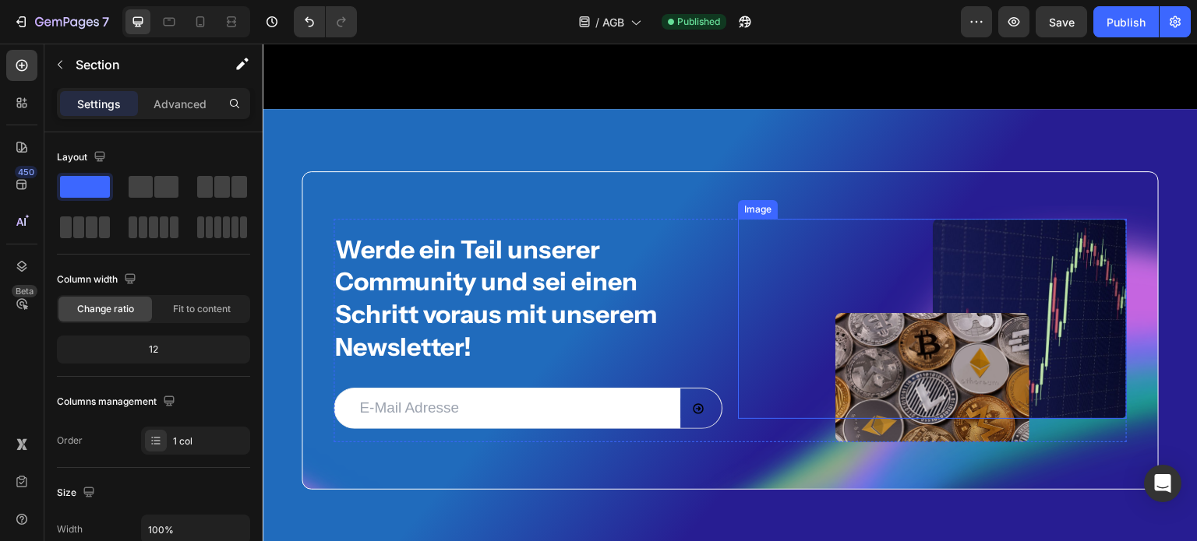
scroll to position [4348, 0]
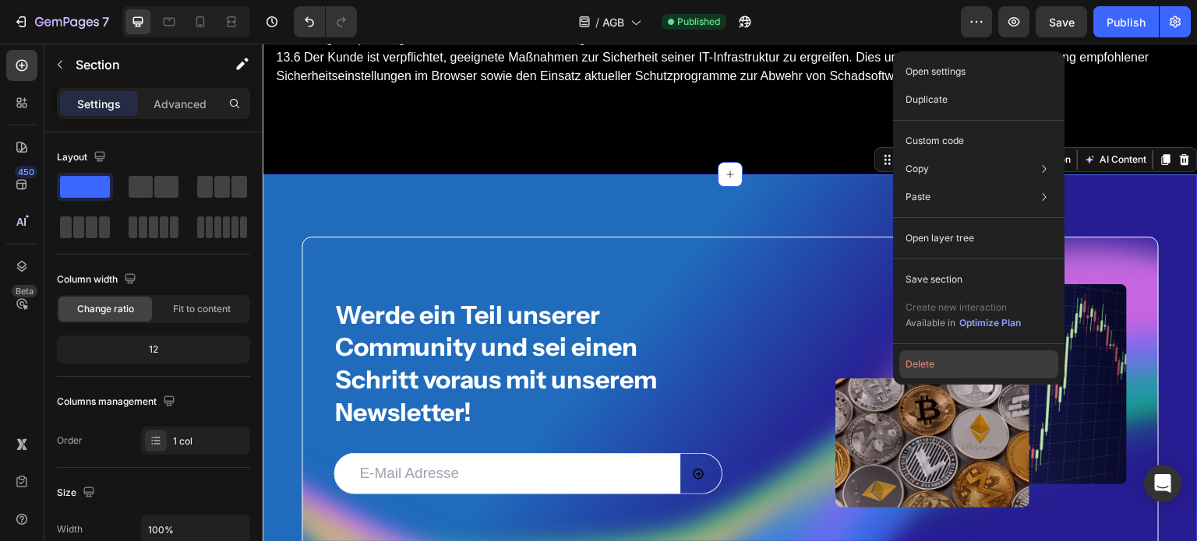
click at [935, 364] on button "Delete" at bounding box center [978, 365] width 159 height 28
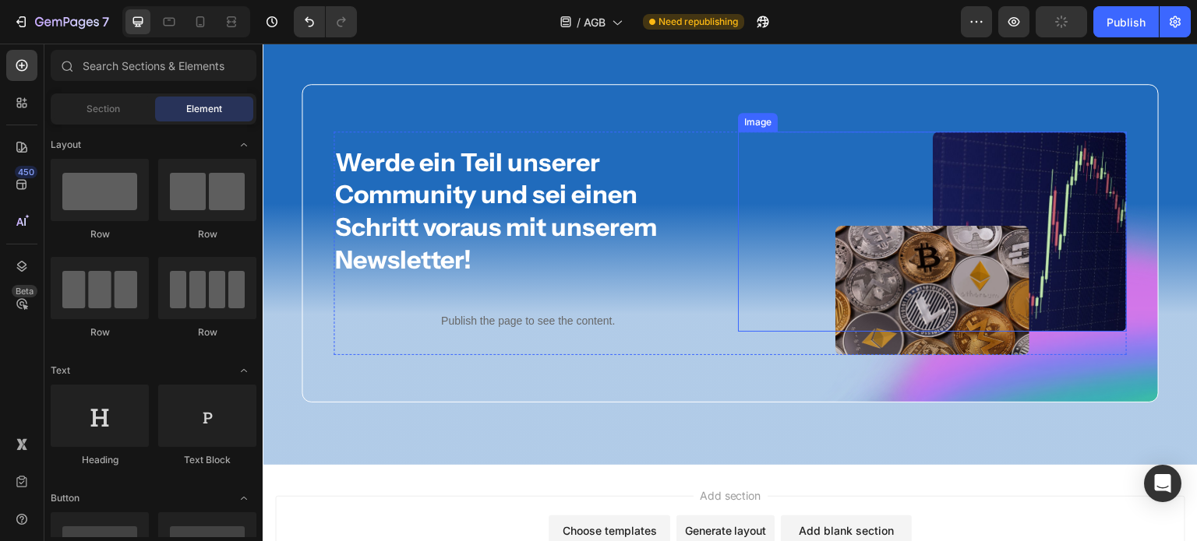
scroll to position [4539, 0]
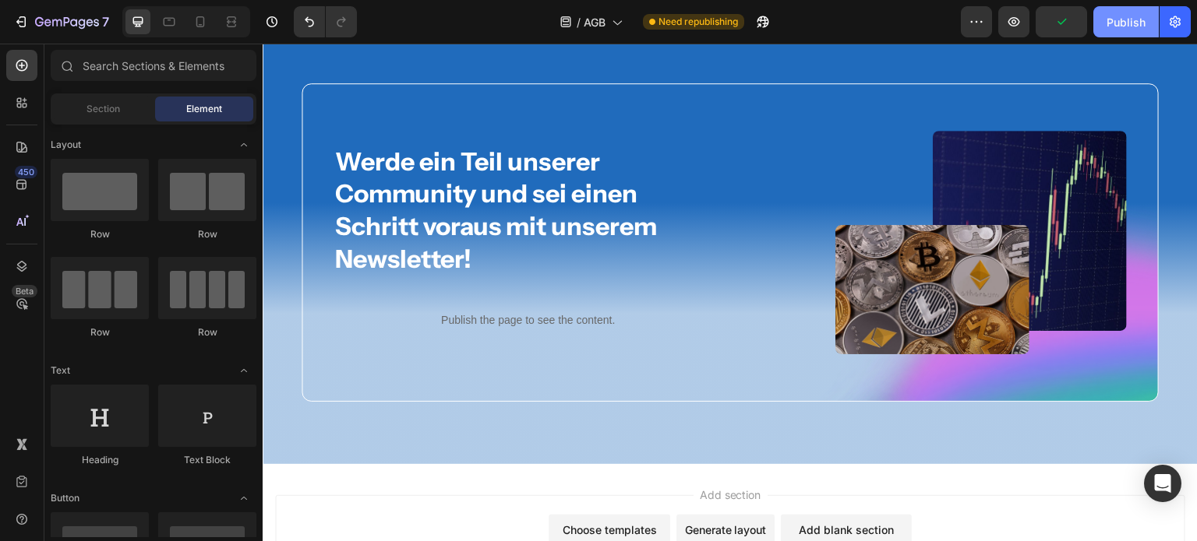
click at [1109, 19] on div "Publish" at bounding box center [1125, 22] width 39 height 16
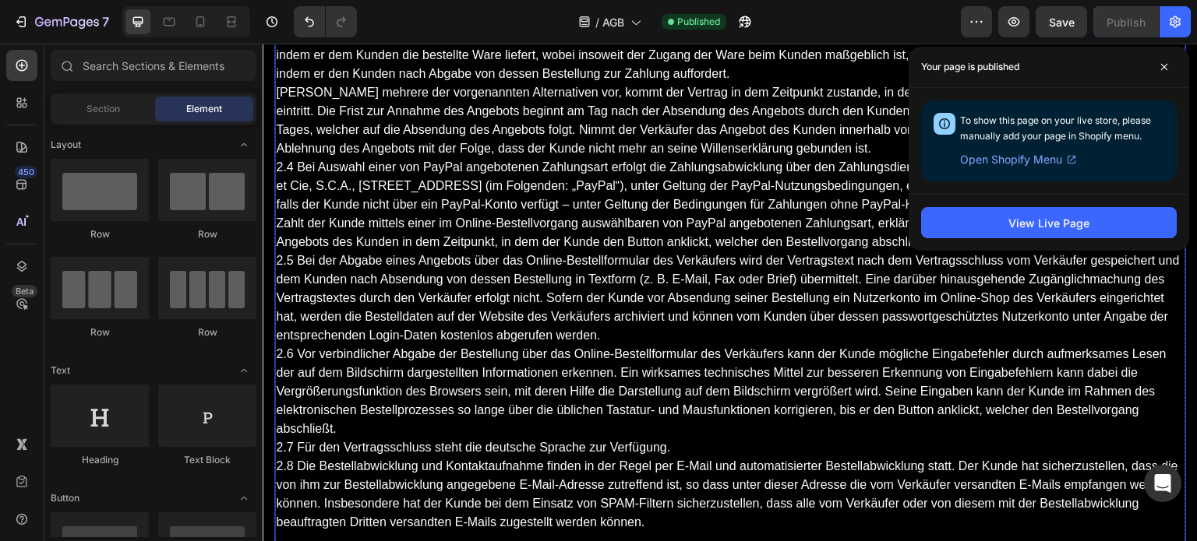
scroll to position [1091, 0]
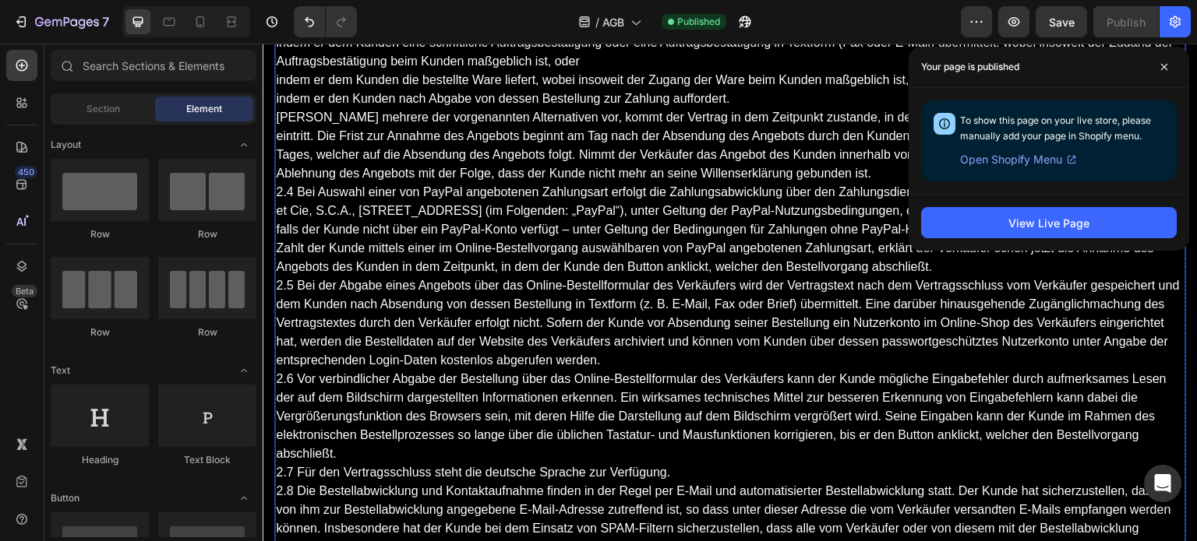
drag, startPoint x: 543, startPoint y: 304, endPoint x: 587, endPoint y: 520, distance: 220.2
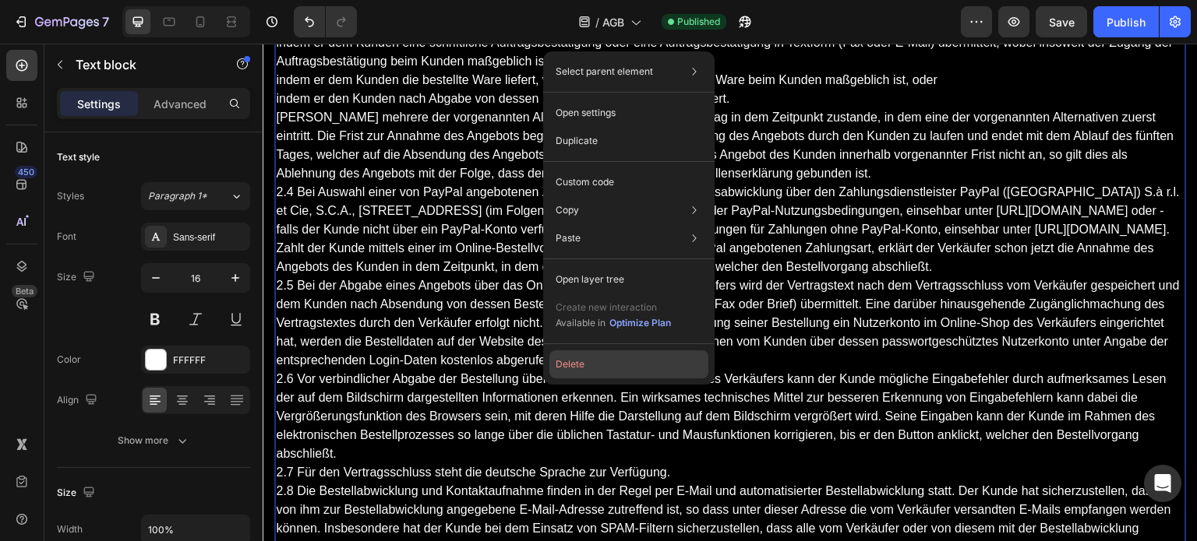
drag, startPoint x: 578, startPoint y: 370, endPoint x: 316, endPoint y: 321, distance: 267.1
click at [578, 370] on button "Delete" at bounding box center [628, 365] width 159 height 28
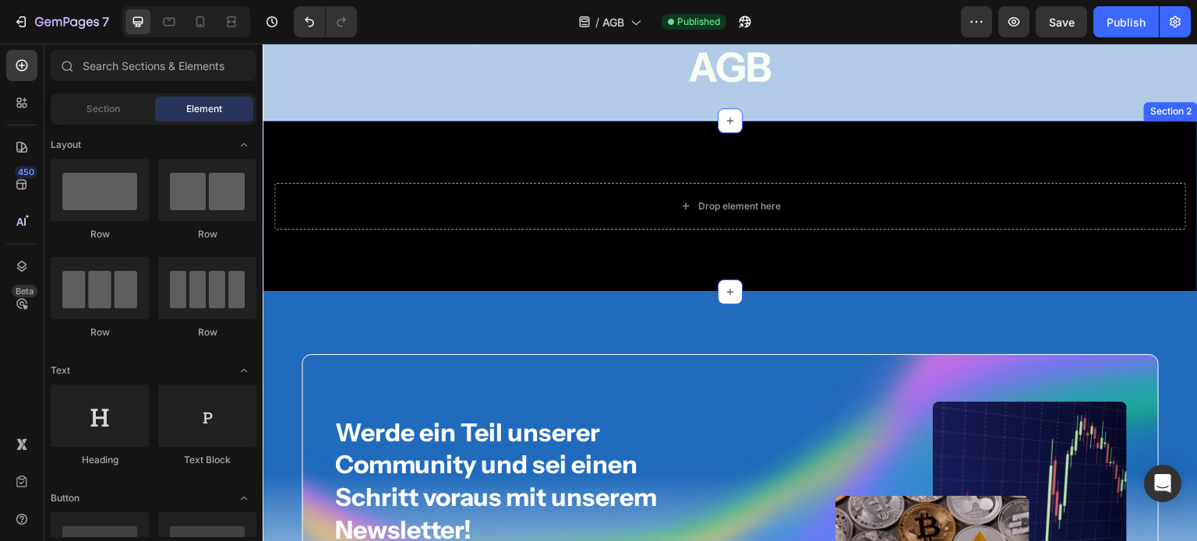
scroll to position [125, 0]
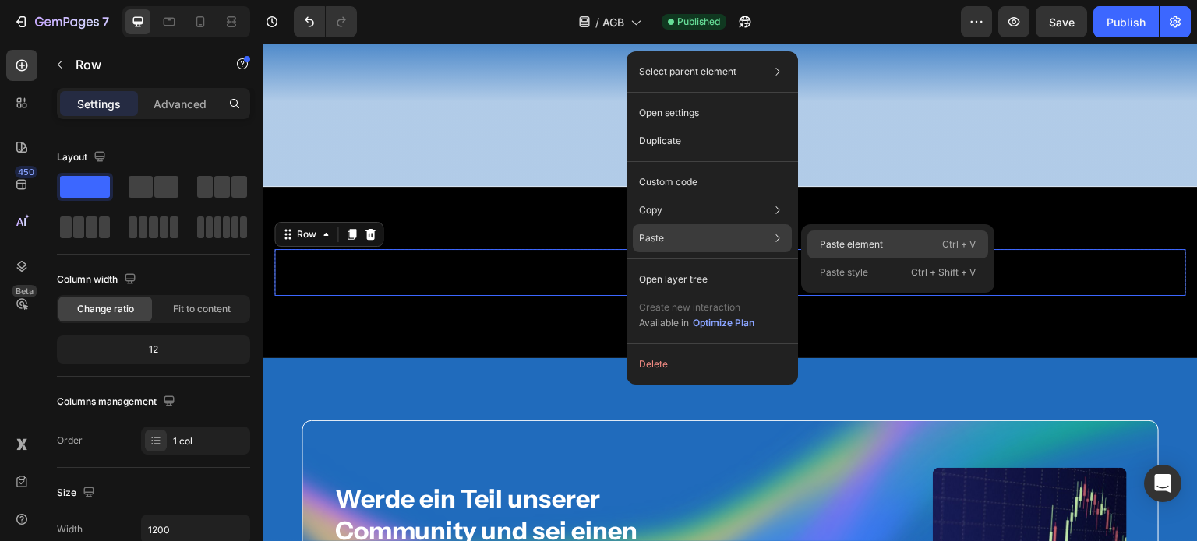
click at [867, 259] on div "Paste element Ctrl + V" at bounding box center [897, 273] width 181 height 28
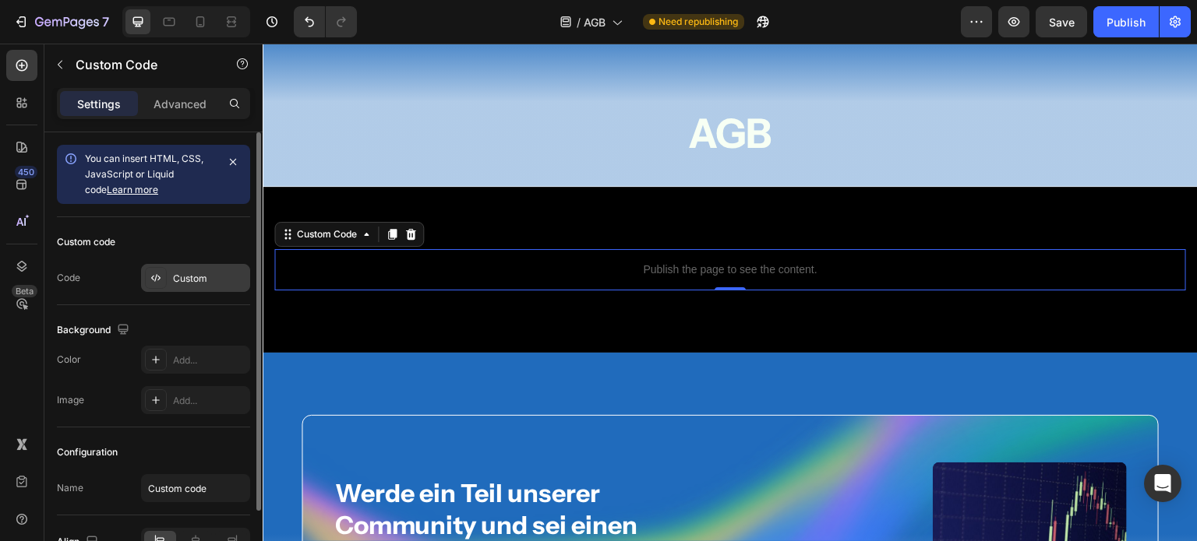
click at [206, 280] on div "Custom" at bounding box center [209, 279] width 73 height 14
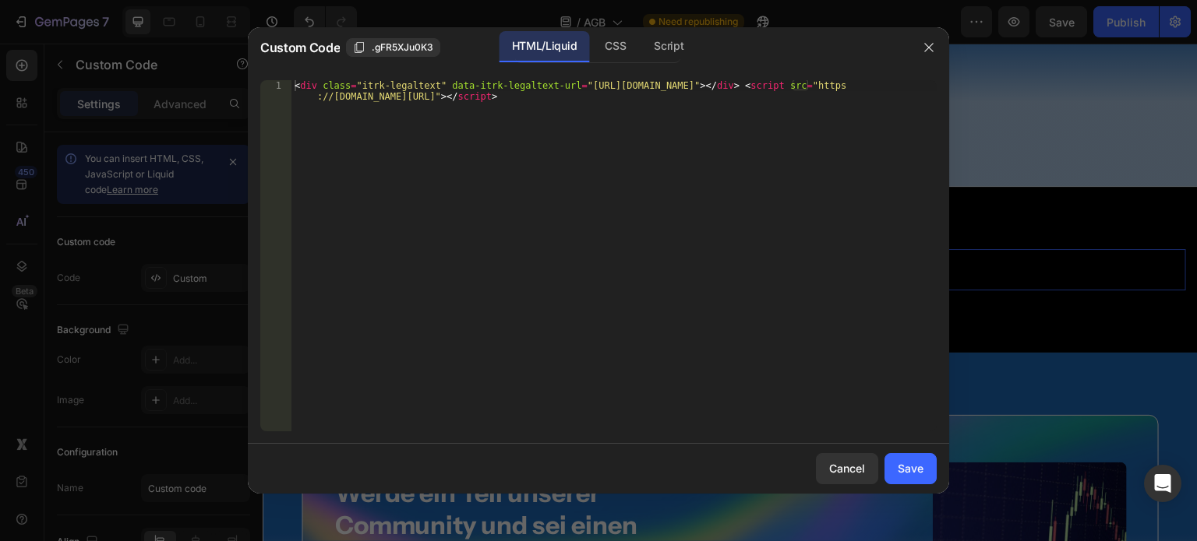
click at [508, 148] on div "< div class = "itrk-legaltext" data-itrk-legaltext-url = "https://itrk.legal/XM…" at bounding box center [613, 277] width 645 height 395
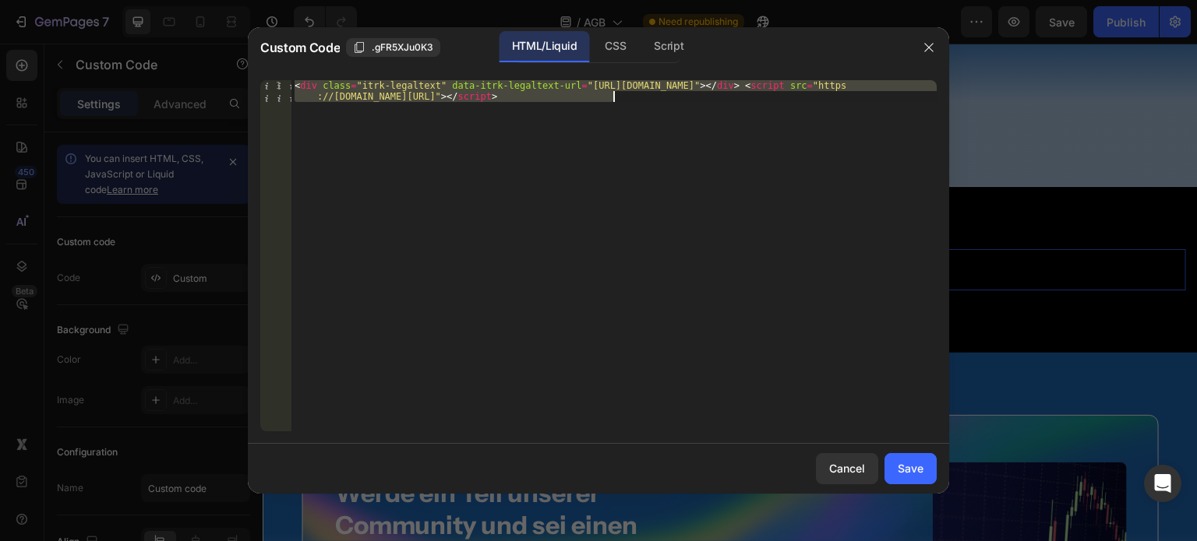
paste textarea "2Y"
type textarea "<div class="itrk-legaltext" data-itrk-legaltext-url="https://itrk.legal/XM9.2Y.…"
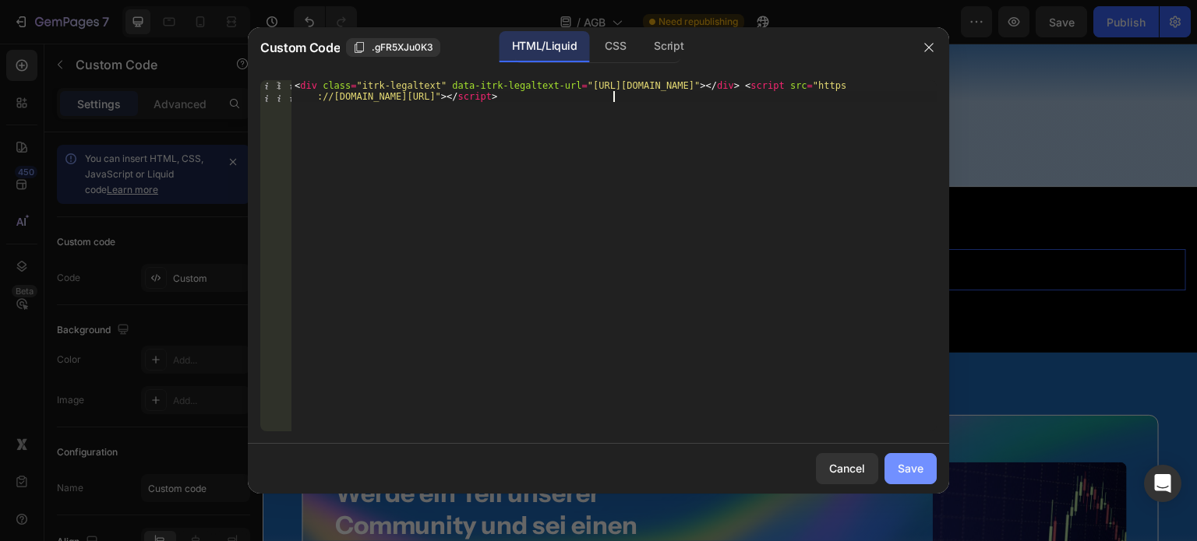
click at [916, 467] on div "Save" at bounding box center [910, 468] width 26 height 16
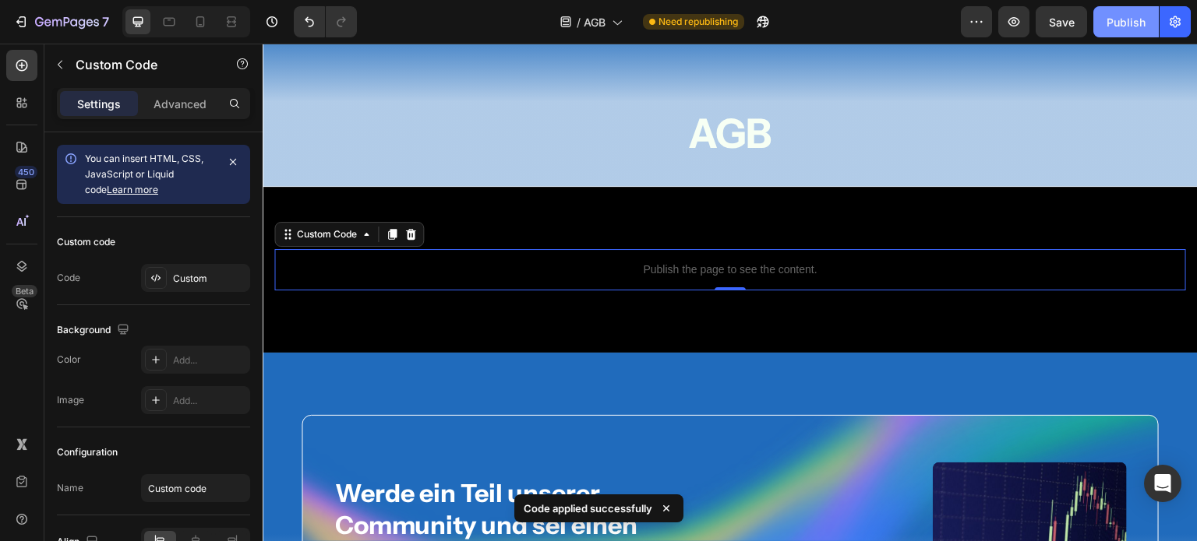
click at [1123, 21] on div "Publish" at bounding box center [1125, 22] width 39 height 16
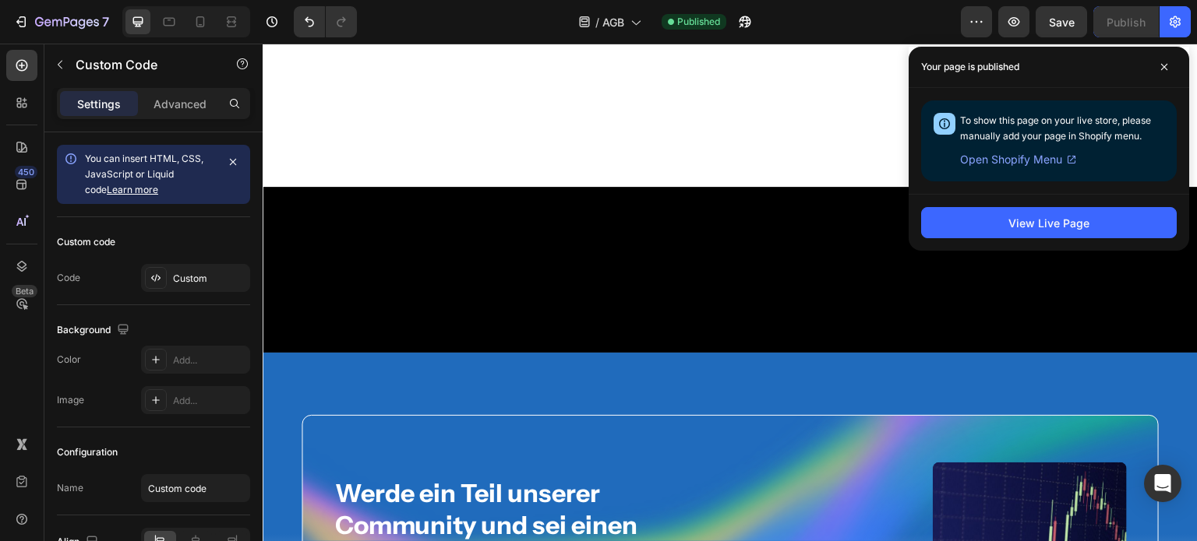
scroll to position [604, 0]
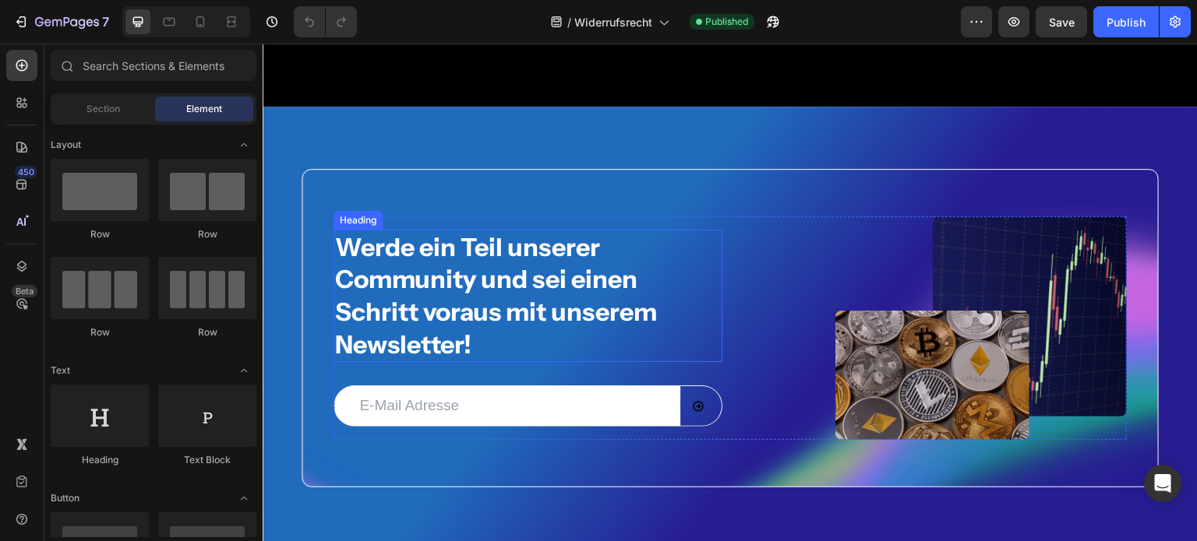
scroll to position [1661, 0]
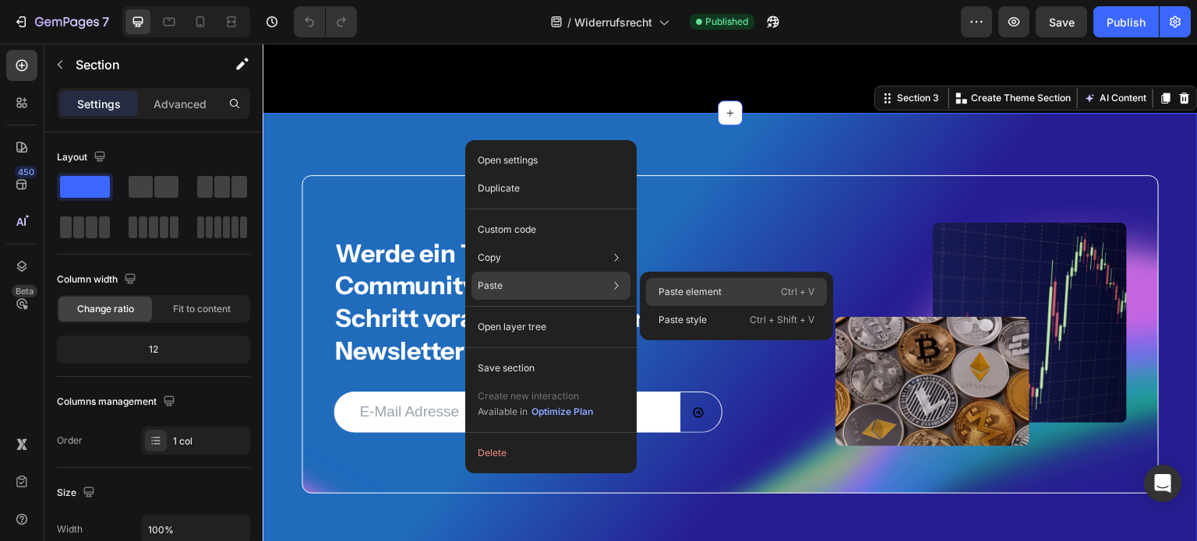
click at [701, 285] on p "Paste element" at bounding box center [689, 292] width 63 height 14
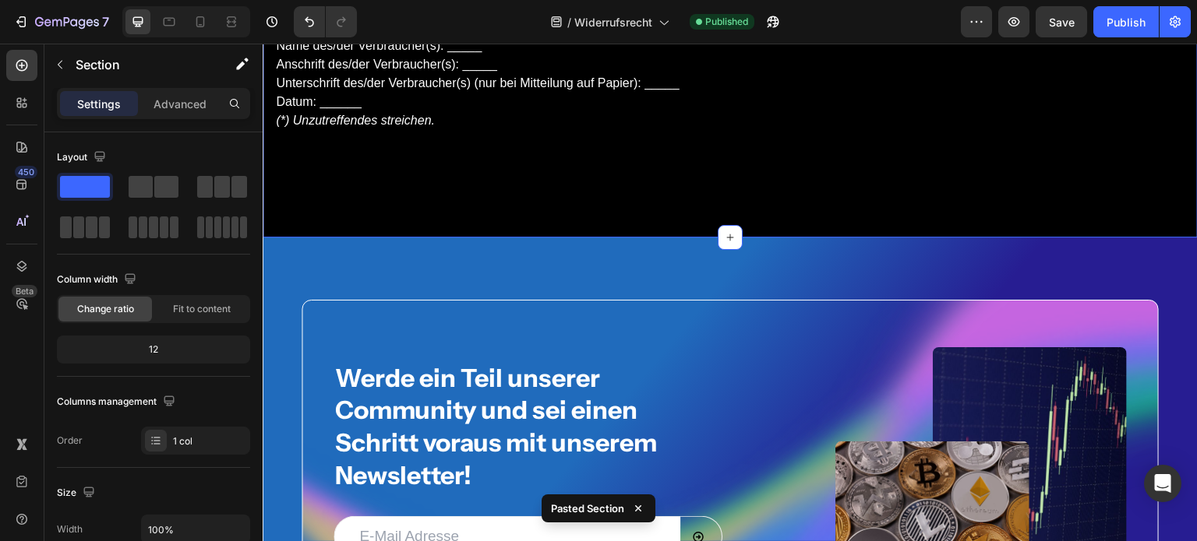
scroll to position [1528, 0]
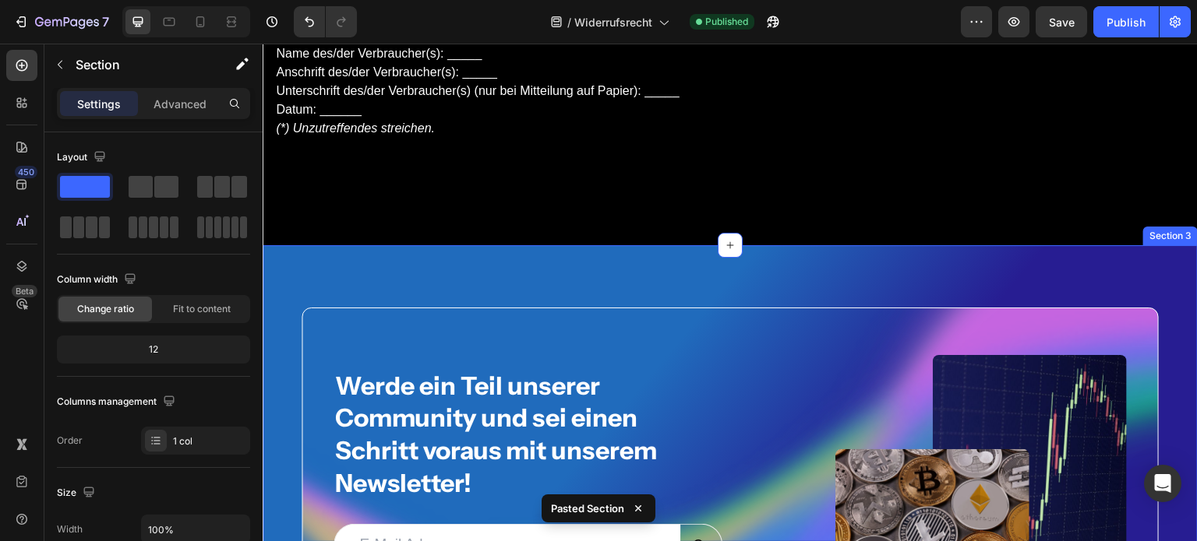
click at [1116, 259] on div "Werde ein Teil unserer Community und sei einen Schritt voraus mit unserem Newsl…" at bounding box center [730, 467] width 935 height 444
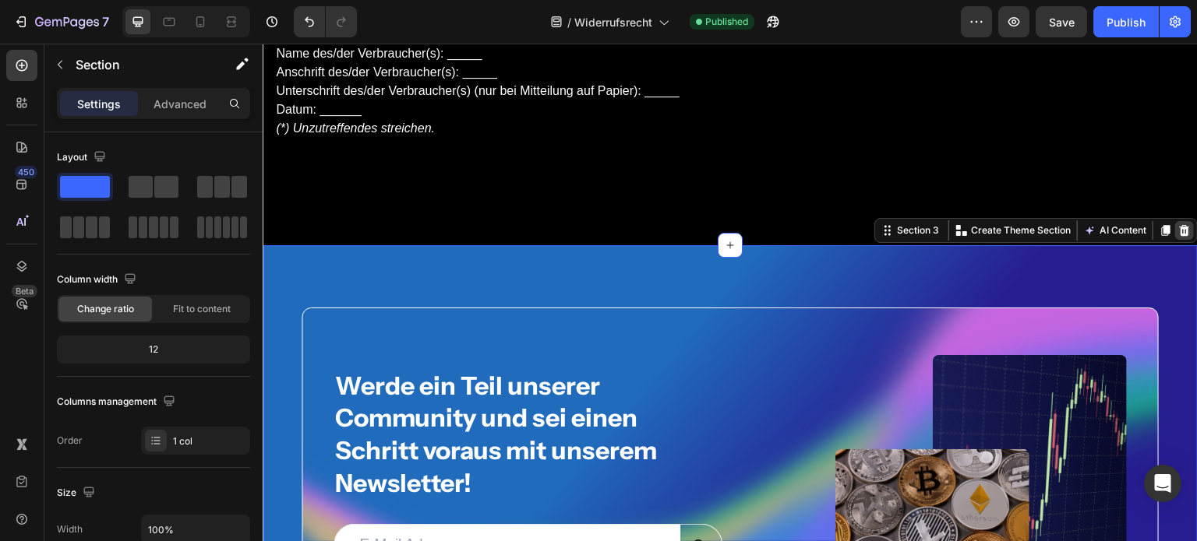
click at [1178, 233] on icon at bounding box center [1184, 230] width 12 height 12
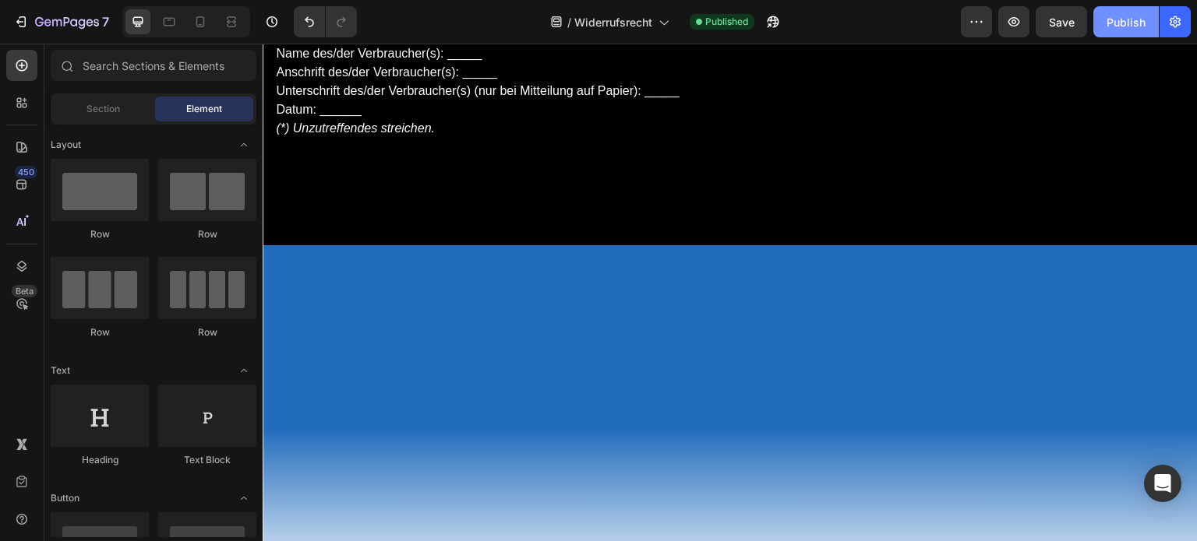
click at [1124, 18] on div "Publish" at bounding box center [1125, 22] width 39 height 16
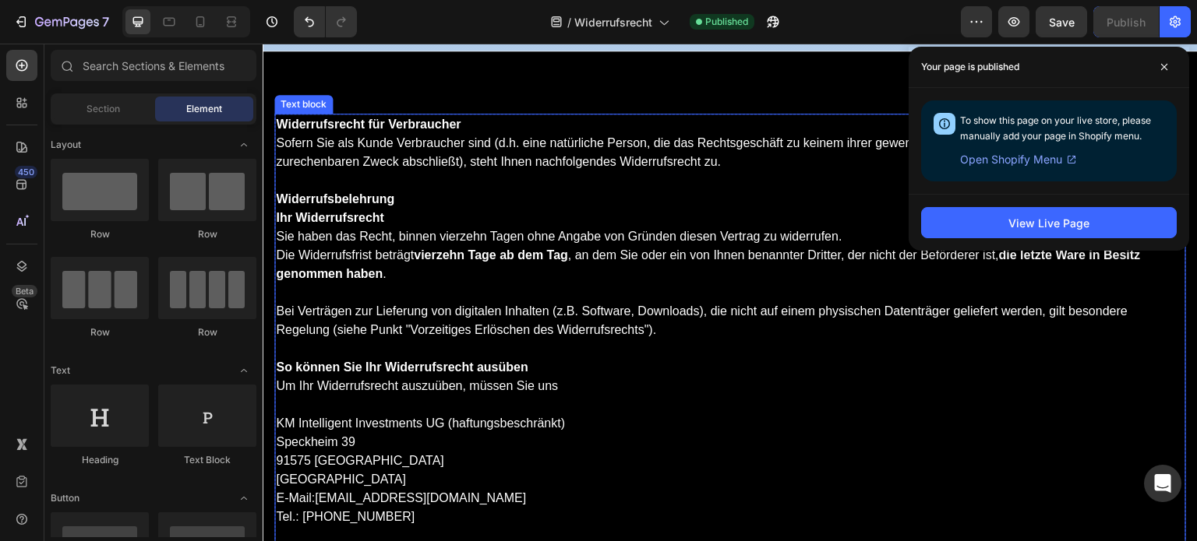
scroll to position [263, 0]
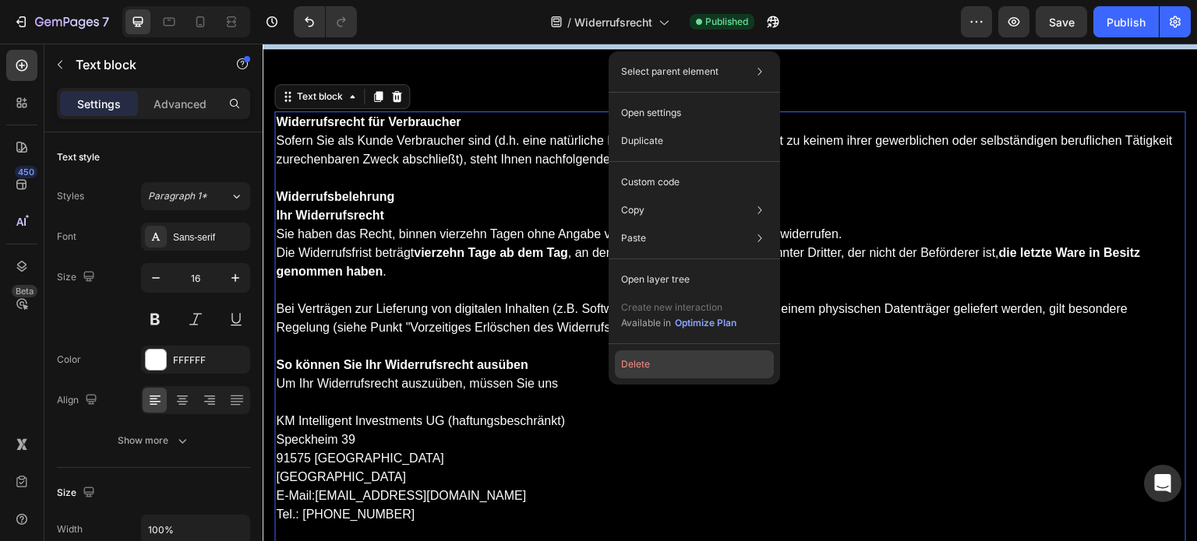
drag, startPoint x: 667, startPoint y: 373, endPoint x: 366, endPoint y: 204, distance: 345.0
click at [667, 373] on button "Delete" at bounding box center [694, 365] width 159 height 28
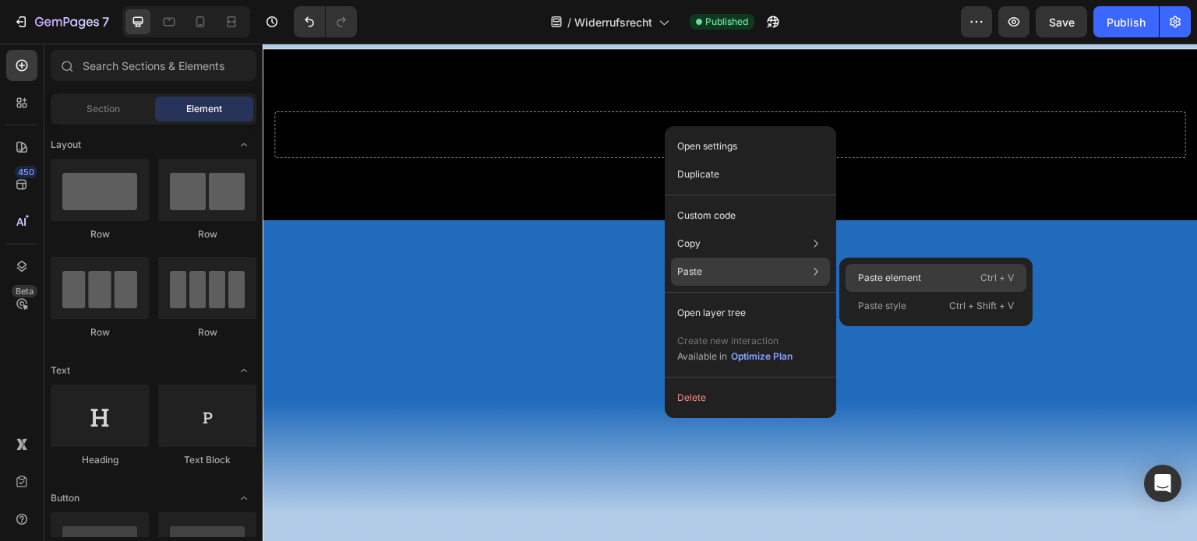
click at [887, 271] on p "Paste element" at bounding box center [889, 278] width 63 height 14
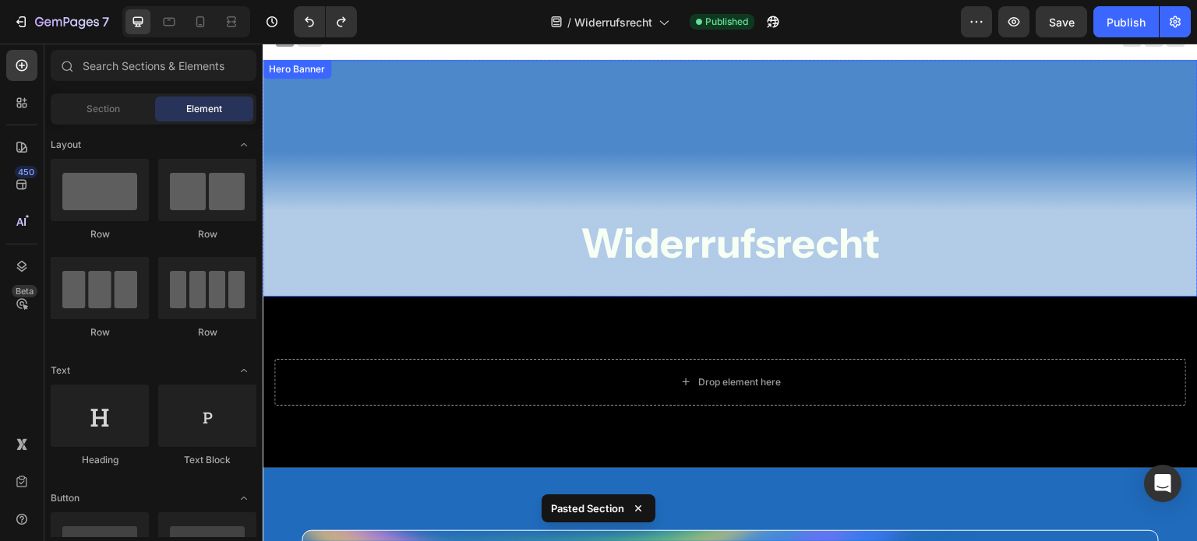
scroll to position [0, 0]
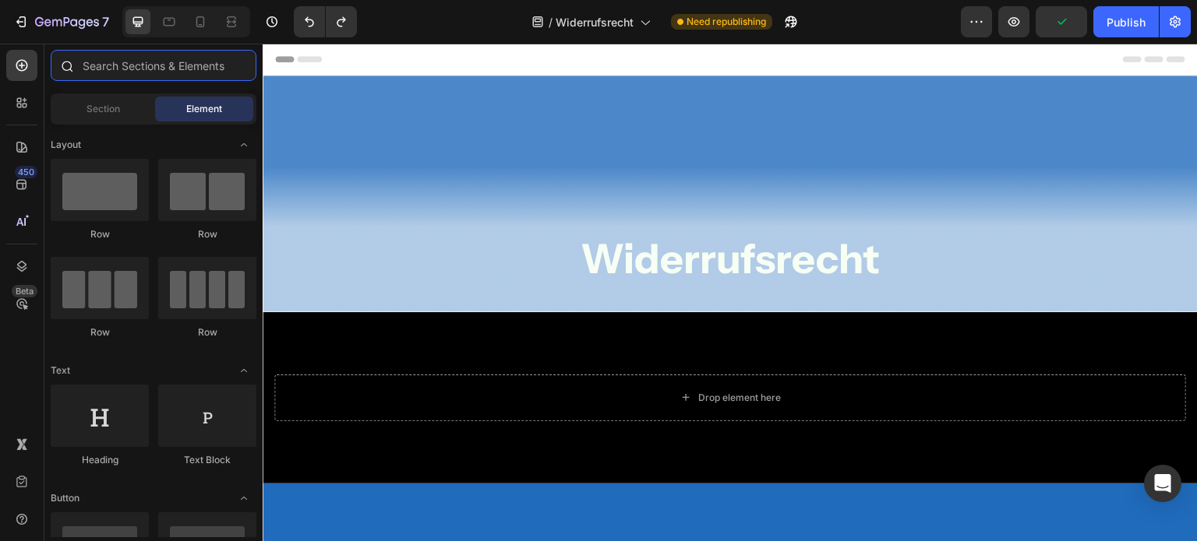
click at [109, 60] on input "text" at bounding box center [154, 65] width 206 height 31
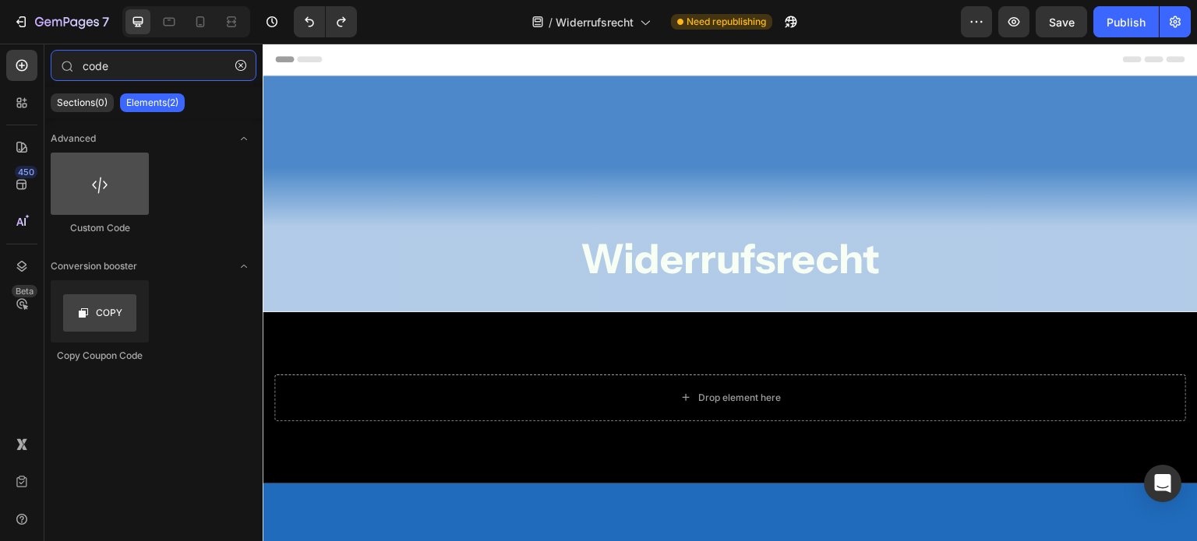
type input "code"
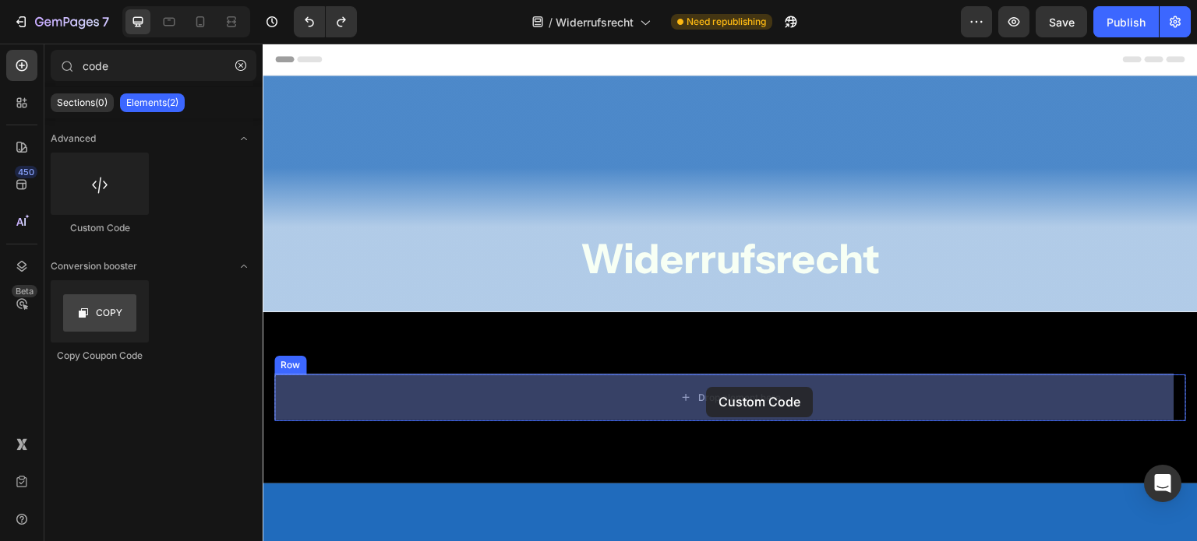
drag, startPoint x: 442, startPoint y: 353, endPoint x: 706, endPoint y: 387, distance: 265.5
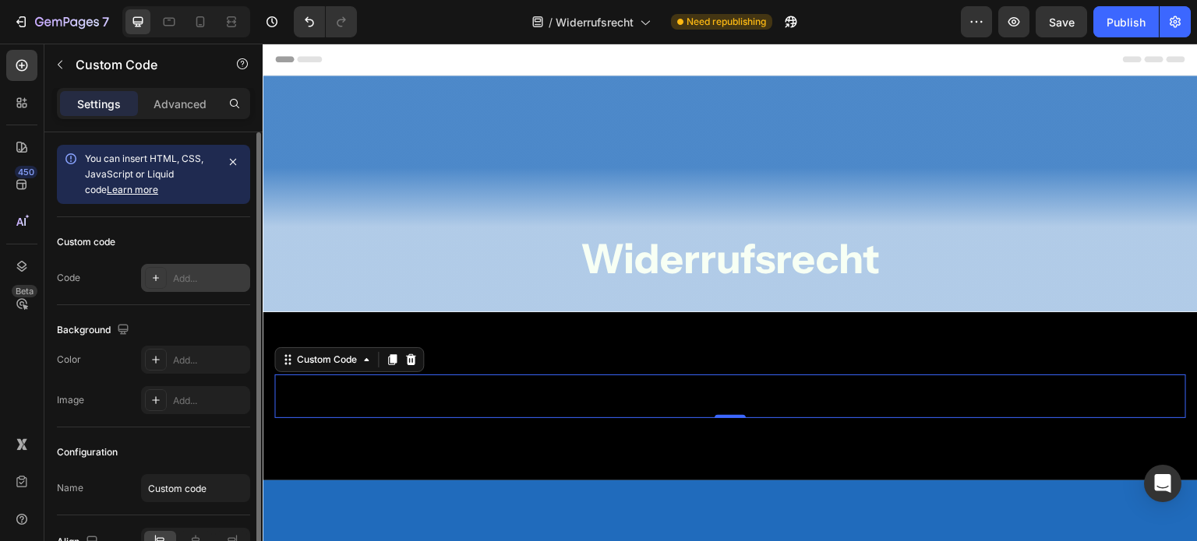
click at [154, 275] on icon at bounding box center [156, 278] width 12 height 12
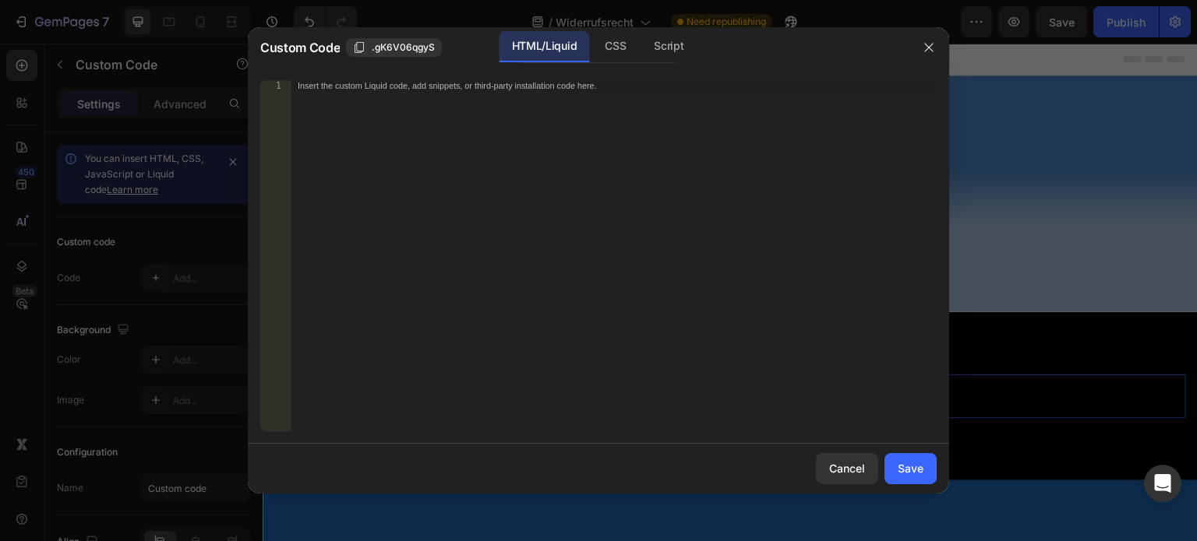
click at [506, 189] on div "Insert the custom Liquid code, add snippets, or third-party installation code h…" at bounding box center [613, 266] width 645 height 373
paste textarea "<div class="itrk-legaltext" data-itrk-legaltext-url="[URL][DOMAIN_NAME]"></div>…"
type textarea "<div class="itrk-legaltext" data-itrk-legaltext-url="[URL][DOMAIN_NAME]"></div>…"
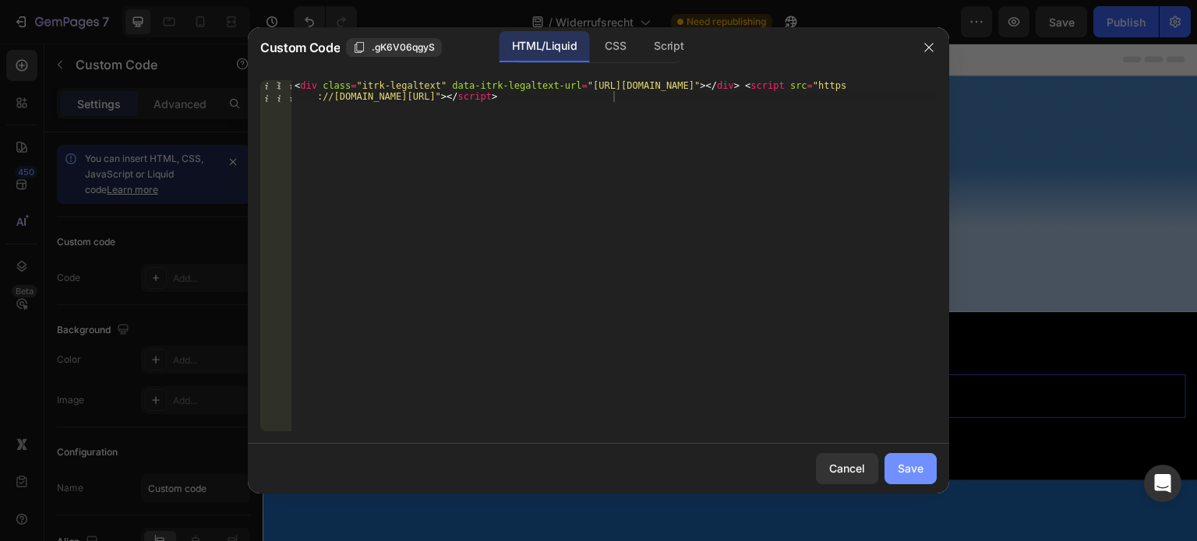
click at [912, 475] on div "Save" at bounding box center [910, 468] width 26 height 16
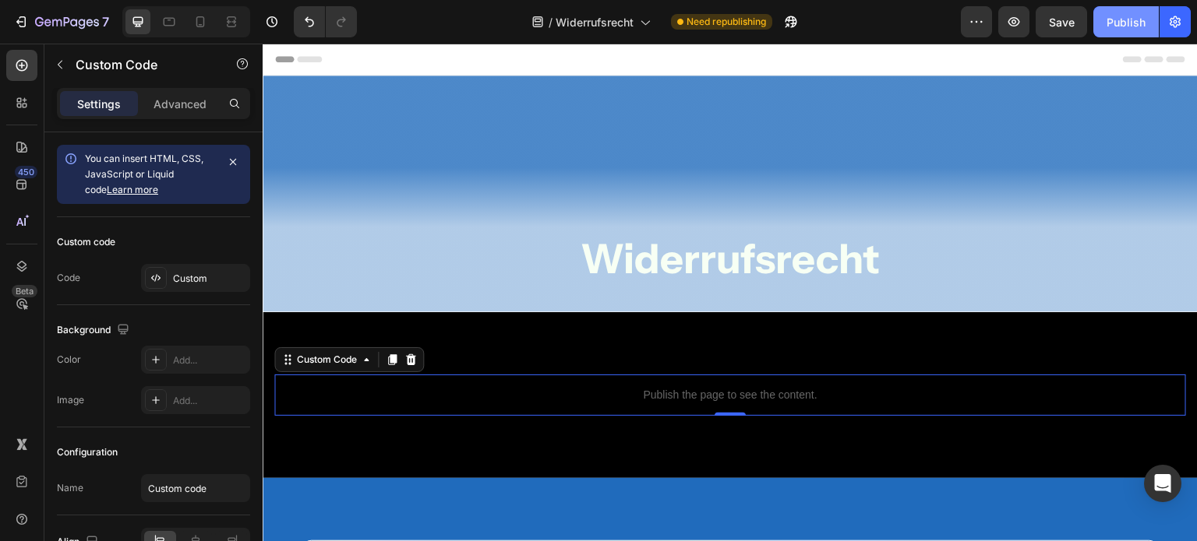
click at [1132, 26] on div "Publish" at bounding box center [1125, 22] width 39 height 16
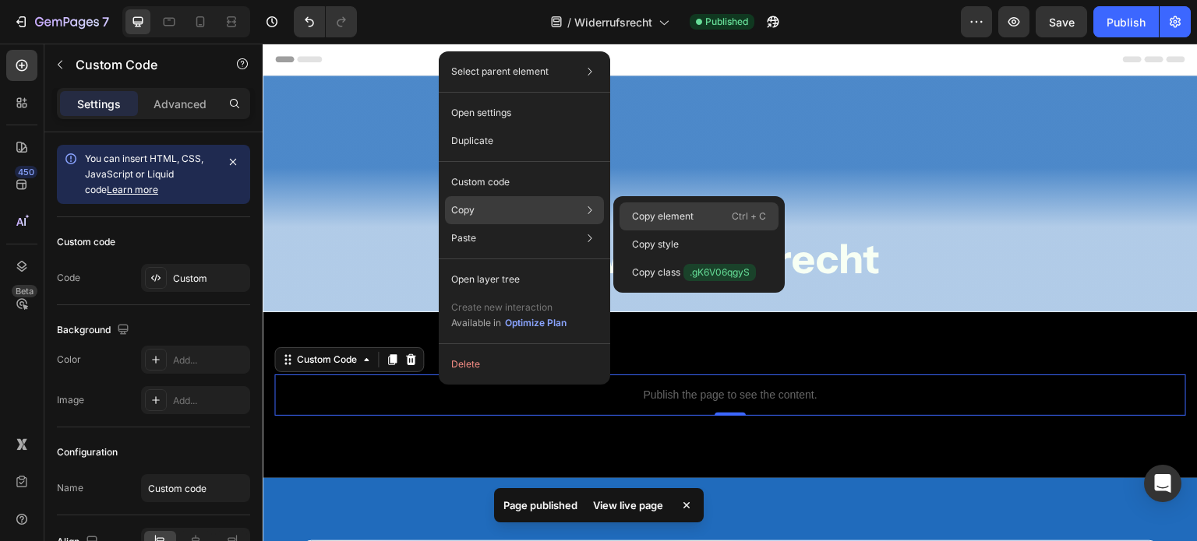
click at [664, 210] on p "Copy element" at bounding box center [663, 217] width 62 height 14
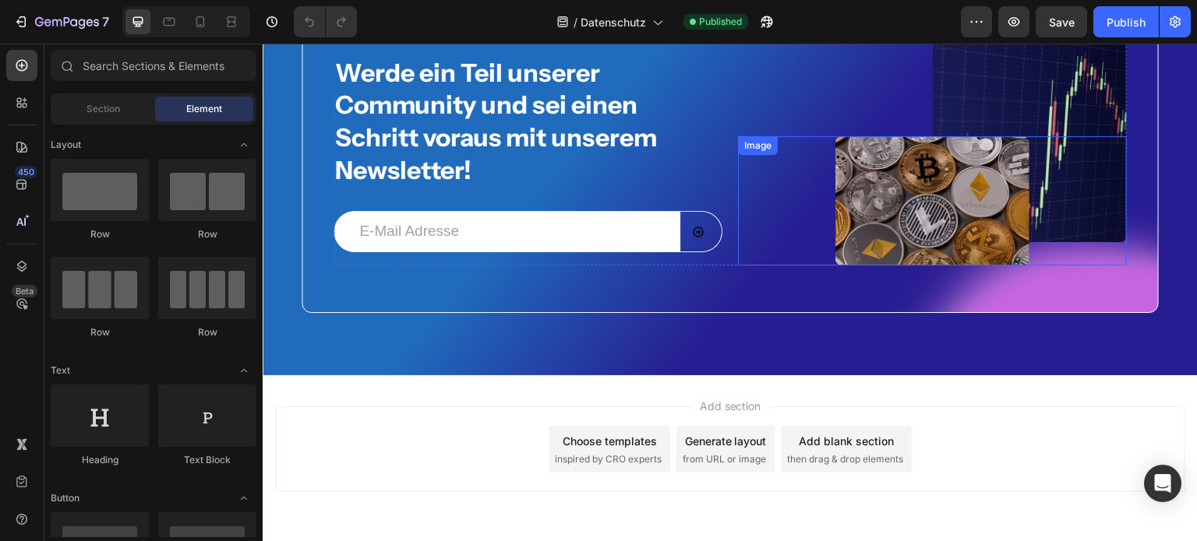
scroll to position [3788, 0]
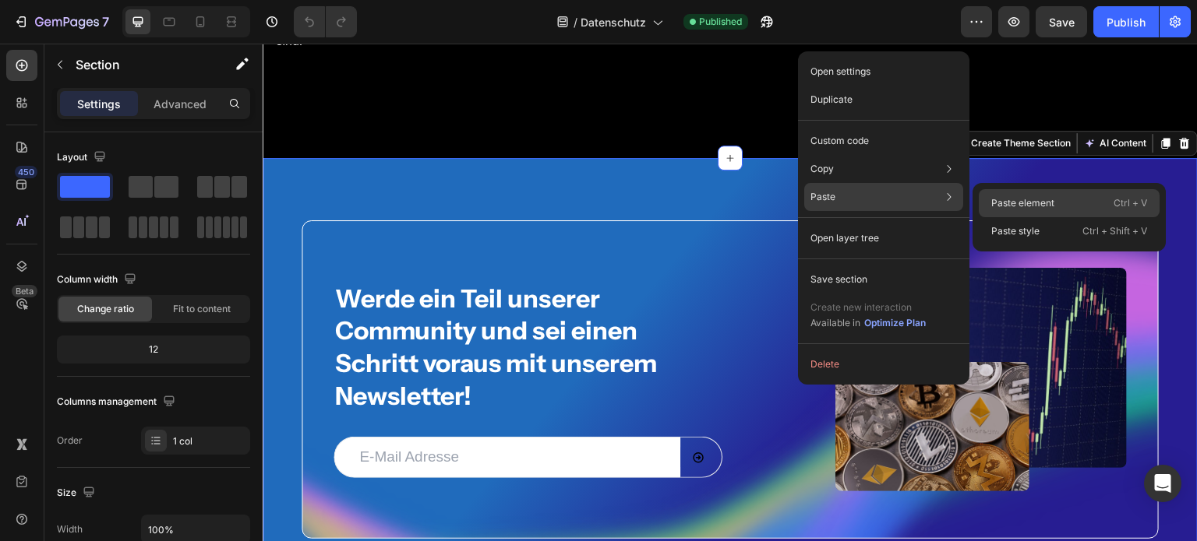
click at [1013, 217] on div "Paste element Ctrl + V" at bounding box center [1068, 231] width 181 height 28
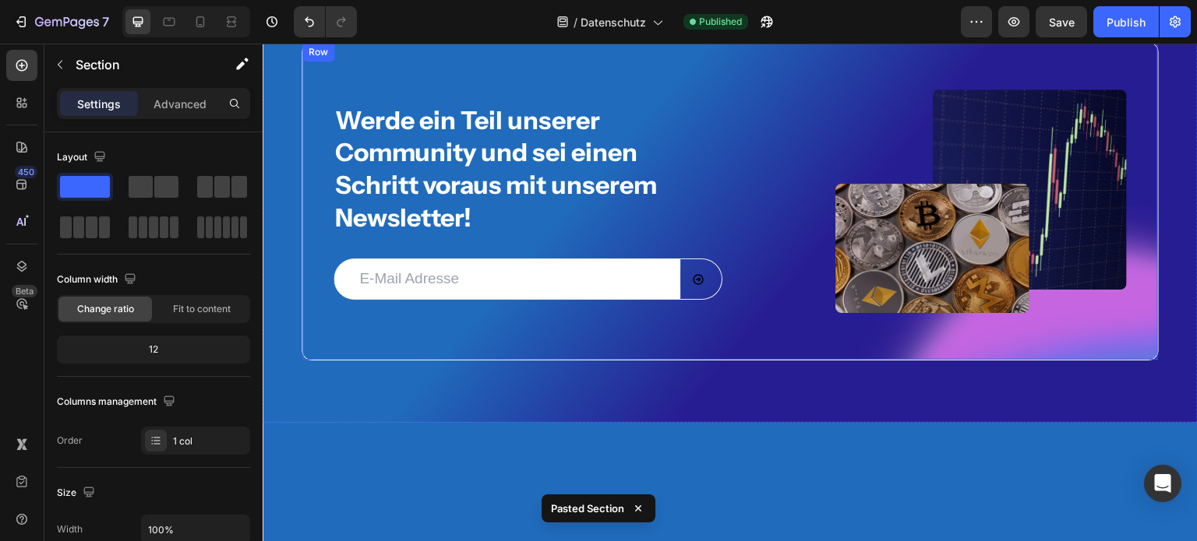
scroll to position [3869, 0]
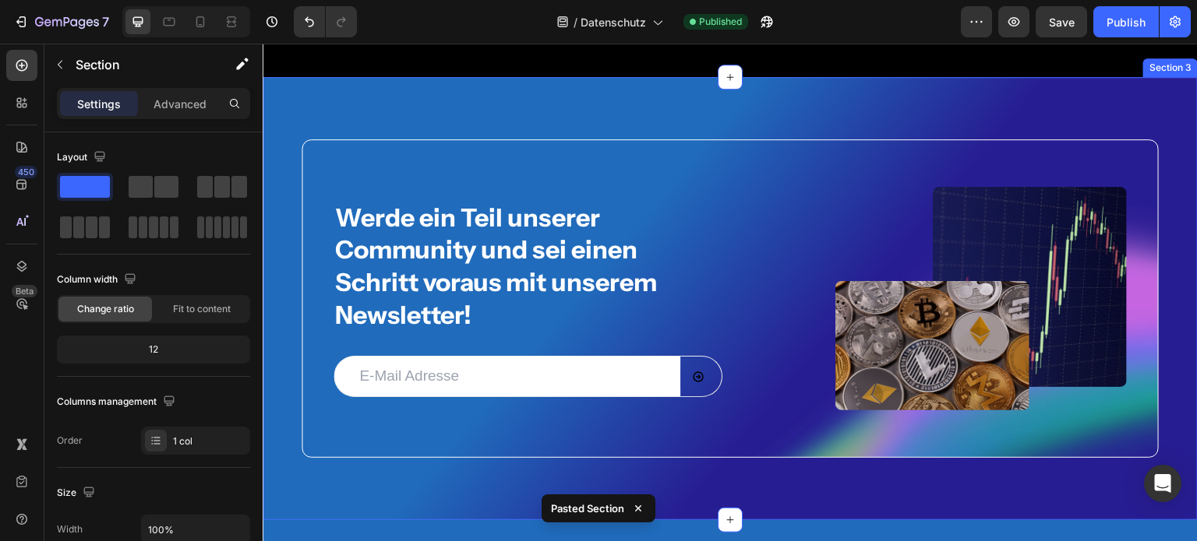
click at [1149, 132] on div "Werde ein Teil unserer Community und sei einen Schritt voraus mit unserem Newsl…" at bounding box center [730, 299] width 935 height 444
click at [1179, 67] on icon at bounding box center [1184, 61] width 10 height 11
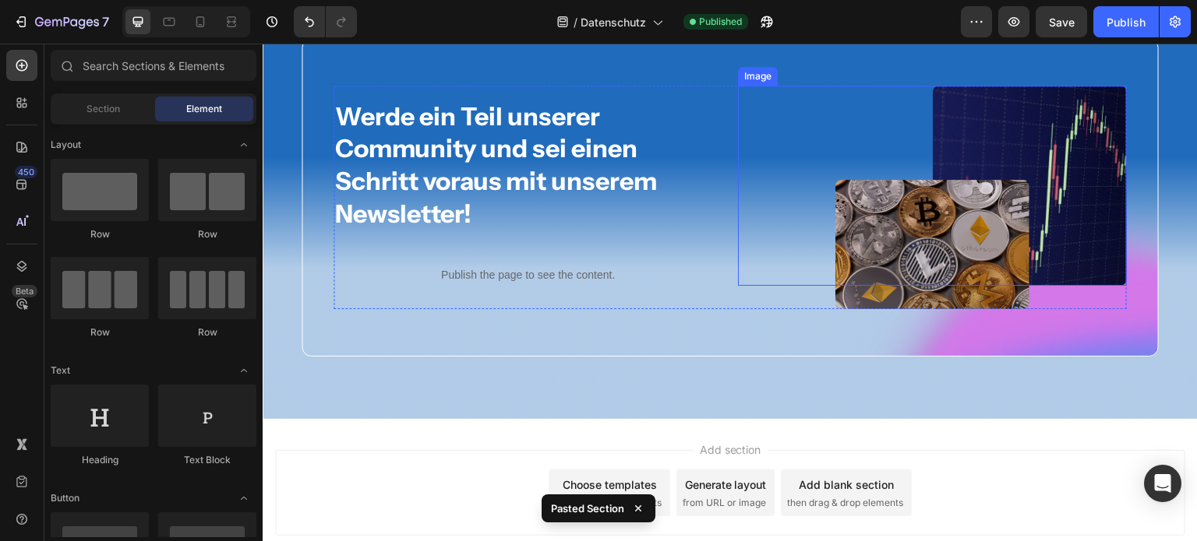
scroll to position [3924, 0]
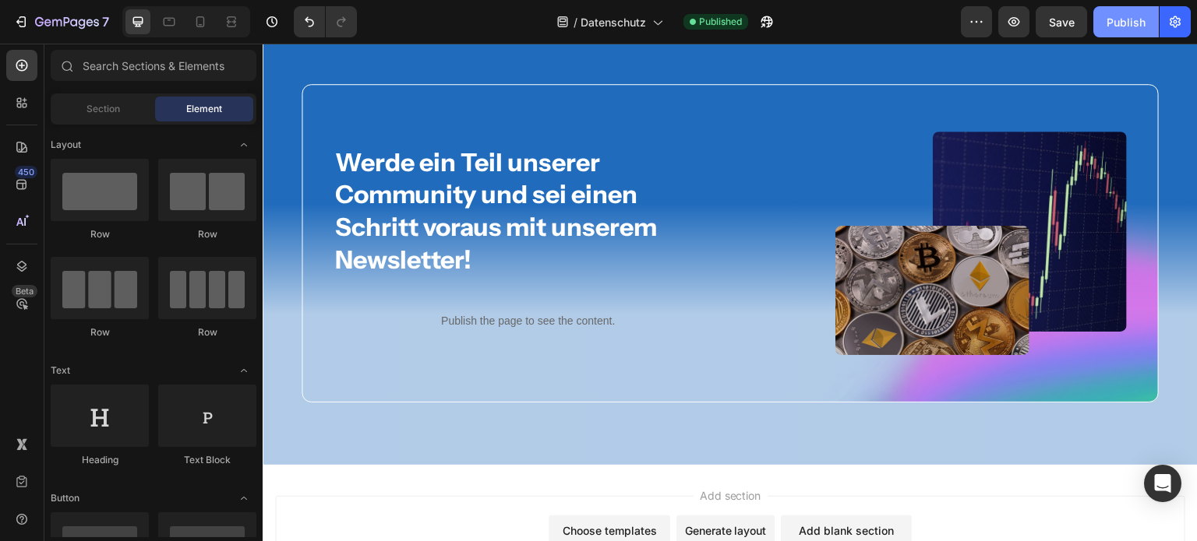
click at [1122, 15] on div "Publish" at bounding box center [1125, 22] width 39 height 16
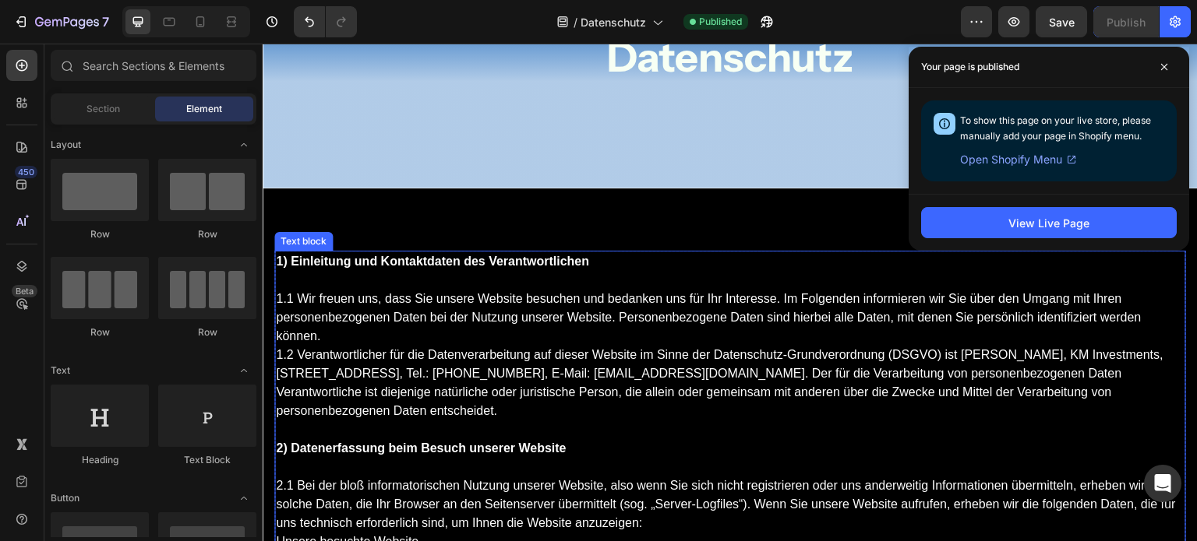
scroll to position [203, 0]
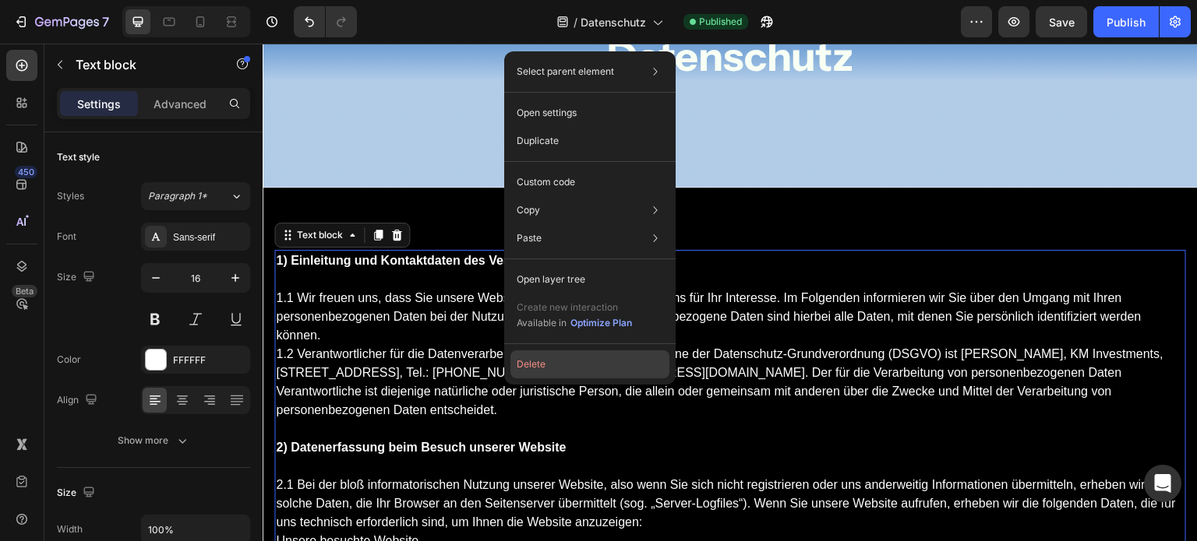
drag, startPoint x: 305, startPoint y: 343, endPoint x: 304, endPoint y: 319, distance: 24.2
click at [567, 370] on button "Delete" at bounding box center [589, 365] width 159 height 28
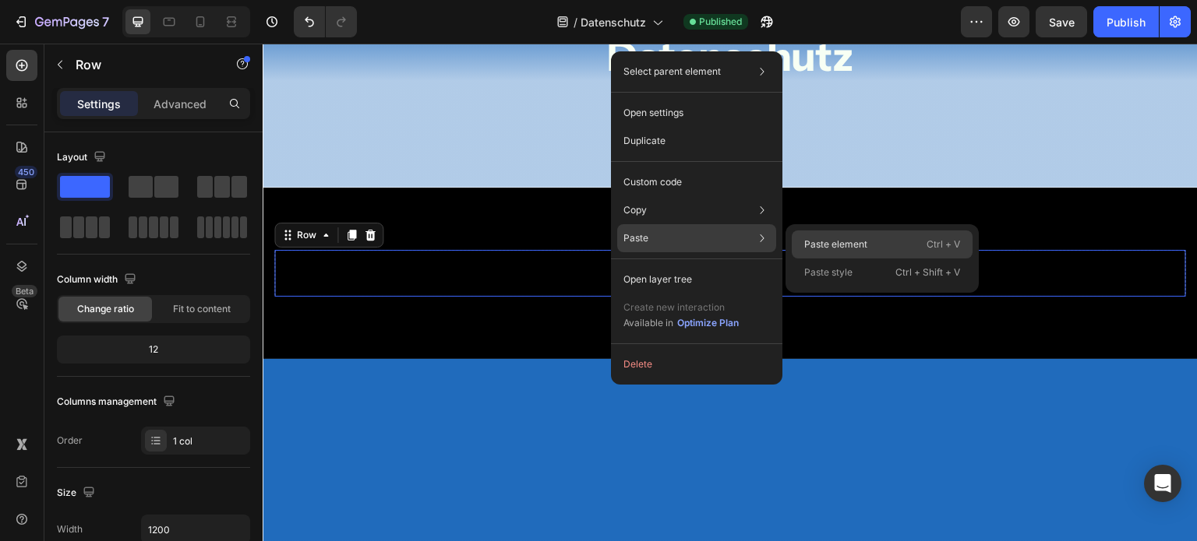
click at [848, 240] on p "Paste element" at bounding box center [835, 245] width 63 height 14
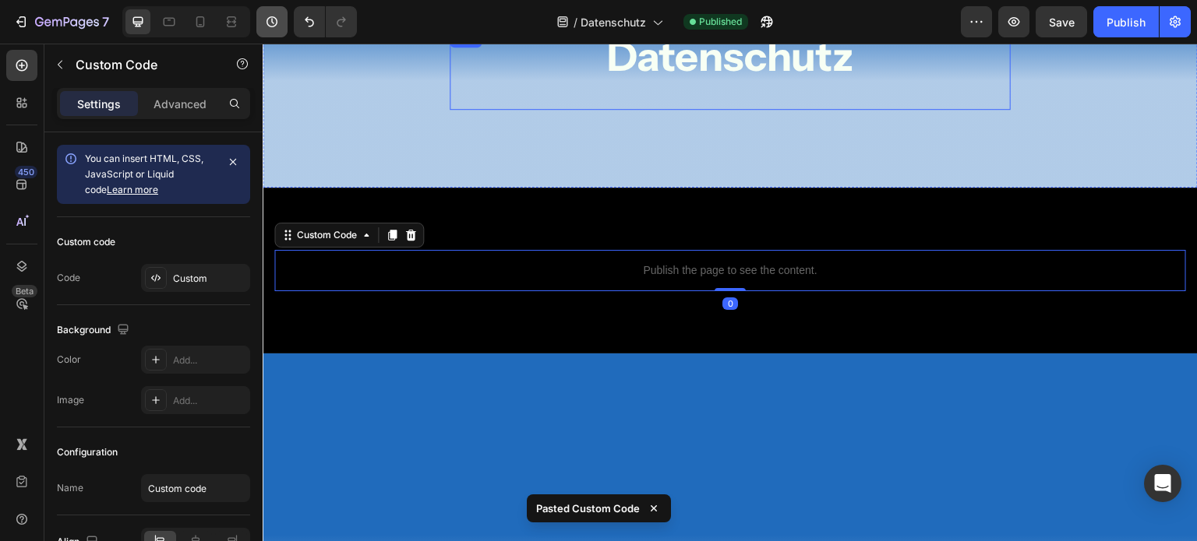
scroll to position [162, 0]
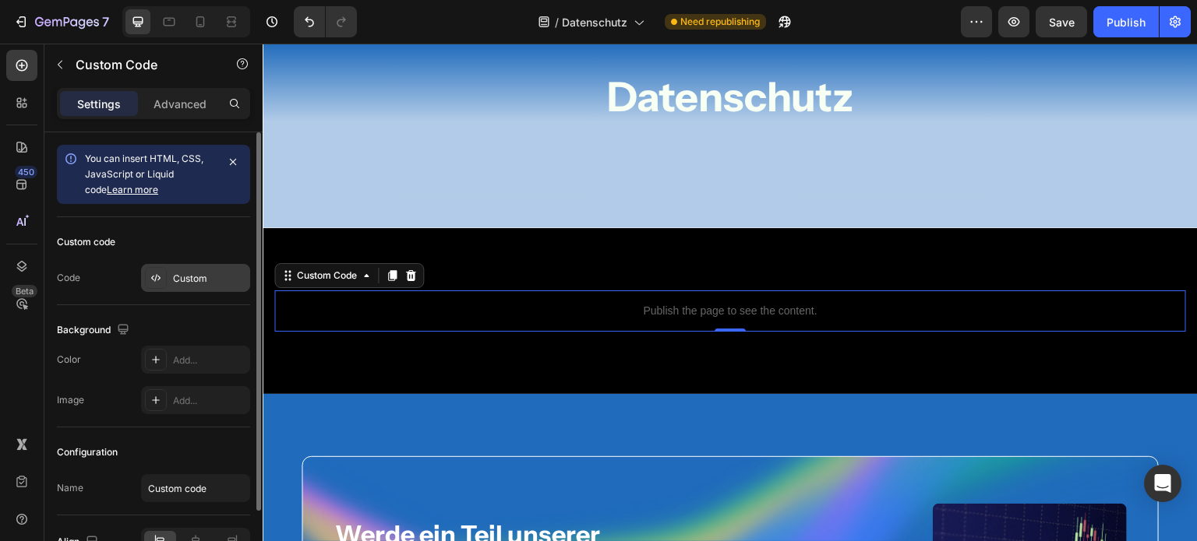
click at [165, 271] on div at bounding box center [156, 278] width 22 height 22
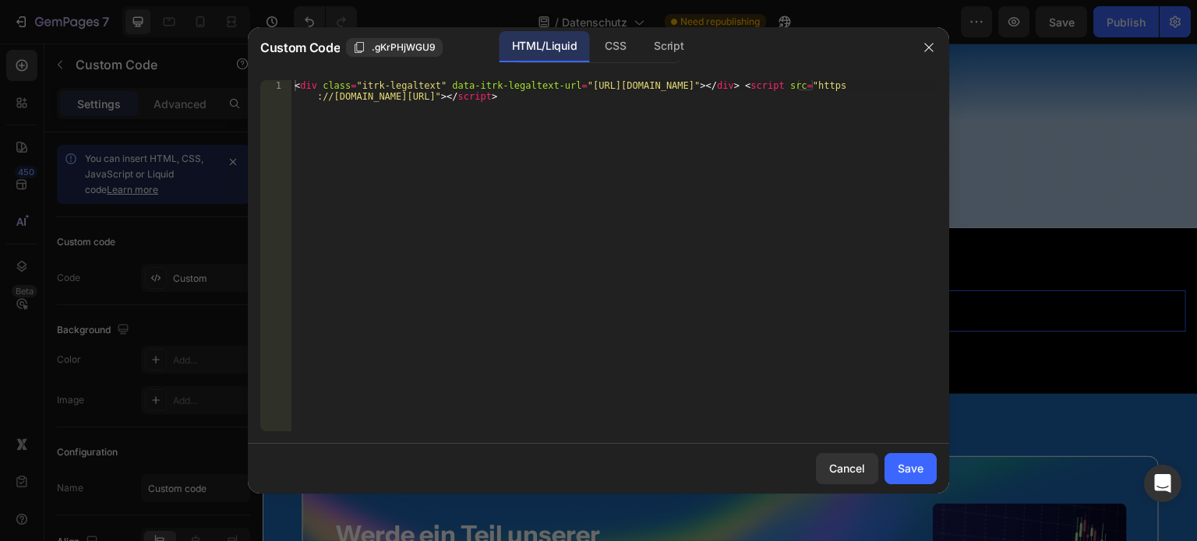
click at [570, 167] on div "< div class = "itrk-legaltext" data-itrk-legaltext-url = "[URL][DOMAIN_NAME]" >…" at bounding box center [613, 277] width 645 height 395
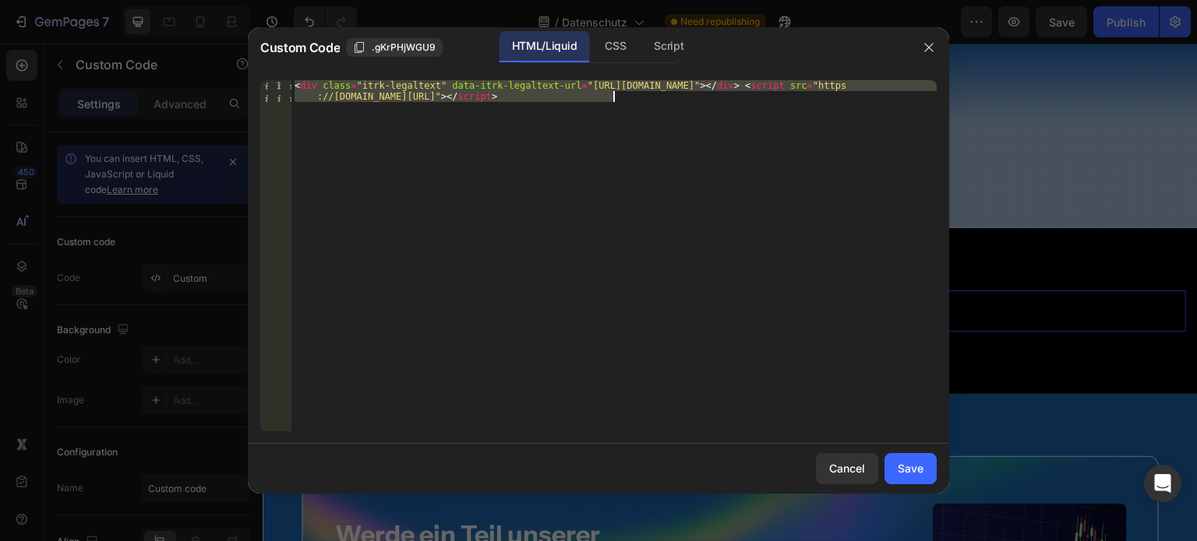
paste textarea "[DATE]"
type textarea "<div class="itrk-legaltext" data-itrk-legaltext-url="[URL][DOMAIN_NAME]"></div>…"
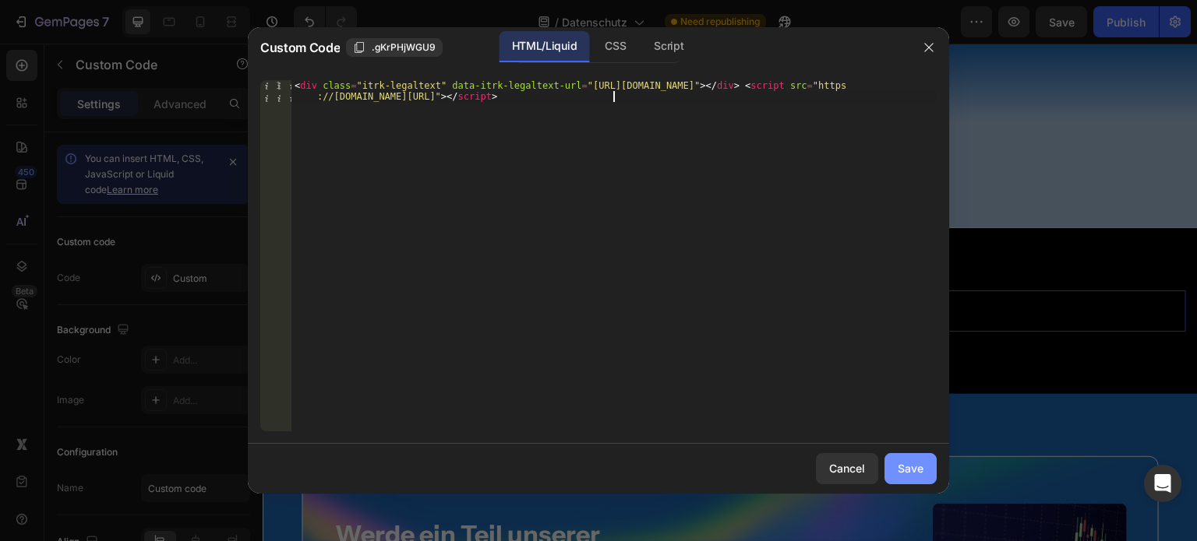
click at [910, 472] on div "Save" at bounding box center [910, 468] width 26 height 16
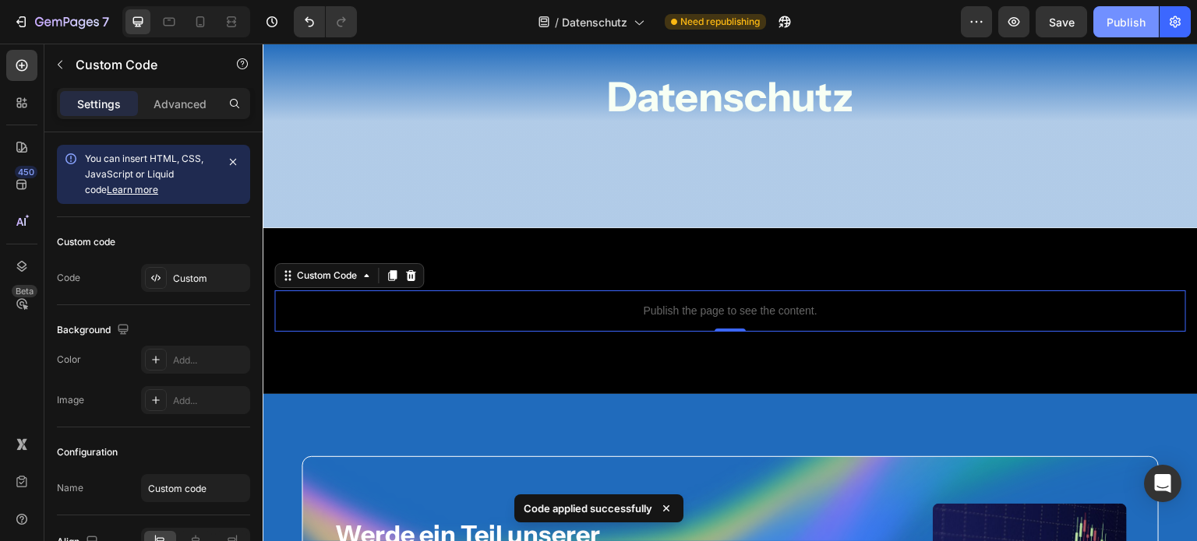
click at [1119, 19] on div "Publish" at bounding box center [1125, 22] width 39 height 16
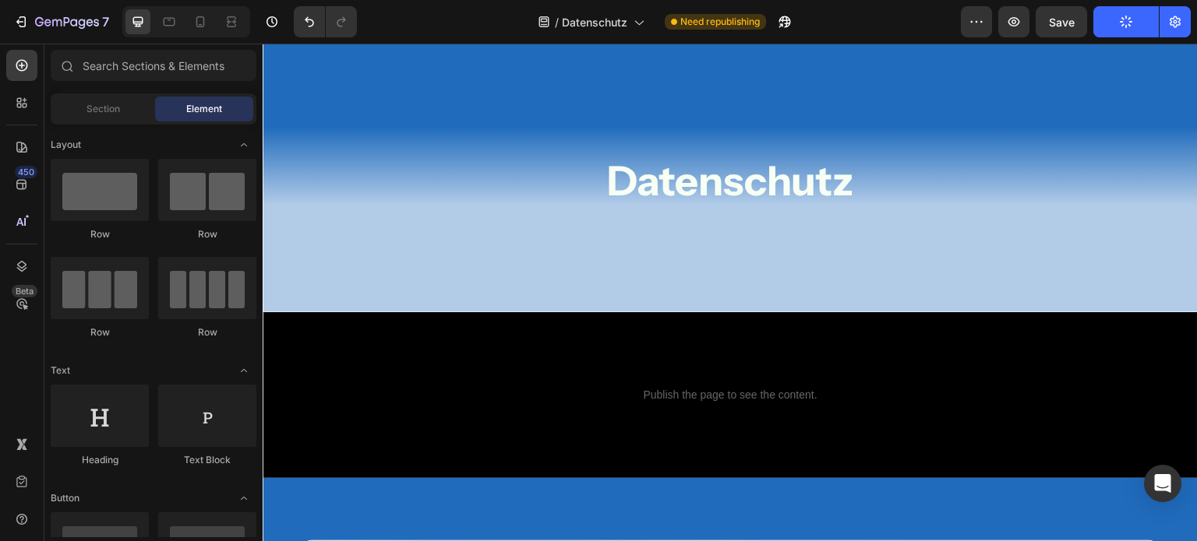
scroll to position [0, 0]
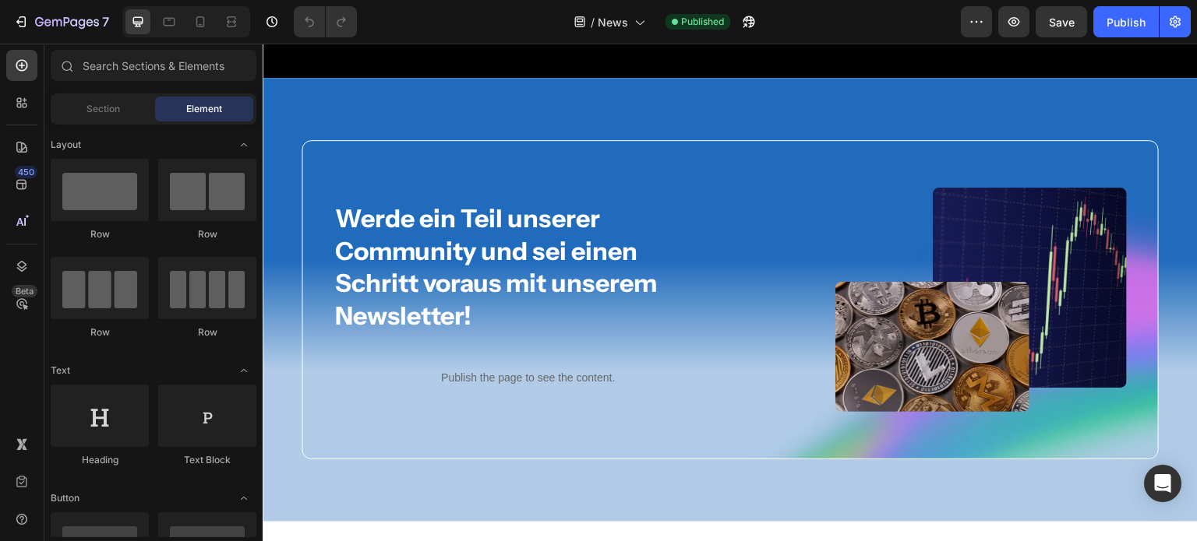
scroll to position [684, 0]
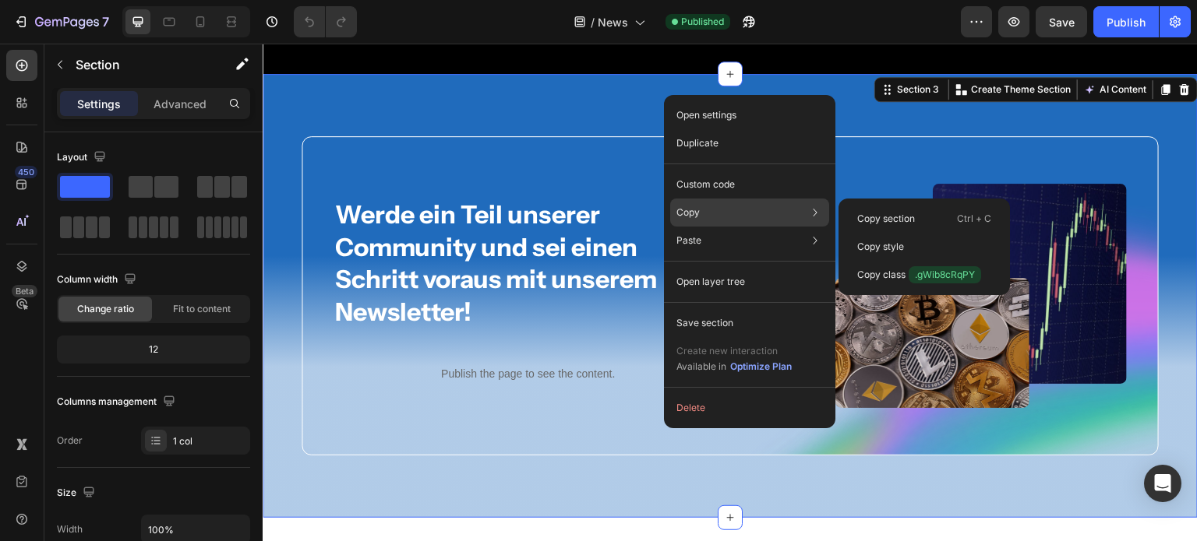
click at [711, 210] on div "Copy Copy section Ctrl + C Copy style Copy class .gWib8cRqPY" at bounding box center [749, 213] width 159 height 28
click at [901, 233] on div "Copy section Ctrl + C" at bounding box center [923, 247] width 159 height 28
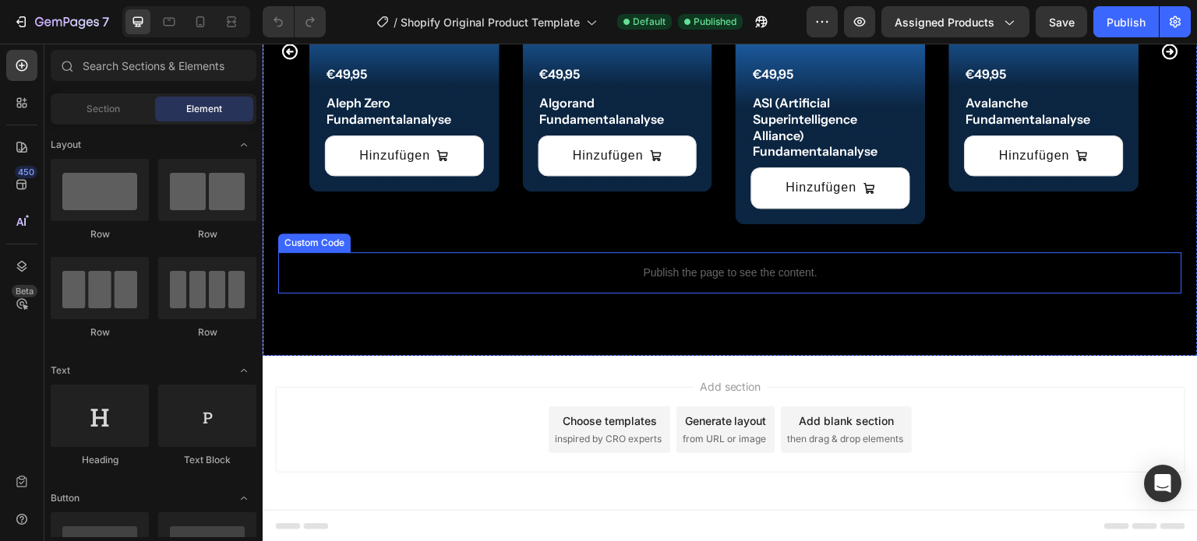
scroll to position [1427, 0]
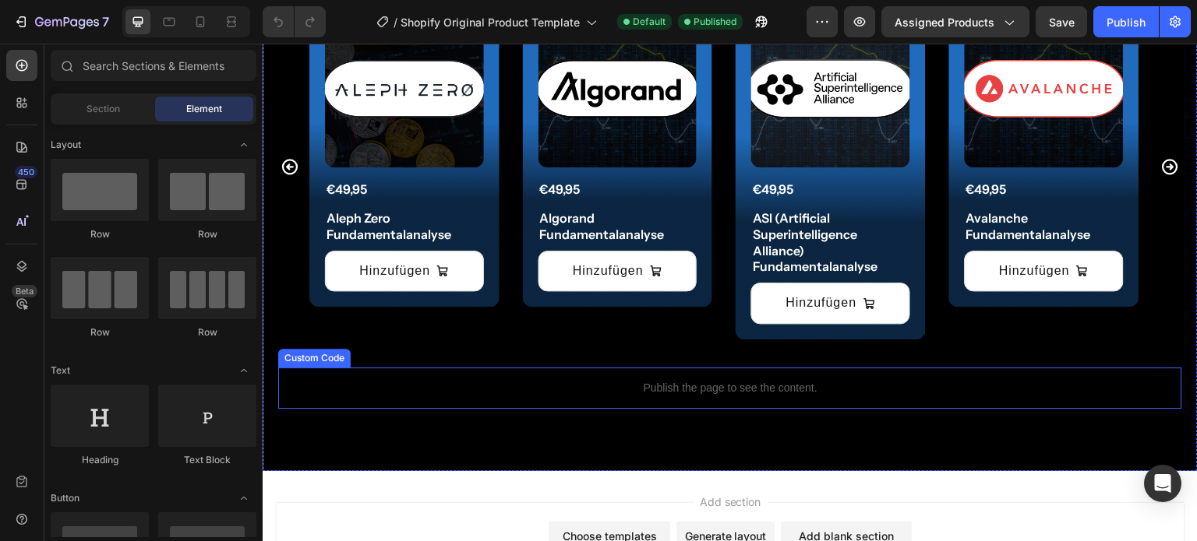
click at [635, 382] on p "Publish the page to see the content." at bounding box center [730, 388] width 904 height 16
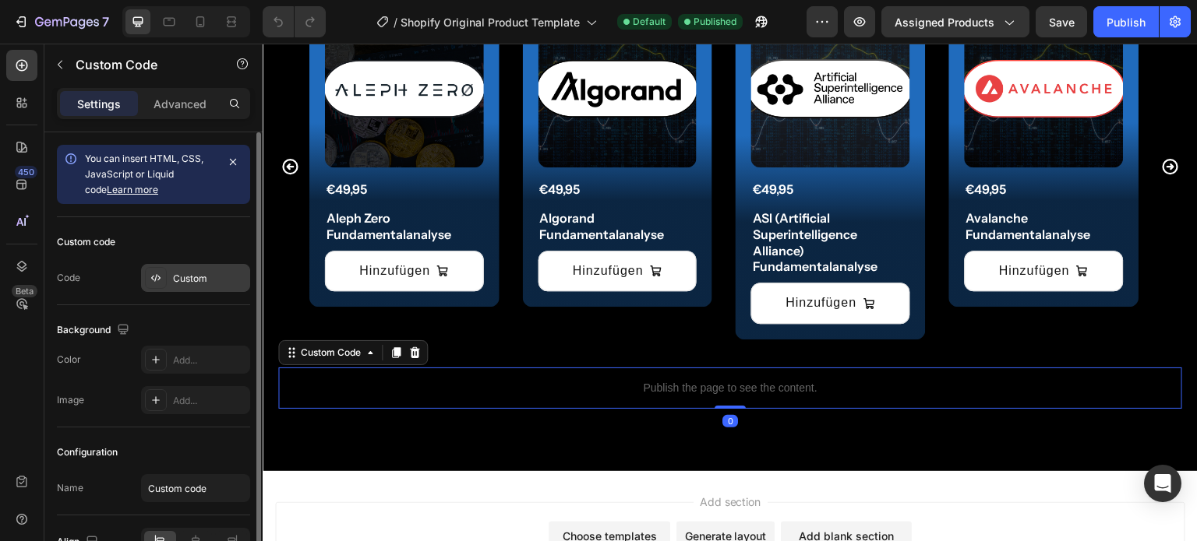
click at [165, 284] on div at bounding box center [156, 278] width 22 height 22
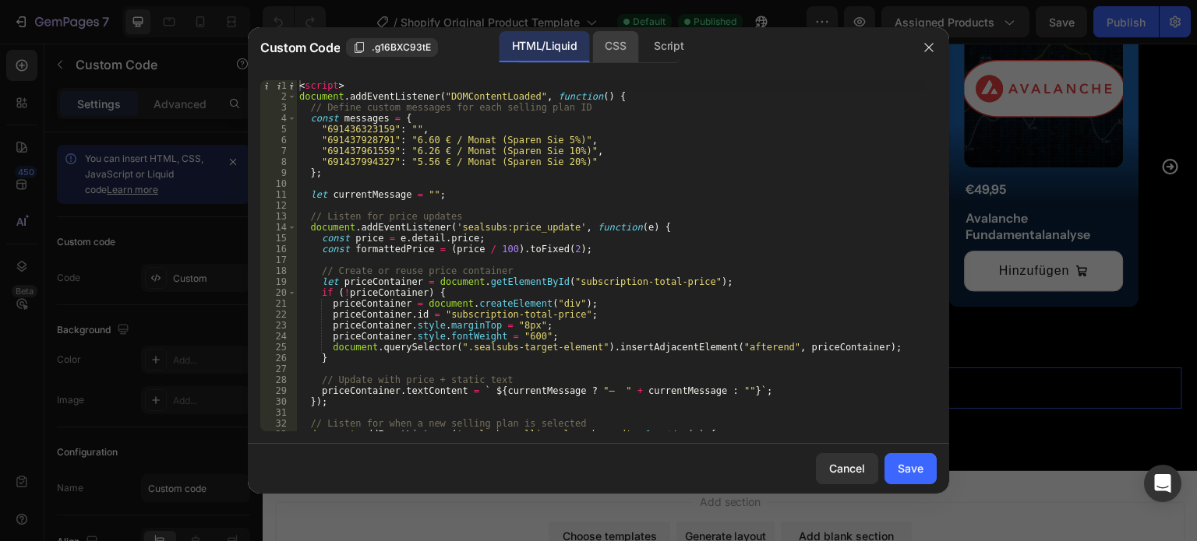
click at [641, 53] on div "CSS" at bounding box center [668, 46] width 55 height 31
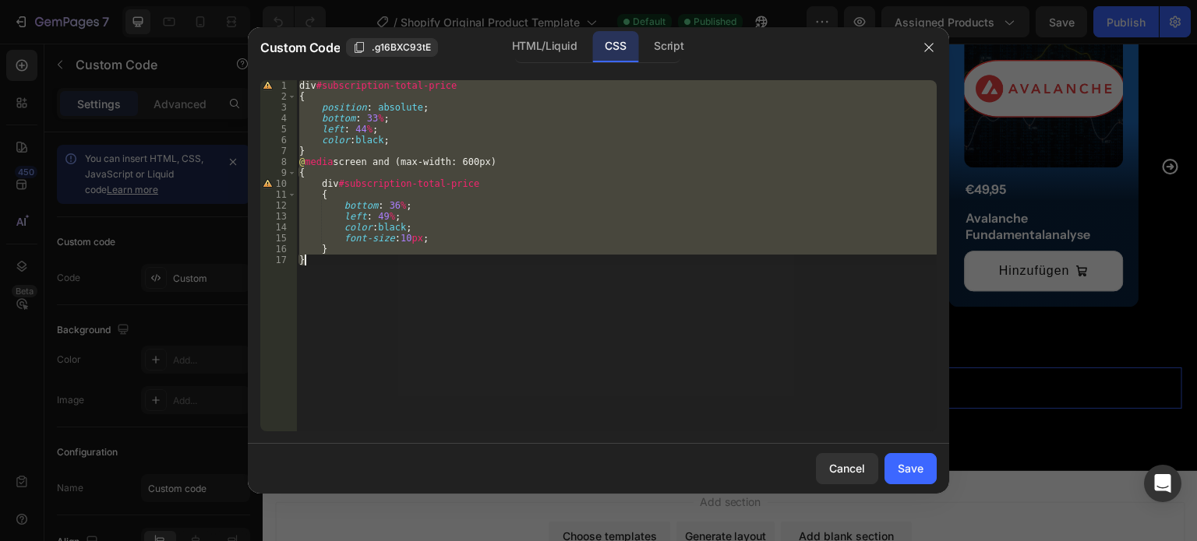
click at [367, 118] on div "div #subscription-total-price { position : absolute ; bottom : 33 % ; left : 44…" at bounding box center [616, 255] width 640 height 351
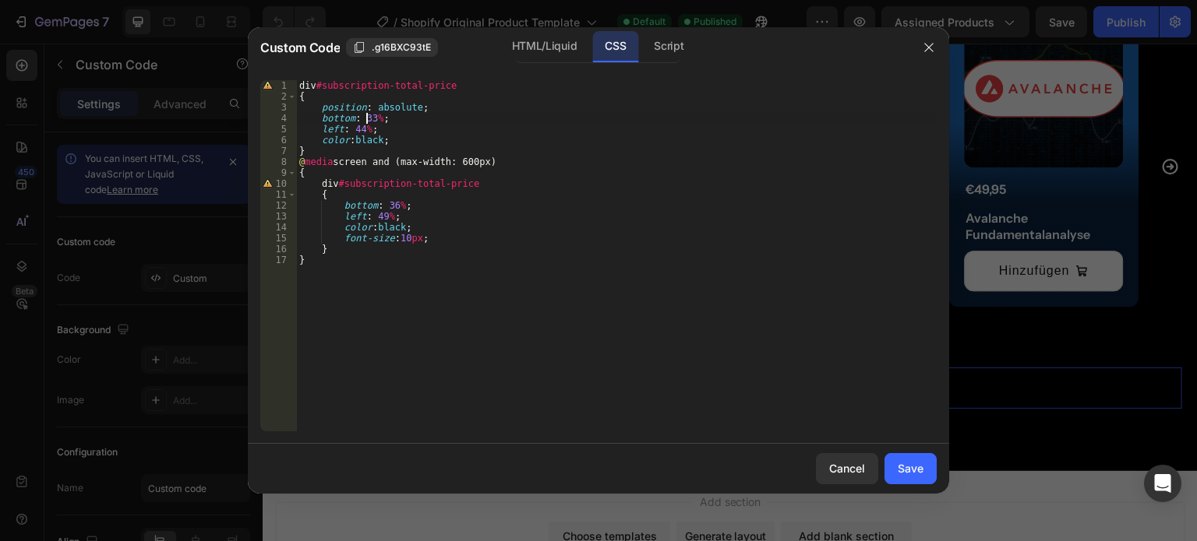
click at [368, 118] on div "div #subscription-total-price { position : absolute ; bottom : 33 % ; left : 44…" at bounding box center [616, 266] width 640 height 373
click at [354, 133] on div "div #subscription-total-price { position : absolute ; bottom : 32.2 % ; left : …" at bounding box center [616, 266] width 640 height 373
type textarea "left: 40%;"
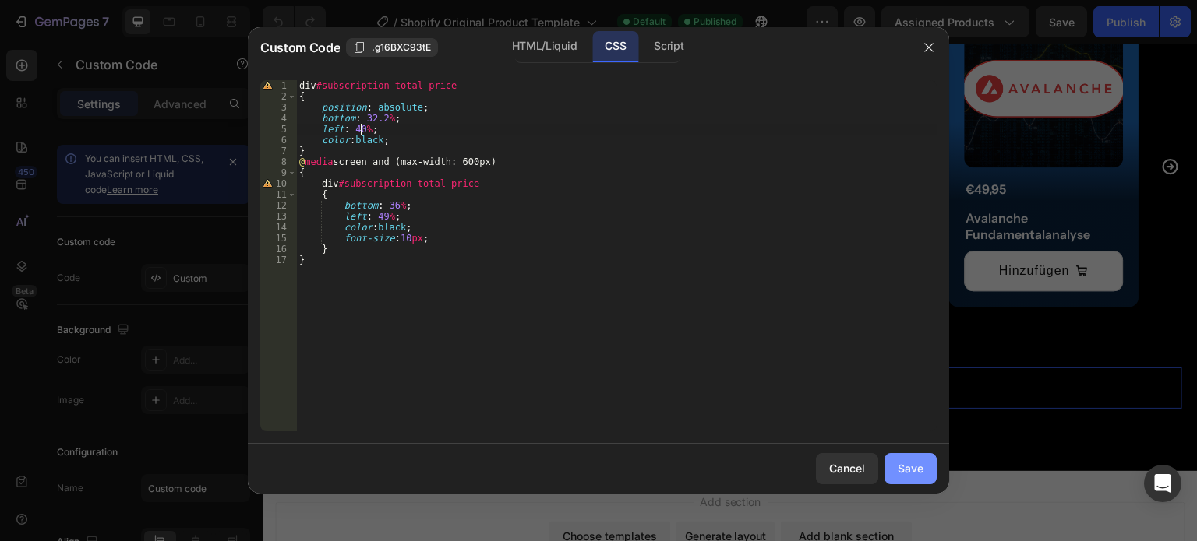
click at [918, 481] on button "Save" at bounding box center [910, 468] width 52 height 31
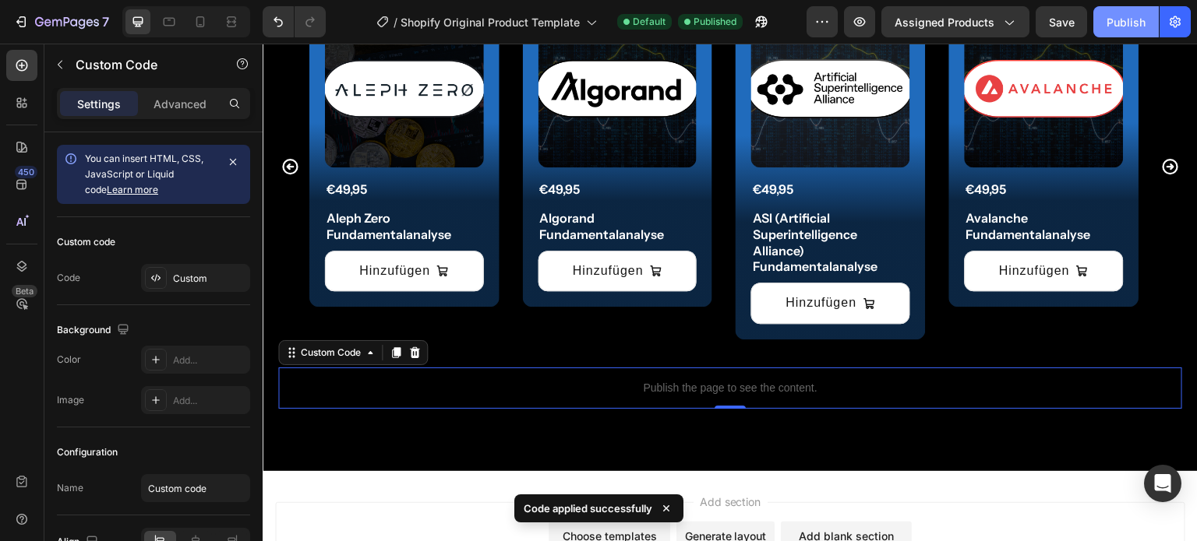
click at [1116, 32] on button "Publish" at bounding box center [1125, 21] width 65 height 31
click at [1136, 12] on button "Publish" at bounding box center [1125, 21] width 65 height 31
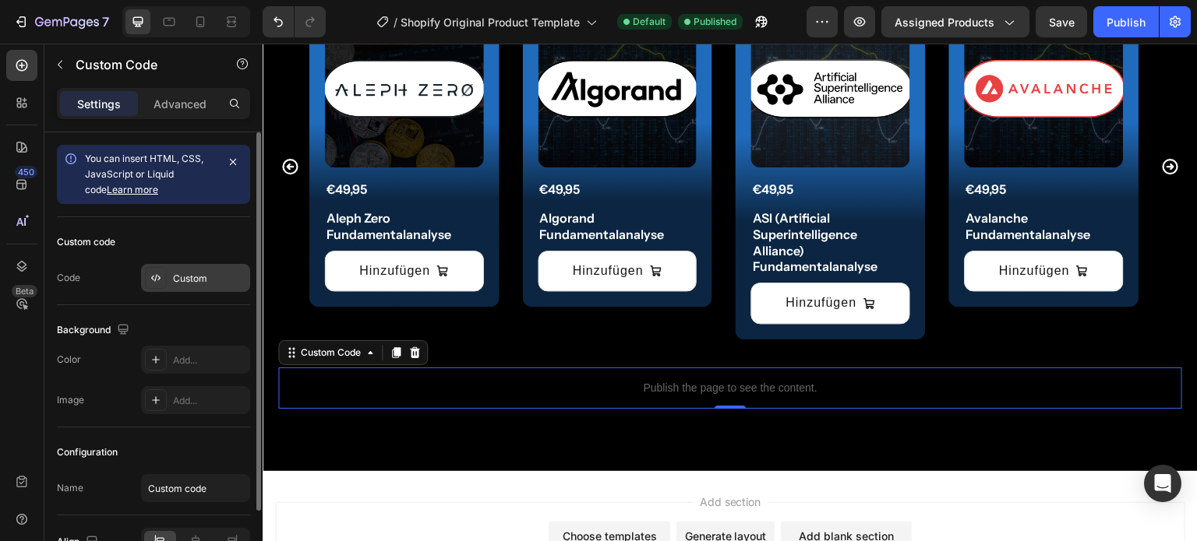
click at [180, 285] on div "Custom" at bounding box center [195, 278] width 109 height 28
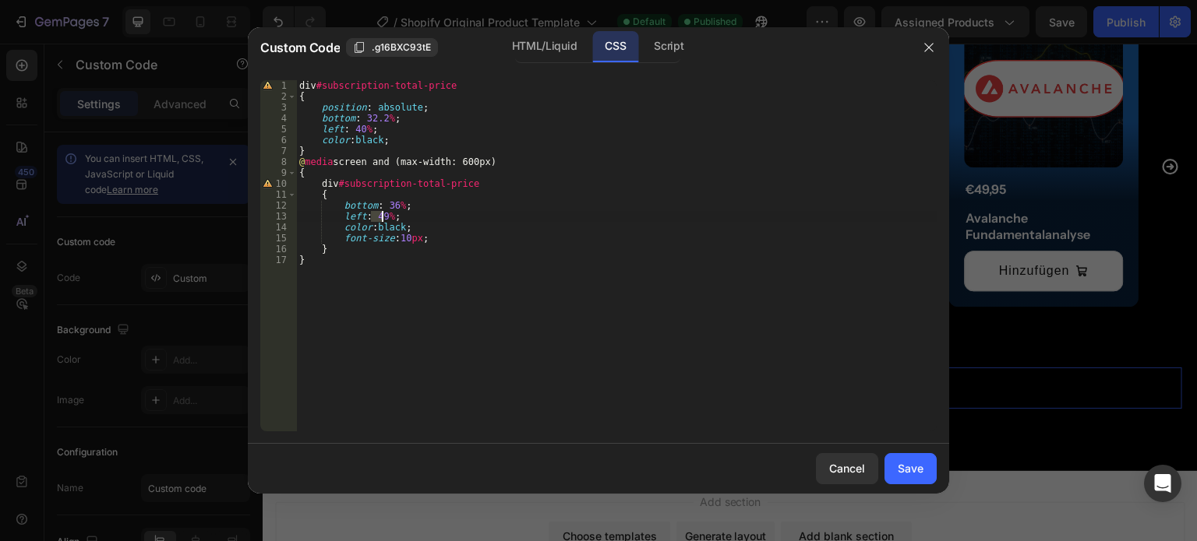
drag, startPoint x: 372, startPoint y: 217, endPoint x: 382, endPoint y: 217, distance: 9.3
click at [382, 217] on div "div #subscription-total-price { position : absolute ; bottom : 32.2 % ; left : …" at bounding box center [616, 266] width 640 height 373
click at [390, 208] on div "div #subscription-total-price { position : absolute ; bottom : 32.2 % ; left : …" at bounding box center [616, 266] width 640 height 373
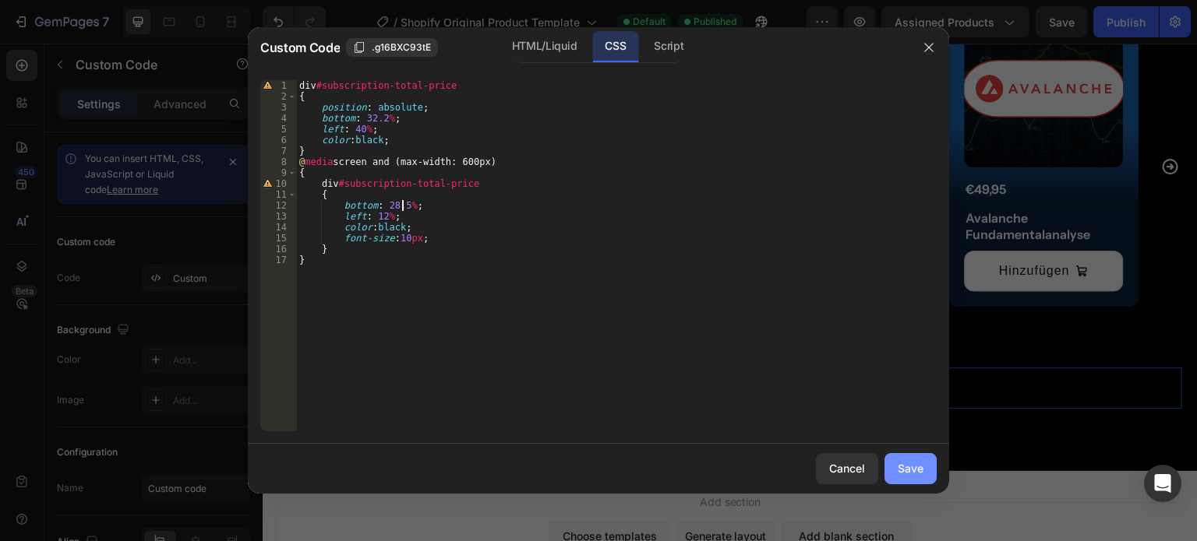
type textarea "bottom: 28.5%;"
click at [908, 467] on div "Save" at bounding box center [910, 468] width 26 height 16
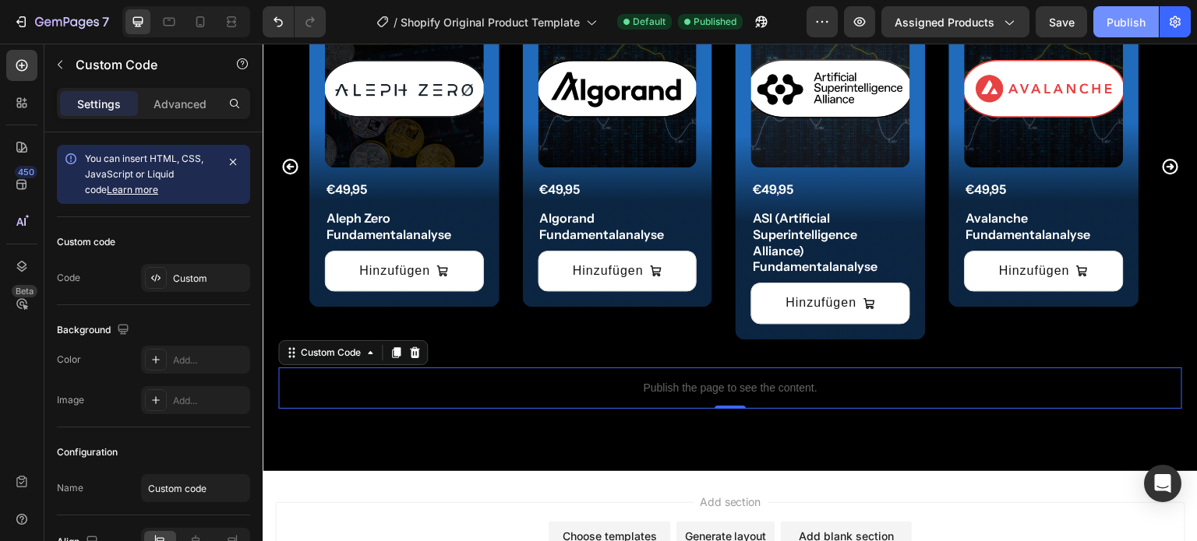
click at [1131, 24] on div "Publish" at bounding box center [1125, 22] width 39 height 16
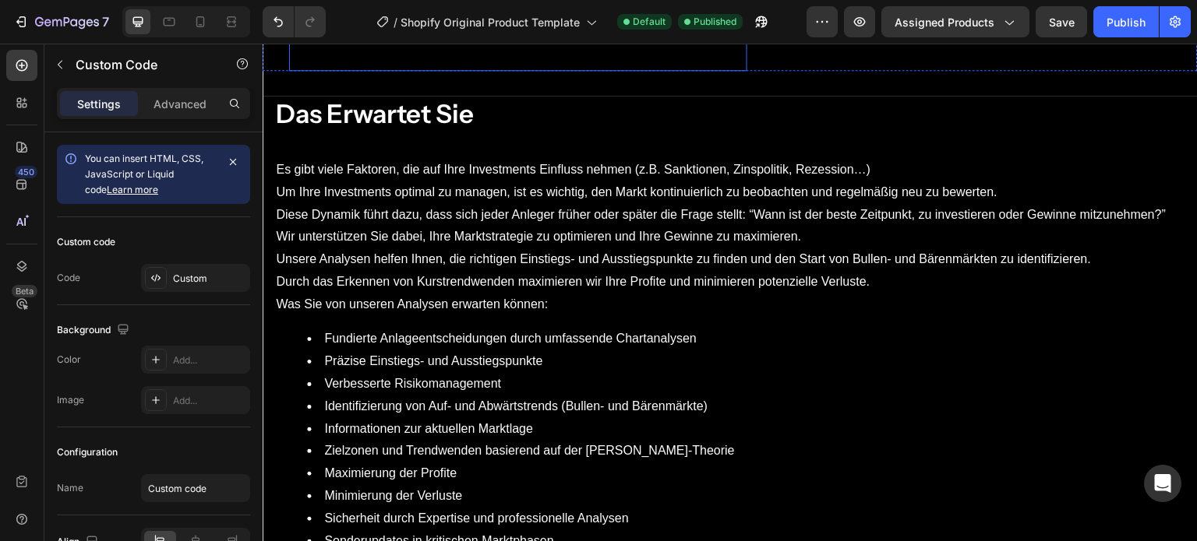
scroll to position [103, 0]
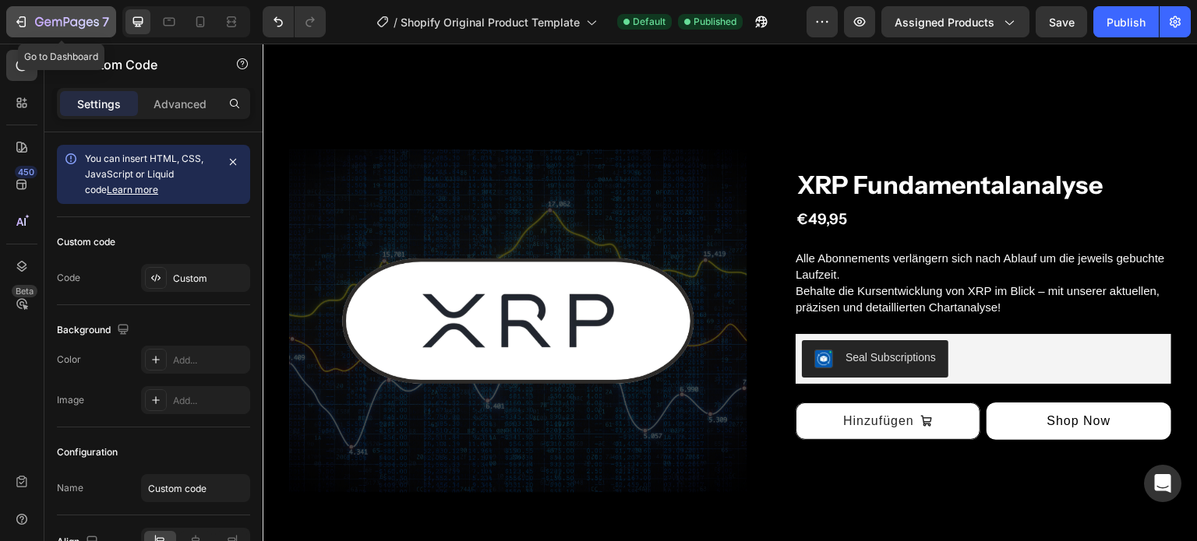
click at [41, 30] on div "7" at bounding box center [72, 21] width 74 height 19
